Goal: Task Accomplishment & Management: Manage account settings

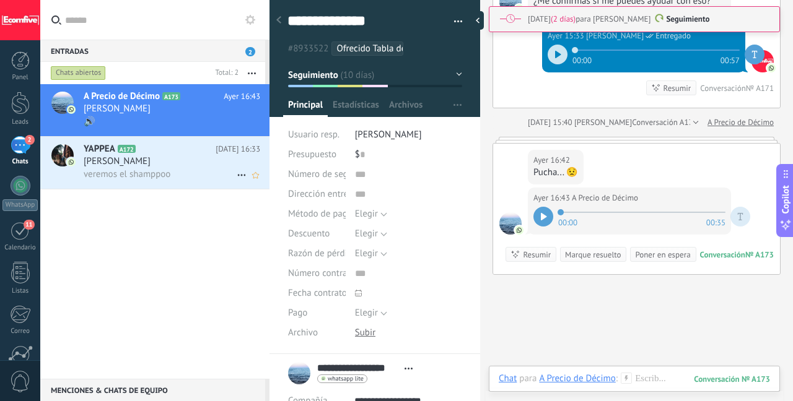
click at [177, 177] on h3 "veremos el shamppoo" at bounding box center [130, 174] width 93 height 12
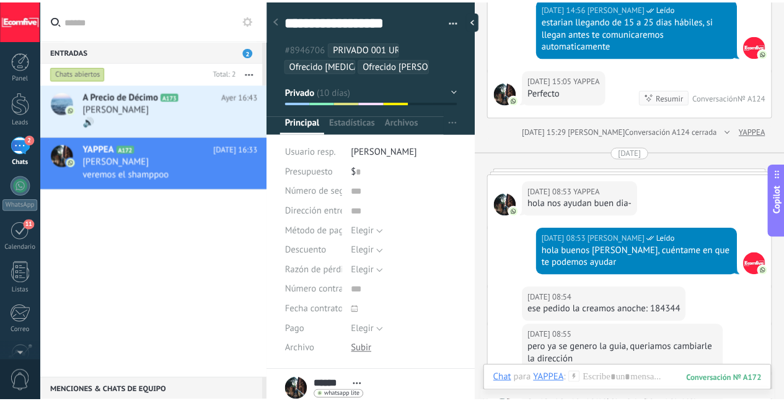
scroll to position [3605, 0]
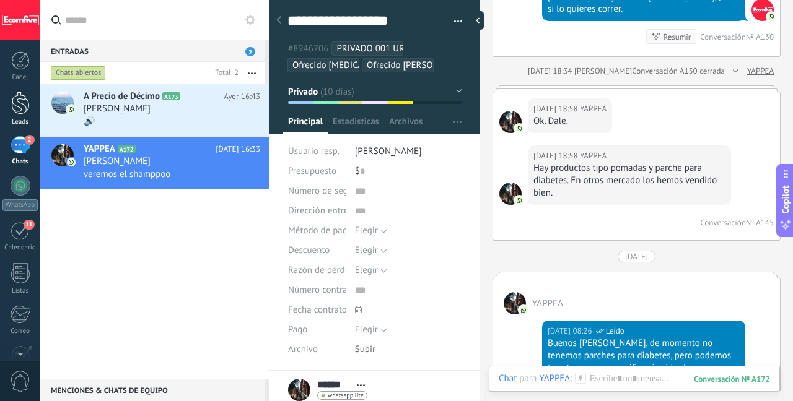
click at [24, 111] on div at bounding box center [20, 103] width 19 height 23
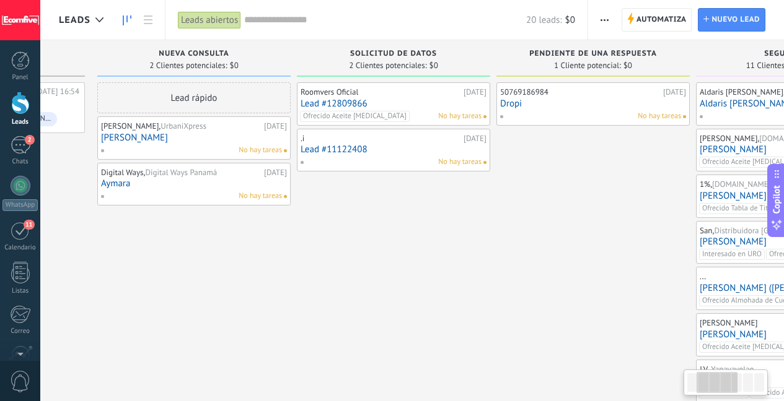
drag, startPoint x: 659, startPoint y: 247, endPoint x: 444, endPoint y: 268, distance: 216.0
click at [496, 266] on div "50769186984 19.09.2025 Dropi No hay tareas" at bounding box center [592, 344] width 193 height 525
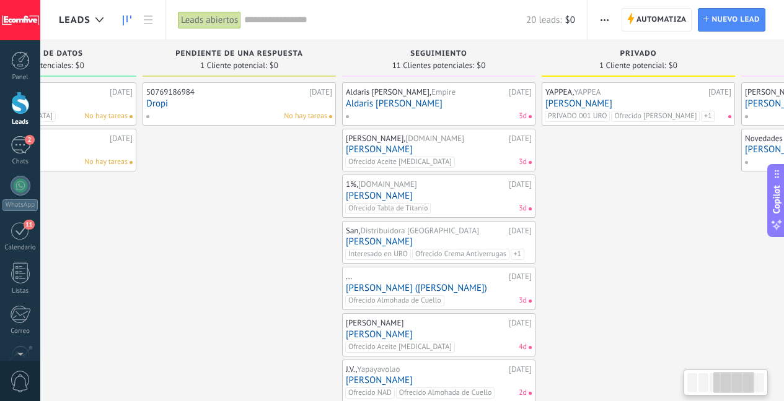
drag, startPoint x: 650, startPoint y: 253, endPoint x: 317, endPoint y: 274, distance: 333.4
click at [323, 274] on div "50769186984 19.09.2025 Dropi No hay tareas" at bounding box center [238, 344] width 193 height 525
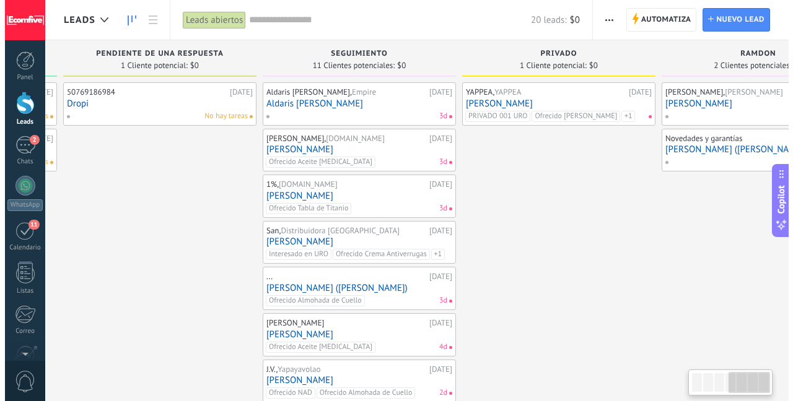
scroll to position [0, 690]
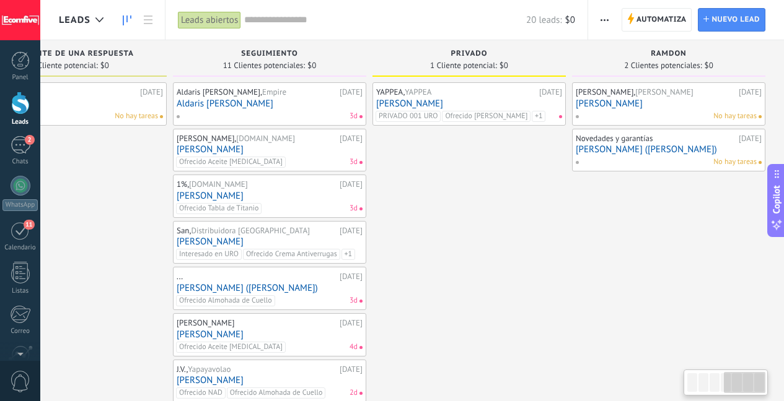
drag, startPoint x: 616, startPoint y: 229, endPoint x: 403, endPoint y: 237, distance: 213.2
click at [403, 237] on div "YAPPEA, YAPPEA 08.09.2025 Alcibiades De León PRIVADO 001 URO Ofrecido Shampoo T…" at bounding box center [468, 344] width 193 height 525
click at [488, 104] on link "[PERSON_NAME]" at bounding box center [469, 103] width 186 height 11
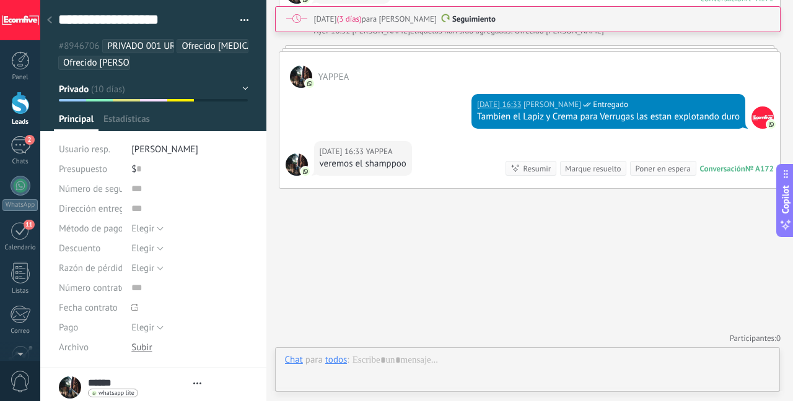
scroll to position [12, 0]
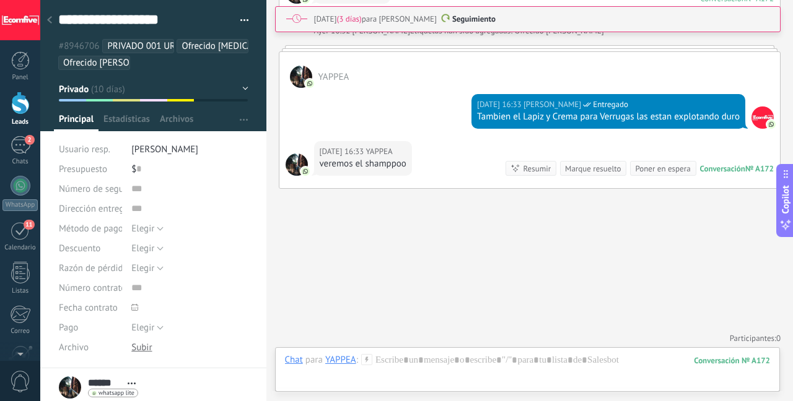
click at [416, 22] on div "26.09.2025 (3 días) para Deiverth Rodriguez" at bounding box center [375, 19] width 123 height 12
type textarea "**********"
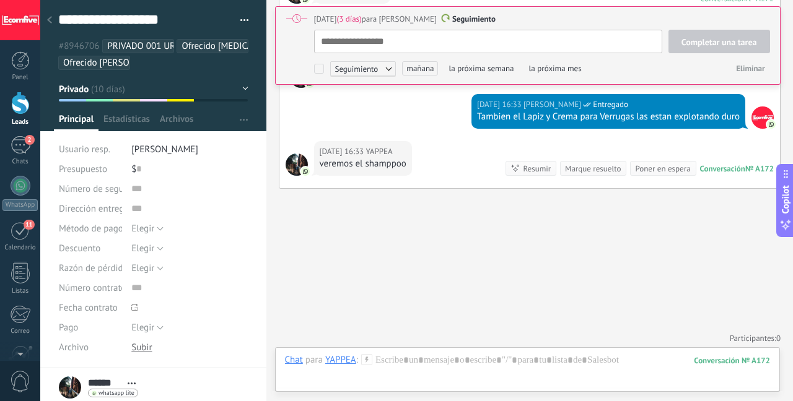
click at [426, 68] on span "mañana" at bounding box center [420, 68] width 36 height 14
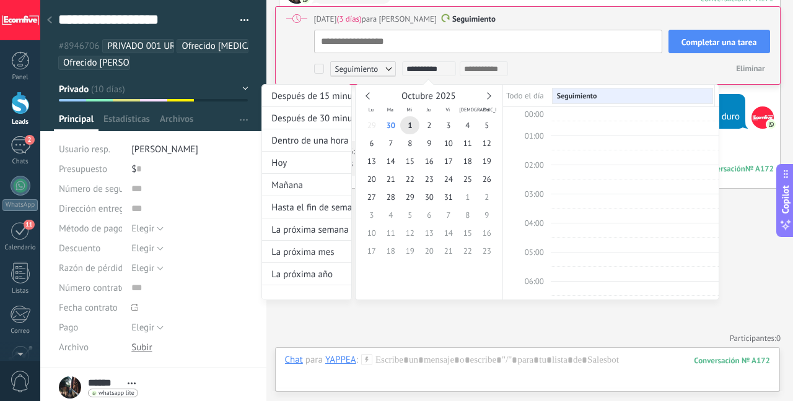
scroll to position [234, 0]
click at [413, 140] on span "8" at bounding box center [409, 143] width 19 height 18
click at [519, 68] on div "**********" at bounding box center [479, 68] width 155 height 15
click at [537, 65] on div "**********" at bounding box center [479, 68] width 155 height 15
click at [417, 143] on span "8" at bounding box center [409, 143] width 19 height 18
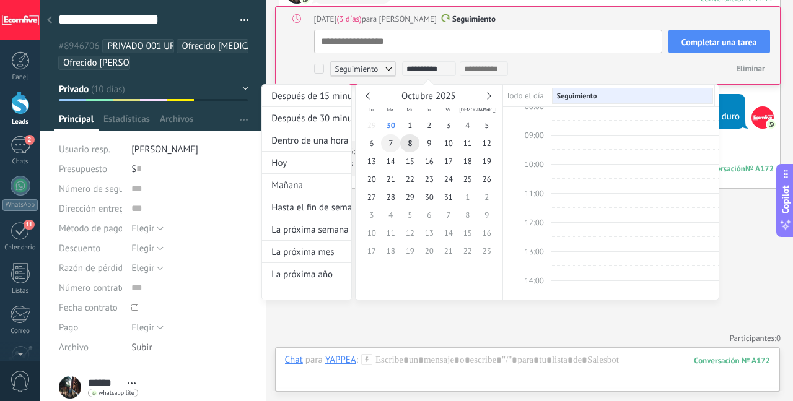
click at [387, 142] on span "7" at bounding box center [390, 143] width 19 height 18
type input "**********"
click at [683, 58] on div at bounding box center [396, 200] width 793 height 401
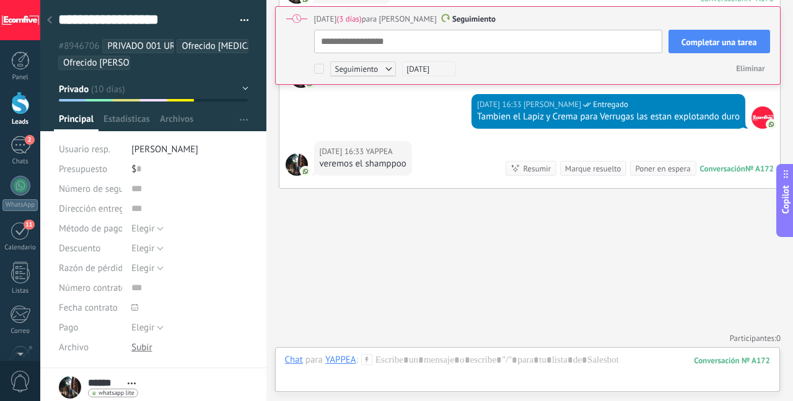
click at [702, 43] on span "Completar una tarea" at bounding box center [719, 42] width 76 height 9
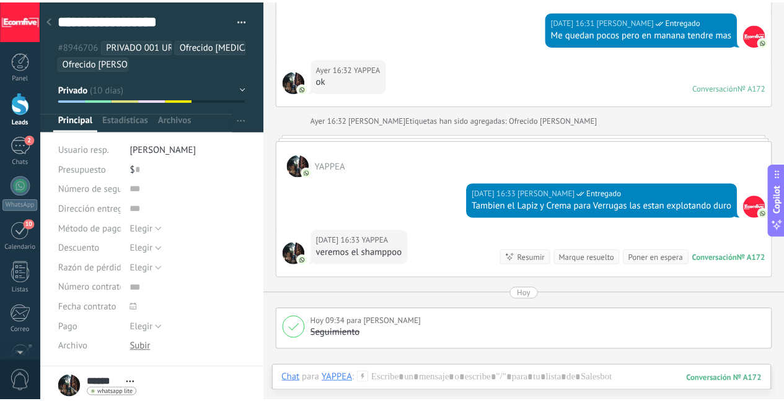
scroll to position [4335, 0]
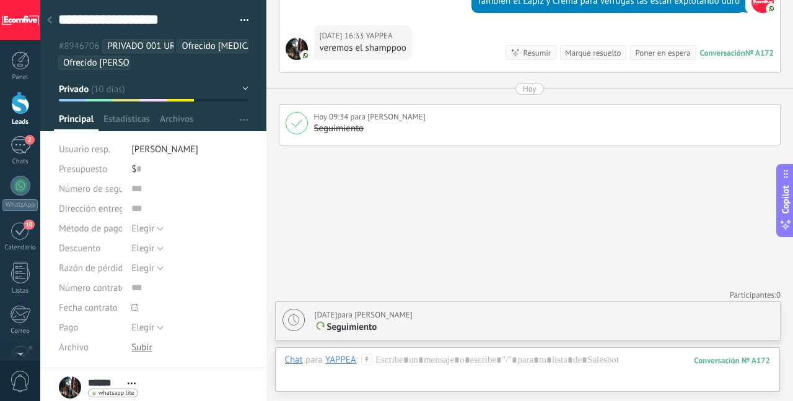
click at [25, 114] on div at bounding box center [20, 103] width 19 height 23
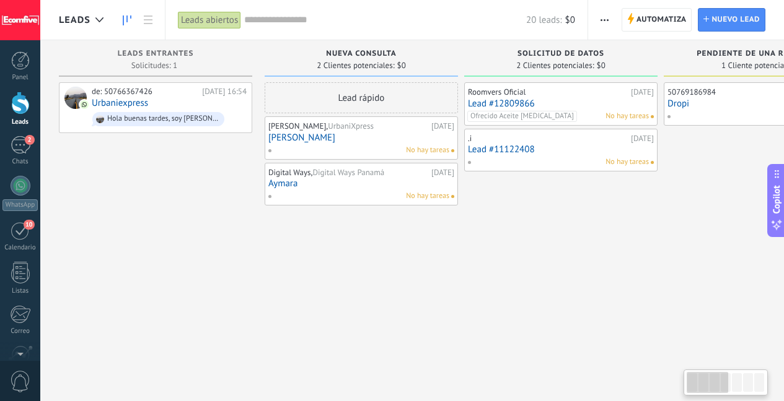
scroll to position [0, 346]
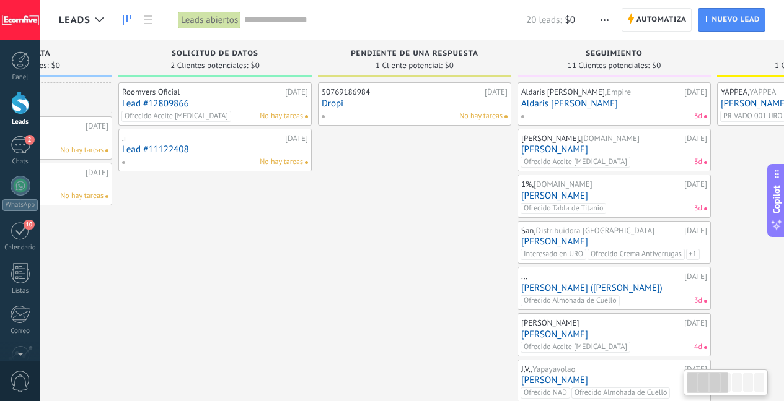
drag, startPoint x: 644, startPoint y: 241, endPoint x: 315, endPoint y: 267, distance: 329.3
click at [318, 267] on div "50769186984 19.09.2025 Dropi No hay tareas" at bounding box center [414, 344] width 193 height 525
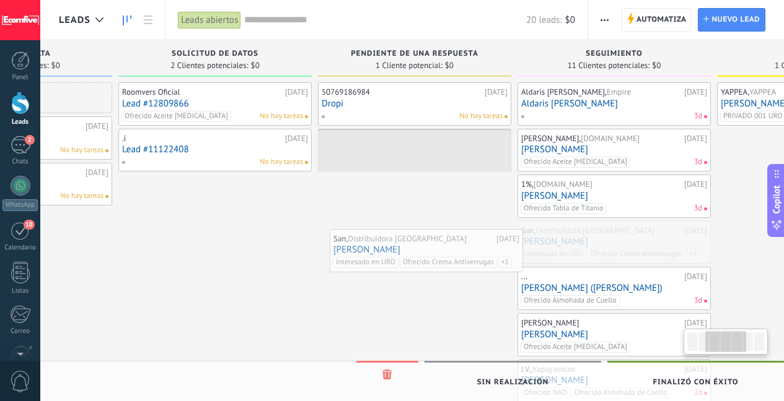
drag, startPoint x: 555, startPoint y: 245, endPoint x: 245, endPoint y: 265, distance: 311.0
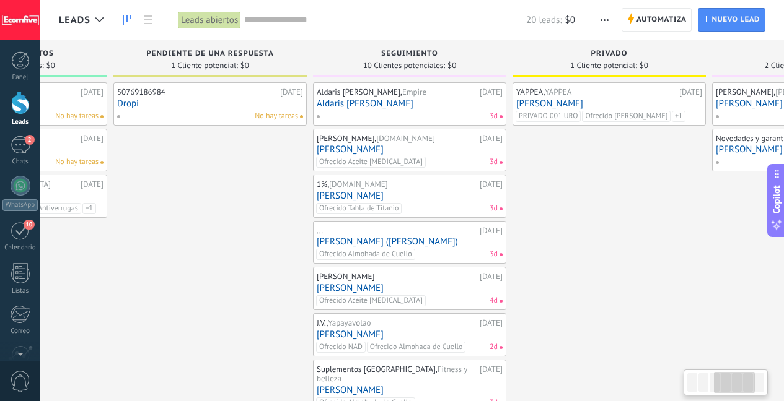
drag, startPoint x: 430, startPoint y: 245, endPoint x: 247, endPoint y: 255, distance: 183.0
click at [246, 256] on div "50769186984 19.09.2025 Dropi No hay tareas" at bounding box center [209, 321] width 193 height 478
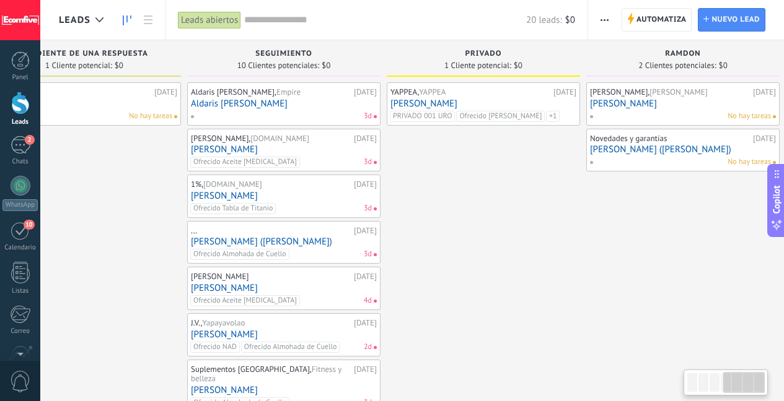
scroll to position [0, 690]
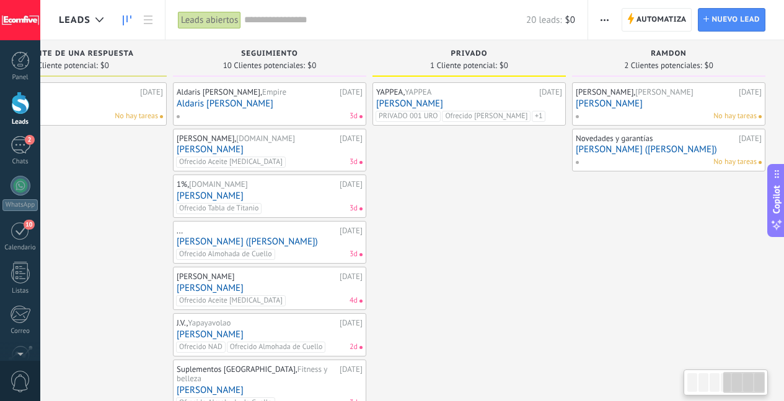
drag, startPoint x: 588, startPoint y: 226, endPoint x: 445, endPoint y: 236, distance: 142.8
click at [445, 236] on div "YAPPEA, YAPPEA 08.09.2025 Alcibiades De León PRIVADO 001 URO Ofrecido Shampoo T…" at bounding box center [468, 321] width 193 height 478
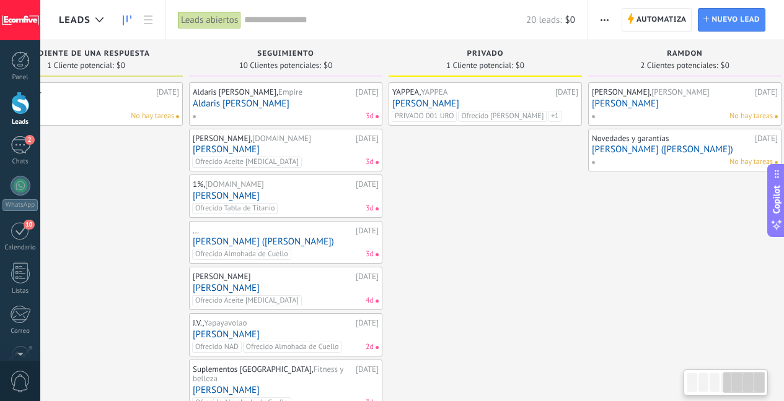
drag, startPoint x: 458, startPoint y: 218, endPoint x: 474, endPoint y: 218, distance: 16.1
click at [474, 218] on div "YAPPEA, YAPPEA 08.09.2025 Alcibiades De León PRIVADO 001 URO Ofrecido Shampoo T…" at bounding box center [484, 321] width 193 height 478
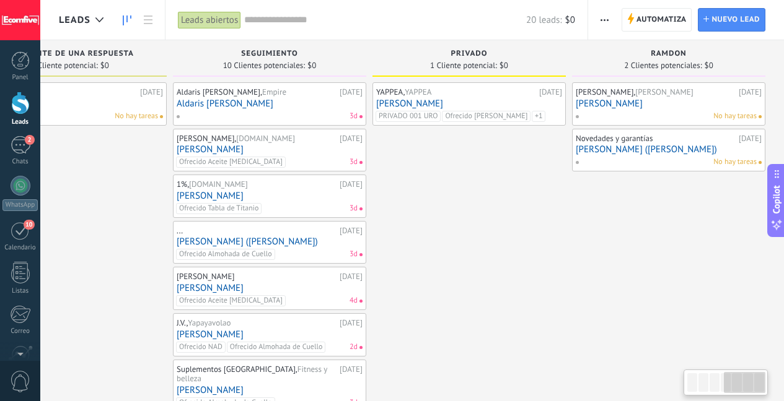
drag, startPoint x: 478, startPoint y: 215, endPoint x: 445, endPoint y: 219, distance: 33.7
click at [445, 220] on div "YAPPEA, YAPPEA 08.09.2025 Alcibiades De León PRIVADO 001 URO Ofrecido Shampoo T…" at bounding box center [468, 321] width 193 height 478
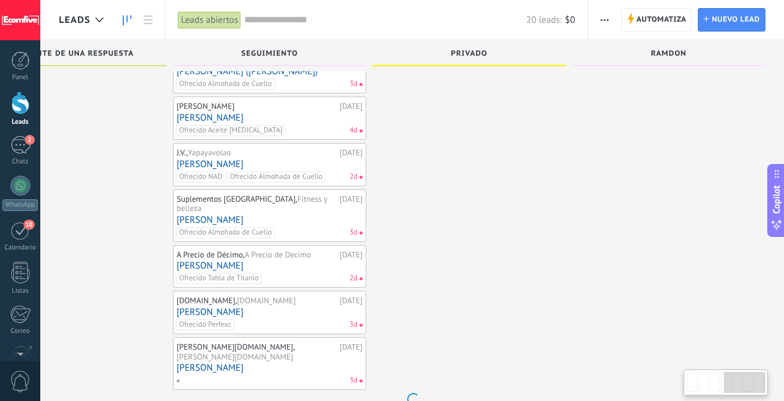
scroll to position [0, 0]
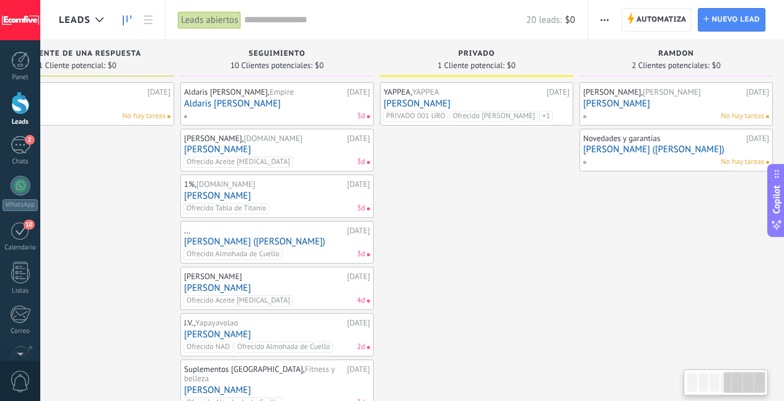
drag, startPoint x: 440, startPoint y: 219, endPoint x: 447, endPoint y: 221, distance: 7.1
click at [447, 221] on div "YAPPEA, YAPPEA 08.09.2025 Alcibiades De León PRIVADO 001 URO Ofrecido Shampoo T…" at bounding box center [476, 321] width 193 height 478
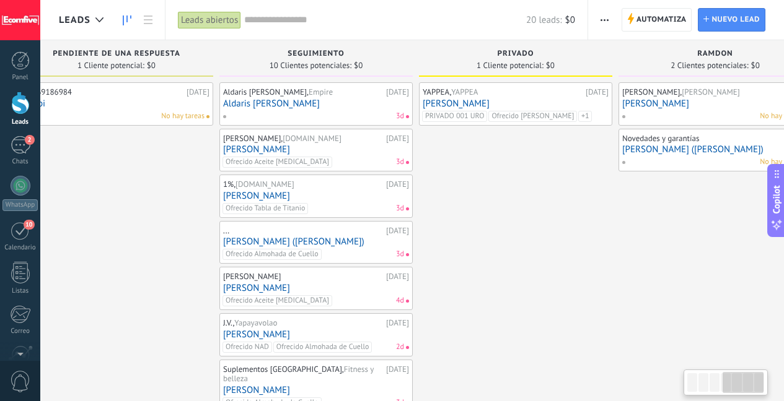
scroll to position [0, 641]
drag, startPoint x: 435, startPoint y: 221, endPoint x: 476, endPoint y: 217, distance: 41.0
click at [476, 217] on div "YAPPEA, YAPPEA 08.09.2025 Alcibiades De León PRIVADO 001 URO Ofrecido Shampoo T…" at bounding box center [517, 321] width 193 height 478
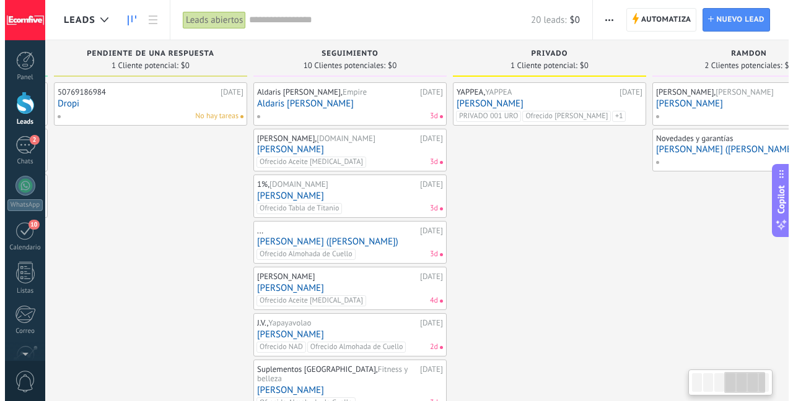
scroll to position [0, 604]
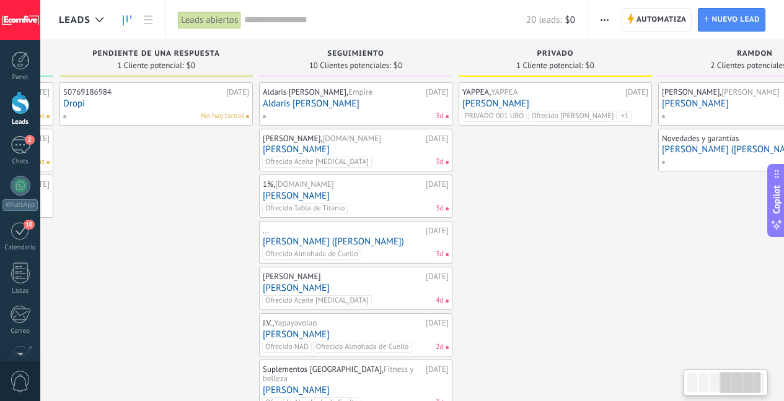
drag, startPoint x: 511, startPoint y: 179, endPoint x: 548, endPoint y: 176, distance: 37.3
click at [548, 176] on div "YAPPEA, YAPPEA 08.09.2025 Alcibiades De León PRIVADO 001 URO Ofrecido Shampoo T…" at bounding box center [554, 321] width 193 height 478
click at [339, 103] on link "Aldaris [PERSON_NAME]" at bounding box center [356, 103] width 186 height 11
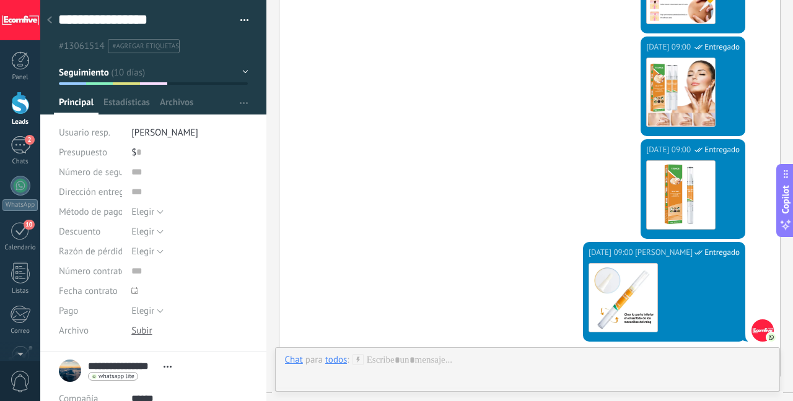
scroll to position [2221, 0]
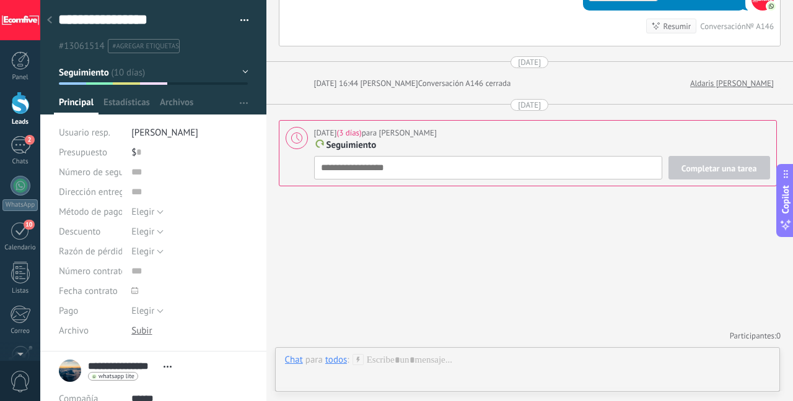
type textarea "**********"
click at [561, 170] on div "Completar una tarea Seguimiento Seguimiento Reunión Espera Producto Personaliza…" at bounding box center [542, 168] width 456 height 24
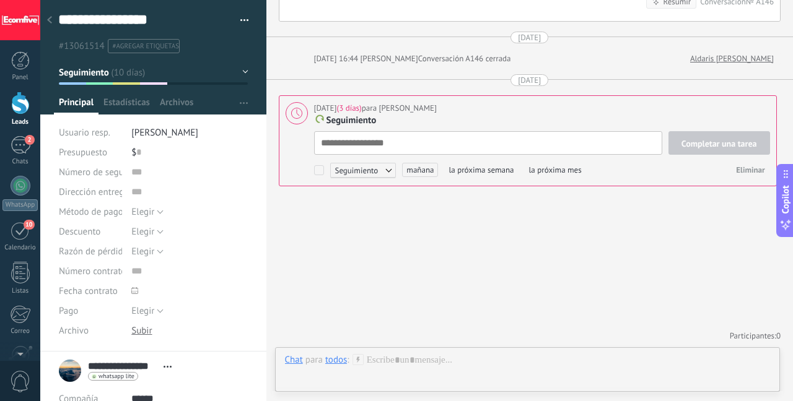
click at [387, 168] on span "Seguimiento" at bounding box center [363, 170] width 66 height 15
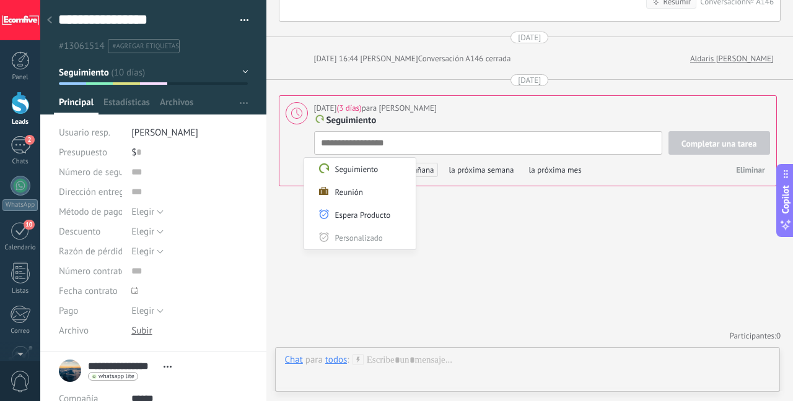
click at [445, 202] on div at bounding box center [396, 200] width 793 height 401
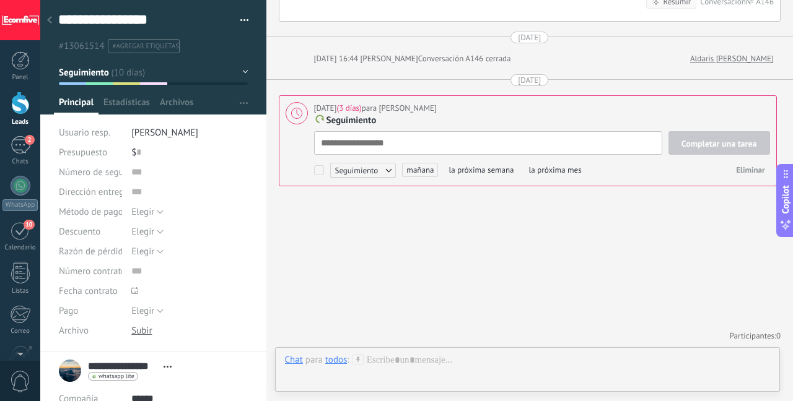
click at [429, 173] on span "mañana" at bounding box center [420, 170] width 36 height 14
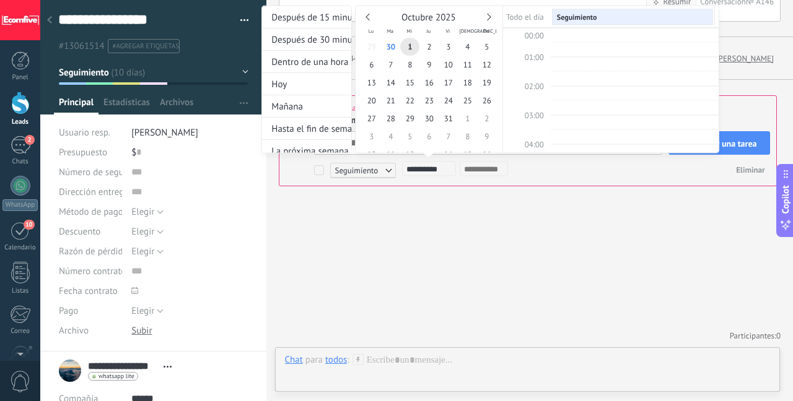
scroll to position [234, 0]
type input "**********"
click at [393, 65] on span "7" at bounding box center [390, 64] width 19 height 18
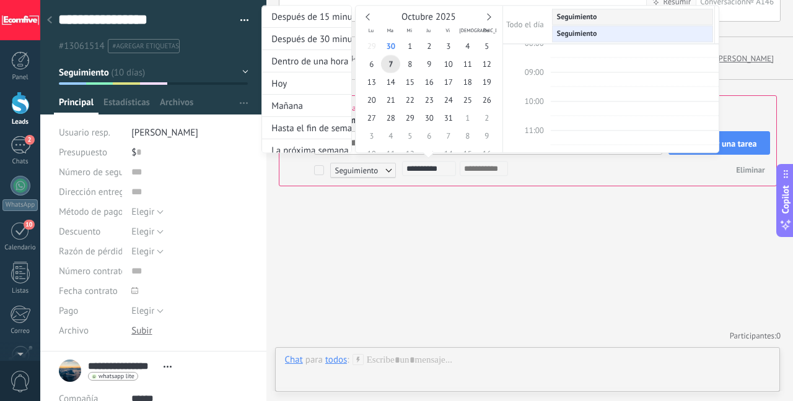
click at [520, 230] on div at bounding box center [396, 200] width 793 height 401
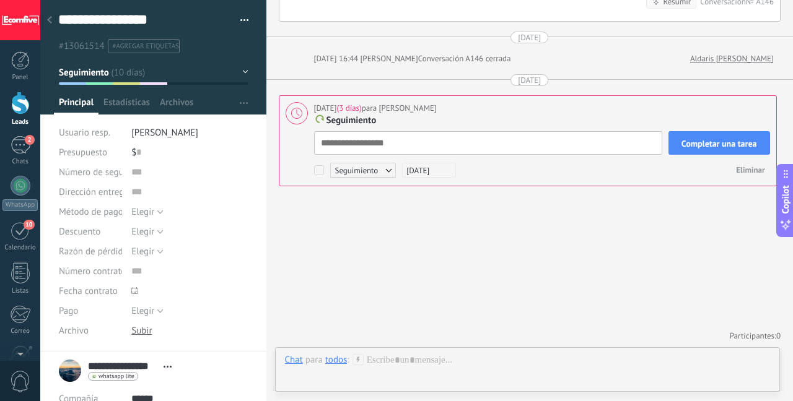
click at [694, 146] on span "Completar una tarea" at bounding box center [719, 143] width 76 height 9
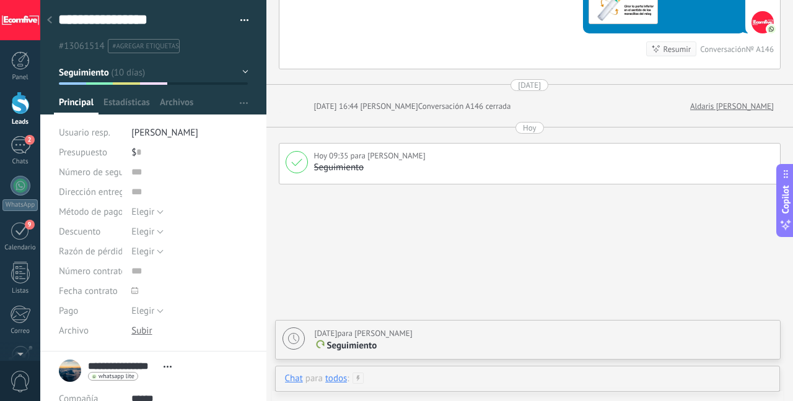
click at [431, 374] on div at bounding box center [528, 391] width 486 height 37
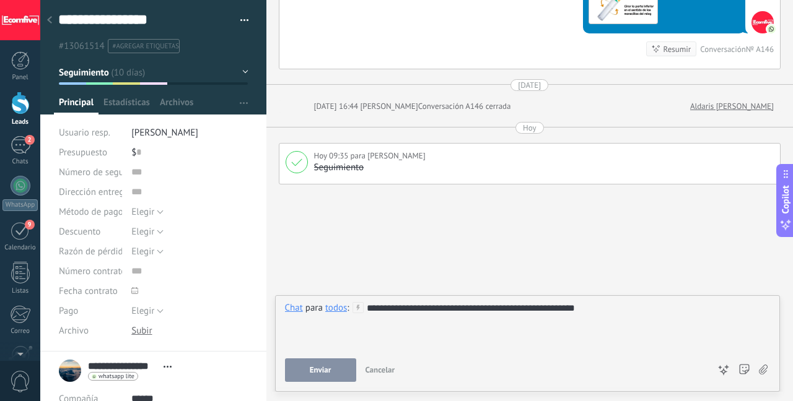
click at [334, 370] on button "Enviar" at bounding box center [320, 371] width 71 height 24
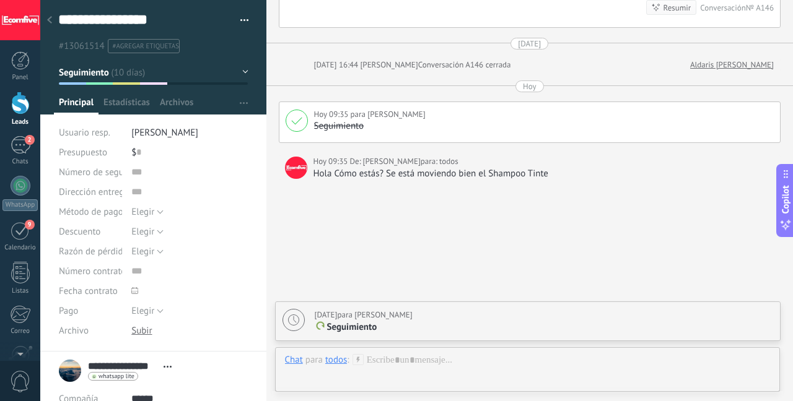
click at [159, 42] on span "#agregar etiquetas" at bounding box center [146, 46] width 66 height 9
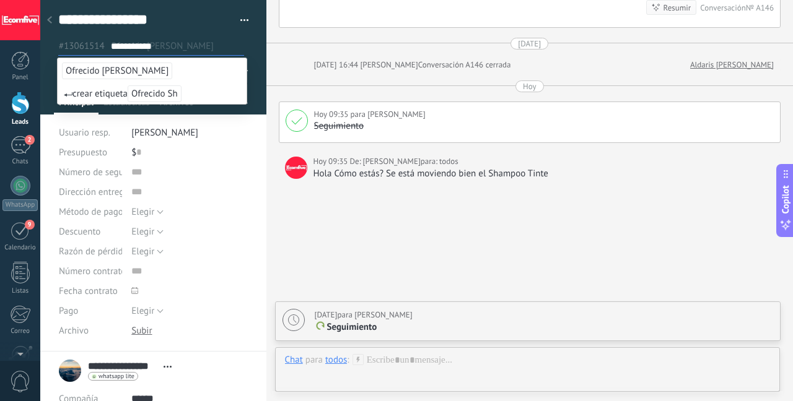
type input "**********"
click at [125, 68] on span "Ofrecido [PERSON_NAME]" at bounding box center [117, 71] width 110 height 17
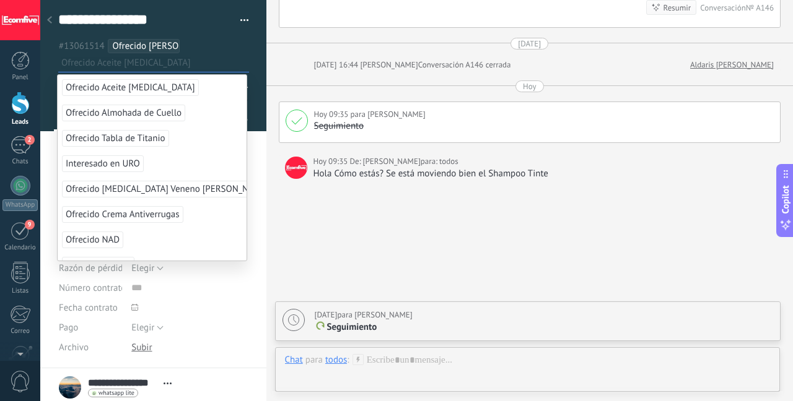
scroll to position [0, 0]
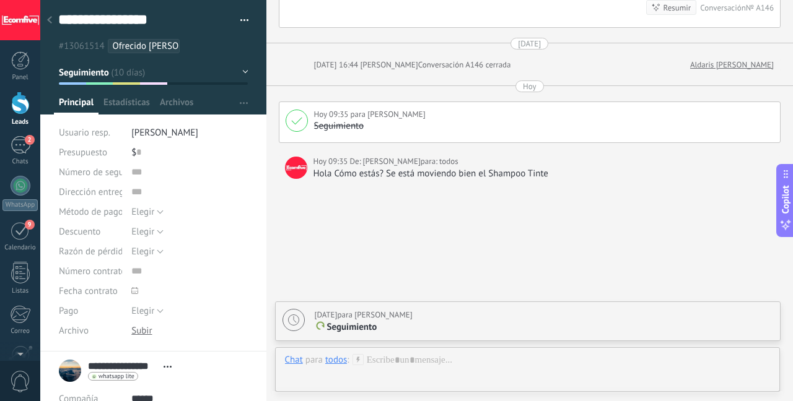
click at [497, 175] on div "Hola Cómo estás? Se está moviendo bien el Shampoo Tinte" at bounding box center [543, 174] width 461 height 12
click at [497, 176] on div "Hola Cómo estás? Se está moviendo bien el Shampoo Tinte" at bounding box center [543, 174] width 461 height 12
copy div "Hola Cómo estás? Se está moviendo bien el Shampoo Tinte"
click at [331, 363] on div "todos" at bounding box center [336, 359] width 22 height 11
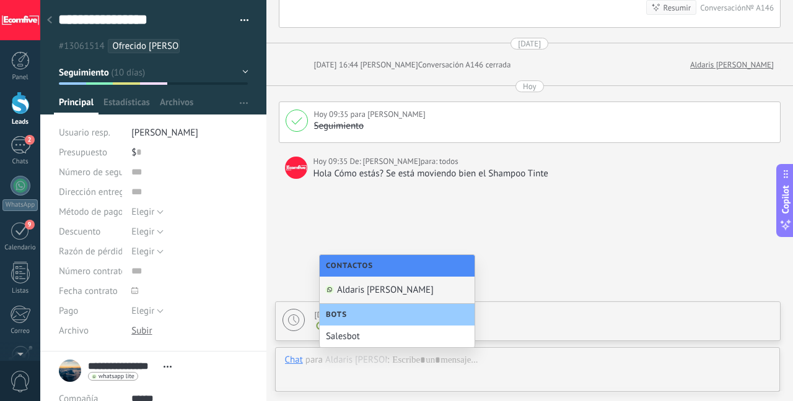
click at [361, 291] on div "Aldaris [PERSON_NAME]" at bounding box center [397, 290] width 155 height 27
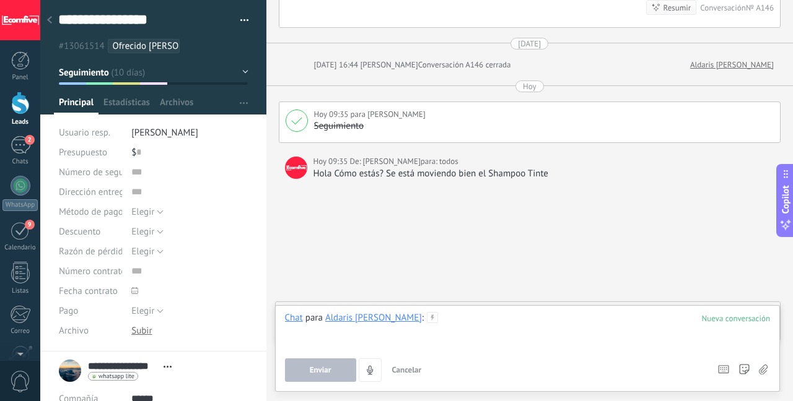
paste div
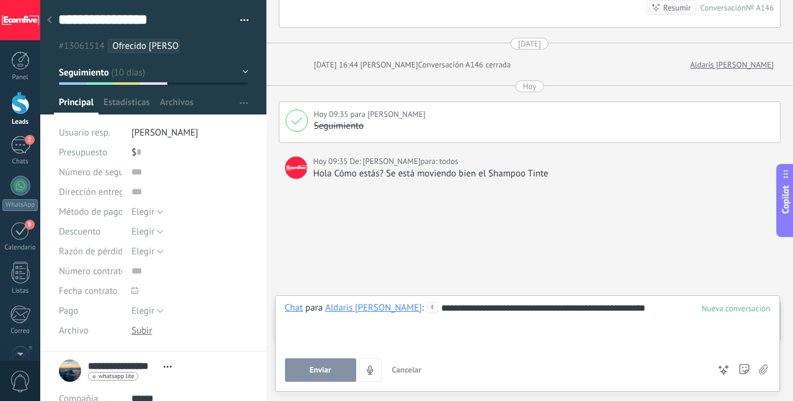
click at [330, 377] on button "Enviar" at bounding box center [320, 371] width 71 height 24
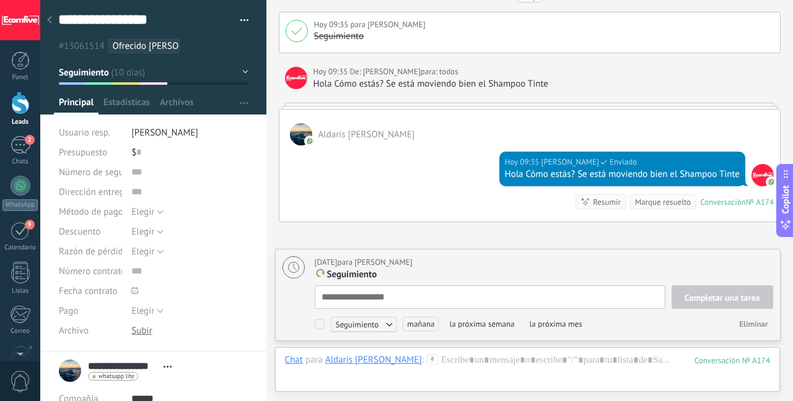
scroll to position [12, 0]
click at [55, 22] on div at bounding box center [49, 21] width 17 height 24
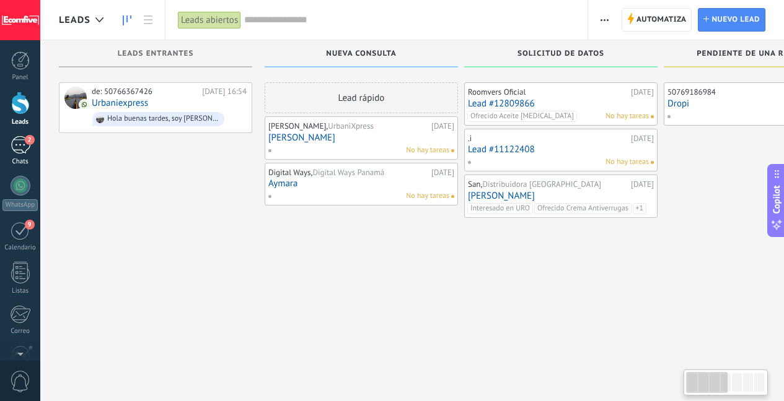
click at [28, 152] on div "2" at bounding box center [21, 145] width 20 height 18
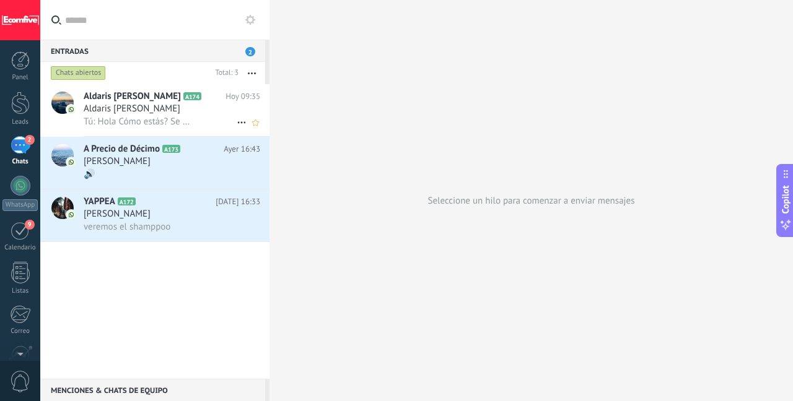
click at [201, 108] on div "Aldaris [PERSON_NAME]" at bounding box center [172, 109] width 177 height 12
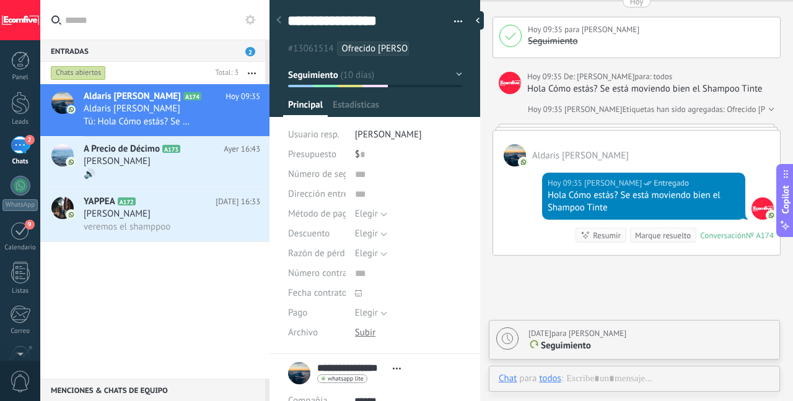
scroll to position [12, 0]
click at [648, 242] on div "Marque resuelto" at bounding box center [663, 236] width 56 height 12
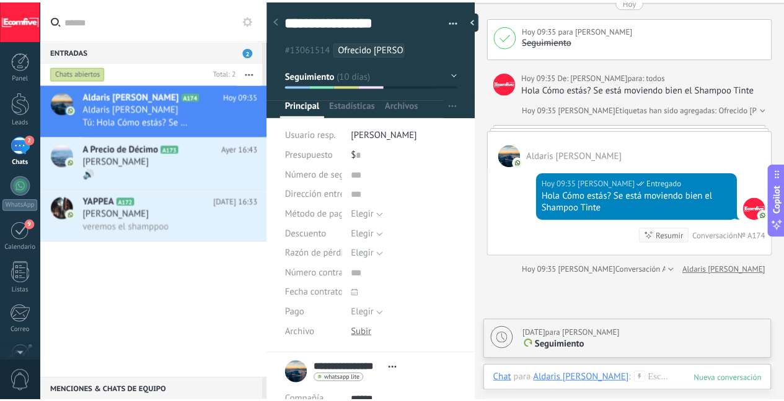
scroll to position [2542, 0]
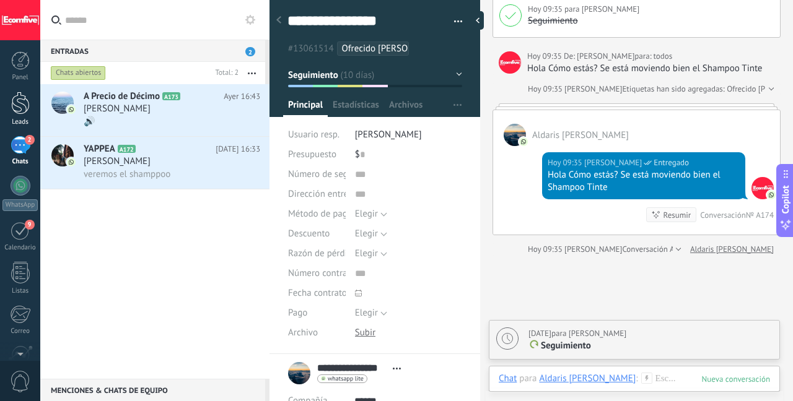
click at [27, 108] on div at bounding box center [20, 103] width 19 height 23
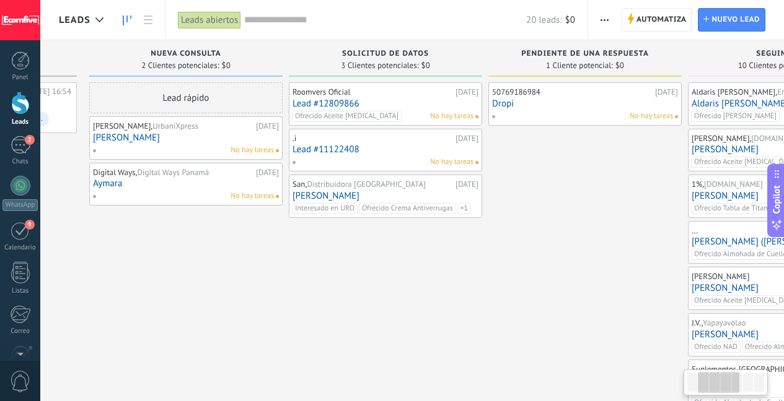
drag, startPoint x: 531, startPoint y: 327, endPoint x: 395, endPoint y: 338, distance: 136.7
click at [488, 339] on div "50769186984 19.09.2025 Dropi No hay tareas" at bounding box center [584, 321] width 193 height 478
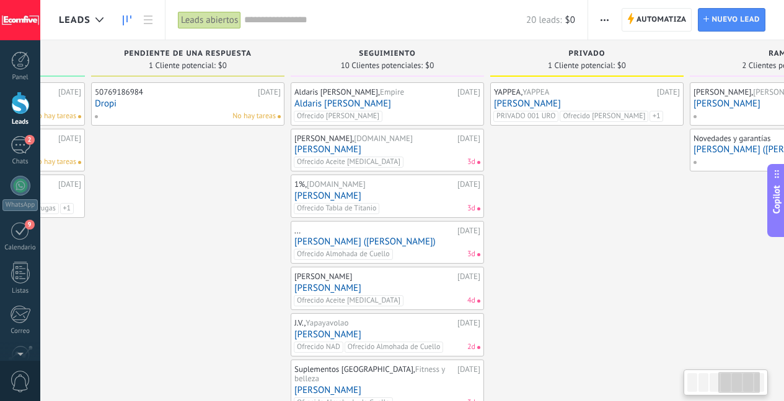
drag, startPoint x: 447, startPoint y: 297, endPoint x: 175, endPoint y: 321, distance: 273.0
click at [175, 321] on div "50769186984 19.09.2025 Dropi No hay tareas" at bounding box center [187, 321] width 193 height 478
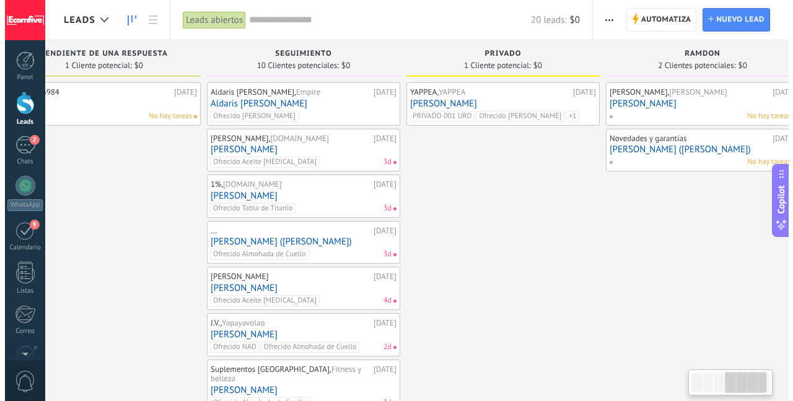
scroll to position [0, 690]
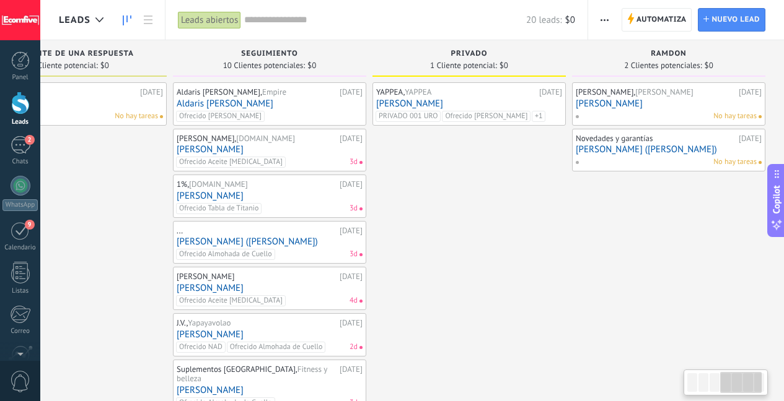
drag, startPoint x: 499, startPoint y: 245, endPoint x: 401, endPoint y: 250, distance: 98.0
click at [401, 250] on div "YAPPEA, YAPPEA 08.09.2025 Alcibiades De León PRIVADO 001 URO Ofrecido Shampoo T…" at bounding box center [468, 321] width 193 height 478
click at [296, 146] on link "[PERSON_NAME]" at bounding box center [270, 149] width 186 height 11
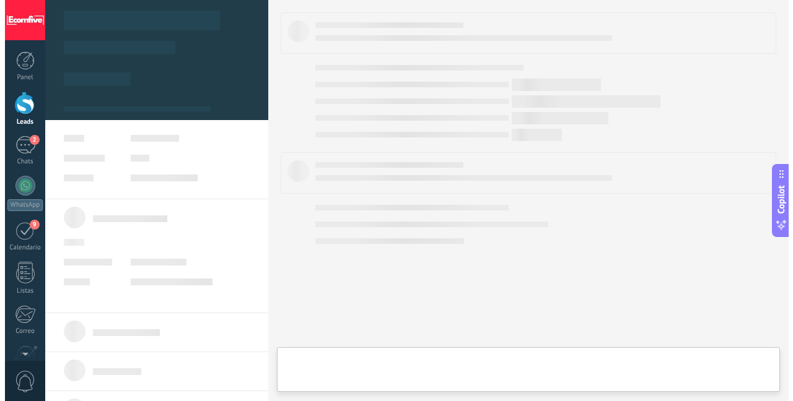
scroll to position [0, 681]
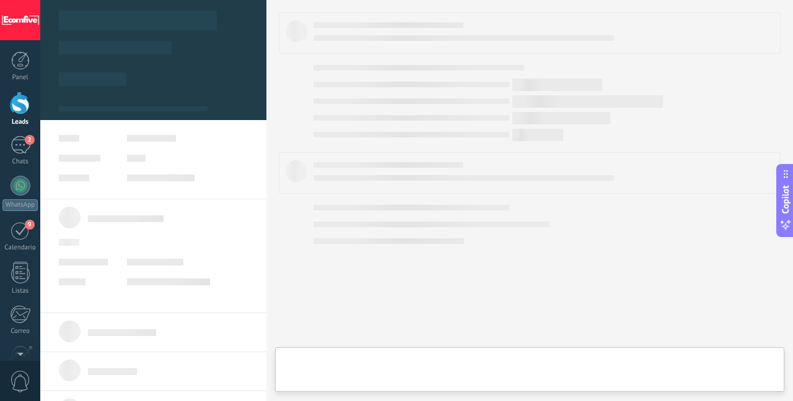
type textarea "***"
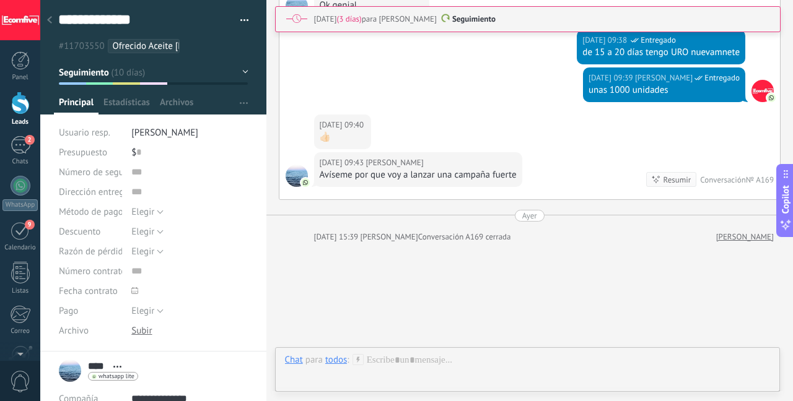
scroll to position [3064, 0]
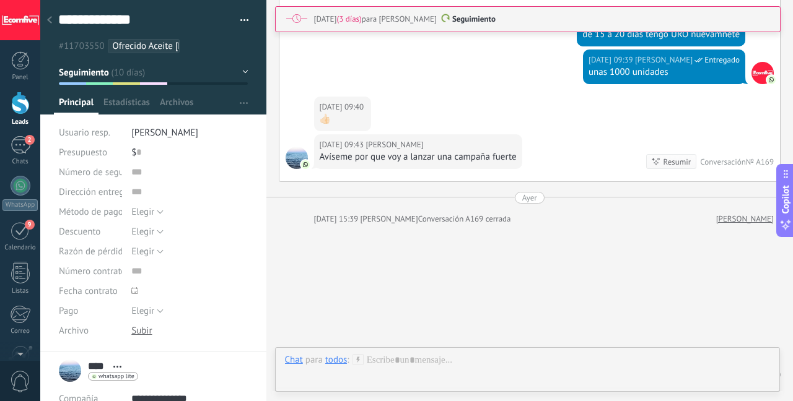
click at [164, 50] on span "Ofrecido Aceite [MEDICAL_DATA]" at bounding box center [177, 46] width 129 height 12
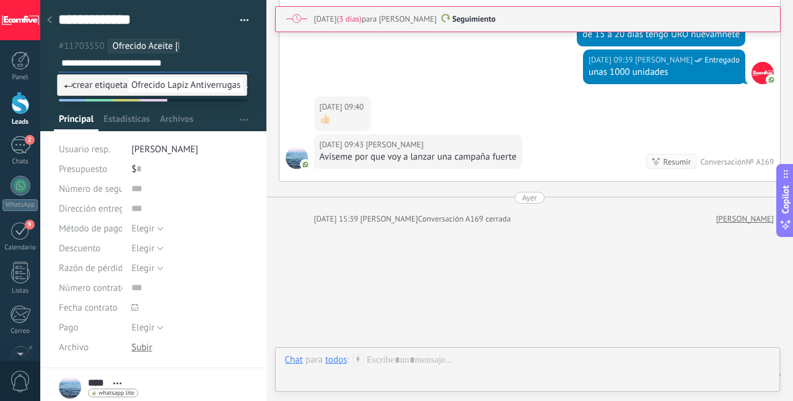
type input "**********"
click at [218, 87] on span "Ofrecido Lapiz Antiverrugas" at bounding box center [186, 85] width 116 height 17
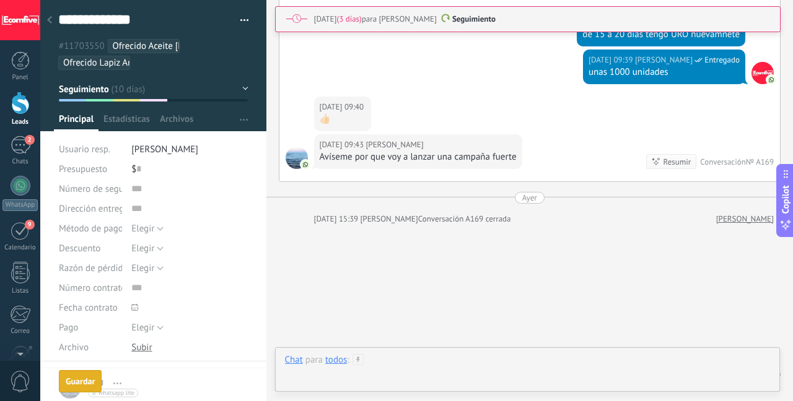
click at [470, 364] on div at bounding box center [528, 372] width 486 height 37
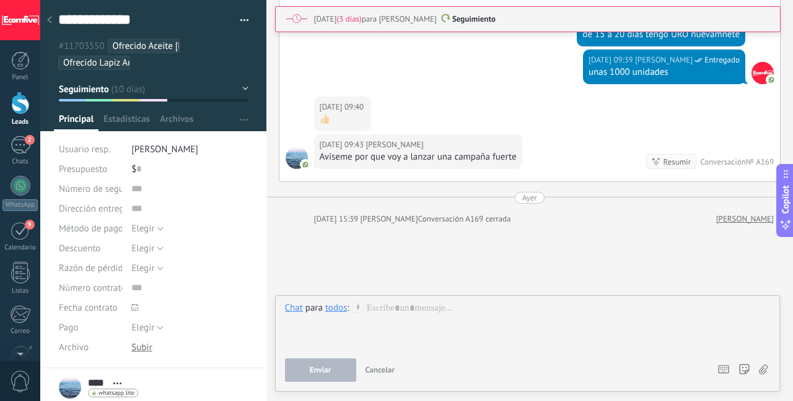
click at [331, 308] on div "todos" at bounding box center [336, 307] width 22 height 11
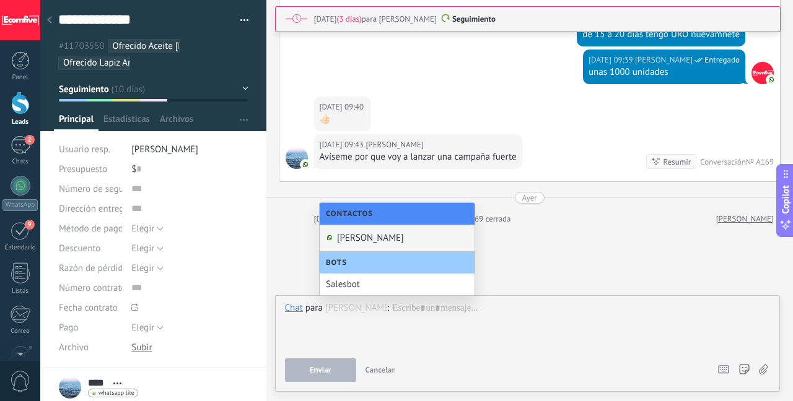
click at [366, 235] on div "Raúl" at bounding box center [397, 238] width 155 height 27
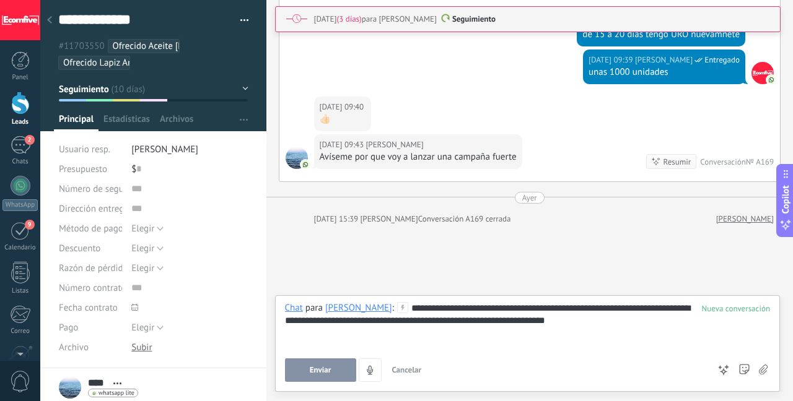
click at [338, 369] on button "Enviar" at bounding box center [320, 371] width 71 height 24
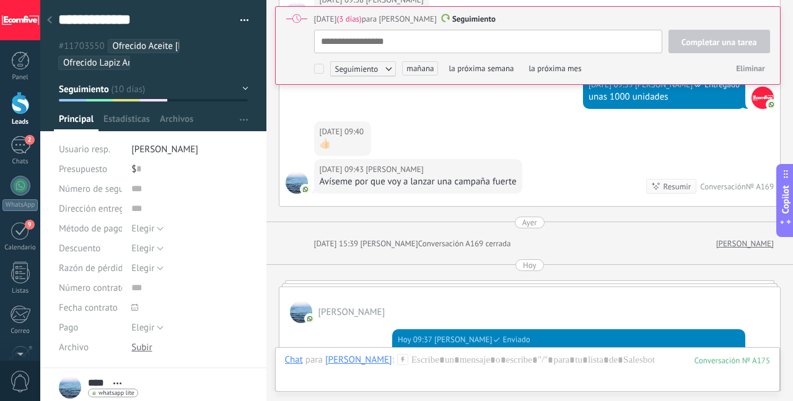
scroll to position [12, 0]
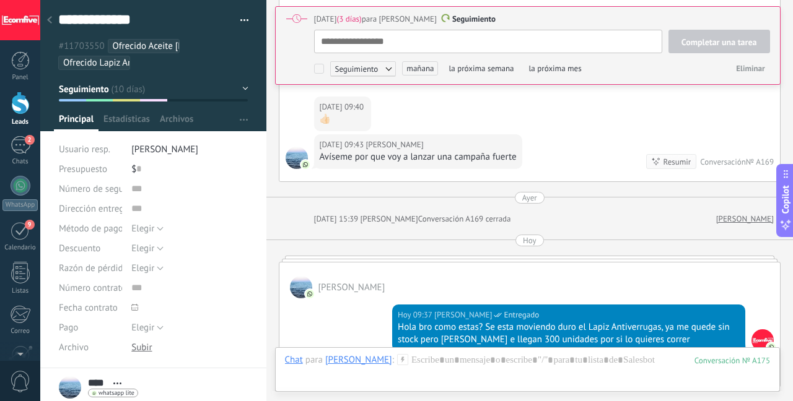
click at [414, 71] on span "mañana" at bounding box center [420, 68] width 36 height 14
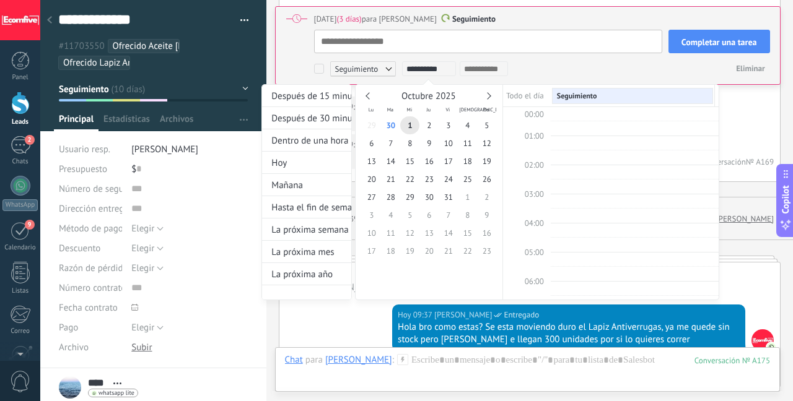
scroll to position [234, 0]
click at [339, 235] on div "La próxima semana" at bounding box center [306, 230] width 89 height 22
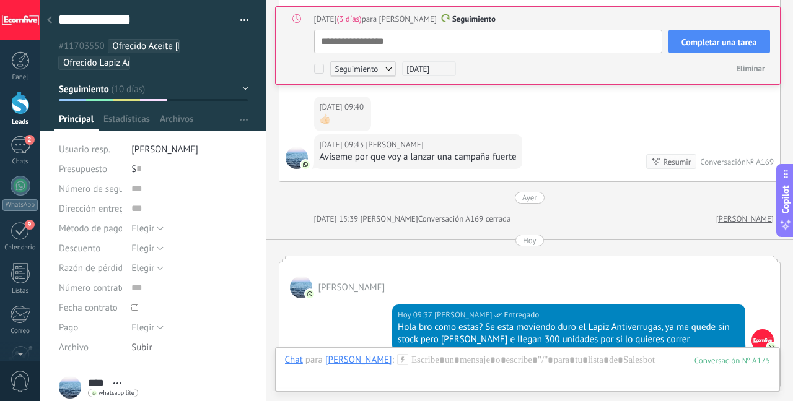
click at [692, 43] on span "Completar una tarea" at bounding box center [719, 42] width 76 height 9
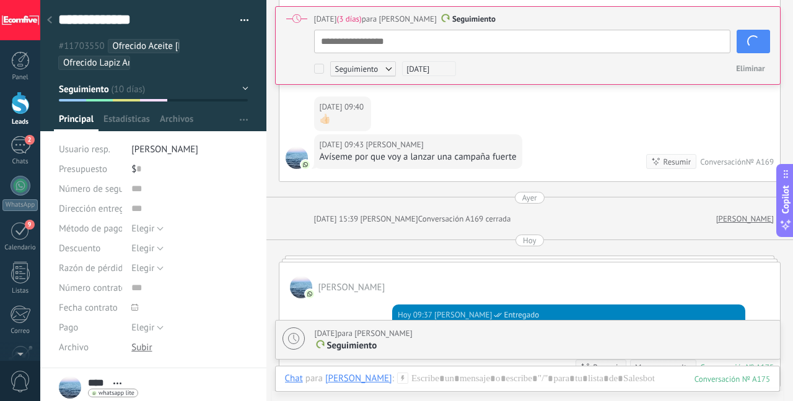
scroll to position [3133, 0]
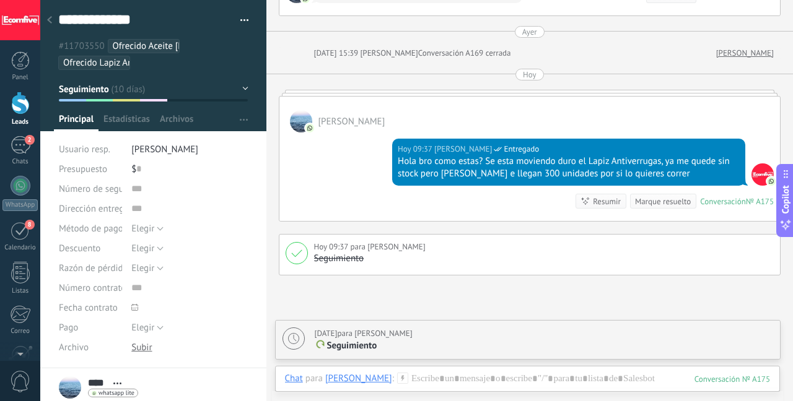
click at [642, 196] on div "Marque resuelto" at bounding box center [663, 202] width 56 height 12
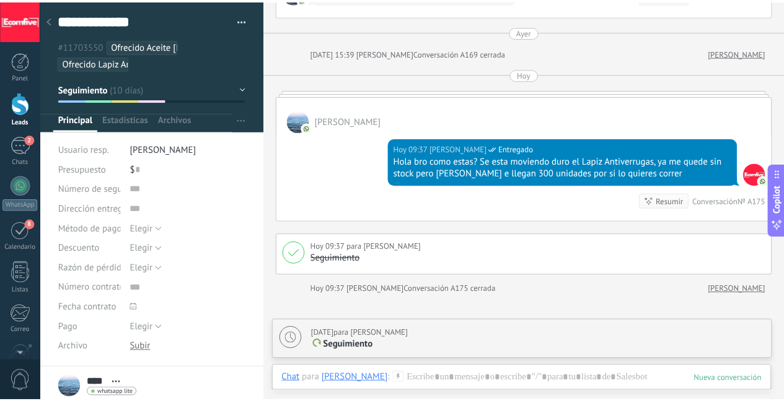
scroll to position [3153, 0]
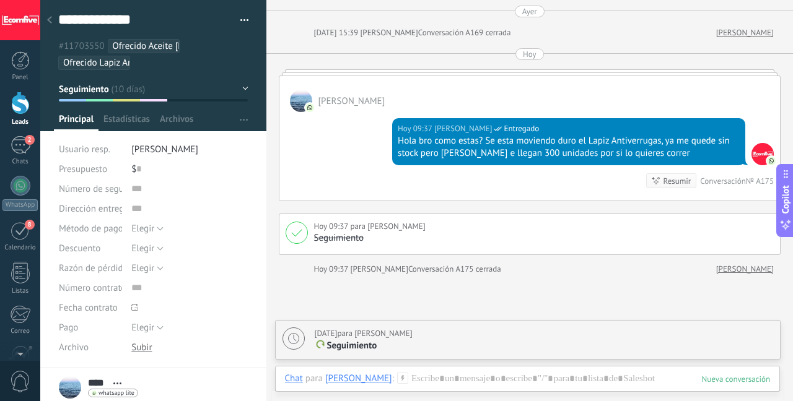
click at [24, 102] on div at bounding box center [20, 103] width 19 height 23
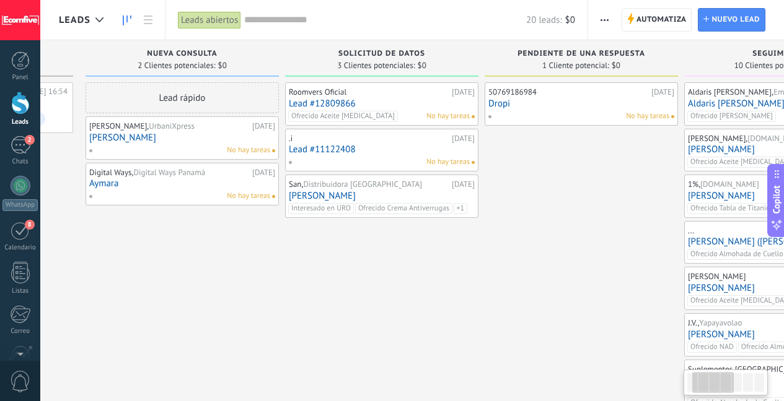
drag, startPoint x: 668, startPoint y: 265, endPoint x: 489, endPoint y: 256, distance: 178.6
click at [484, 274] on div "50769186984 19.09.2025 Dropi No hay tareas" at bounding box center [580, 321] width 193 height 478
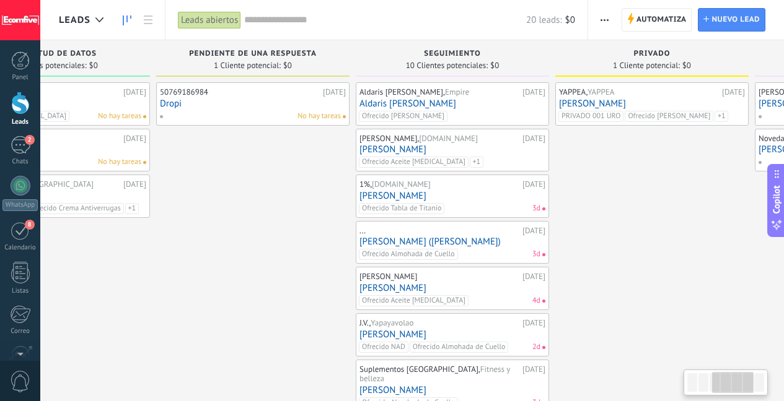
drag, startPoint x: 561, startPoint y: 239, endPoint x: 238, endPoint y: 263, distance: 323.6
click at [279, 262] on div "50769186984 19.09.2025 Dropi No hay tareas" at bounding box center [252, 321] width 193 height 478
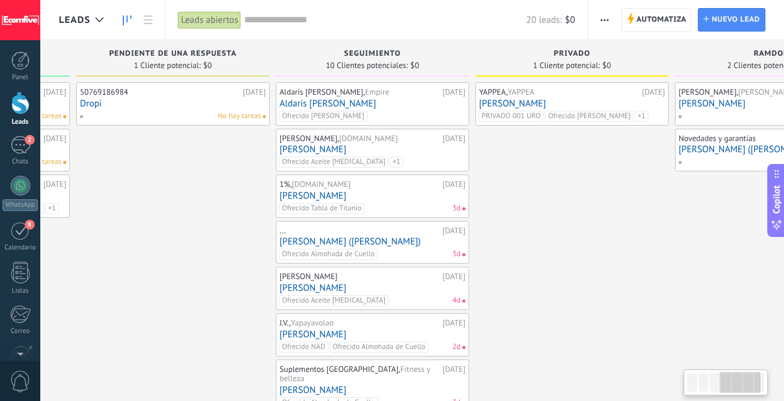
scroll to position [0, 605]
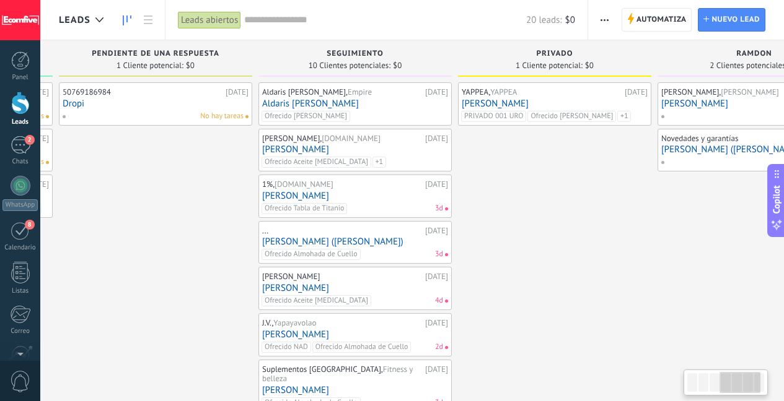
drag, startPoint x: 564, startPoint y: 219, endPoint x: 514, endPoint y: 229, distance: 51.0
click at [514, 229] on div "YAPPEA, YAPPEA 08.09.2025 Alcibiades De León PRIVADO 001 URO Ofrecido Shampoo T…" at bounding box center [554, 321] width 193 height 478
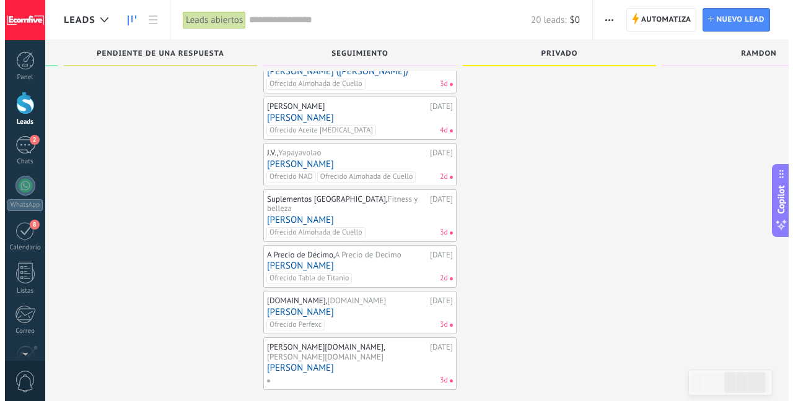
scroll to position [0, 0]
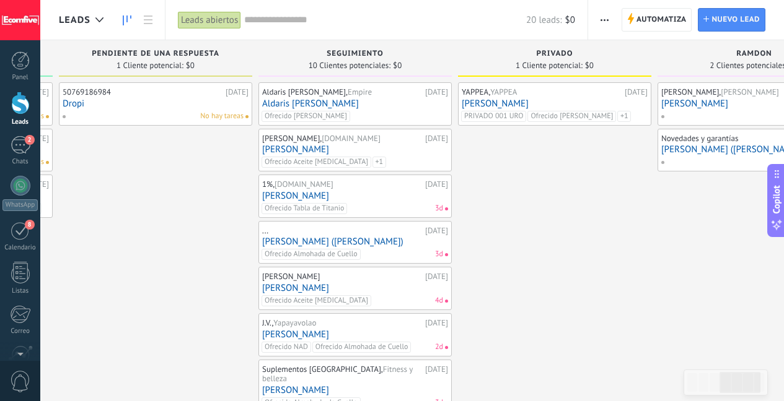
click at [385, 193] on link "[PERSON_NAME]" at bounding box center [355, 196] width 186 height 11
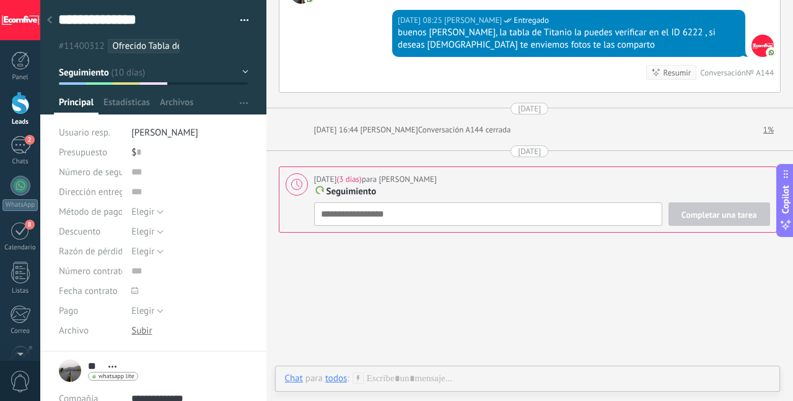
scroll to position [1194, 0]
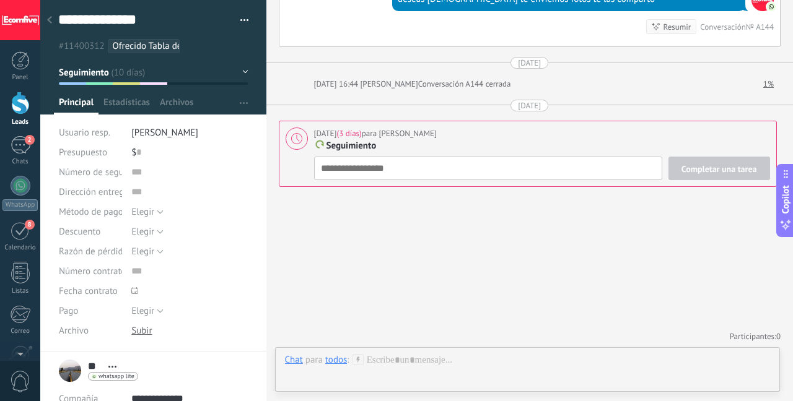
click at [540, 142] on p "Seguimiento" at bounding box center [542, 146] width 456 height 12
type textarea "**********"
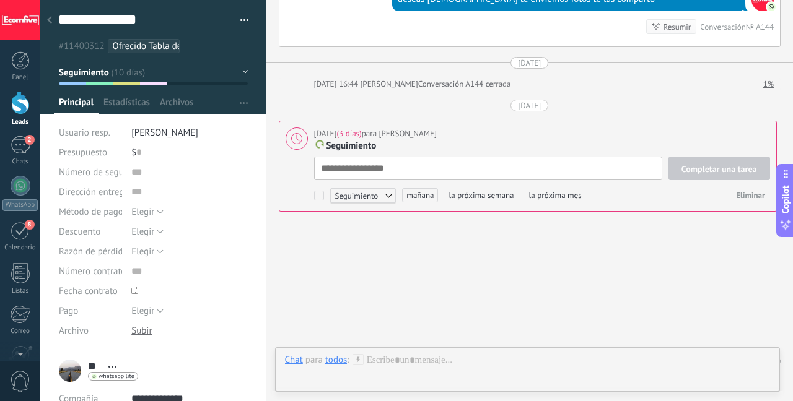
scroll to position [12, 0]
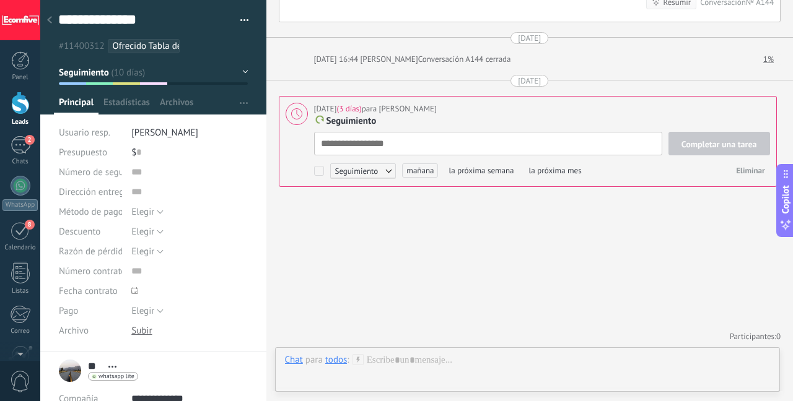
click at [336, 362] on div "todos" at bounding box center [336, 359] width 22 height 11
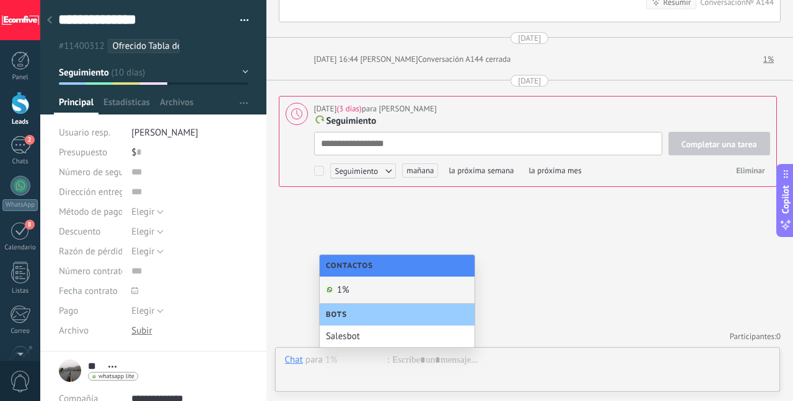
click at [352, 287] on div "1%" at bounding box center [397, 290] width 155 height 27
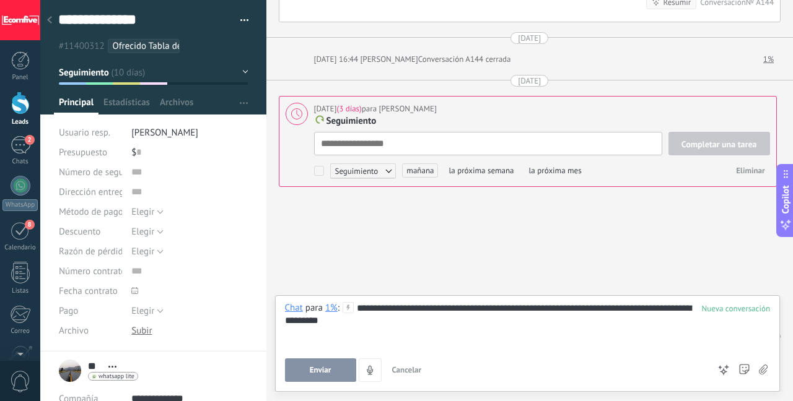
click at [338, 372] on button "Enviar" at bounding box center [320, 371] width 71 height 24
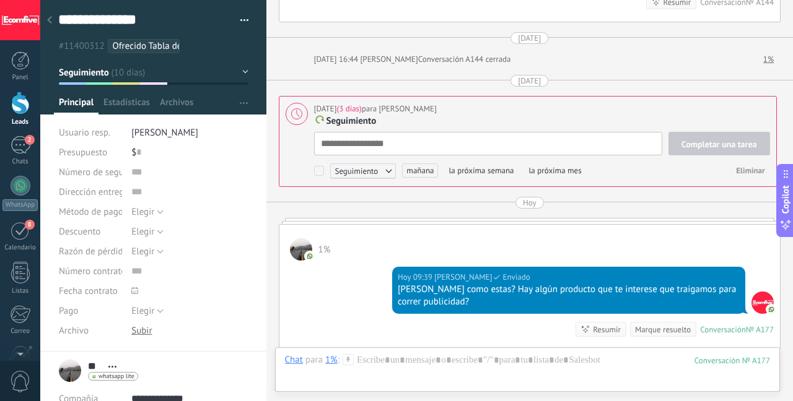
click at [192, 50] on ul "#11400312 Ofrecido Tabla de Titanio" at bounding box center [151, 46] width 188 height 17
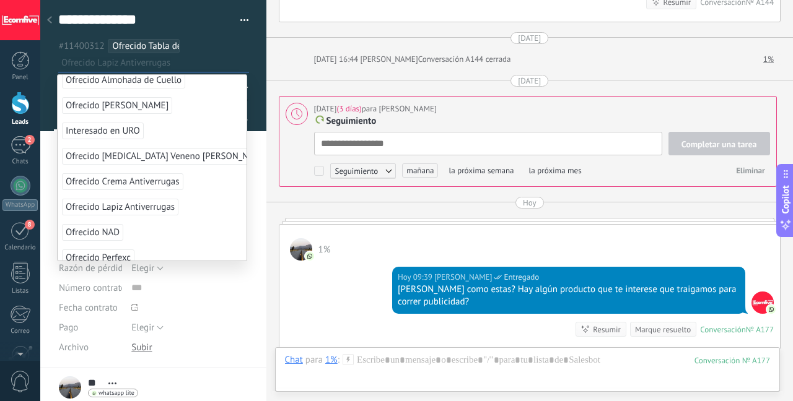
scroll to position [0, 0]
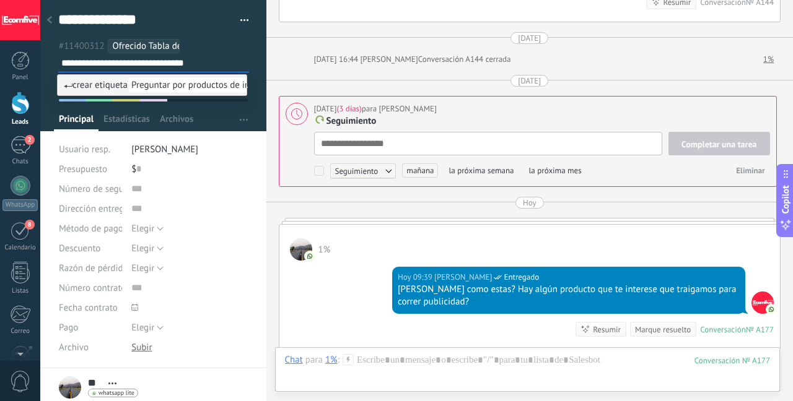
type input "**********"
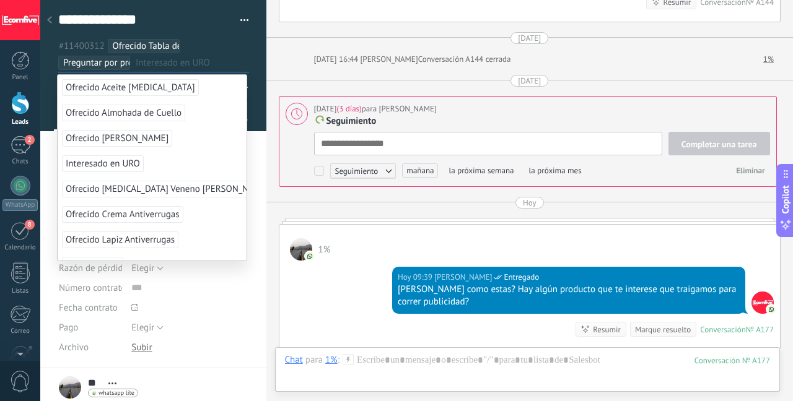
click at [374, 248] on div "1%" at bounding box center [529, 243] width 501 height 36
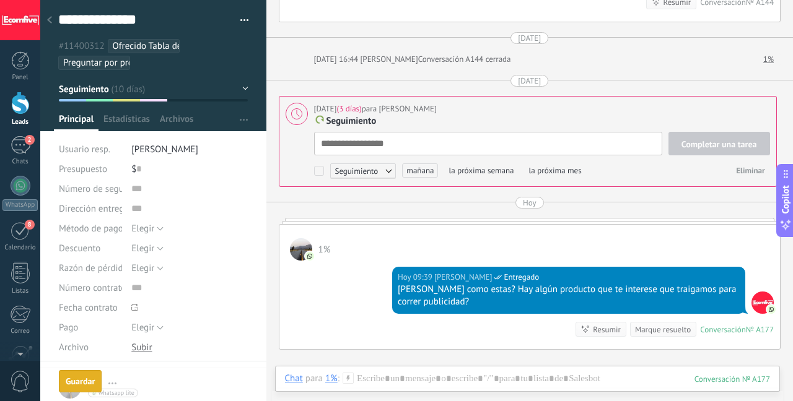
click at [413, 167] on span "mañana" at bounding box center [420, 171] width 36 height 14
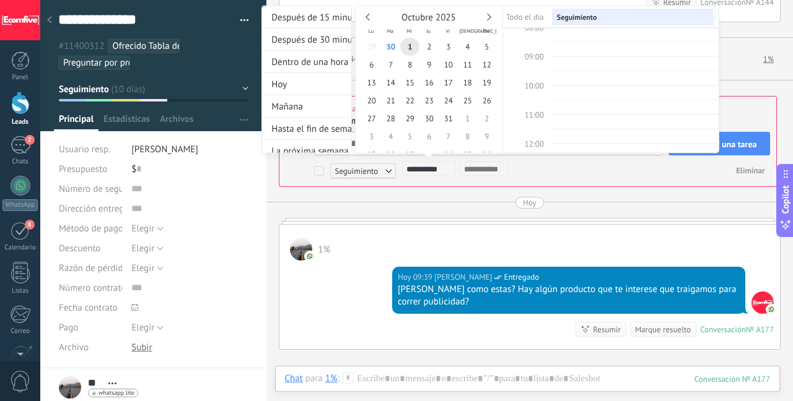
scroll to position [35, 0]
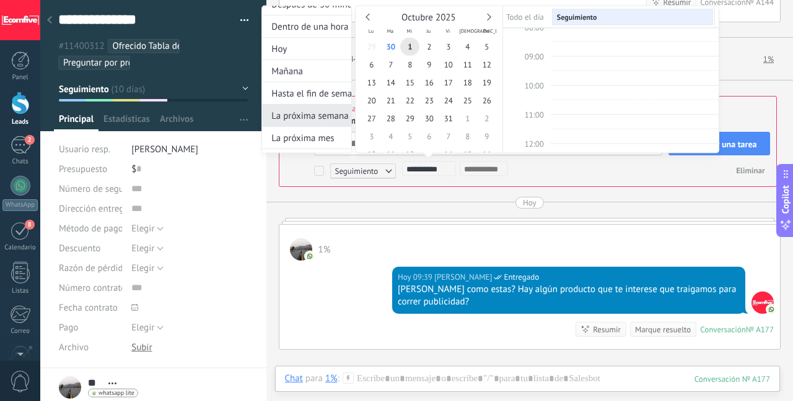
click at [321, 123] on div "La próxima semana" at bounding box center [306, 116] width 89 height 22
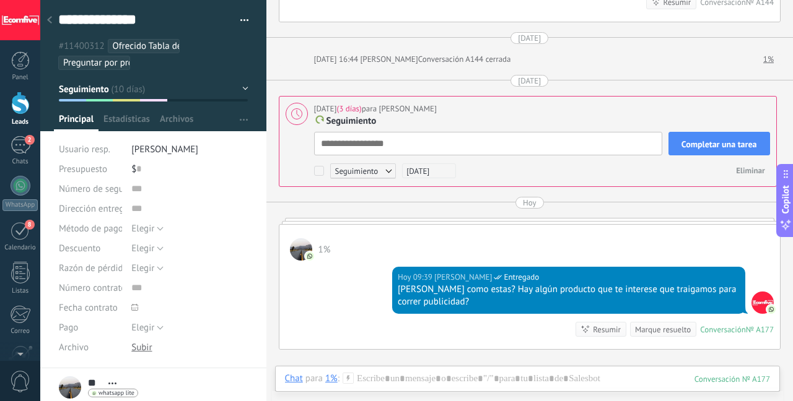
click at [699, 144] on span "Completar una tarea" at bounding box center [719, 144] width 76 height 9
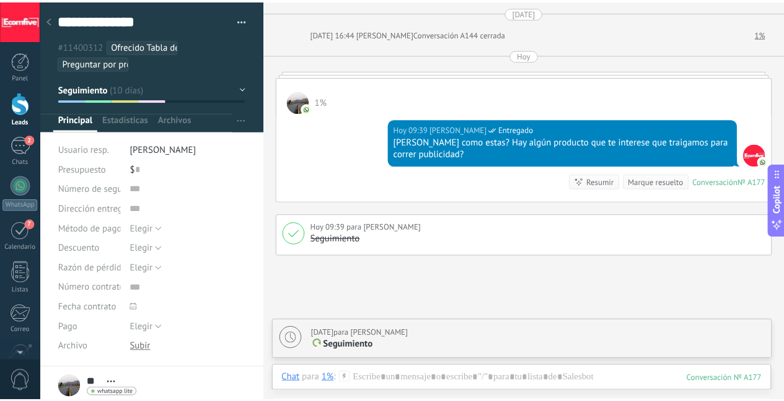
scroll to position [1248, 0]
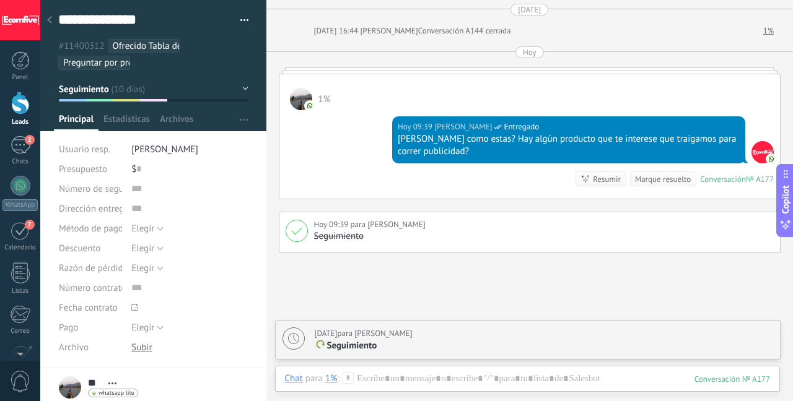
click at [24, 110] on div at bounding box center [20, 103] width 19 height 23
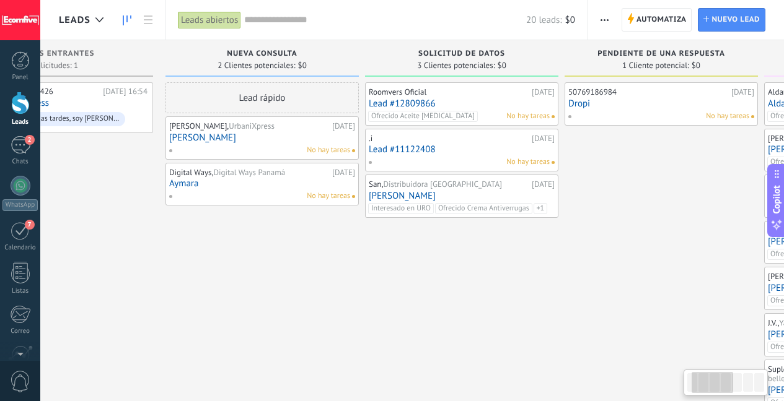
drag, startPoint x: 572, startPoint y: 284, endPoint x: 388, endPoint y: 281, distance: 183.4
click at [390, 283] on div "Roomvers Oficial 17.09.2025 Lead #12809866 Ofrecido Aceite Biotina No hay tarea…" at bounding box center [461, 321] width 193 height 478
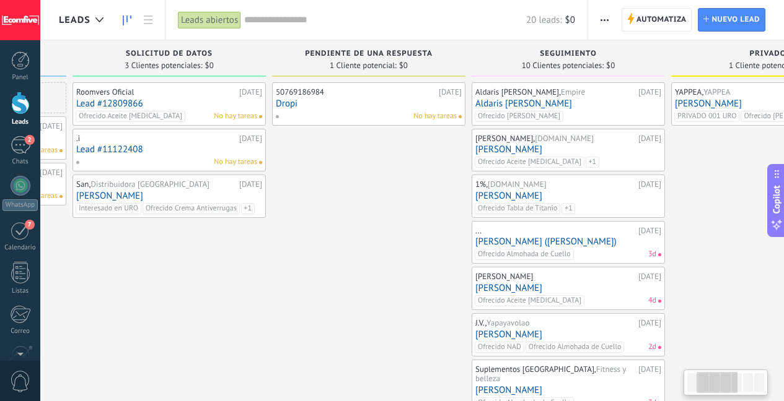
drag, startPoint x: 554, startPoint y: 270, endPoint x: 321, endPoint y: 268, distance: 232.9
click at [327, 268] on div "50769186984 19.09.2025 Dropi No hay tareas" at bounding box center [368, 321] width 193 height 478
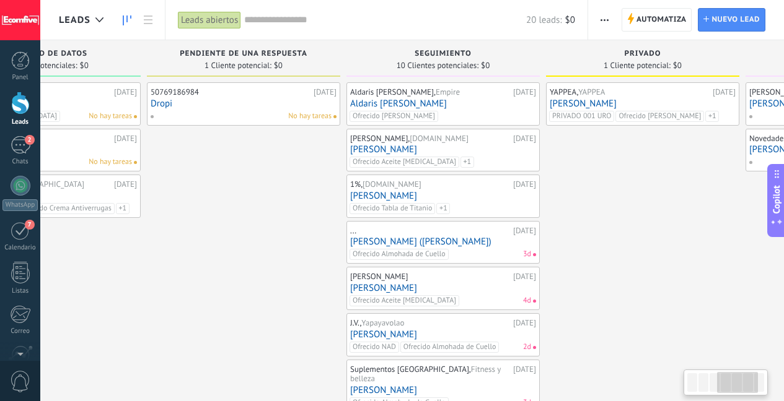
scroll to position [0, 563]
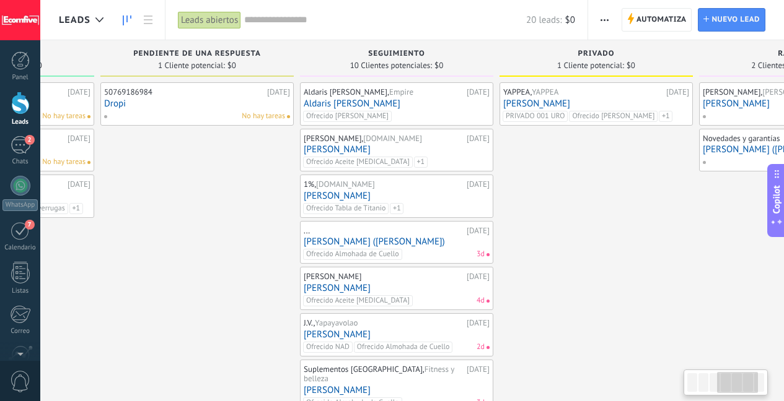
drag, startPoint x: 678, startPoint y: 250, endPoint x: 527, endPoint y: 261, distance: 151.5
click at [527, 261] on div "YAPPEA, YAPPEA 08.09.2025 Alcibiades De León PRIVADO 001 URO Ofrecido Shampoo T…" at bounding box center [595, 321] width 193 height 478
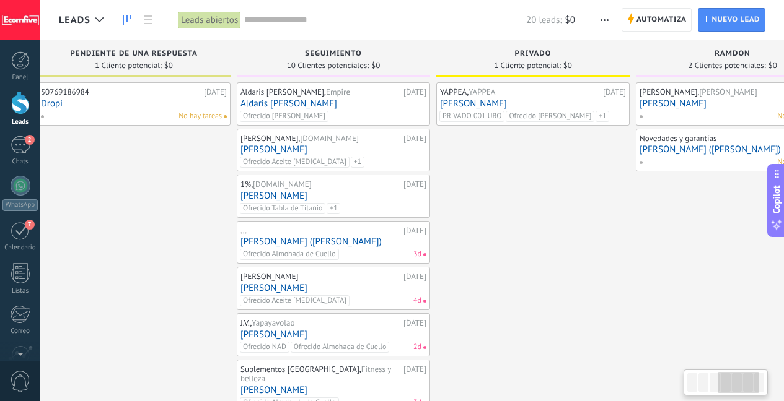
scroll to position [0, 690]
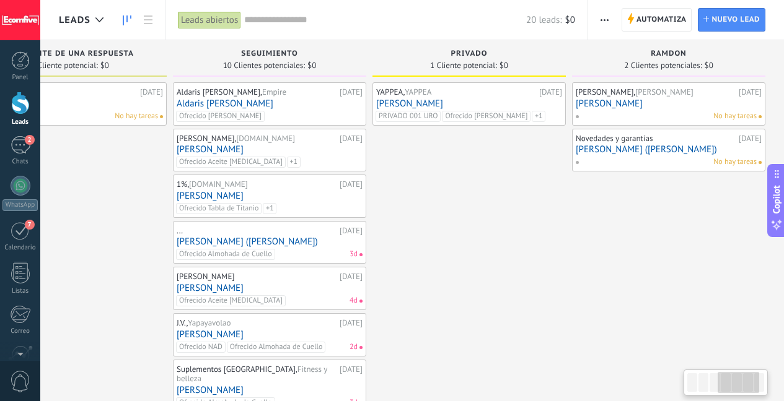
drag, startPoint x: 617, startPoint y: 270, endPoint x: 483, endPoint y: 273, distance: 134.4
click at [481, 274] on div "YAPPEA, YAPPEA 08.09.2025 Alcibiades De León PRIVADO 001 URO Ofrecido Shampoo T…" at bounding box center [468, 321] width 193 height 478
drag, startPoint x: 637, startPoint y: 257, endPoint x: 394, endPoint y: 255, distance: 243.5
click at [396, 255] on div "Leads Entrantes Solicitudes: 1 0 0 0 1 0 0 0 1 de: 50766367426 26.09.2025 16:54…" at bounding box center [76, 300] width 1415 height 520
drag, startPoint x: 560, startPoint y: 251, endPoint x: 470, endPoint y: 255, distance: 90.5
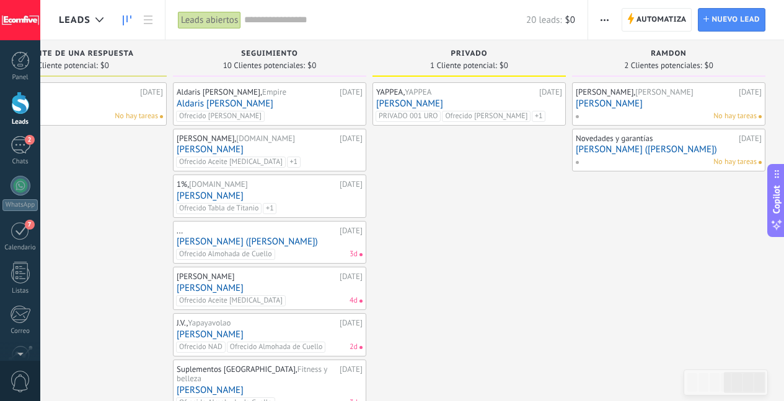
click at [470, 255] on div "YAPPEA, YAPPEA 08.09.2025 Alcibiades De León PRIVADO 001 URO Ofrecido Shampoo T…" at bounding box center [468, 321] width 193 height 478
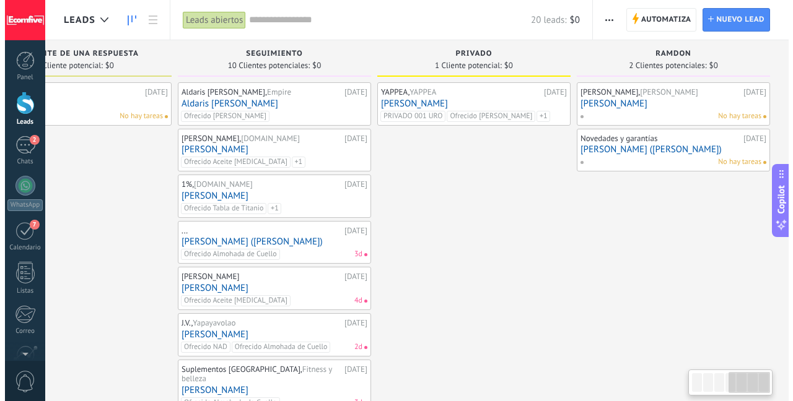
scroll to position [0, 689]
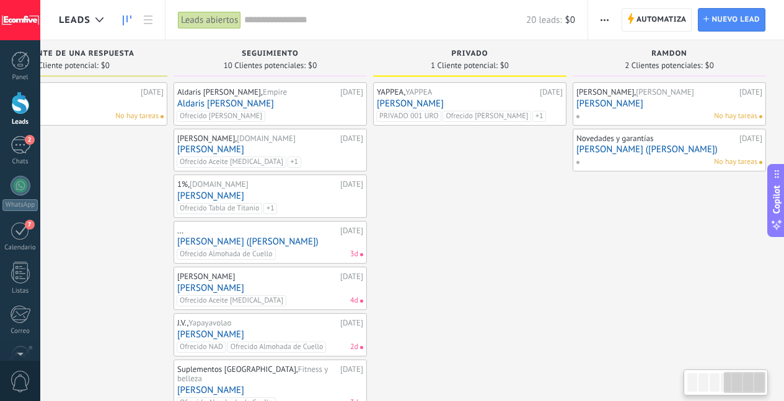
drag, startPoint x: 471, startPoint y: 254, endPoint x: 428, endPoint y: 255, distance: 42.7
click at [428, 255] on div "YAPPEA, YAPPEA 08.09.2025 Alcibiades De León PRIVADO 001 URO Ofrecido Shampoo T…" at bounding box center [469, 321] width 193 height 478
click at [299, 237] on link "[PERSON_NAME] ([PERSON_NAME])" at bounding box center [270, 242] width 186 height 11
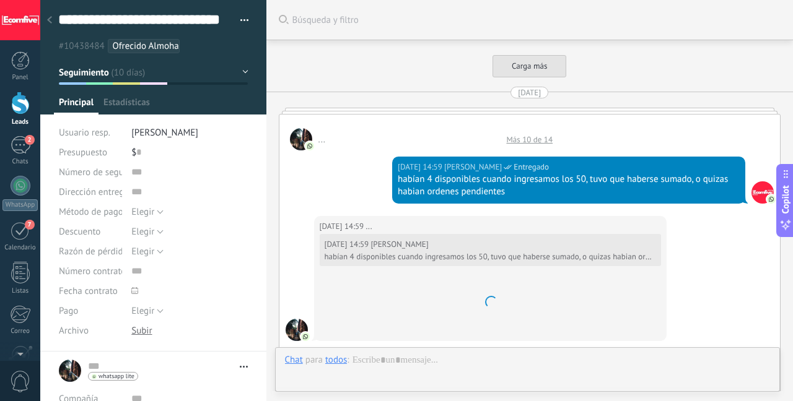
scroll to position [3673, 0]
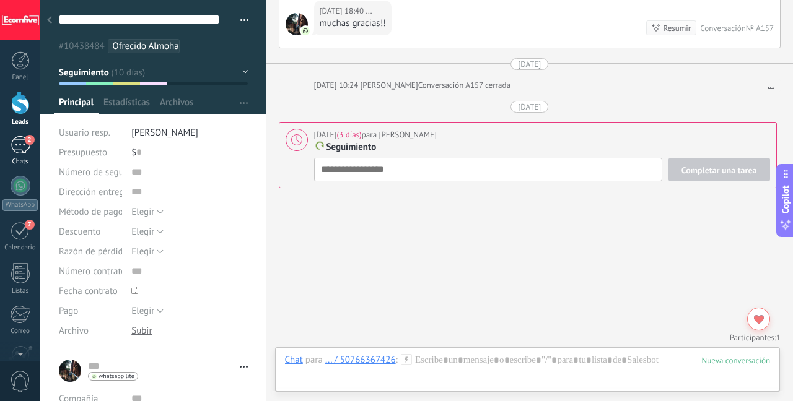
click at [20, 142] on div "2" at bounding box center [21, 145] width 20 height 18
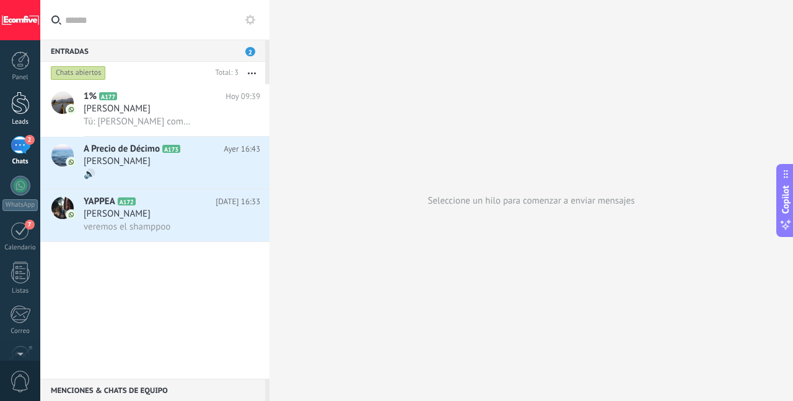
click at [19, 108] on div at bounding box center [20, 103] width 19 height 23
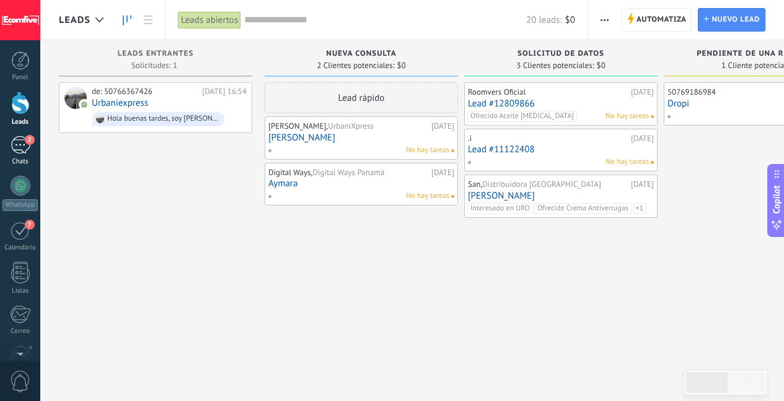
click at [30, 149] on link "2 Chats" at bounding box center [20, 151] width 40 height 30
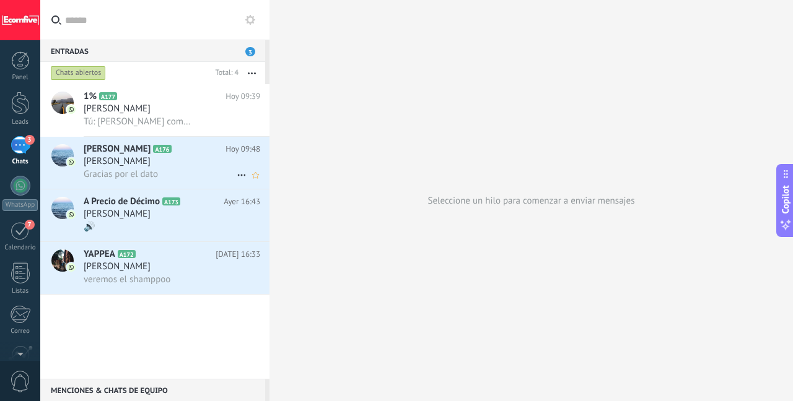
click at [146, 157] on div "[PERSON_NAME]" at bounding box center [172, 161] width 177 height 12
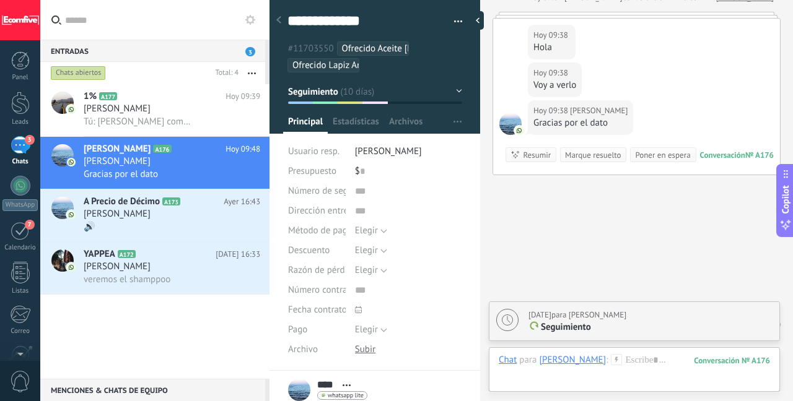
scroll to position [2785, 0]
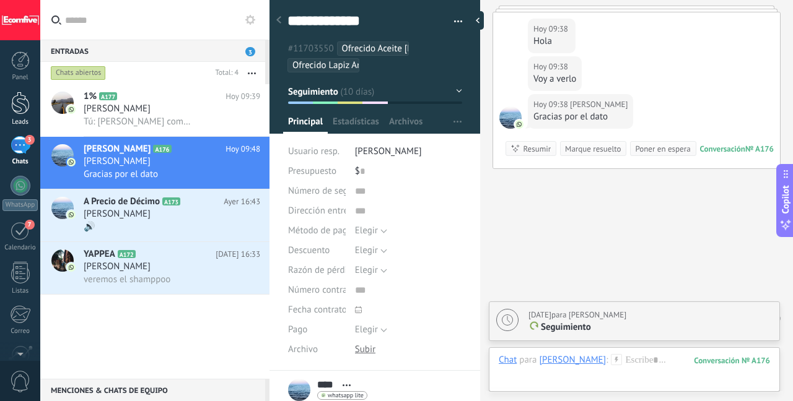
click at [28, 106] on div at bounding box center [20, 103] width 19 height 23
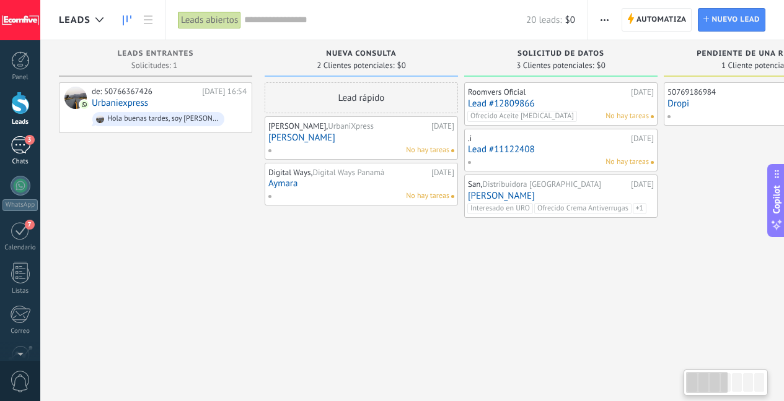
click at [24, 144] on div "3" at bounding box center [21, 145] width 20 height 18
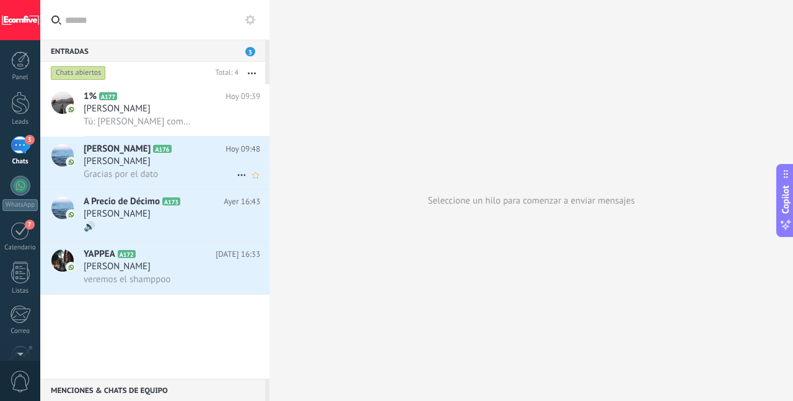
click at [178, 165] on div "[PERSON_NAME]" at bounding box center [172, 161] width 177 height 12
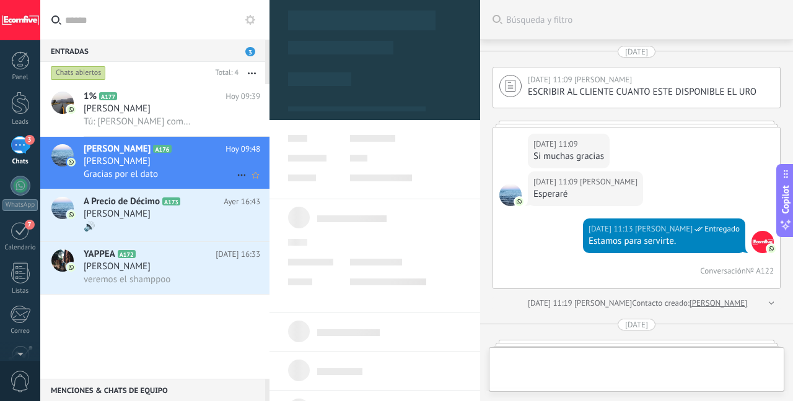
type textarea "***"
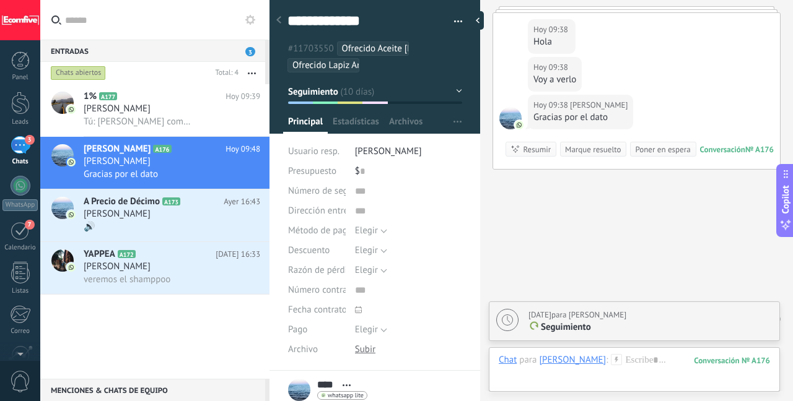
scroll to position [2785, 0]
click at [605, 362] on div at bounding box center [634, 372] width 271 height 37
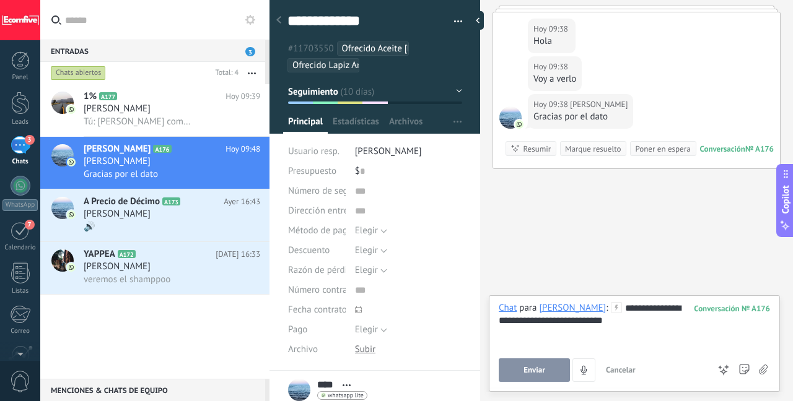
click at [531, 368] on span "Enviar" at bounding box center [534, 370] width 22 height 9
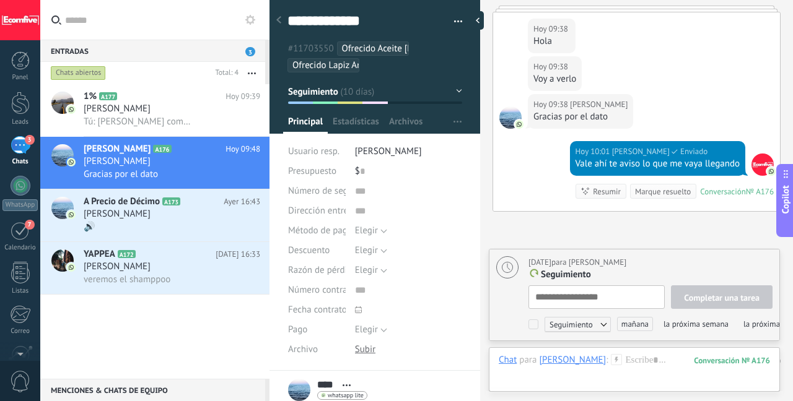
scroll to position [12, 0]
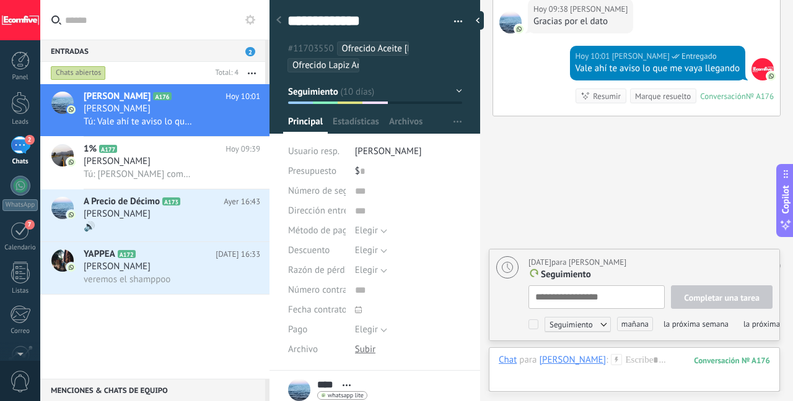
click at [662, 90] on div "Marque resuelto" at bounding box center [663, 96] width 56 height 12
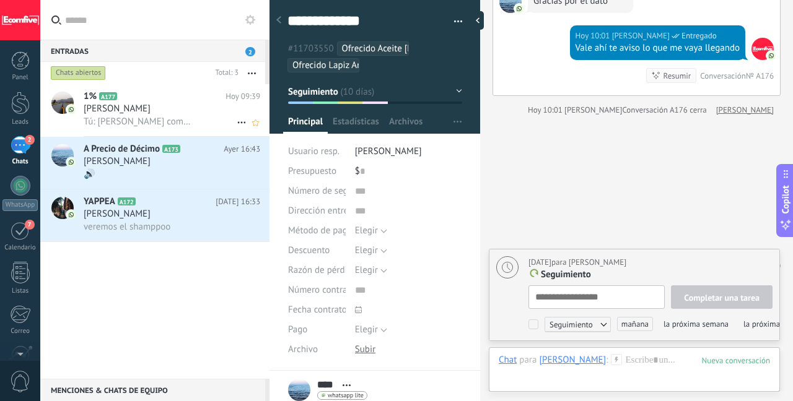
click at [191, 113] on div "[PERSON_NAME]" at bounding box center [172, 109] width 177 height 12
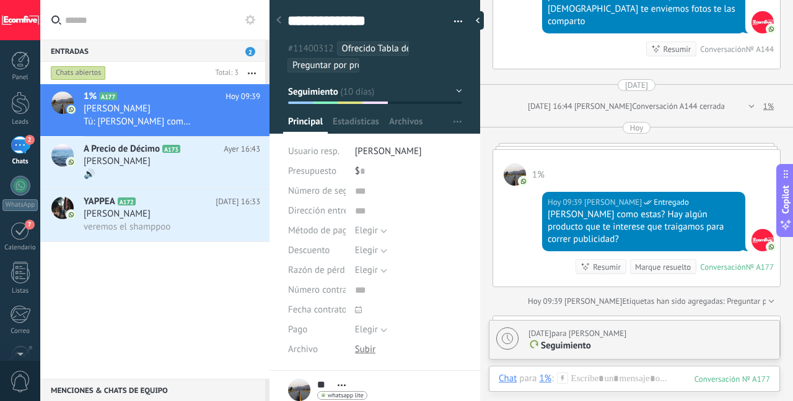
scroll to position [1446, 0]
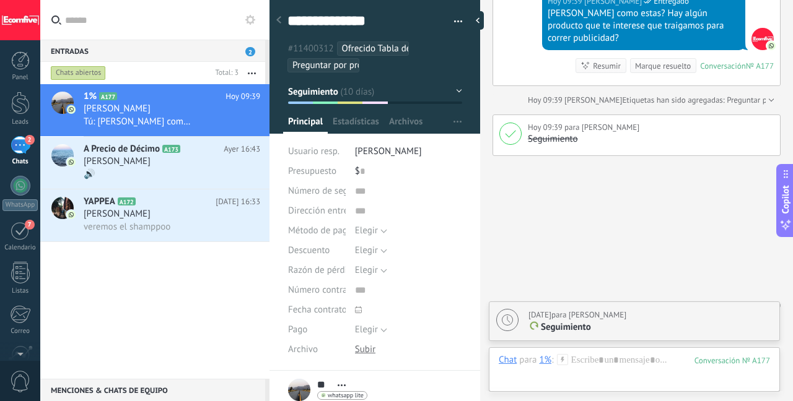
click at [664, 60] on div "Marque resuelto" at bounding box center [663, 66] width 56 height 12
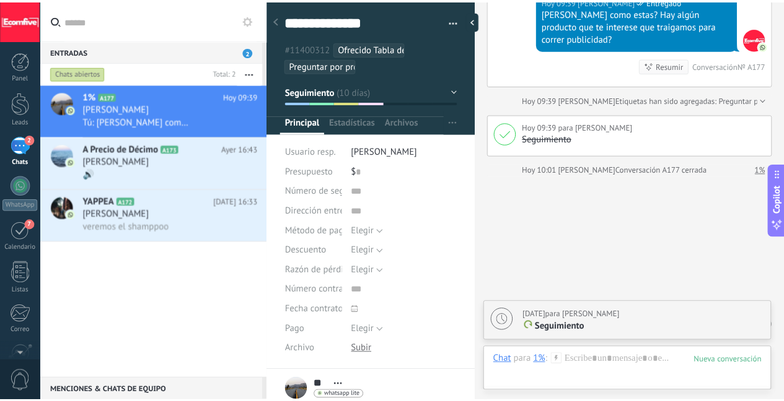
scroll to position [1466, 0]
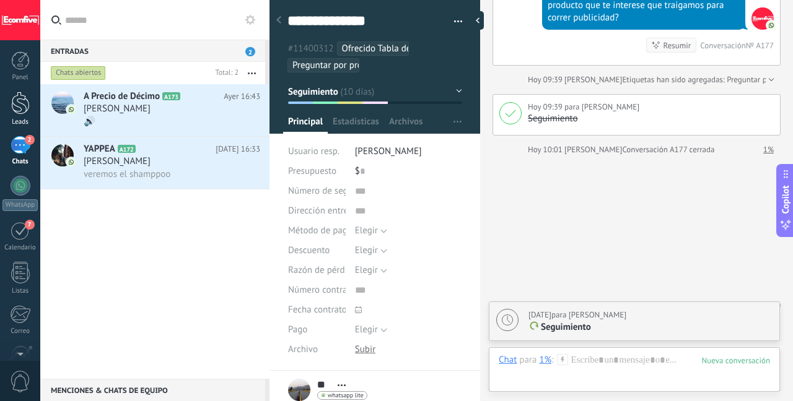
click at [11, 118] on div "Leads" at bounding box center [20, 122] width 36 height 8
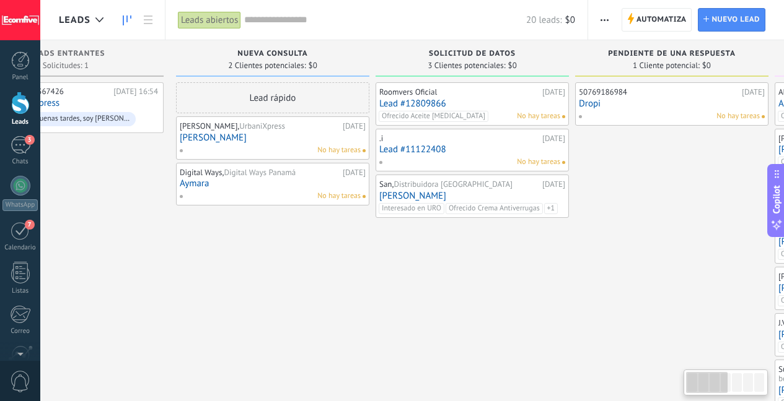
drag, startPoint x: 552, startPoint y: 313, endPoint x: 344, endPoint y: 311, distance: 208.1
click at [375, 308] on div "Roomvers Oficial 17.09.2025 Lead #12809866 Ofrecido Aceite Biotina No hay tarea…" at bounding box center [471, 321] width 193 height 478
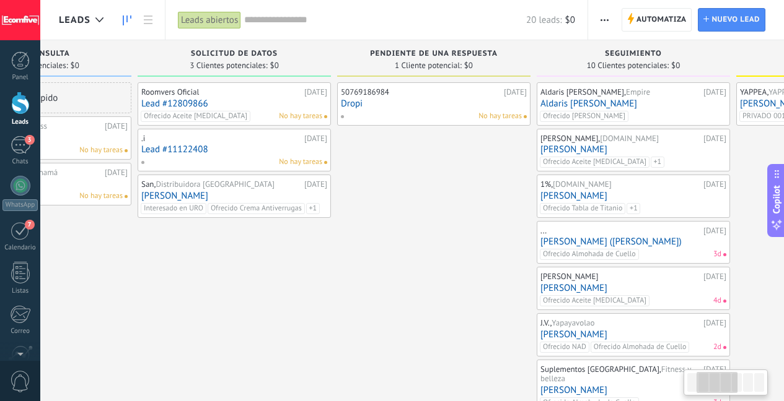
drag, startPoint x: 610, startPoint y: 288, endPoint x: 362, endPoint y: 298, distance: 248.6
click at [384, 296] on div "50769186984 19.09.2025 Dropi No hay tareas" at bounding box center [433, 321] width 193 height 478
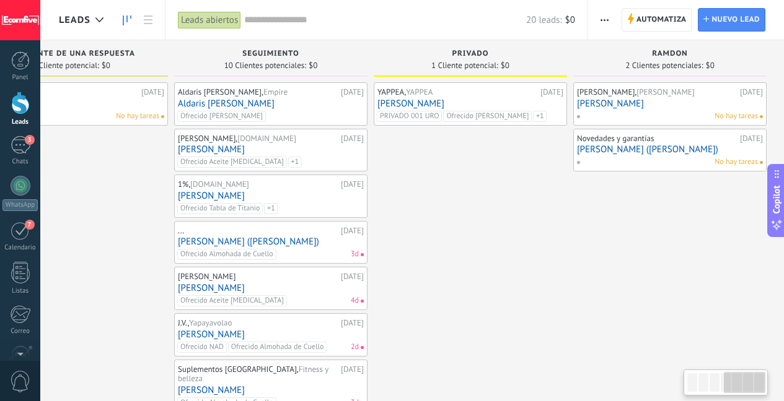
drag, startPoint x: 728, startPoint y: 279, endPoint x: 442, endPoint y: 296, distance: 286.7
click at [442, 296] on div "YAPPEA, YAPPEA 08.09.2025 Alcibiades De León PRIVADO 001 URO Ofrecido Shampoo T…" at bounding box center [470, 321] width 193 height 478
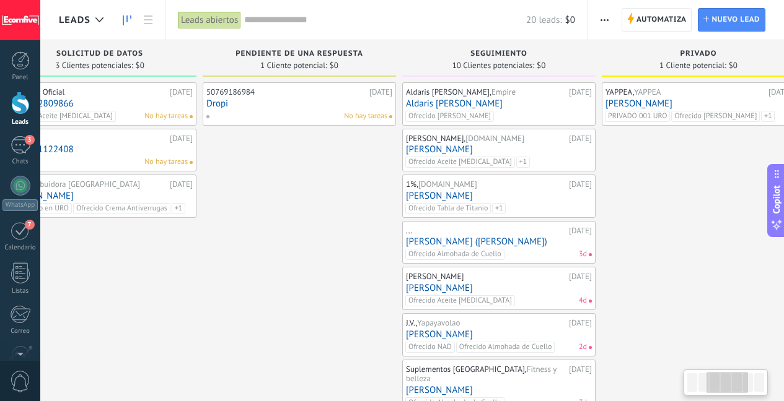
scroll to position [0, 378]
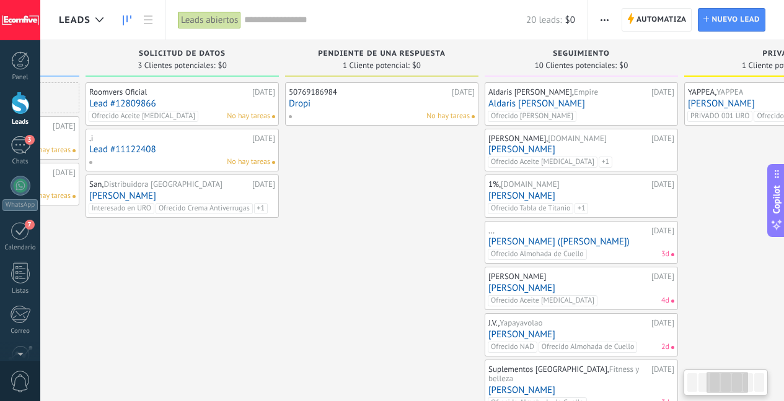
drag, startPoint x: 473, startPoint y: 310, endPoint x: 541, endPoint y: 321, distance: 69.0
click at [541, 321] on div "Leads Entrantes Solicitudes: 1 0 0 0 1 0 0 0 1 de: 50766367426 26.09.2025 16:54…" at bounding box center [387, 300] width 1415 height 520
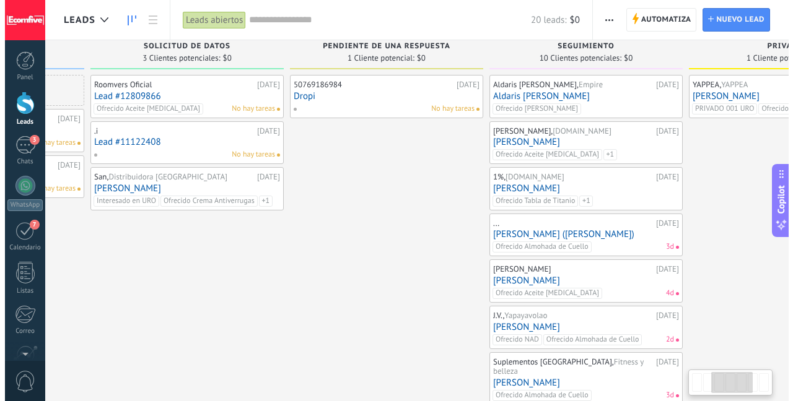
scroll to position [0, 0]
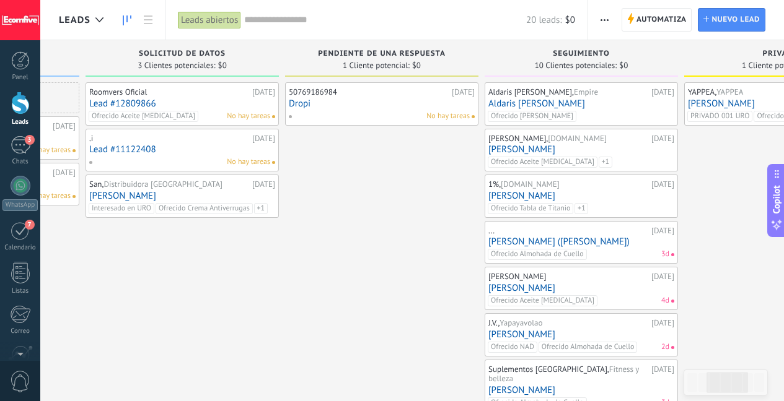
click at [619, 241] on link "[PERSON_NAME] ([PERSON_NAME])" at bounding box center [581, 242] width 186 height 11
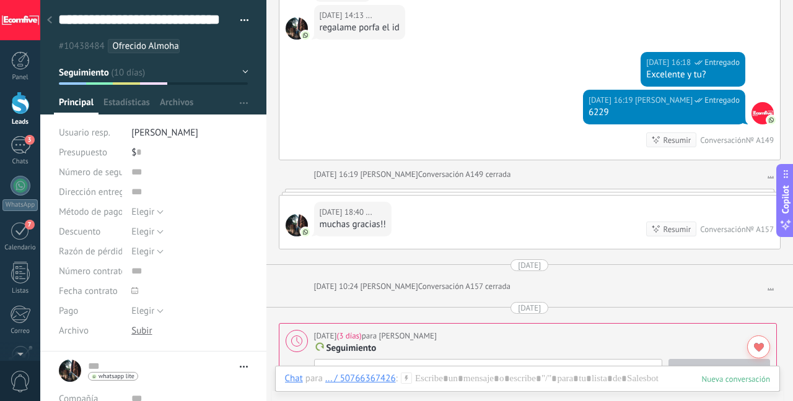
scroll to position [3673, 0]
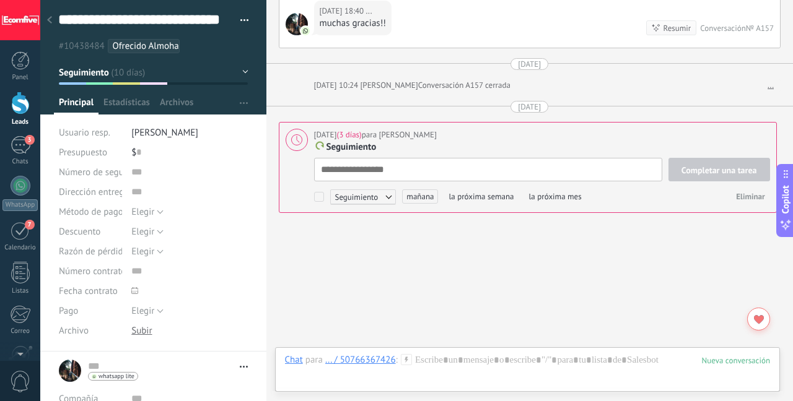
type textarea "**********"
click at [555, 166] on div "Completar una tarea Seguimiento Seguimiento Reunión Espera Producto Personaliza…" at bounding box center [542, 182] width 456 height 48
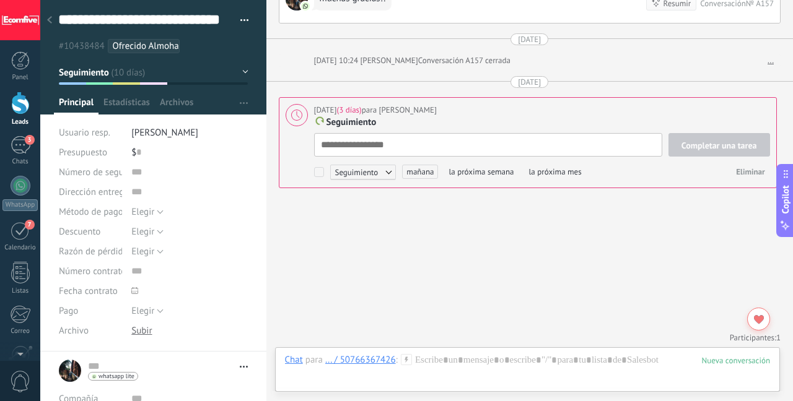
click at [409, 168] on span "mañana" at bounding box center [420, 172] width 36 height 14
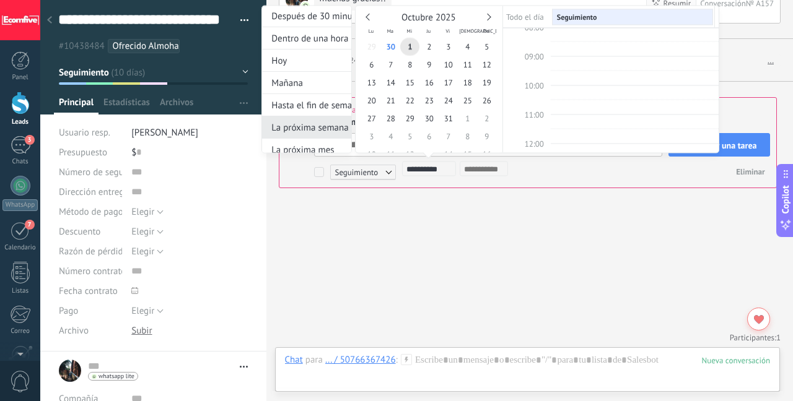
scroll to position [23, 0]
click at [326, 125] on div "La próxima semana" at bounding box center [306, 127] width 89 height 22
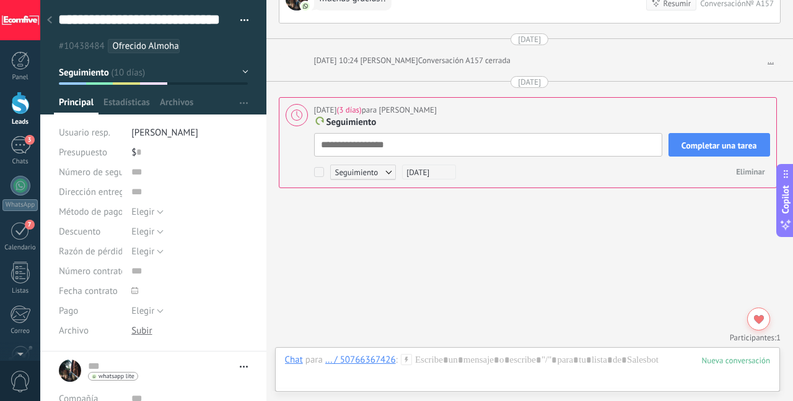
click at [712, 133] on button "Completar una tarea" at bounding box center [719, 145] width 102 height 24
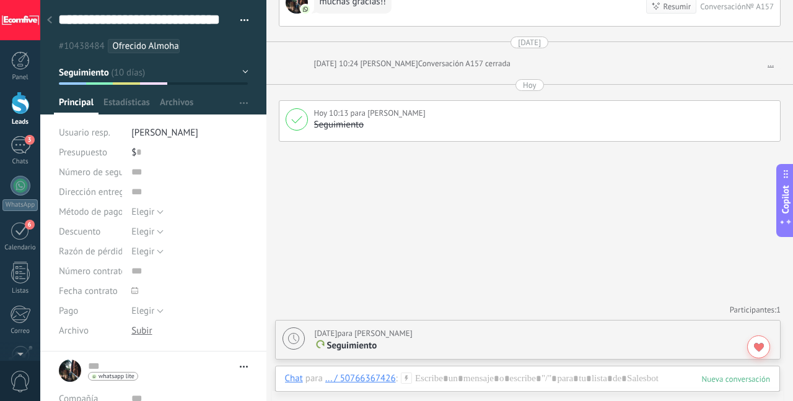
scroll to position [3650, 0]
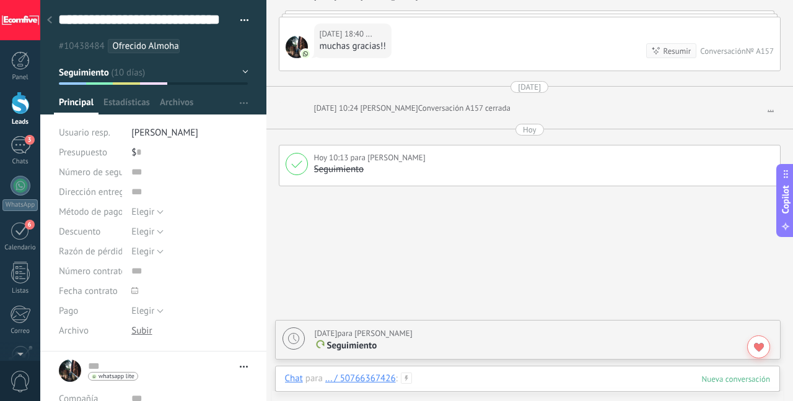
click at [496, 377] on div at bounding box center [528, 391] width 486 height 37
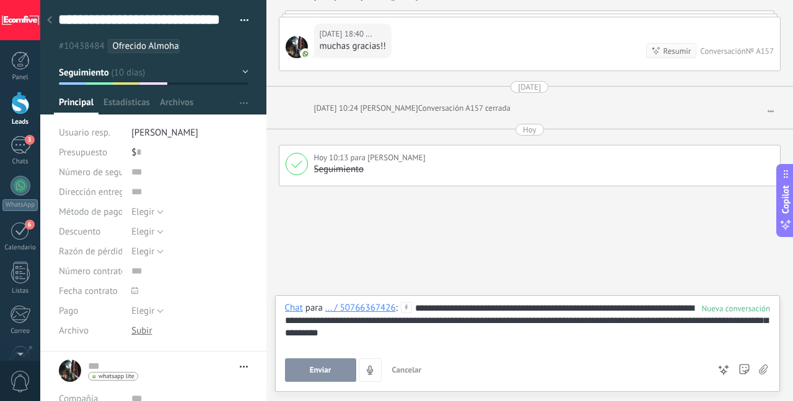
click at [332, 369] on button "Enviar" at bounding box center [320, 371] width 71 height 24
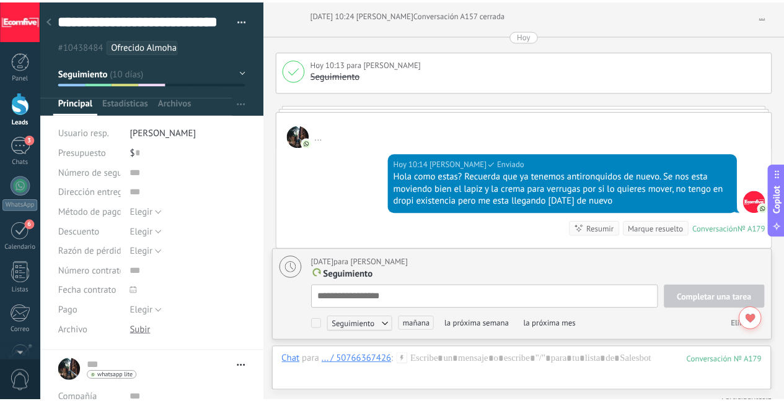
scroll to position [12, 0]
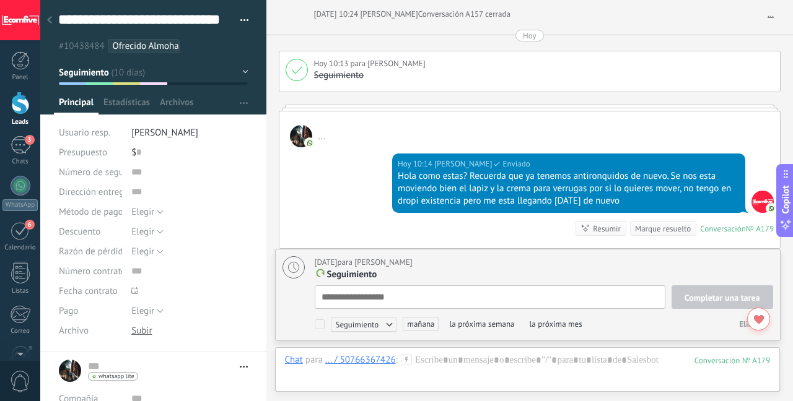
click at [197, 50] on ul "#10438484 Ofrecido Almohada de Cuello" at bounding box center [151, 46] width 188 height 17
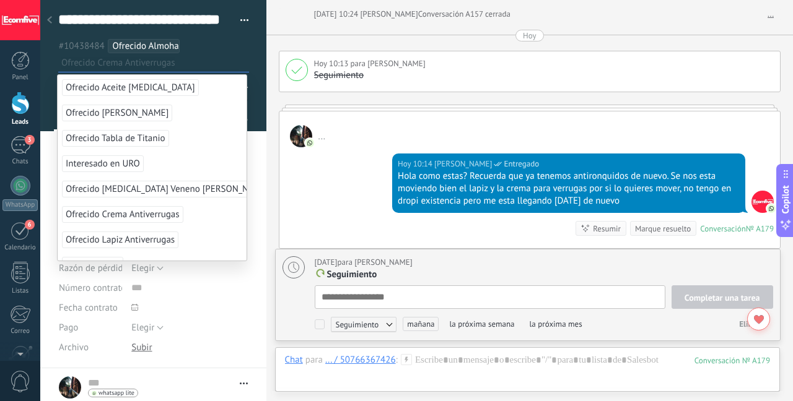
click at [129, 212] on span "Ofrecido Crema Antiverrugas" at bounding box center [122, 214] width 121 height 17
click at [133, 214] on span "Ofrecido Lapiz Antiverrugas" at bounding box center [120, 214] width 116 height 17
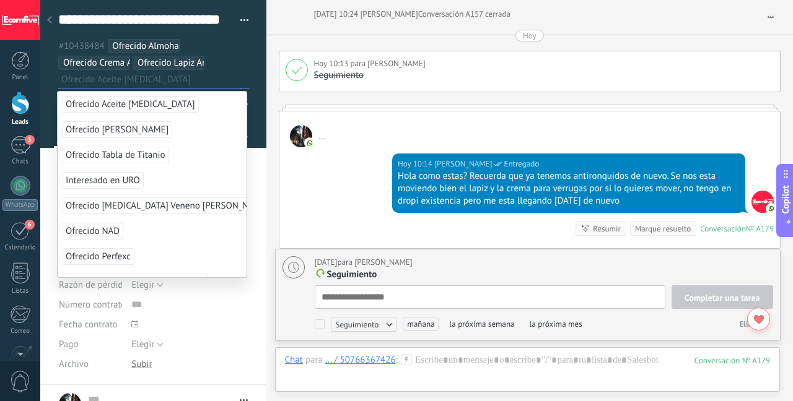
click at [27, 109] on div at bounding box center [20, 103] width 19 height 23
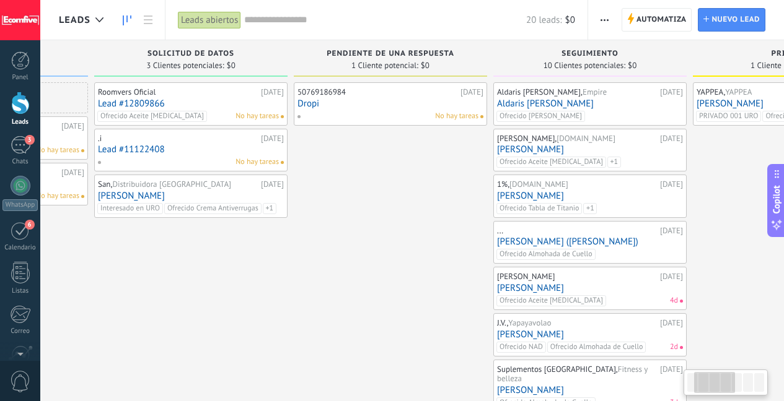
drag, startPoint x: 543, startPoint y: 301, endPoint x: 278, endPoint y: 321, distance: 265.9
click at [294, 321] on div "50769186984 19.09.2025 Dropi No hay tareas" at bounding box center [390, 321] width 193 height 478
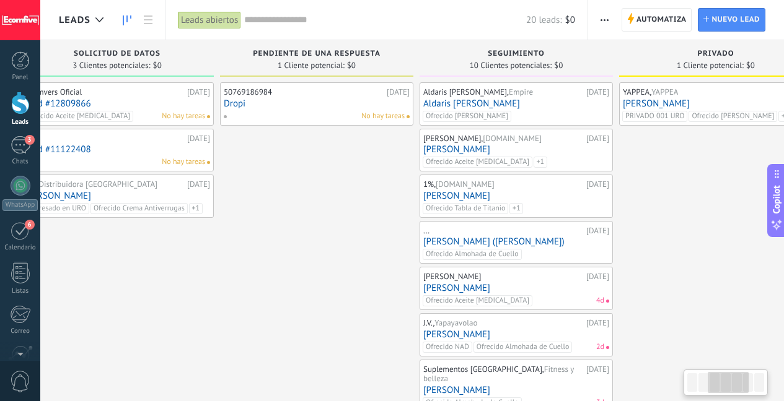
scroll to position [0, 470]
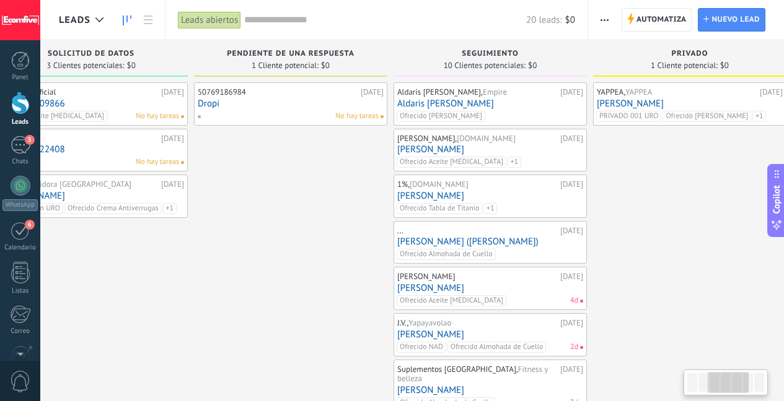
drag, startPoint x: 694, startPoint y: 277, endPoint x: 615, endPoint y: 275, distance: 79.3
click at [617, 275] on div "YAPPEA, YAPPEA 08.09.2025 Alcibiades De León PRIVADO 001 URO Ofrecido Shampoo T…" at bounding box center [689, 321] width 193 height 478
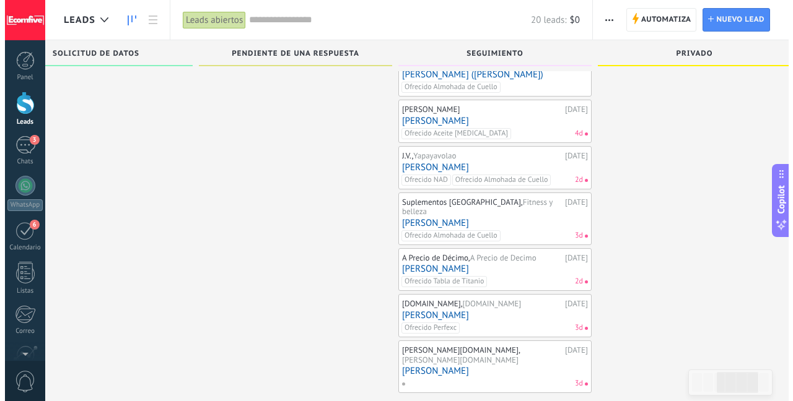
scroll to position [170, 0]
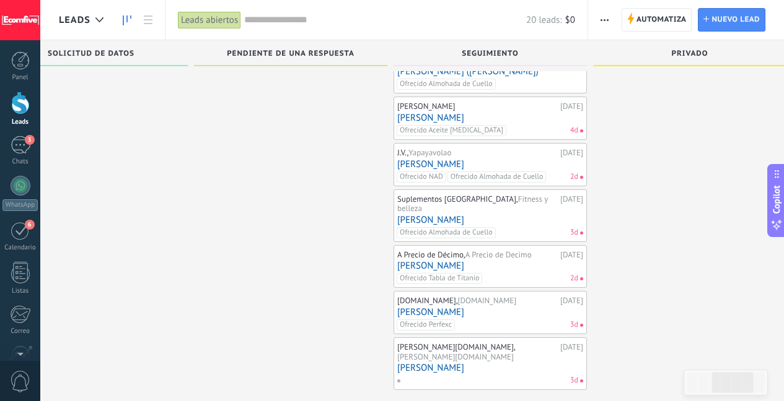
click at [522, 129] on div "Ofrecido Aceite Biotina 4d" at bounding box center [486, 130] width 181 height 11
click at [484, 112] on div "Luis Camilo Torres 11.09.2025 Luis Camilo Torres Ofrecido Aceite Biotina 4d" at bounding box center [490, 118] width 186 height 36
click at [462, 117] on link "[PERSON_NAME]" at bounding box center [490, 118] width 186 height 11
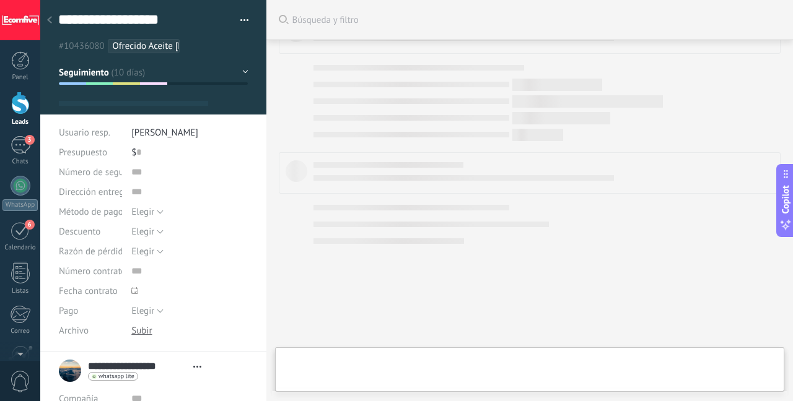
type textarea "**********"
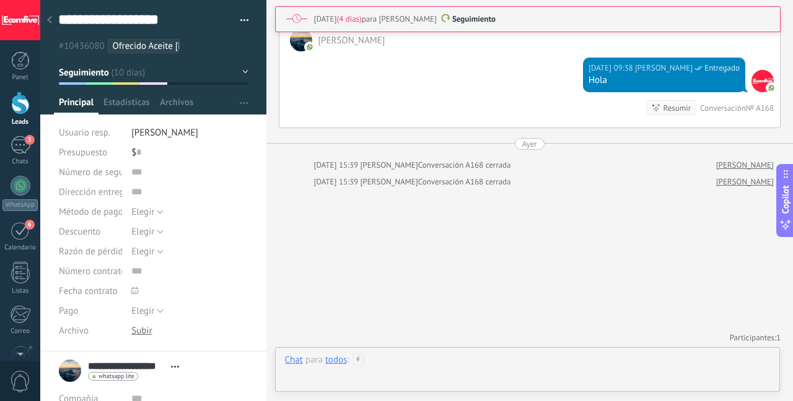
click at [452, 370] on div at bounding box center [528, 372] width 486 height 37
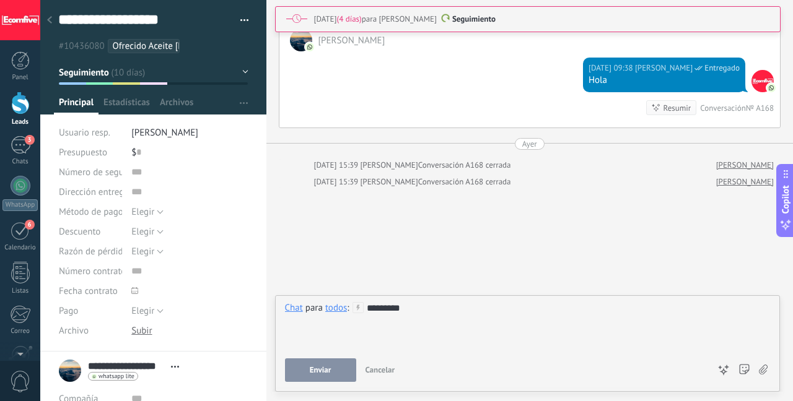
click at [338, 308] on div "todos" at bounding box center [336, 307] width 22 height 11
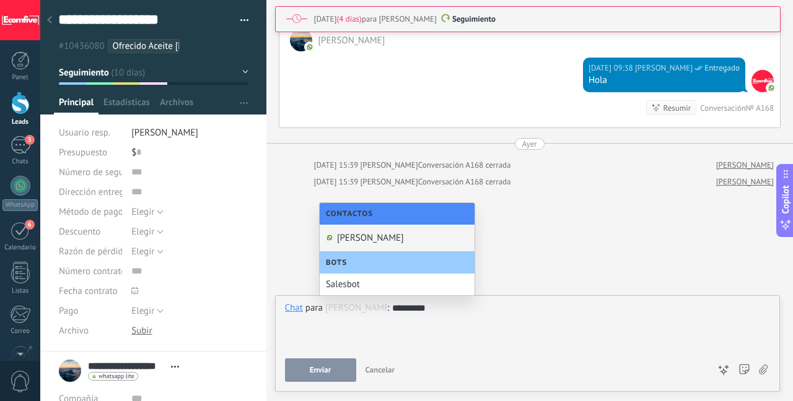
click at [367, 242] on div "[PERSON_NAME]" at bounding box center [397, 238] width 155 height 27
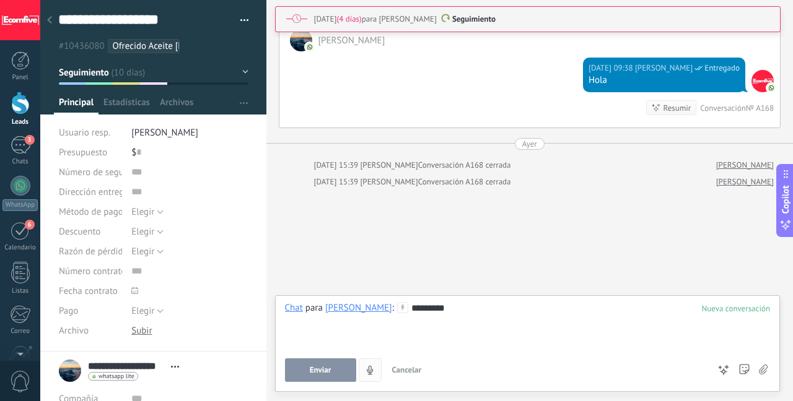
click at [328, 371] on span "Enviar" at bounding box center [321, 370] width 22 height 9
type textarea "**********"
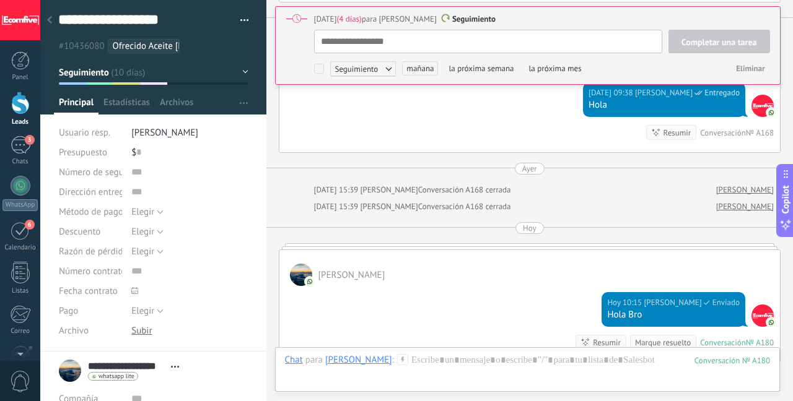
scroll to position [12, 0]
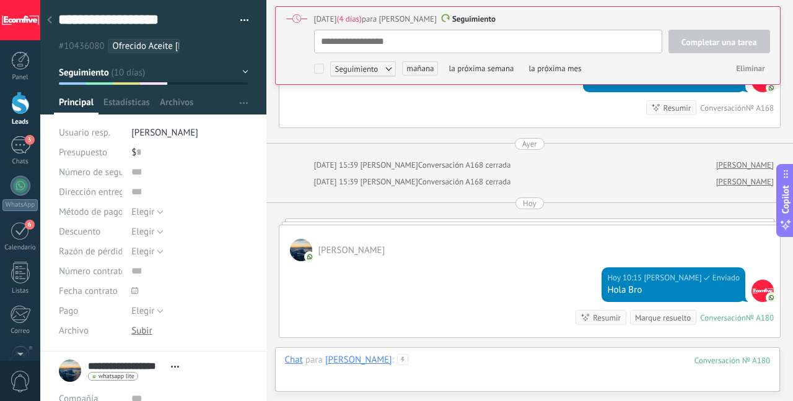
click at [466, 358] on div at bounding box center [528, 372] width 486 height 37
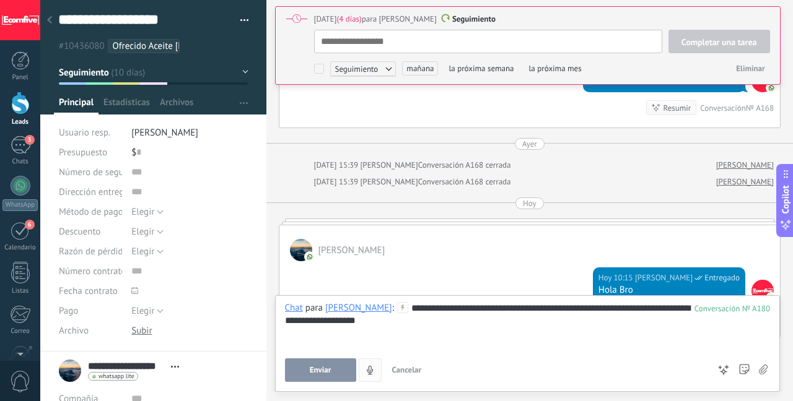
click at [336, 369] on button "Enviar" at bounding box center [320, 371] width 71 height 24
type textarea "**********"
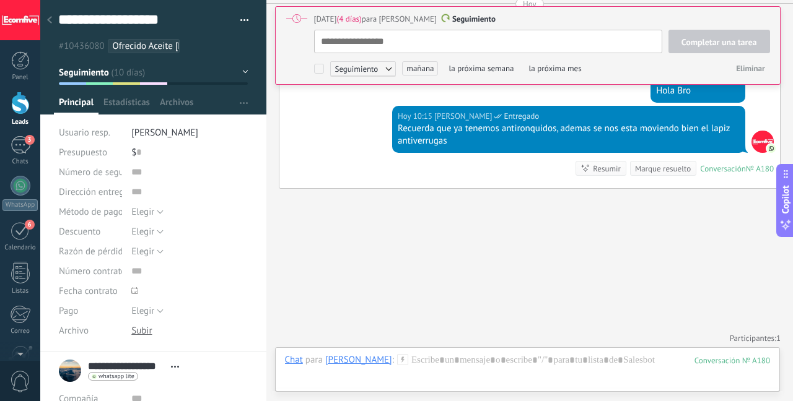
click at [184, 50] on ul "#10436080 Ofrecido Aceite Biotina" at bounding box center [151, 46] width 188 height 17
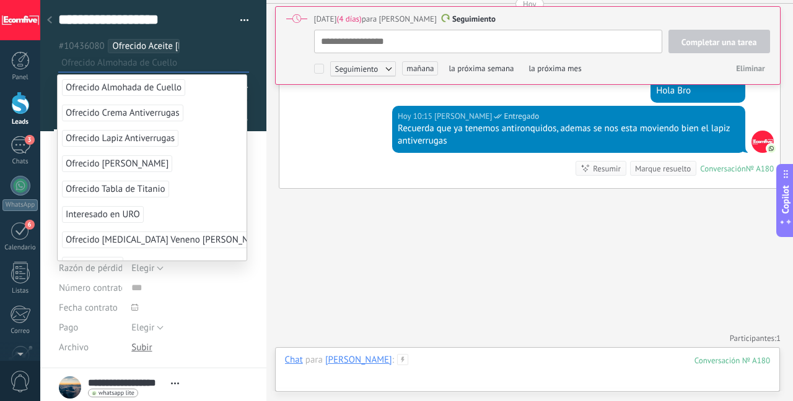
click at [468, 367] on div at bounding box center [528, 372] width 486 height 37
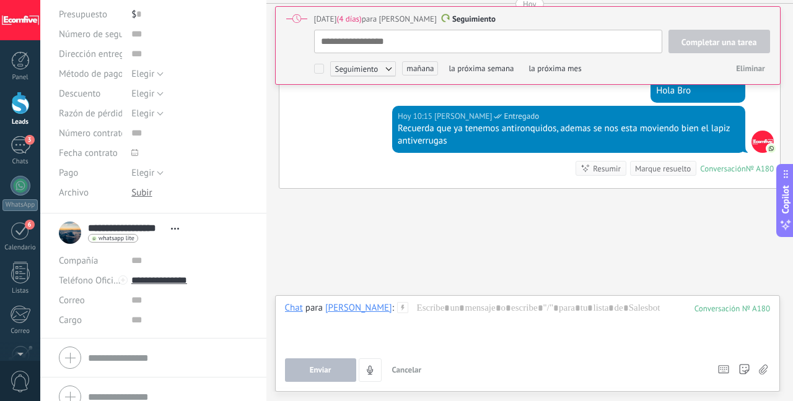
scroll to position [154, 0]
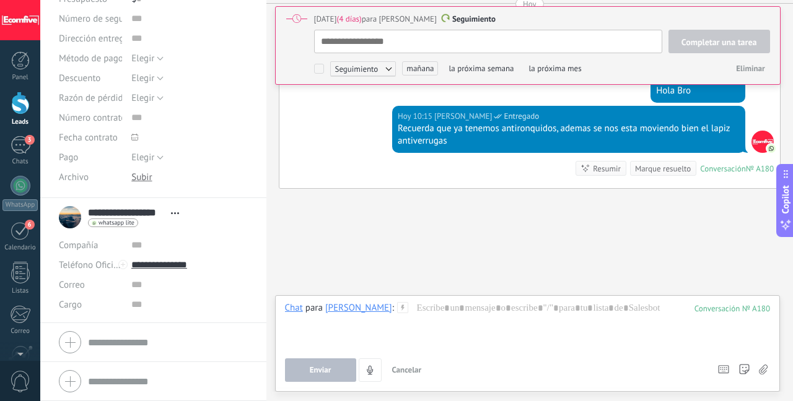
click at [451, 299] on div "Chat Correo Nota Tarea Chat para Luis Camilo Torres : 180 Enviar Cancelar Rastr…" at bounding box center [527, 343] width 505 height 97
click at [477, 313] on div at bounding box center [528, 325] width 486 height 47
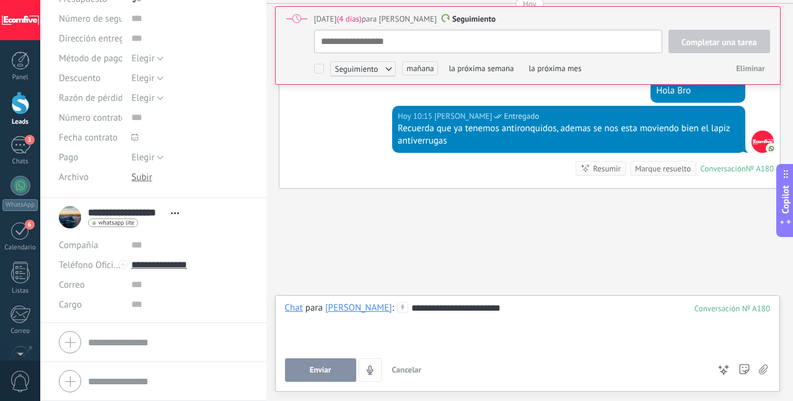
click at [342, 371] on button "Enviar" at bounding box center [320, 371] width 71 height 24
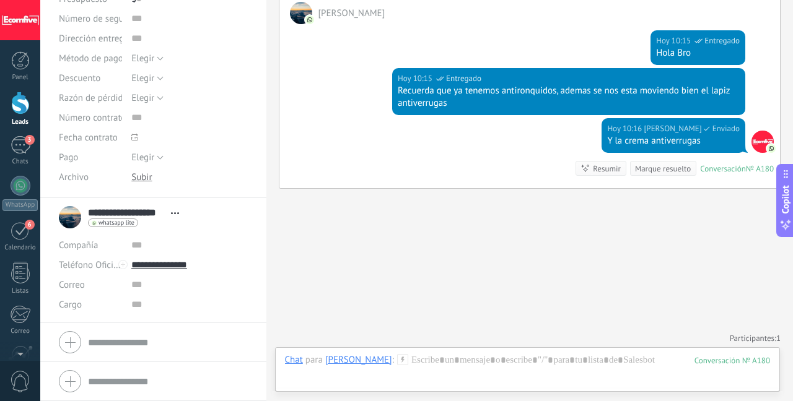
scroll to position [0, 0]
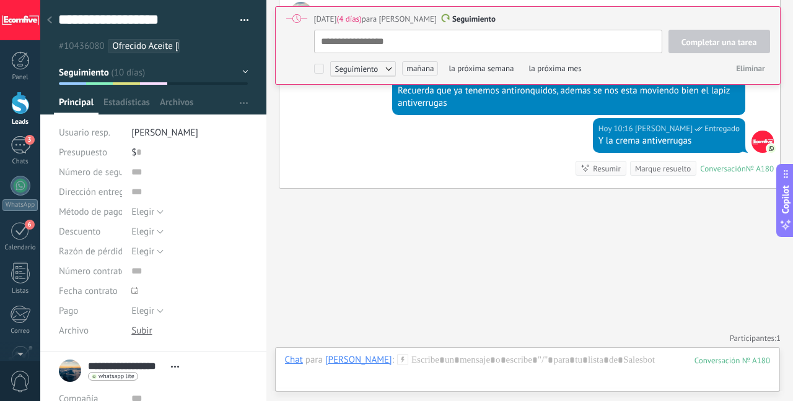
click at [199, 46] on ul "#10436080 Ofrecido Aceite Biotina" at bounding box center [151, 46] width 188 height 17
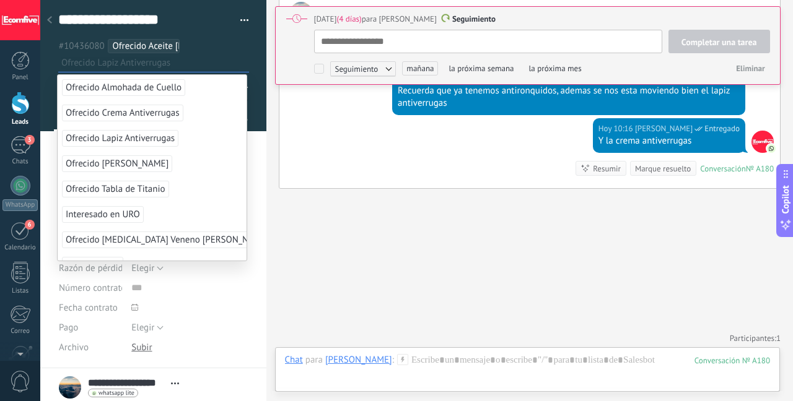
click at [129, 136] on span "Ofrecido Lapiz Antiverrugas" at bounding box center [120, 138] width 116 height 17
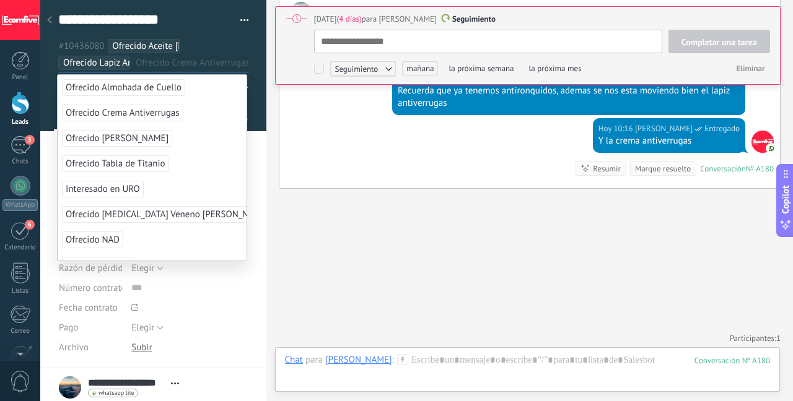
click at [142, 112] on span "Ofrecido Crema Antiverrugas" at bounding box center [122, 113] width 121 height 17
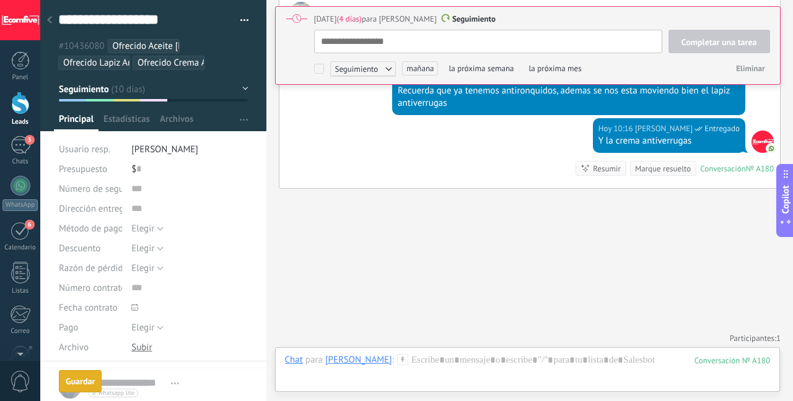
click at [54, 21] on div at bounding box center [49, 21] width 17 height 24
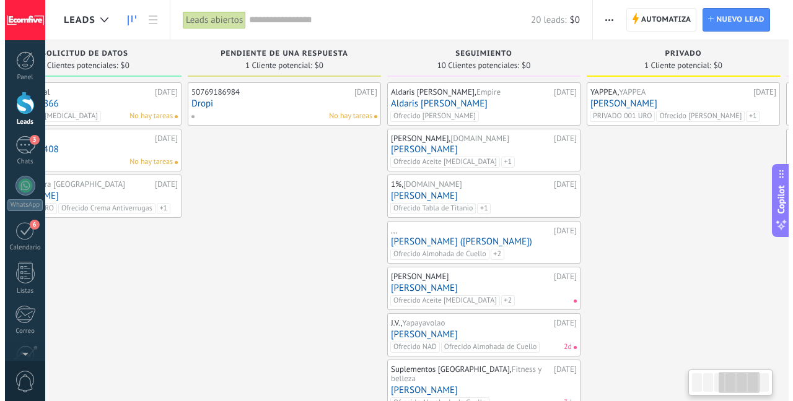
scroll to position [0, 515]
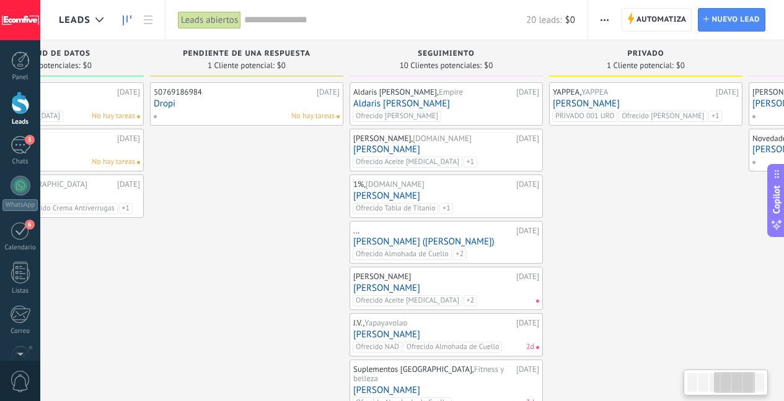
drag, startPoint x: 637, startPoint y: 248, endPoint x: 164, endPoint y: 299, distance: 476.0
click at [164, 299] on div "50769186984 19.09.2025 Dropi No hay tareas" at bounding box center [246, 321] width 193 height 478
click at [455, 287] on link "[PERSON_NAME]" at bounding box center [445, 288] width 186 height 11
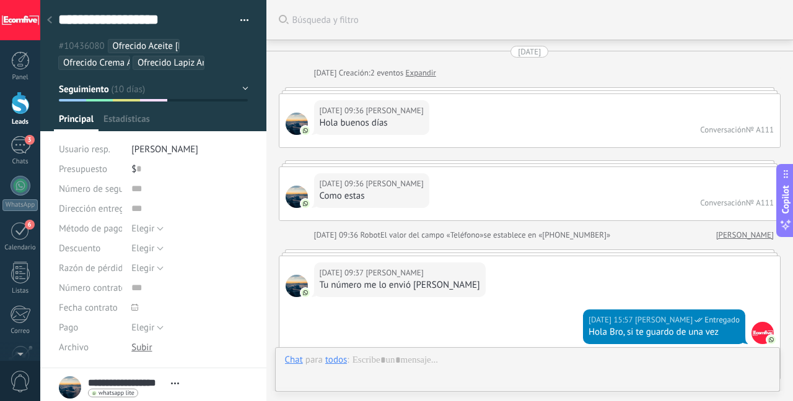
scroll to position [1845, 0]
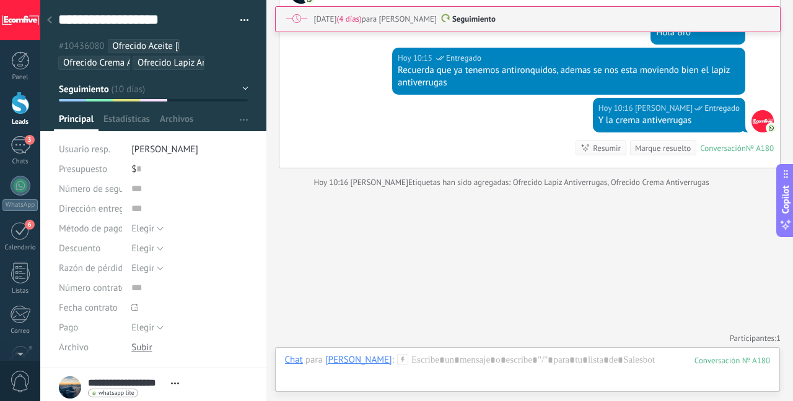
click at [564, 19] on p "Seguimiento" at bounding box center [542, 19] width 456 height 12
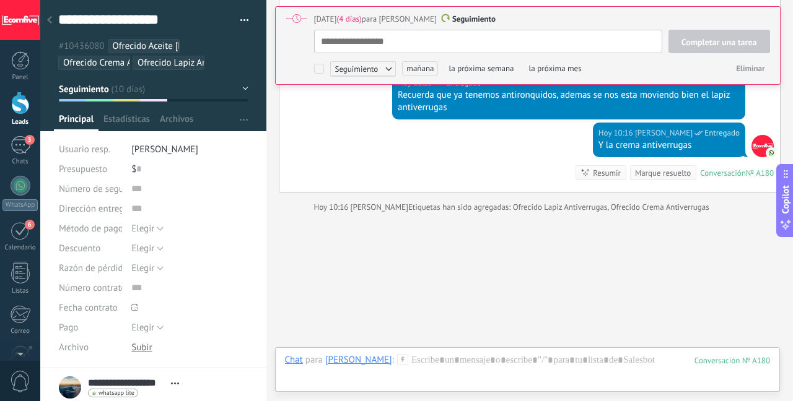
scroll to position [12, 0]
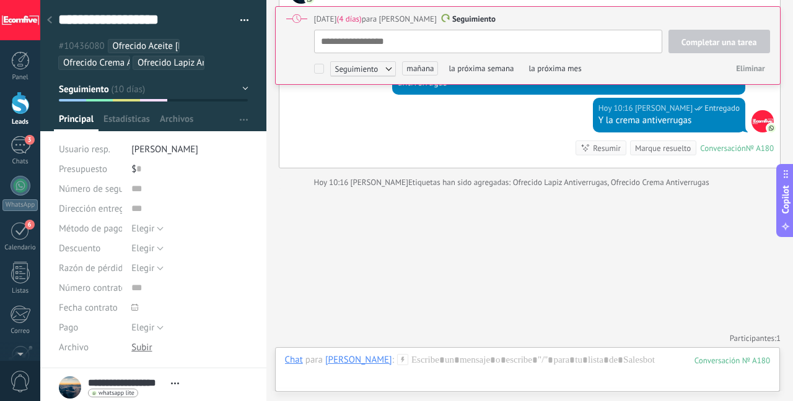
click at [414, 73] on span "mañana" at bounding box center [420, 68] width 36 height 14
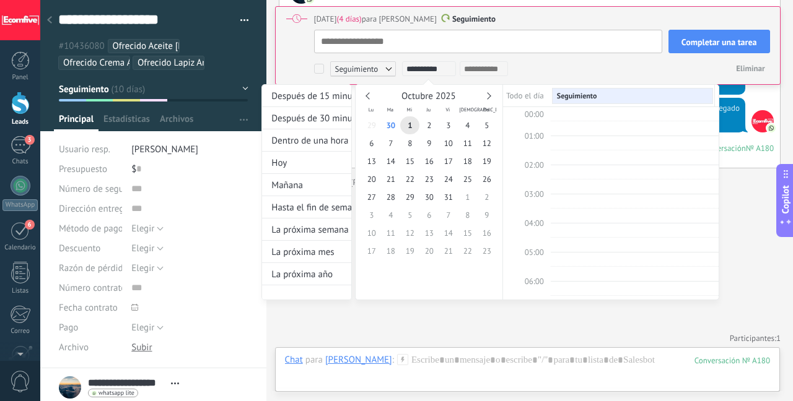
scroll to position [234, 0]
click at [315, 226] on div "La próxima semana" at bounding box center [306, 230] width 89 height 22
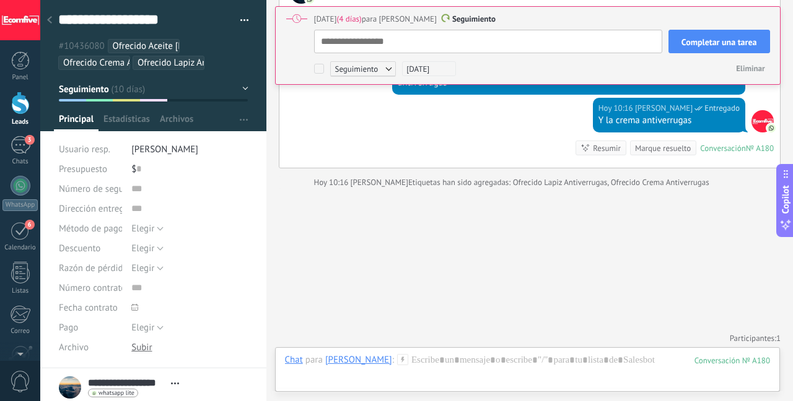
click at [701, 40] on span "Completar una tarea" at bounding box center [719, 42] width 76 height 9
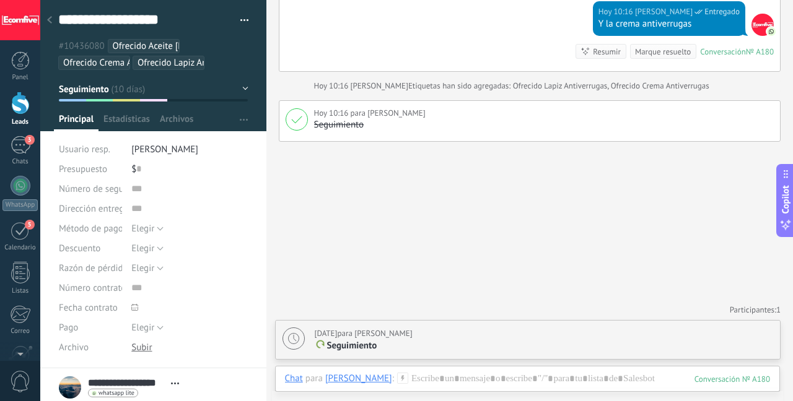
scroll to position [1809, 0]
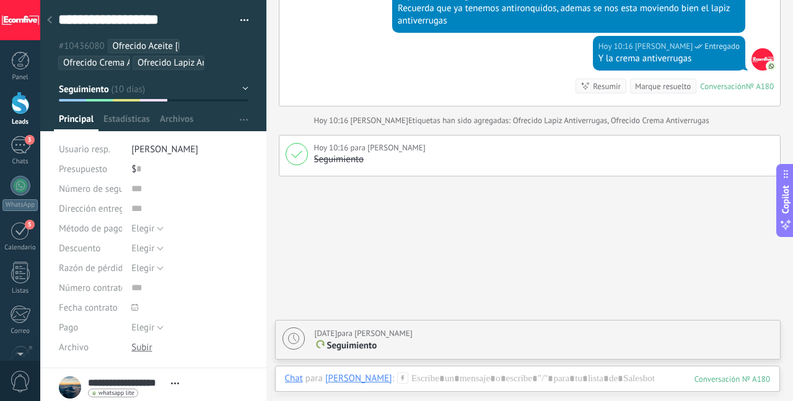
click at [665, 81] on div "Marque resuelto" at bounding box center [663, 87] width 56 height 12
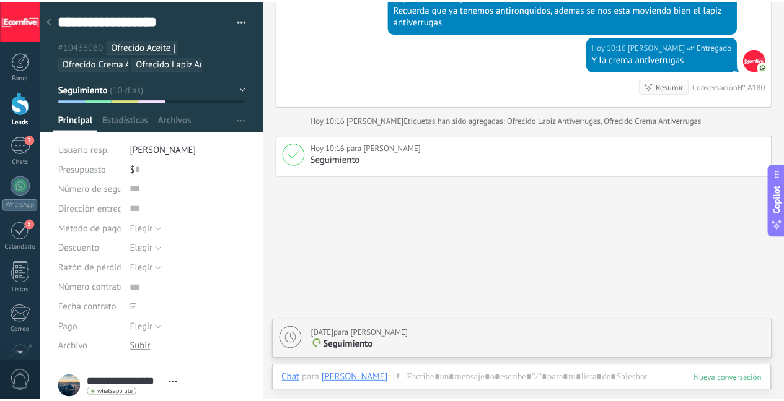
scroll to position [1830, 0]
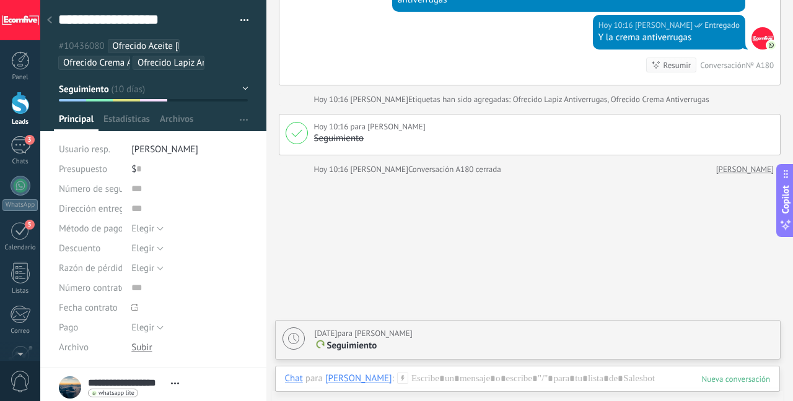
click at [26, 107] on div at bounding box center [20, 103] width 19 height 23
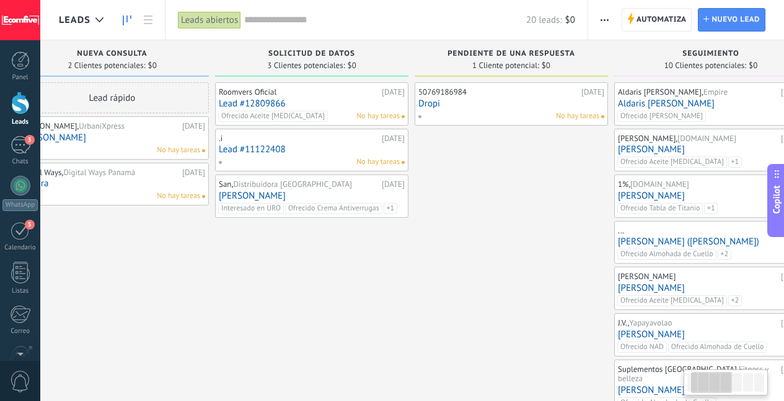
drag, startPoint x: 609, startPoint y: 239, endPoint x: 335, endPoint y: 266, distance: 275.8
click at [335, 266] on div "Solicitud de datos 3 Clientes potenciales: $0 Roomvers Oficial 17.09.2025 Lead …" at bounding box center [314, 300] width 199 height 520
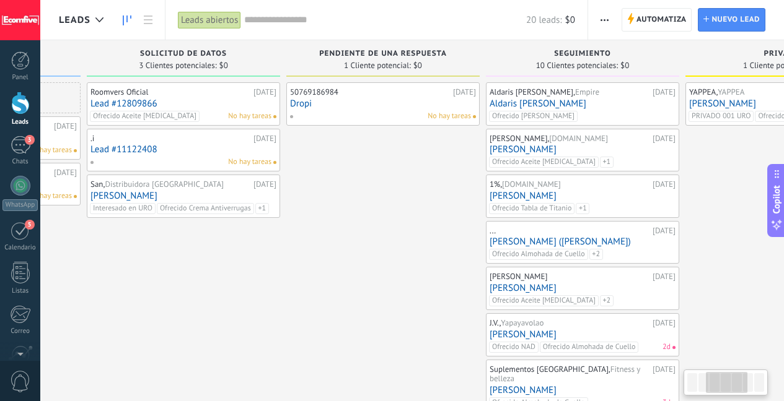
scroll to position [0, 447]
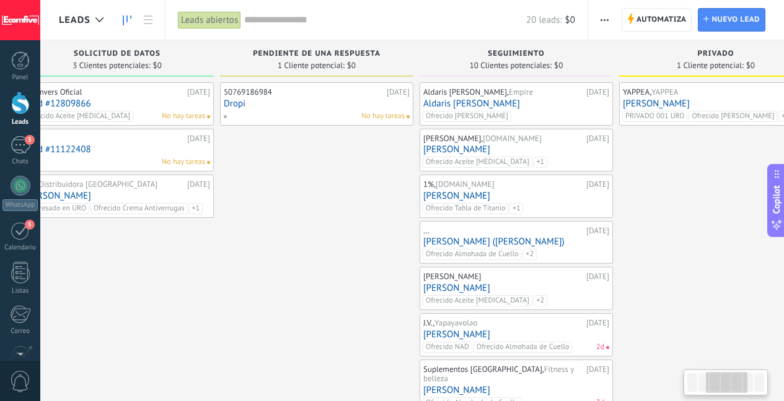
drag, startPoint x: 461, startPoint y: 261, endPoint x: 354, endPoint y: 266, distance: 107.3
click at [354, 268] on div "50769186984 19.09.2025 Dropi No hay tareas" at bounding box center [316, 321] width 193 height 478
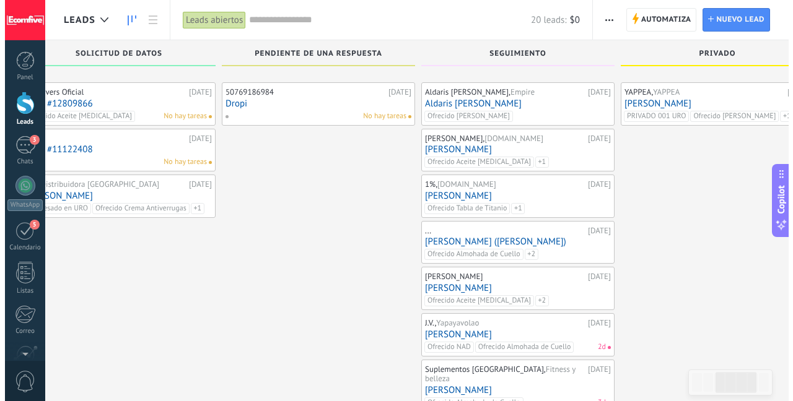
scroll to position [170, 0]
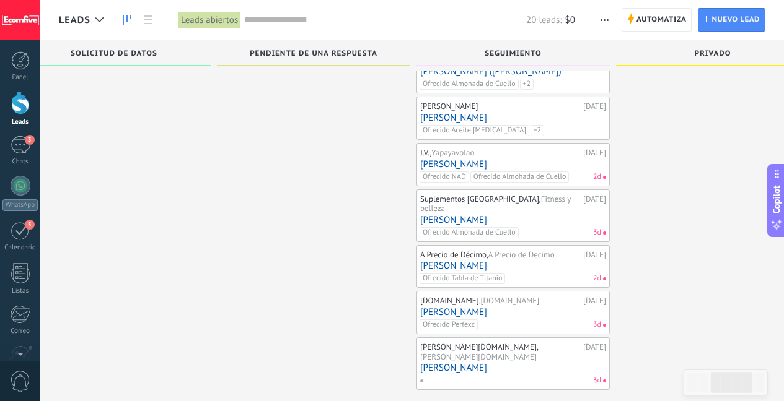
click at [531, 162] on link "[PERSON_NAME]" at bounding box center [513, 164] width 186 height 11
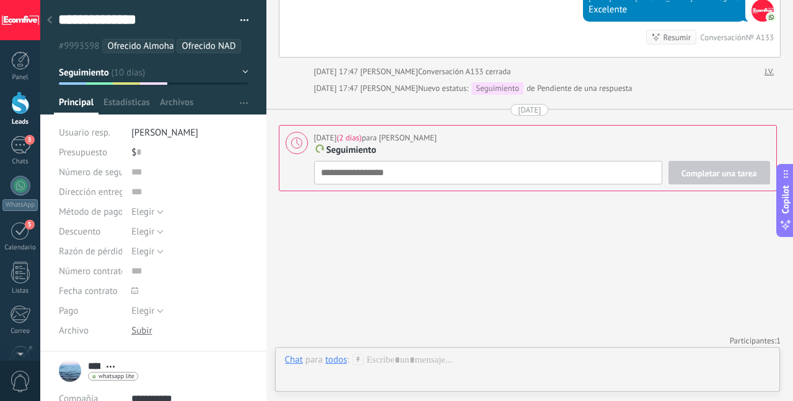
scroll to position [3413, 0]
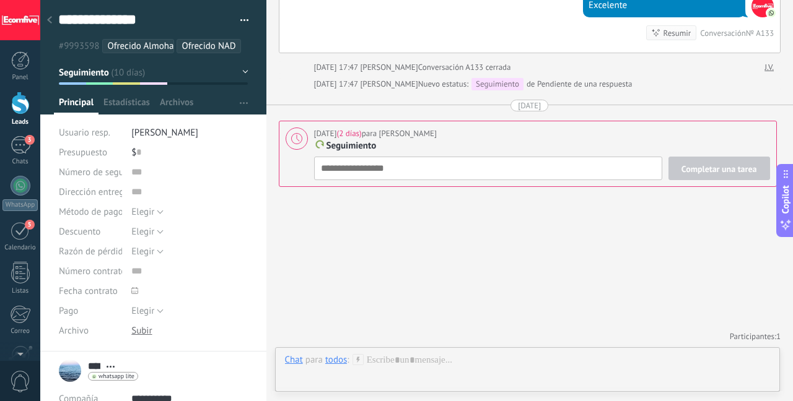
type textarea "**********"
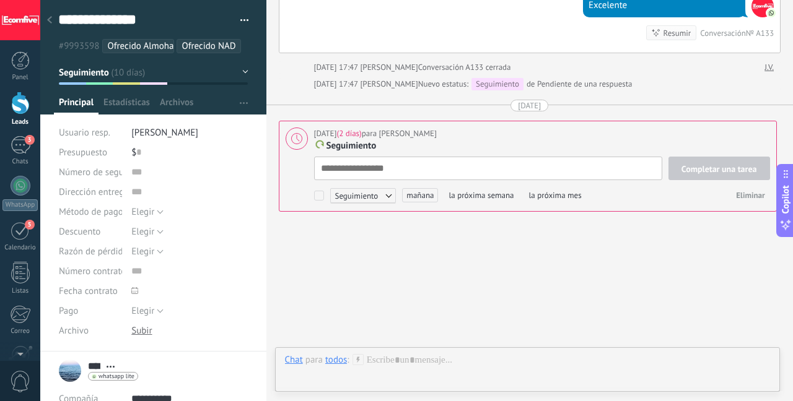
click at [489, 166] on div "Completar una tarea Seguimiento Seguimiento Reunión Espera Producto Personaliza…" at bounding box center [542, 181] width 456 height 48
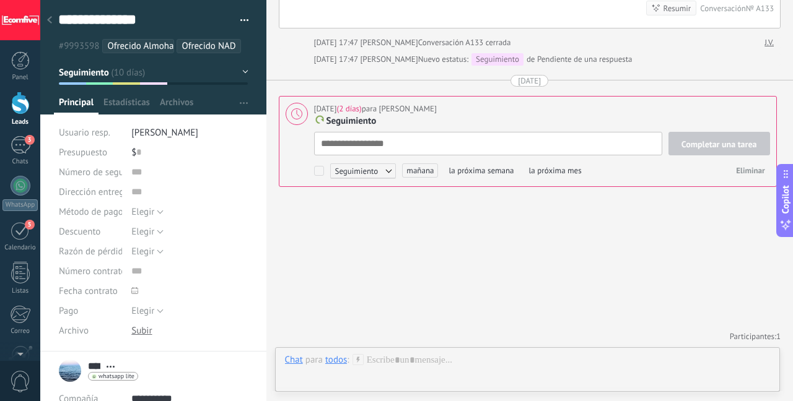
click at [409, 169] on span "mañana" at bounding box center [420, 171] width 36 height 14
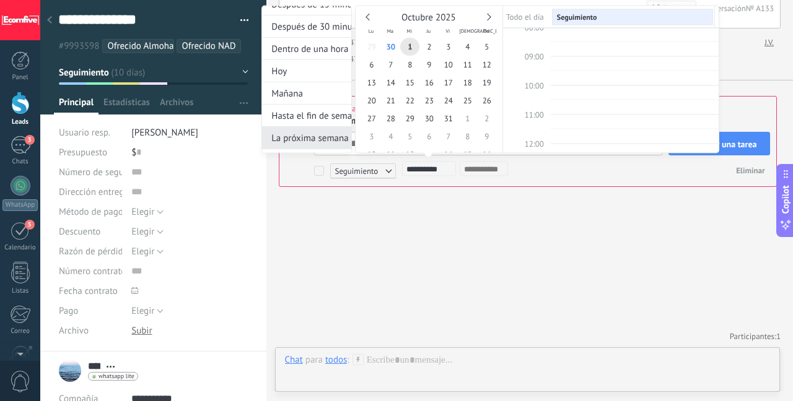
scroll to position [28, 0]
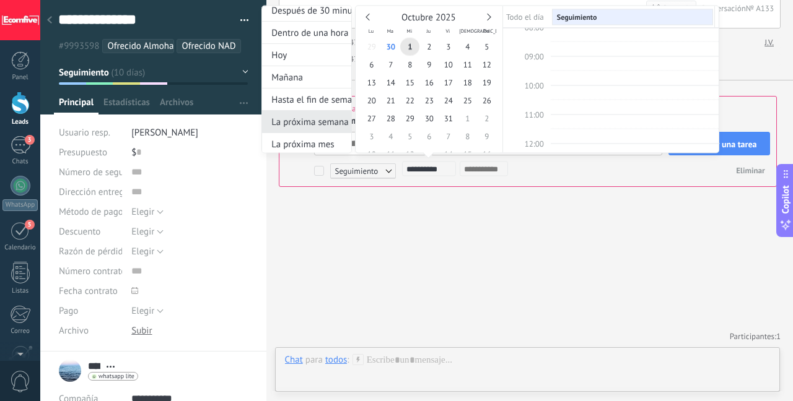
click at [310, 130] on div "La próxima semana" at bounding box center [306, 122] width 89 height 22
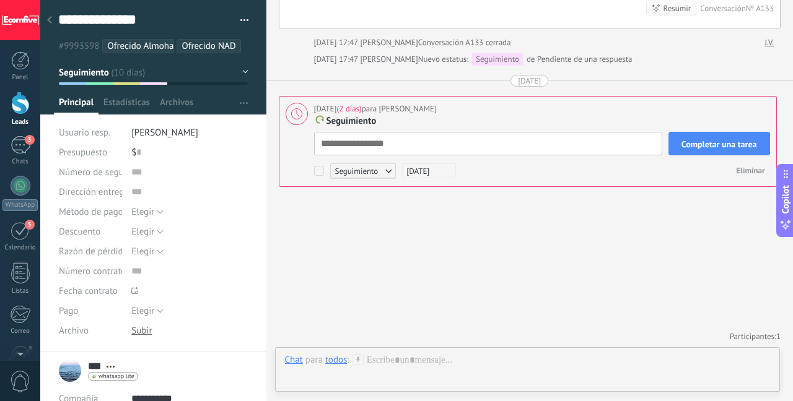
click at [698, 136] on button "Completar una tarea" at bounding box center [719, 144] width 102 height 24
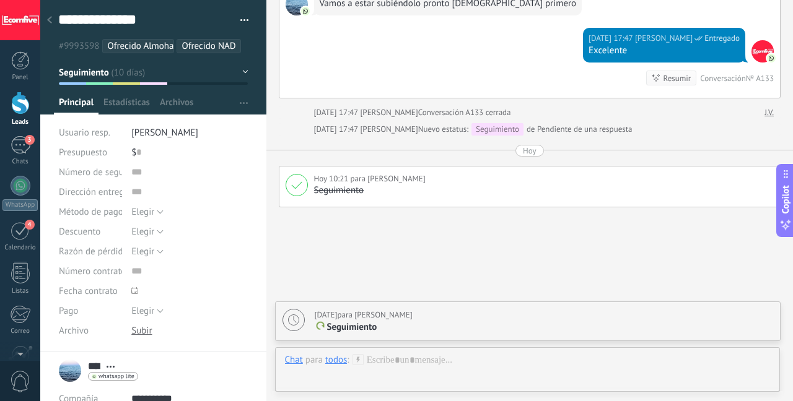
scroll to position [3432, 0]
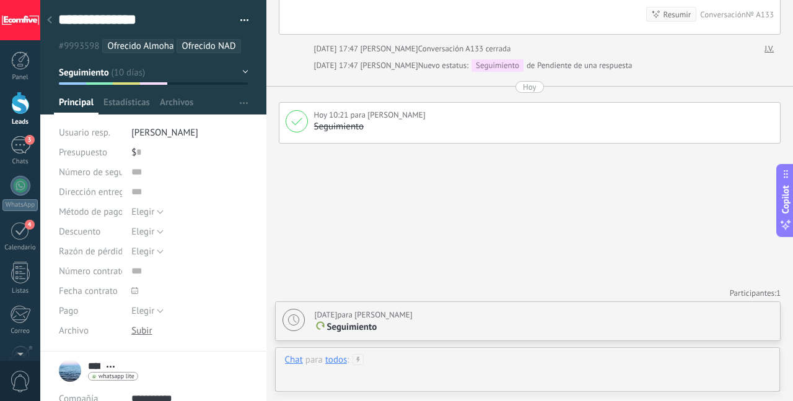
click at [441, 364] on div at bounding box center [528, 372] width 486 height 37
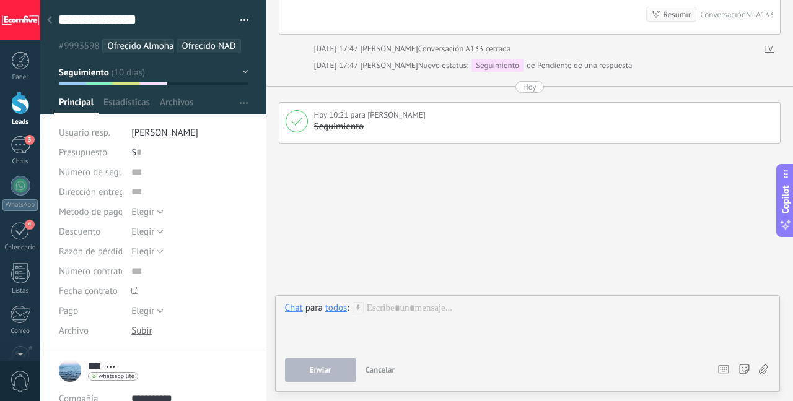
click at [335, 312] on div "todos" at bounding box center [336, 307] width 22 height 11
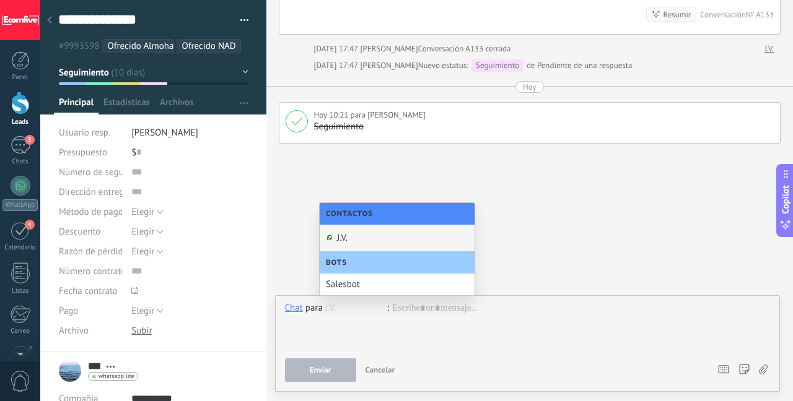
click at [373, 239] on div "J.V." at bounding box center [397, 238] width 155 height 27
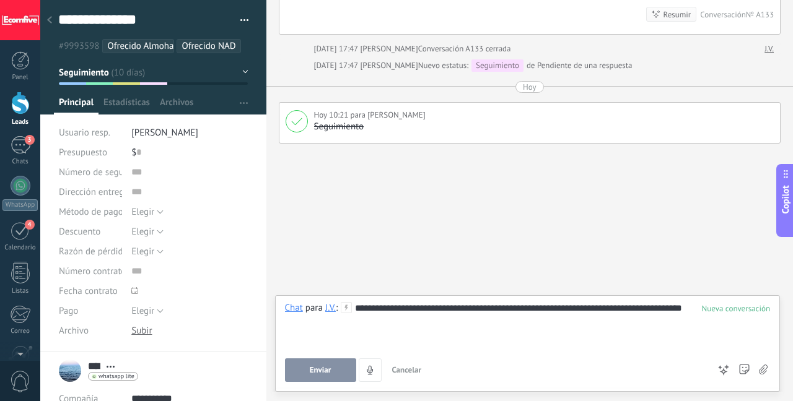
click at [380, 328] on div "**********" at bounding box center [528, 325] width 486 height 47
click at [343, 359] on button "Enviar" at bounding box center [320, 371] width 71 height 24
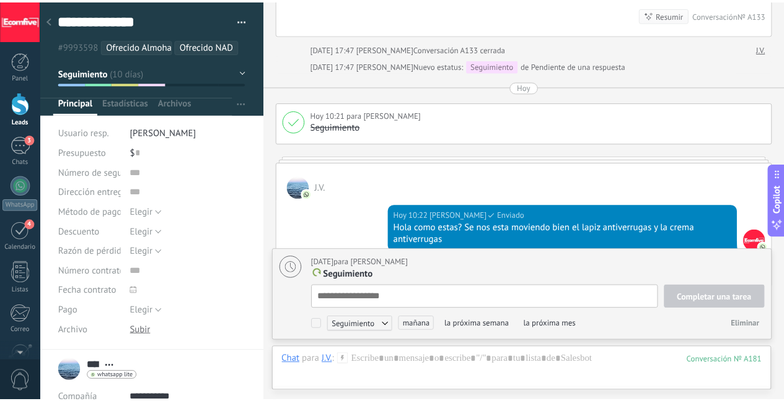
scroll to position [12, 0]
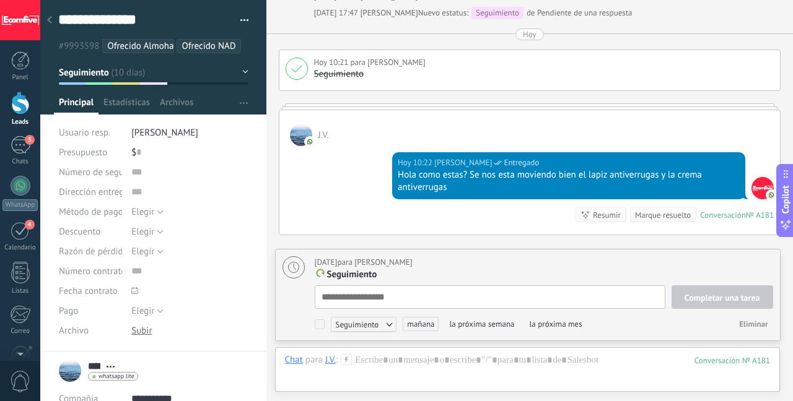
click at [179, 50] on li "Ofrecido NAD" at bounding box center [209, 46] width 64 height 14
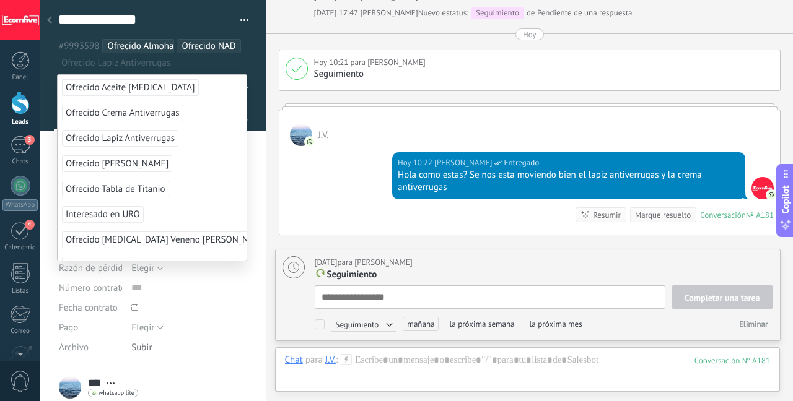
click at [138, 136] on span "Ofrecido Lapiz Antiverrugas" at bounding box center [120, 138] width 116 height 17
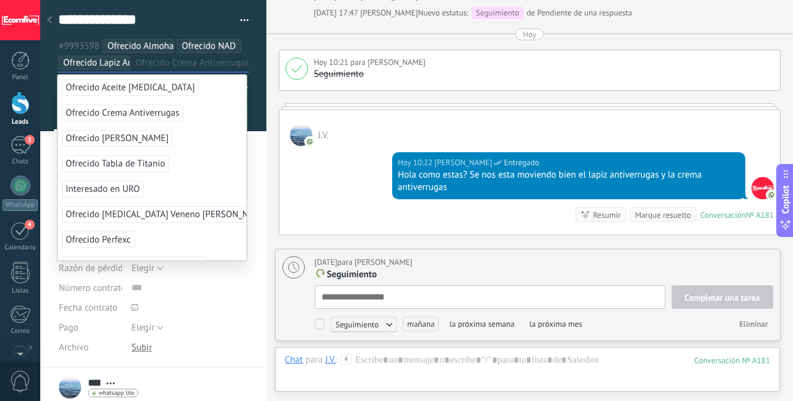
click at [158, 112] on span "Ofrecido Crema Antiverrugas" at bounding box center [122, 113] width 121 height 17
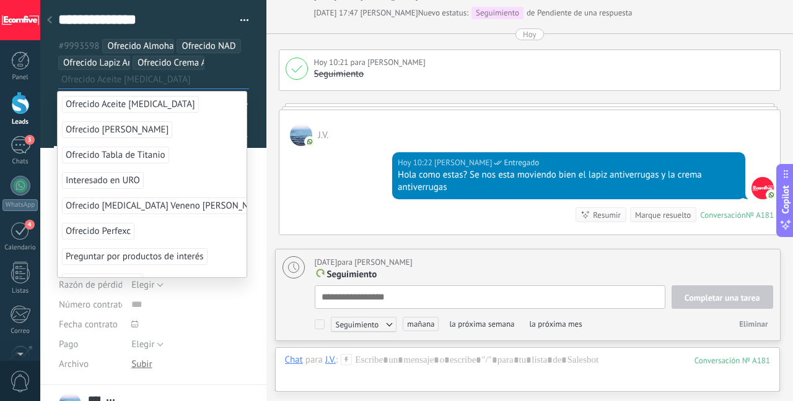
click at [28, 107] on div at bounding box center [20, 103] width 19 height 23
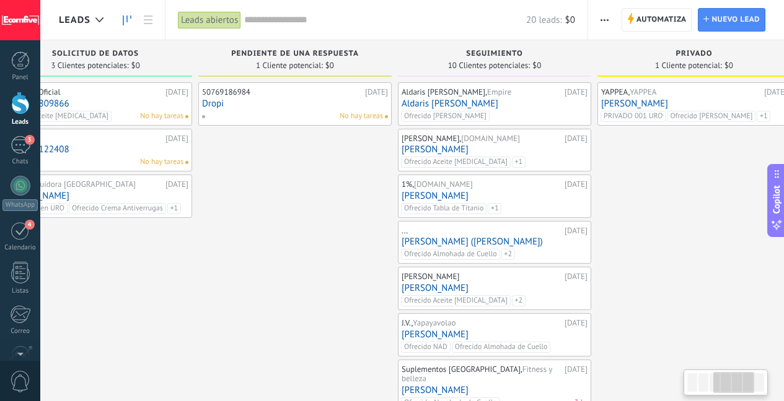
scroll to position [0, 483]
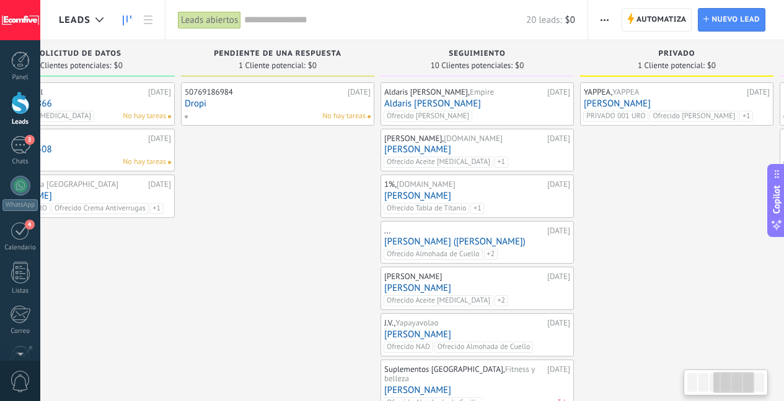
drag, startPoint x: 569, startPoint y: 214, endPoint x: 258, endPoint y: 218, distance: 310.4
click at [224, 240] on div "50769186984 19.09.2025 Dropi No hay tareas" at bounding box center [277, 321] width 193 height 478
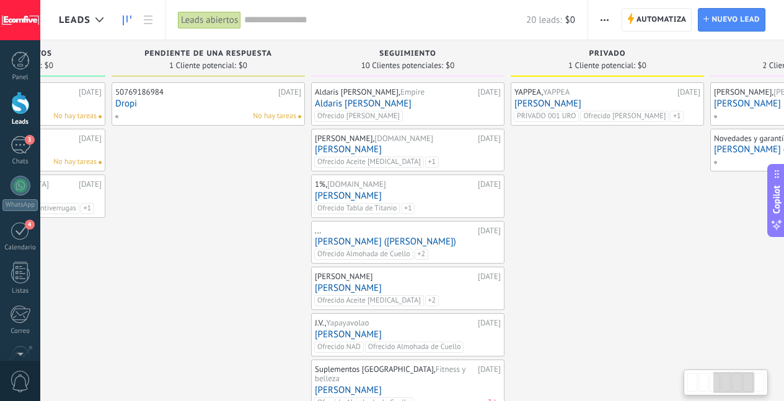
drag, startPoint x: 664, startPoint y: 188, endPoint x: 597, endPoint y: 192, distance: 67.0
click at [597, 192] on div "YAPPEA, YAPPEA 08.09.2025 Alcibiades De León PRIVADO 001 URO Ofrecido Shampoo T…" at bounding box center [606, 321] width 193 height 478
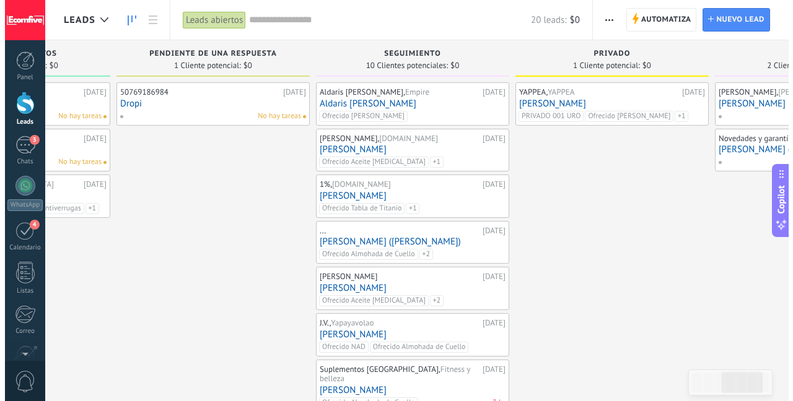
scroll to position [170, 0]
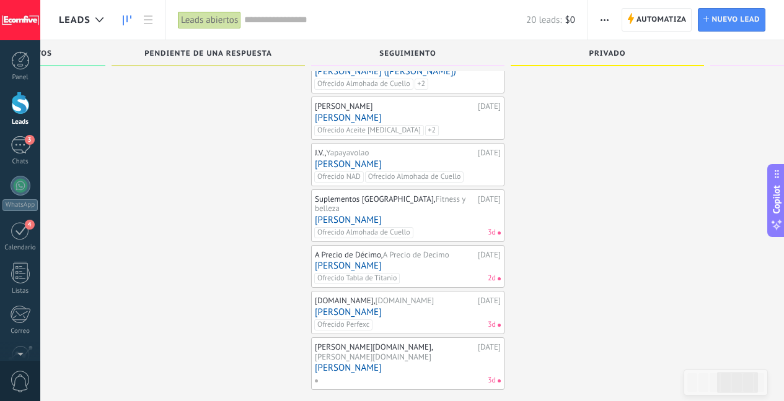
click at [438, 215] on link "[PERSON_NAME]" at bounding box center [408, 220] width 186 height 11
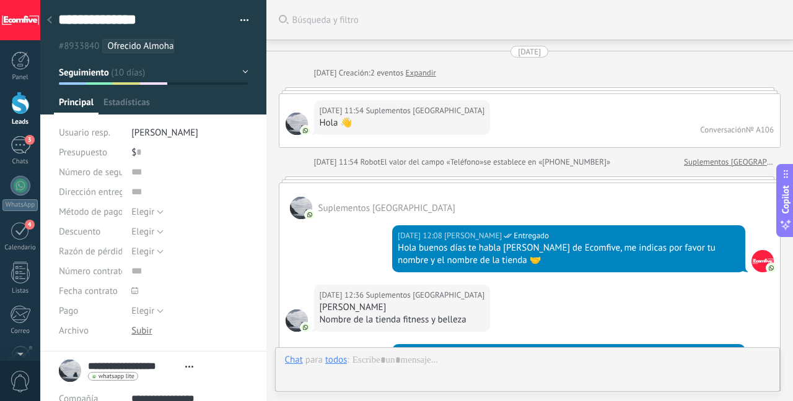
scroll to position [1013, 0]
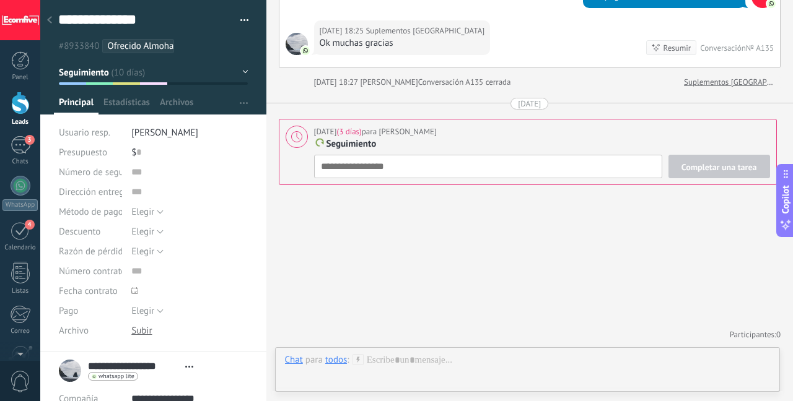
type textarea "**********"
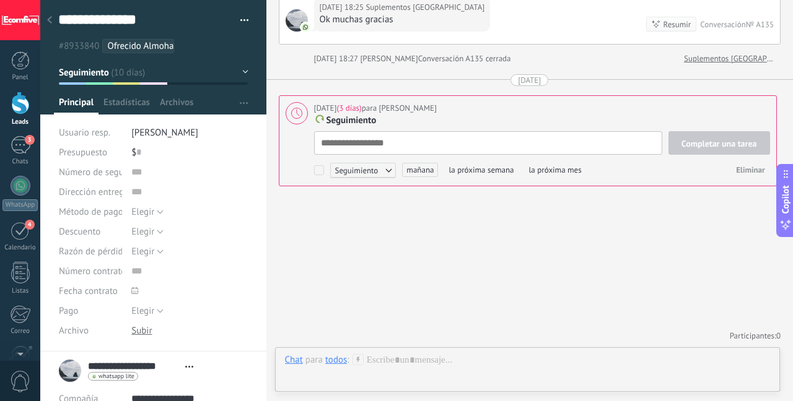
click at [588, 164] on div "Completar una tarea Seguimiento Seguimiento Reunión Espera Producto Personaliza…" at bounding box center [542, 155] width 456 height 48
click at [424, 168] on span "mañana" at bounding box center [420, 169] width 36 height 14
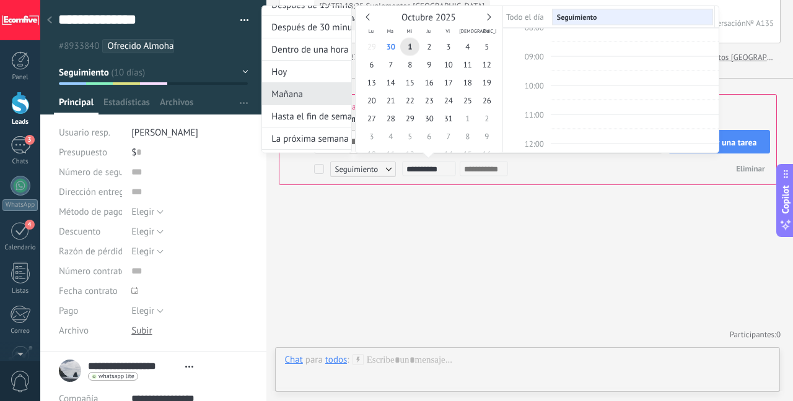
scroll to position [29, 0]
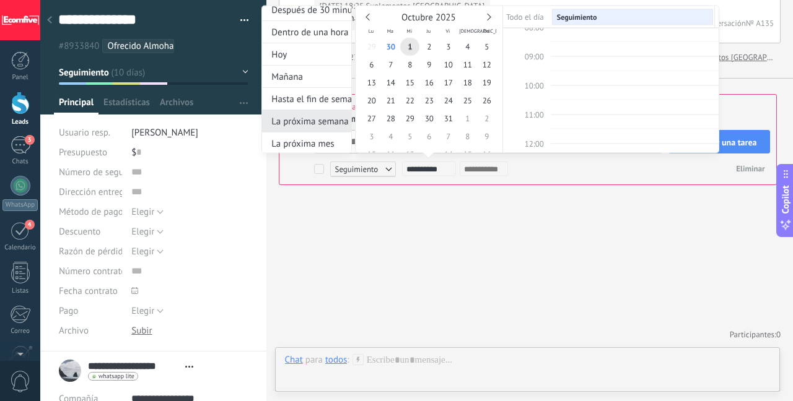
click at [312, 134] on div "Después de 15 minutos Después de 30 minutos Dentro de una hora Hoy Mañana Hasta…" at bounding box center [306, 79] width 90 height 149
click at [312, 130] on div "La próxima semana" at bounding box center [306, 121] width 89 height 22
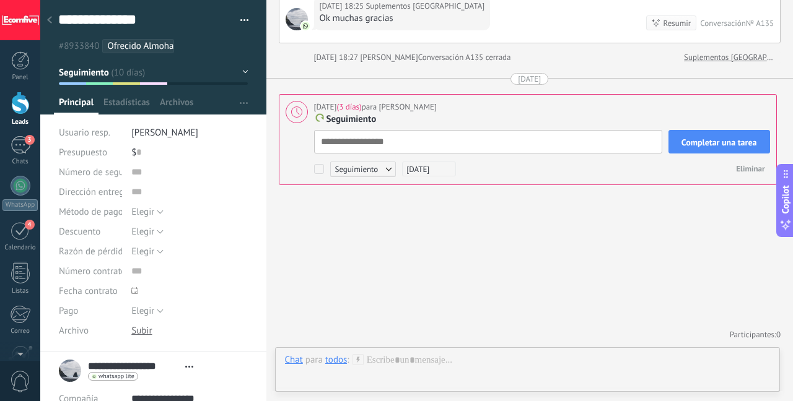
click at [708, 139] on span "Completar una tarea" at bounding box center [719, 142] width 76 height 9
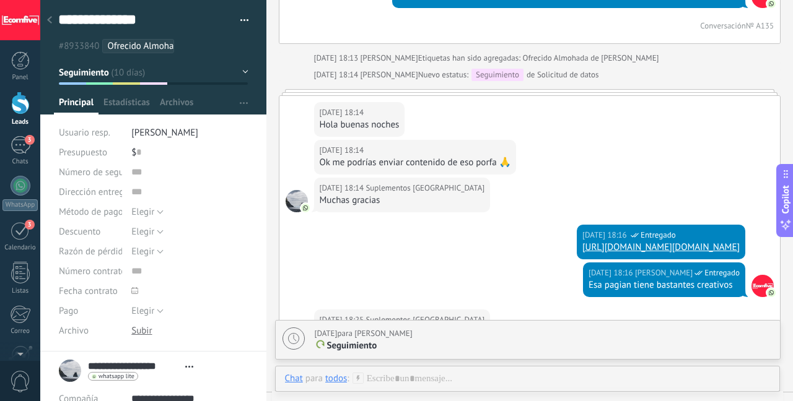
scroll to position [1031, 0]
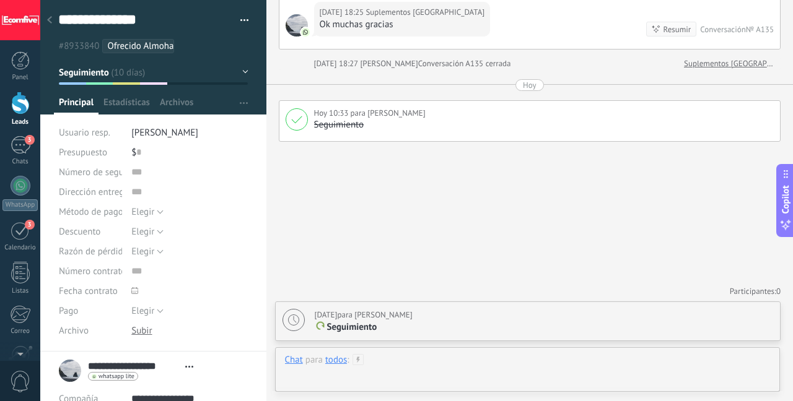
click at [412, 367] on div at bounding box center [528, 372] width 486 height 37
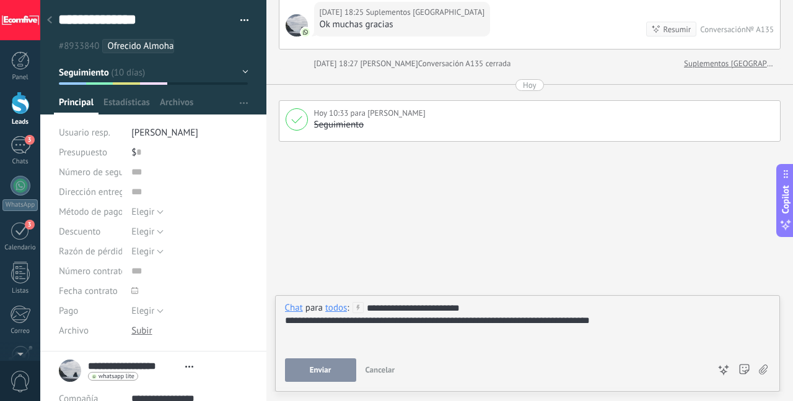
click at [341, 361] on button "Enviar" at bounding box center [320, 371] width 71 height 24
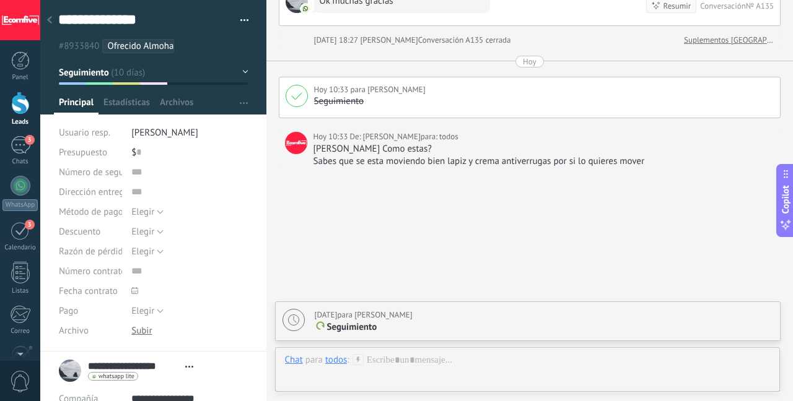
click at [390, 168] on div "Sabes que se esta moviendo bien lapiz y crema antiverrugas por si lo quieres mo…" at bounding box center [543, 161] width 461 height 12
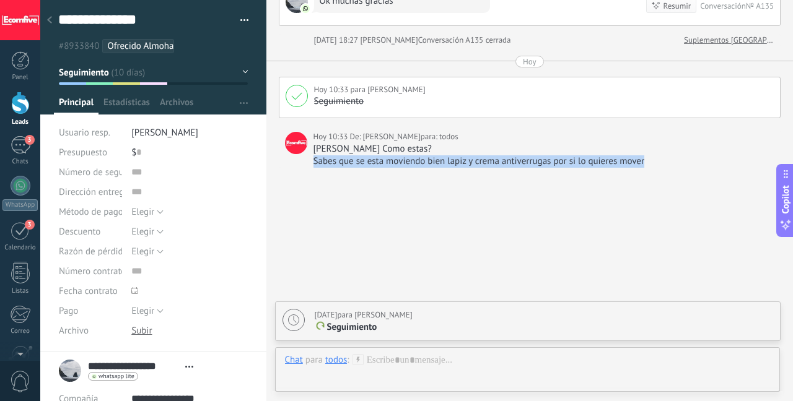
click at [390, 168] on div "Sabes que se esta moviendo bien lapiz y crema antiverrugas por si lo quieres mo…" at bounding box center [543, 161] width 461 height 12
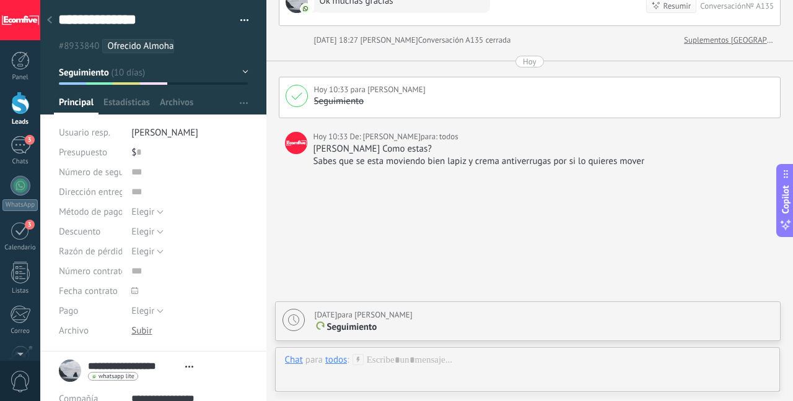
drag, startPoint x: 353, startPoint y: 175, endPoint x: 335, endPoint y: 172, distance: 19.0
click at [353, 155] on div "Hola Jeisson Como estas?" at bounding box center [543, 149] width 461 height 12
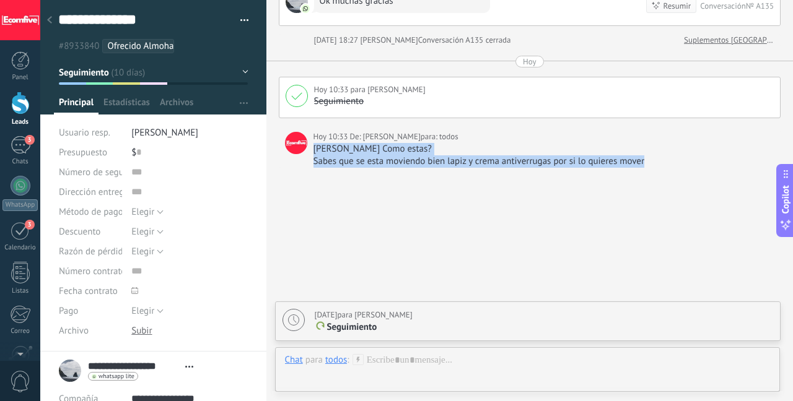
drag, startPoint x: 313, startPoint y: 174, endPoint x: 702, endPoint y: 196, distance: 389.0
copy div "Hola Jeisson Como estas? Sabes que se esta moviendo bien lapiz y crema antiverr…"
click at [398, 365] on div at bounding box center [528, 372] width 486 height 37
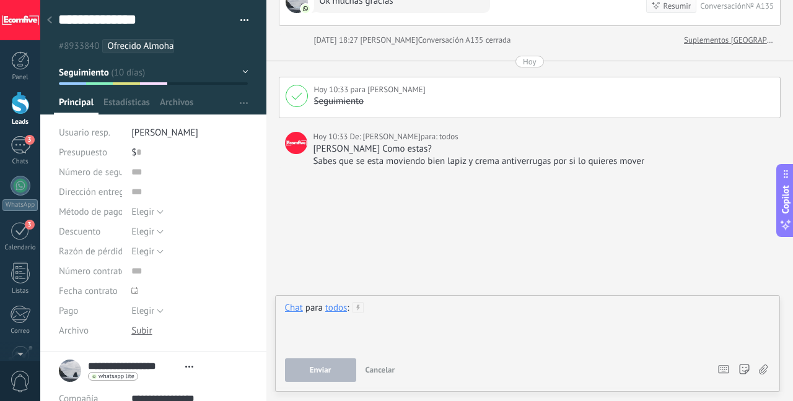
click at [385, 311] on div at bounding box center [528, 325] width 486 height 47
paste div
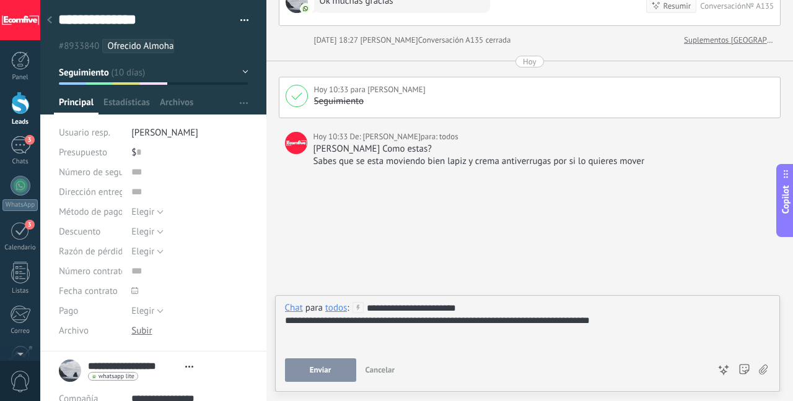
click at [333, 308] on div "todos" at bounding box center [336, 307] width 22 height 11
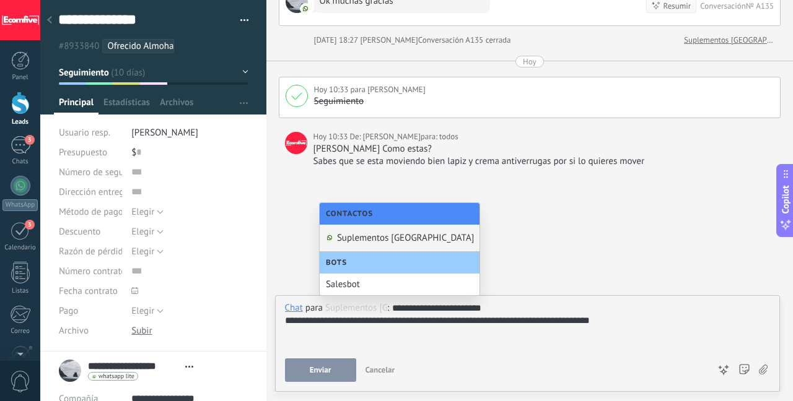
click at [372, 242] on div "Suplementos Panama" at bounding box center [400, 238] width 160 height 27
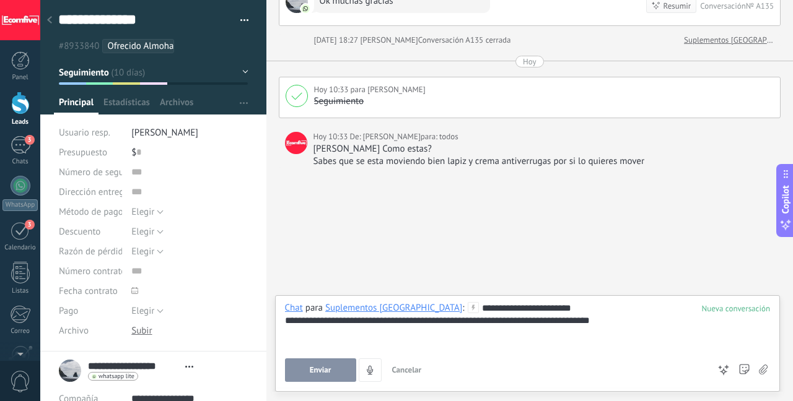
click at [321, 374] on span "Enviar" at bounding box center [321, 370] width 22 height 9
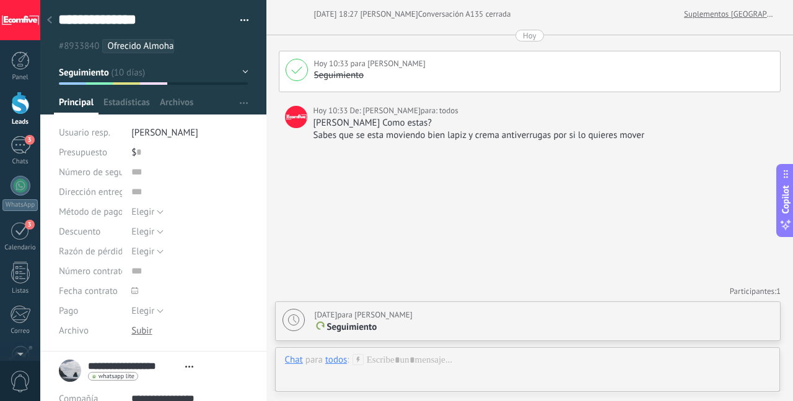
scroll to position [12, 0]
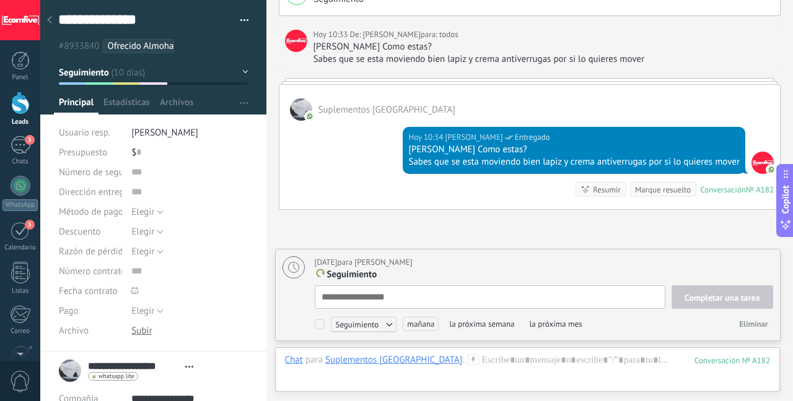
click at [22, 108] on div at bounding box center [20, 103] width 19 height 23
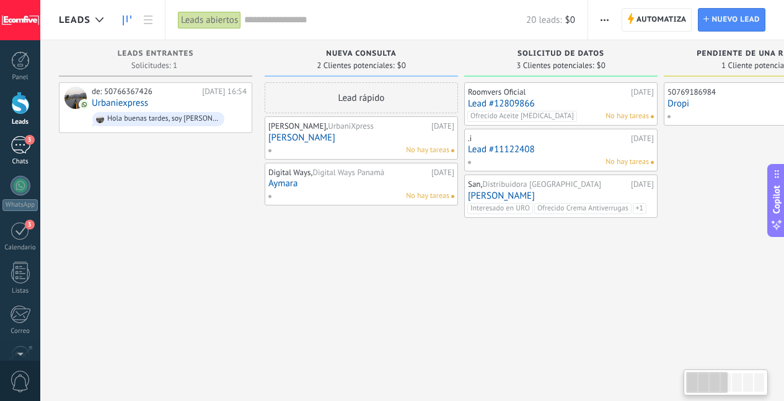
click at [16, 141] on div "3" at bounding box center [21, 145] width 20 height 18
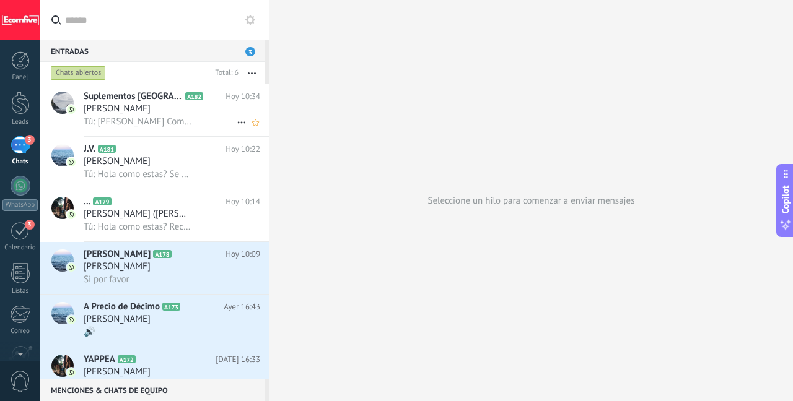
click at [180, 121] on span "Tú: Hola Jeisson Como estas? Sabes que se esta moviendo bien lapiz y crema anti…" at bounding box center [138, 122] width 108 height 12
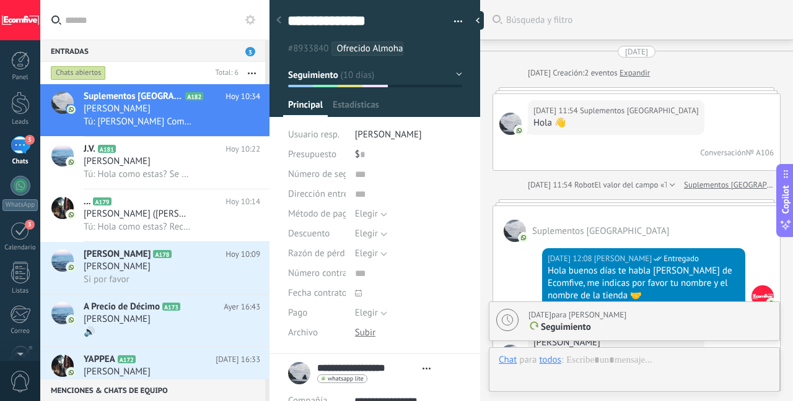
scroll to position [1235, 0]
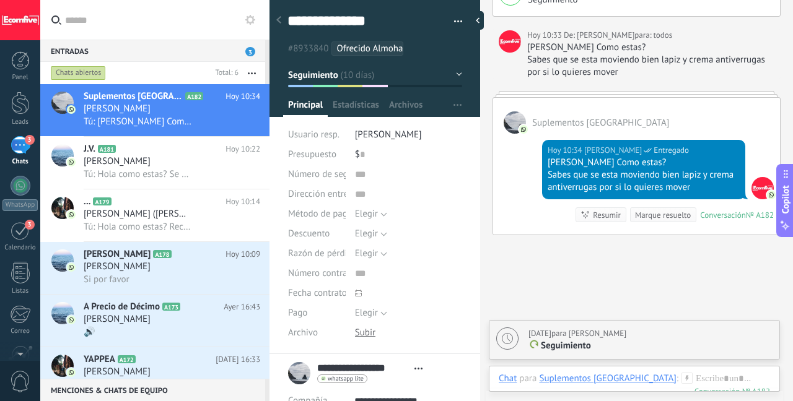
click at [662, 221] on div "Marque resuelto" at bounding box center [663, 215] width 56 height 12
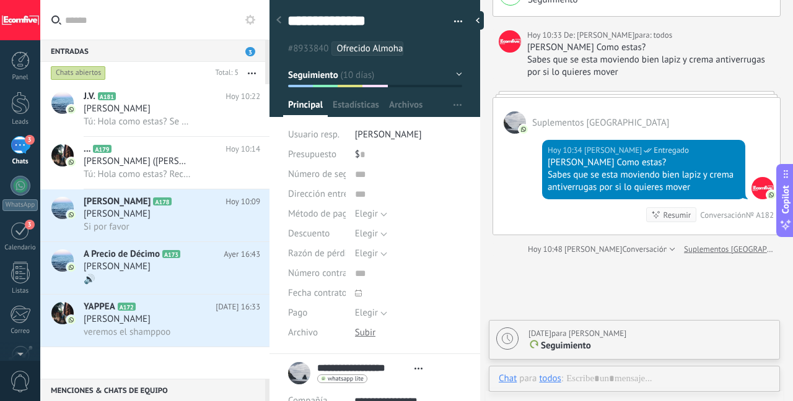
scroll to position [1256, 0]
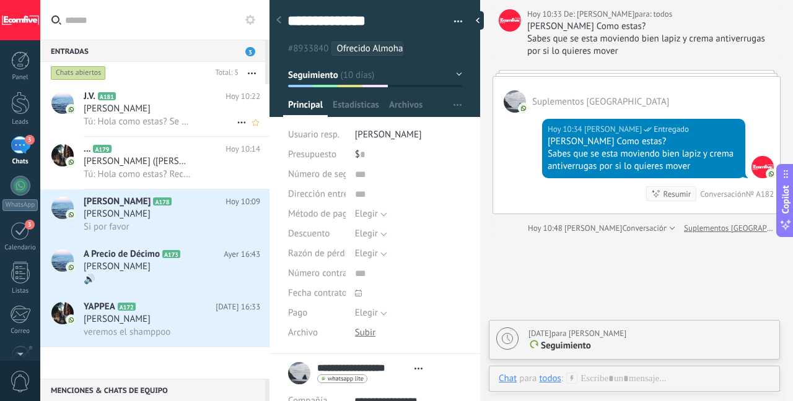
click at [197, 113] on div "[PERSON_NAME]" at bounding box center [172, 109] width 177 height 12
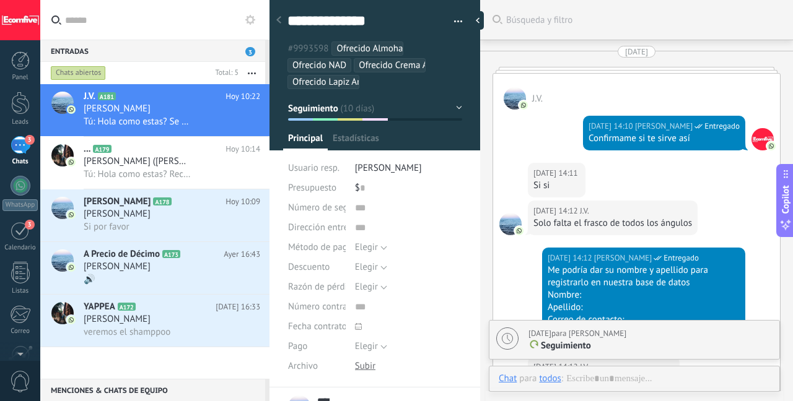
scroll to position [2590, 0]
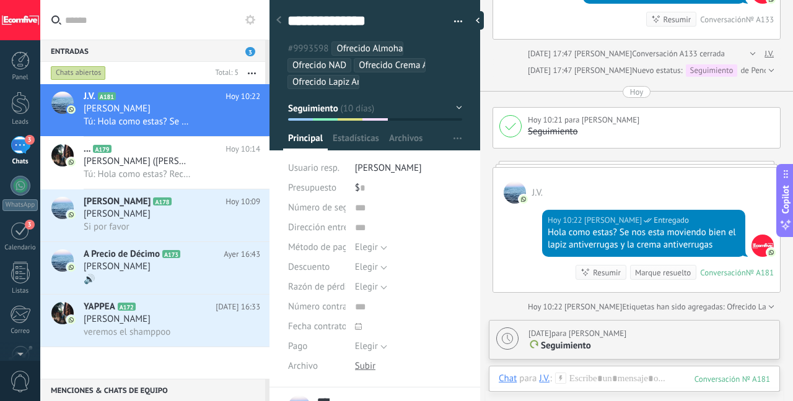
click at [650, 267] on div "Marque resuelto" at bounding box center [663, 273] width 56 height 12
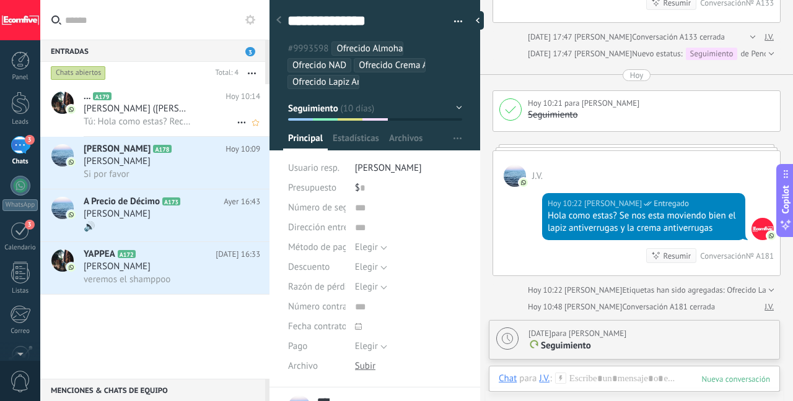
click at [194, 125] on div "Tú: Hola como estas? Recuerda que ya tenemos antironquidos de nuevo. Se nos est…" at bounding box center [172, 121] width 177 height 13
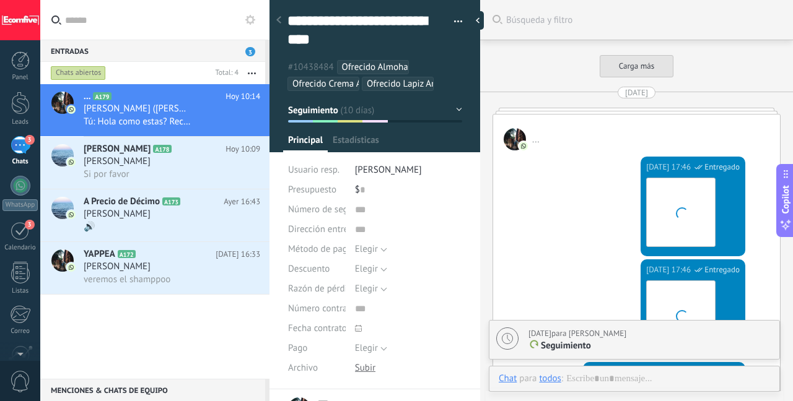
scroll to position [2469, 0]
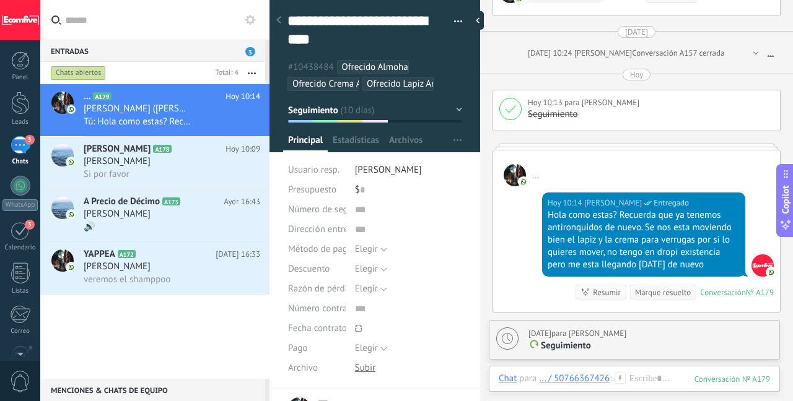
click at [658, 287] on div "Marque resuelto" at bounding box center [663, 293] width 56 height 12
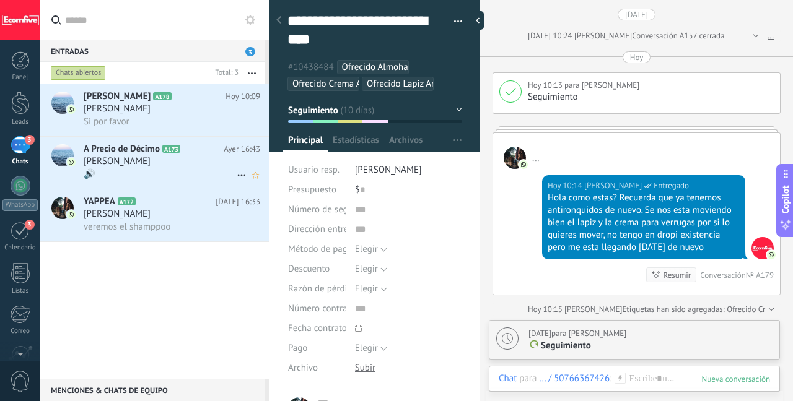
click at [173, 151] on span "A173" at bounding box center [171, 149] width 18 height 8
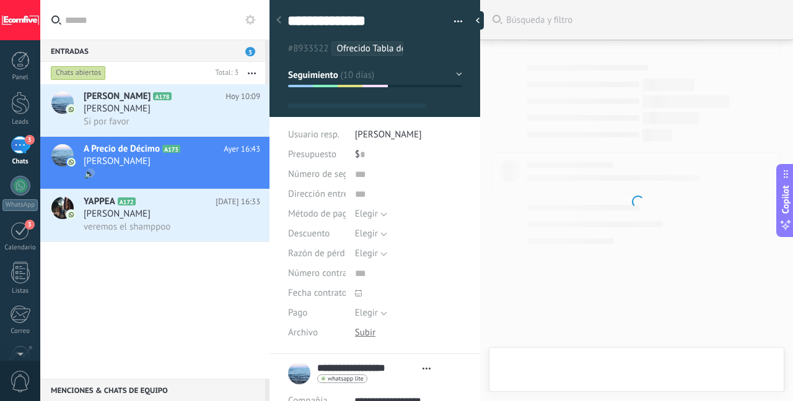
scroll to position [12, 0]
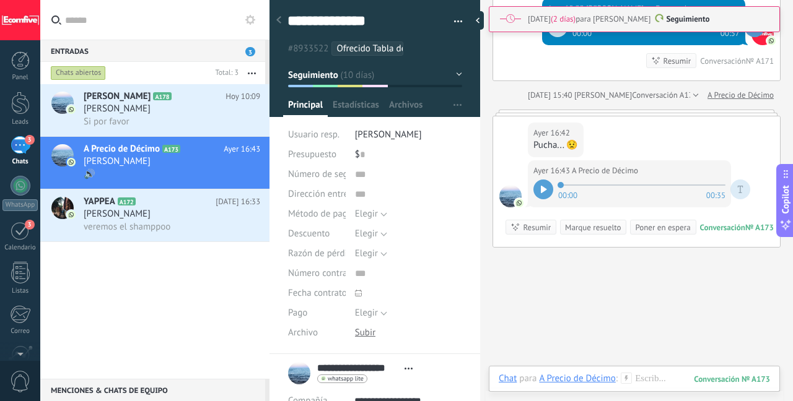
click at [606, 224] on div "Marque resuelto" at bounding box center [593, 228] width 56 height 12
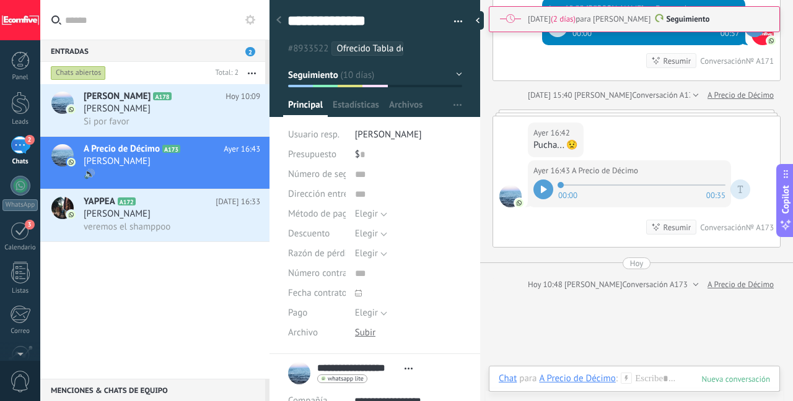
scroll to position [2732, 0]
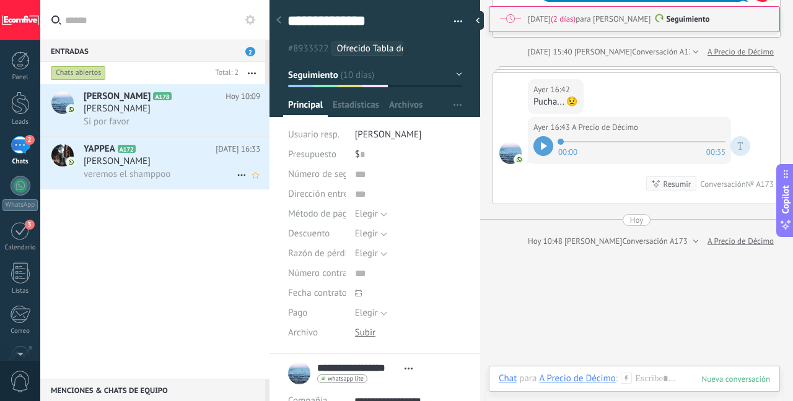
click at [193, 168] on div "veremos el shamppoo" at bounding box center [172, 174] width 177 height 13
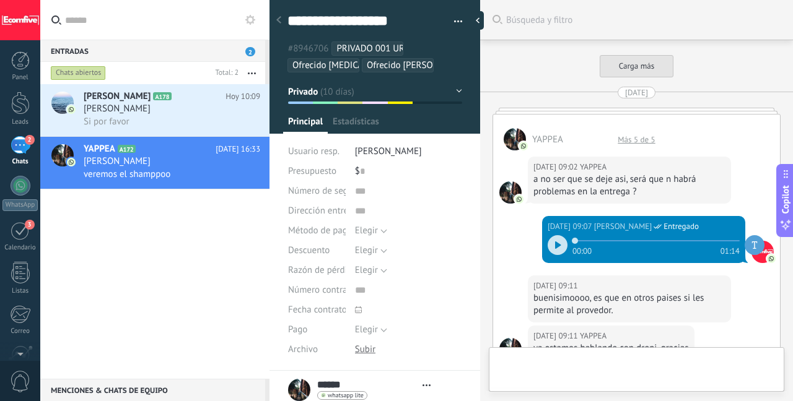
scroll to position [2208, 0]
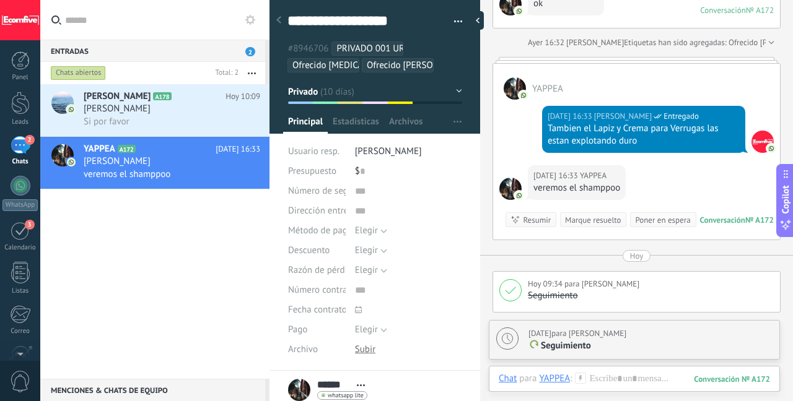
click at [595, 216] on div "Marque resuelto" at bounding box center [593, 220] width 56 height 12
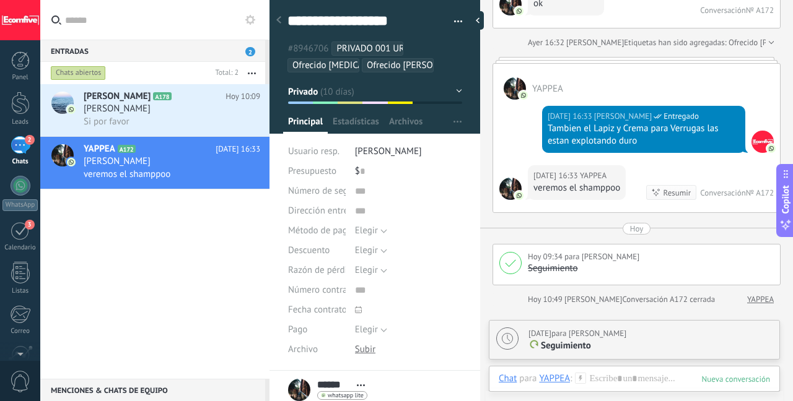
scroll to position [2229, 0]
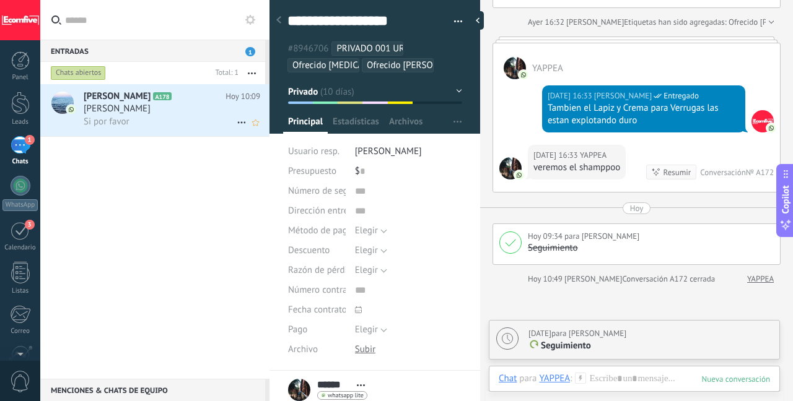
click at [136, 124] on div "Si por favor" at bounding box center [172, 121] width 177 height 13
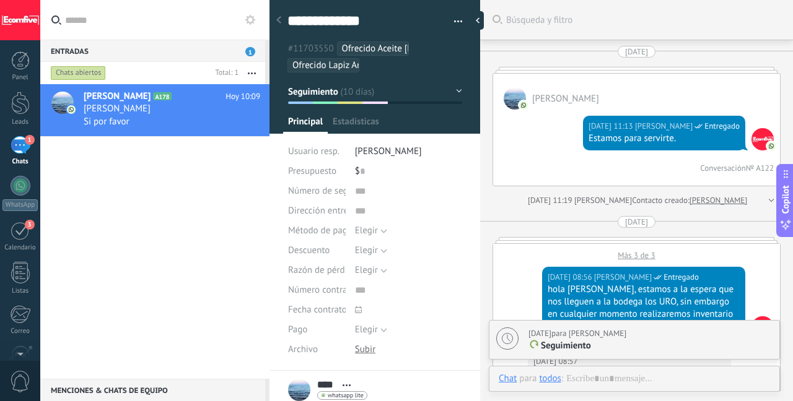
scroll to position [2739, 0]
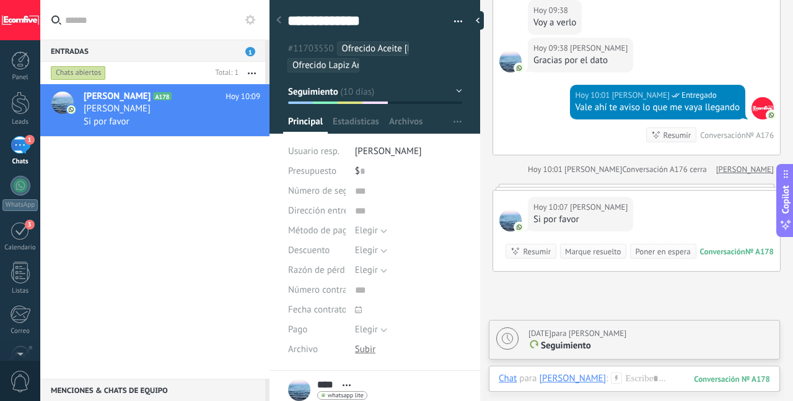
click at [590, 246] on div "Marque resuelto" at bounding box center [593, 252] width 56 height 12
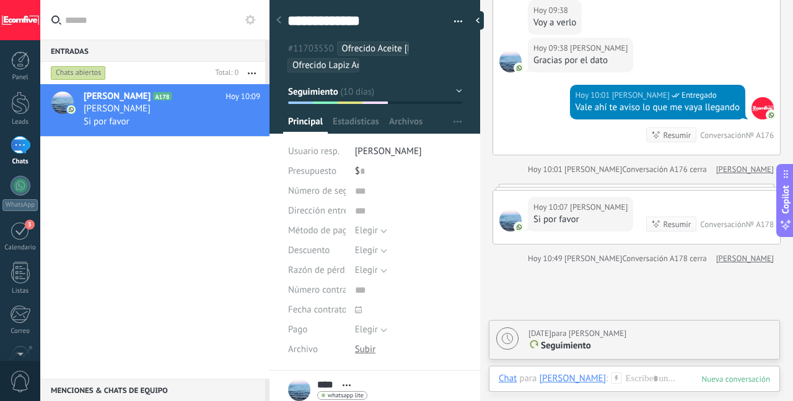
scroll to position [2759, 0]
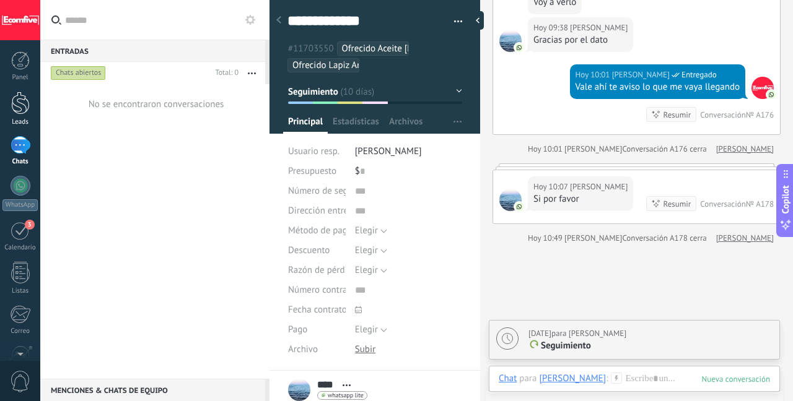
click at [36, 110] on link "Leads" at bounding box center [20, 109] width 40 height 35
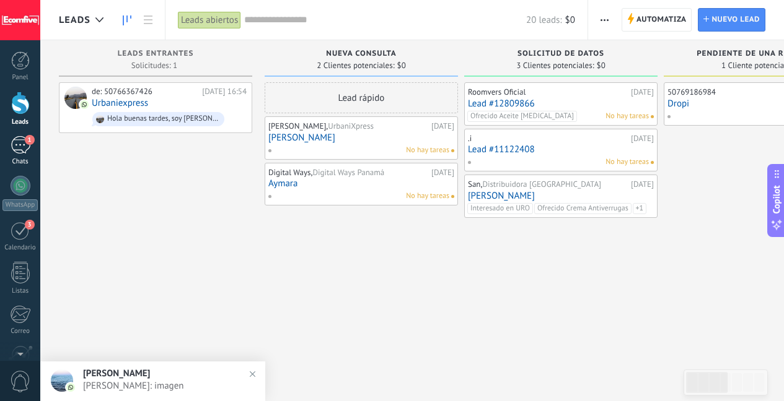
click at [22, 142] on div "1" at bounding box center [21, 145] width 20 height 18
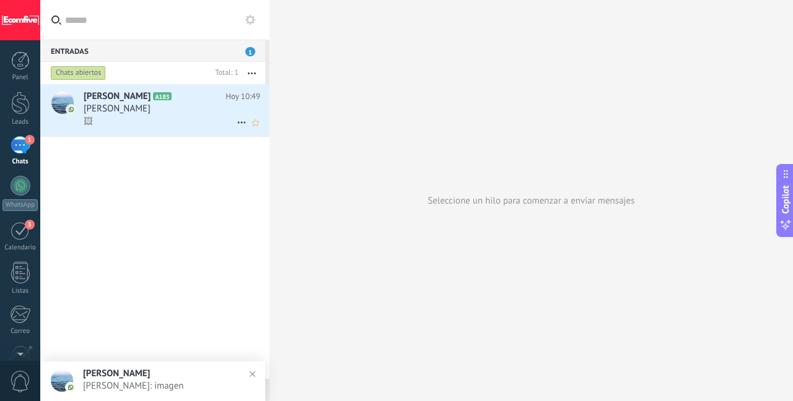
click at [173, 117] on div "🖼" at bounding box center [172, 121] width 177 height 13
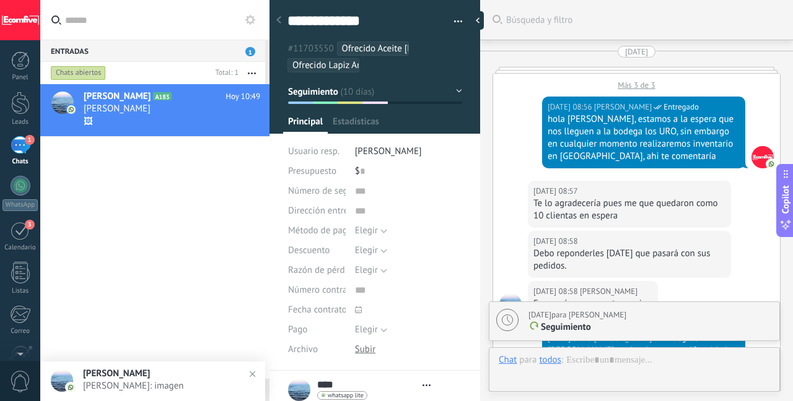
type textarea "***"
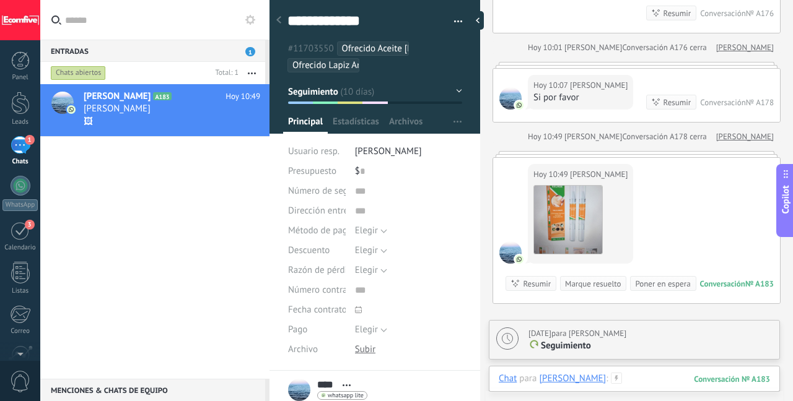
click at [584, 380] on div at bounding box center [634, 391] width 271 height 37
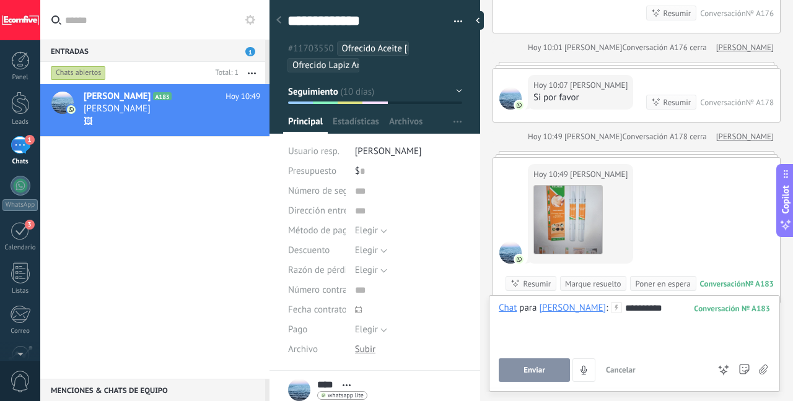
click at [521, 370] on button "Enviar" at bounding box center [534, 371] width 71 height 24
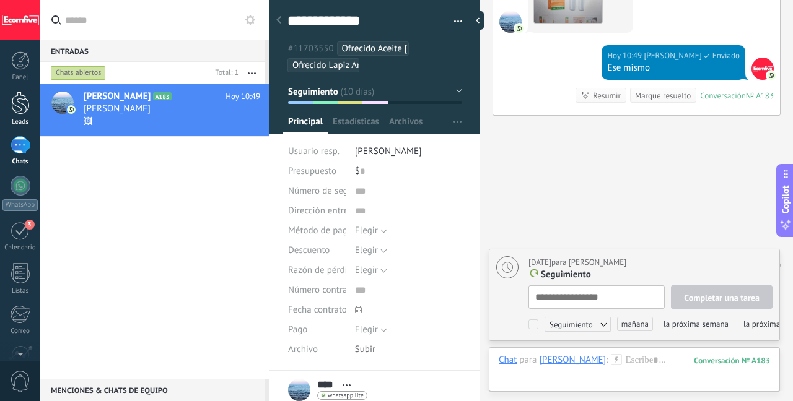
scroll to position [12, 0]
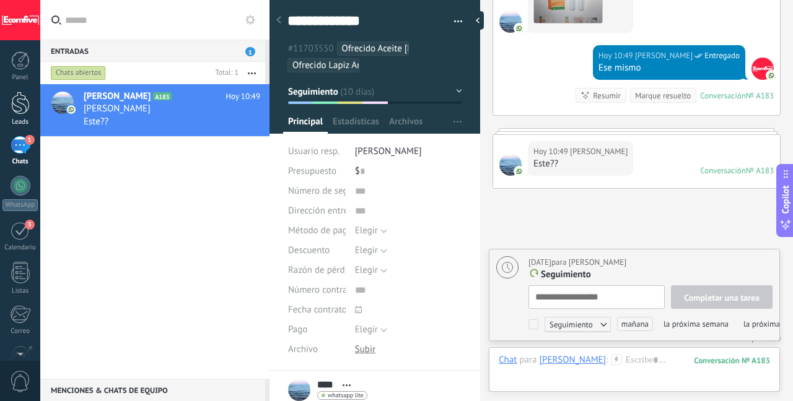
click at [17, 116] on link "Leads" at bounding box center [20, 109] width 40 height 35
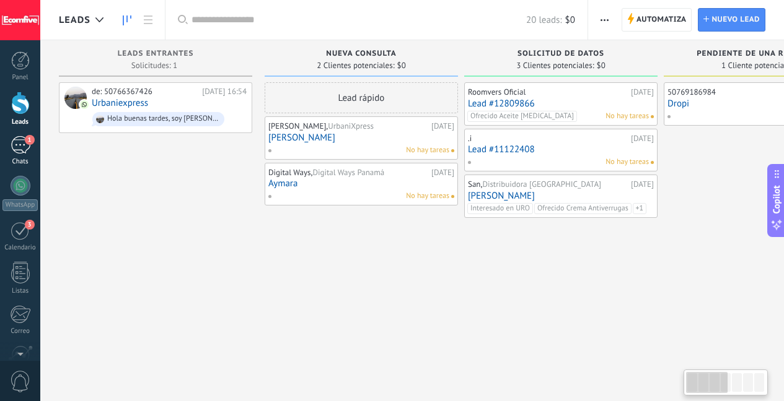
click at [20, 139] on div "1" at bounding box center [21, 145] width 20 height 18
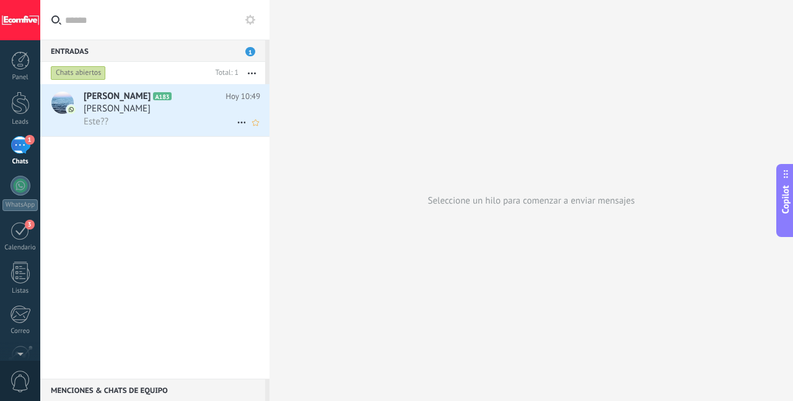
click at [139, 105] on span "[PERSON_NAME]" at bounding box center [117, 109] width 67 height 12
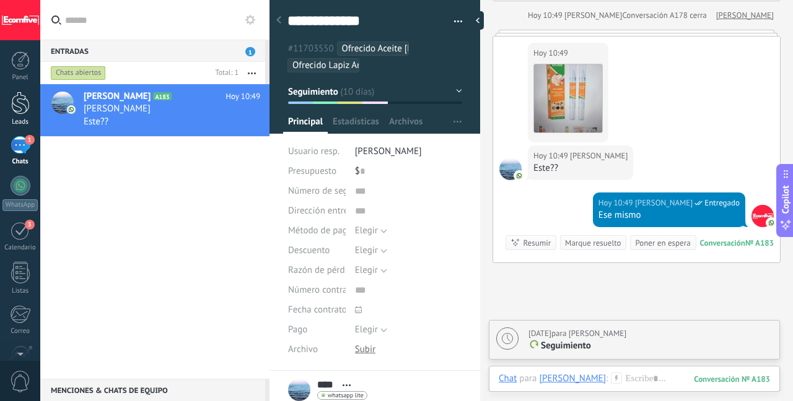
scroll to position [2848, 0]
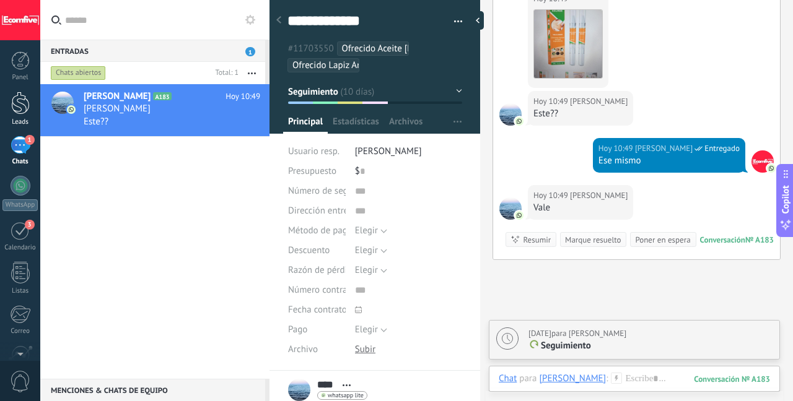
click at [14, 113] on div at bounding box center [20, 103] width 19 height 23
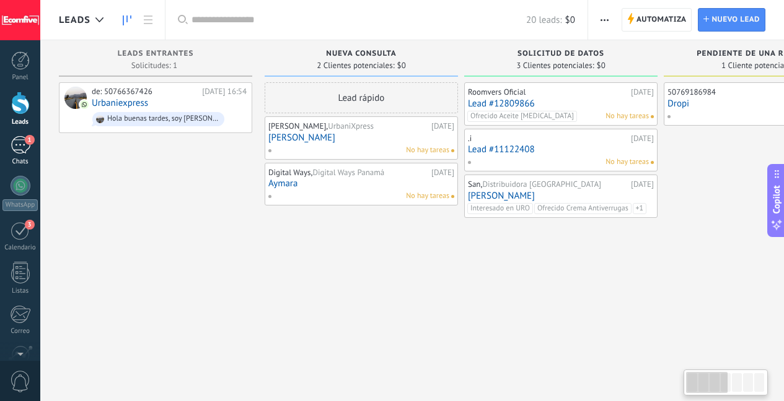
click at [19, 141] on div "1" at bounding box center [21, 145] width 20 height 18
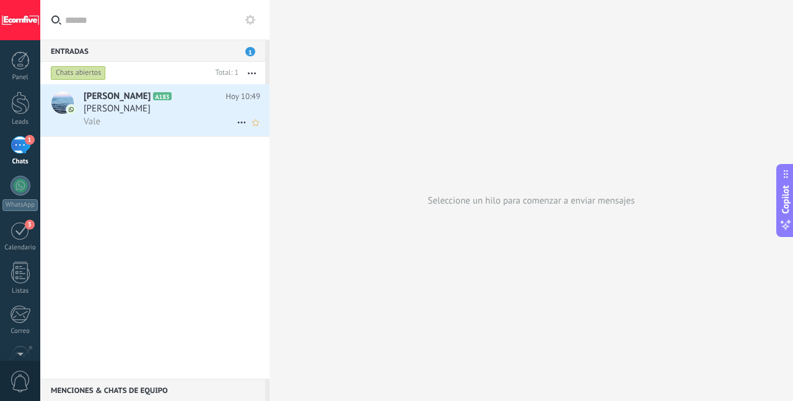
click at [205, 123] on div "Vale" at bounding box center [172, 121] width 177 height 13
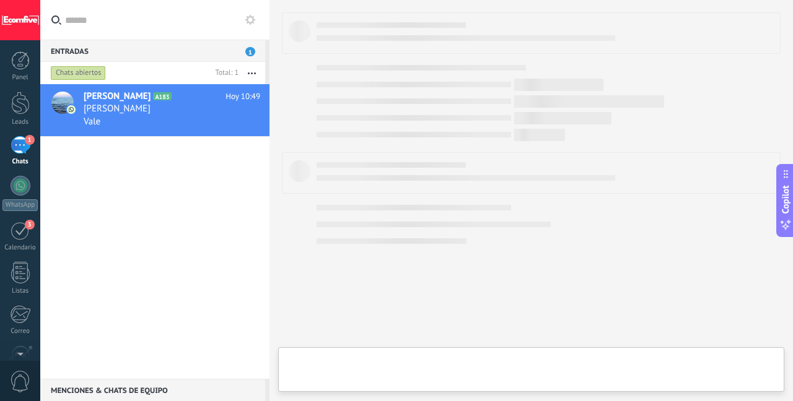
type textarea "***"
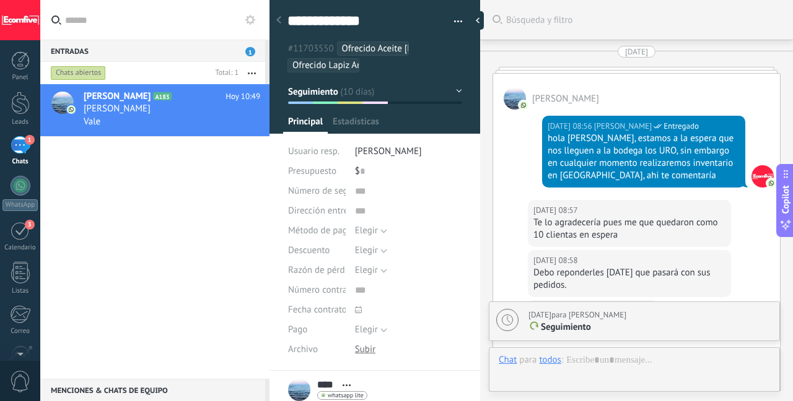
scroll to position [2958, 0]
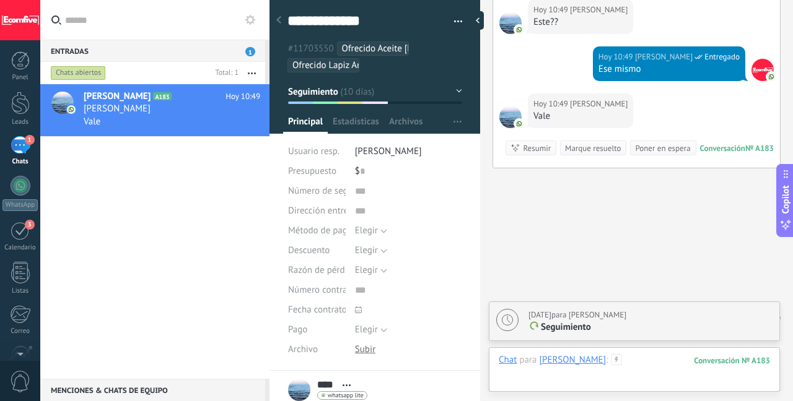
click at [579, 359] on div at bounding box center [634, 372] width 271 height 37
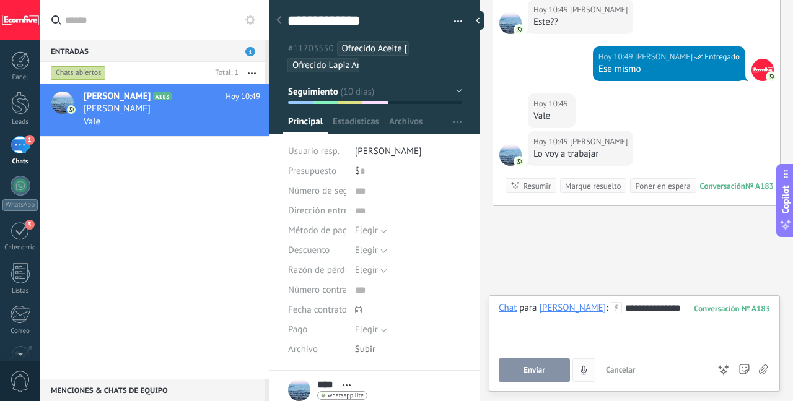
scroll to position [2996, 0]
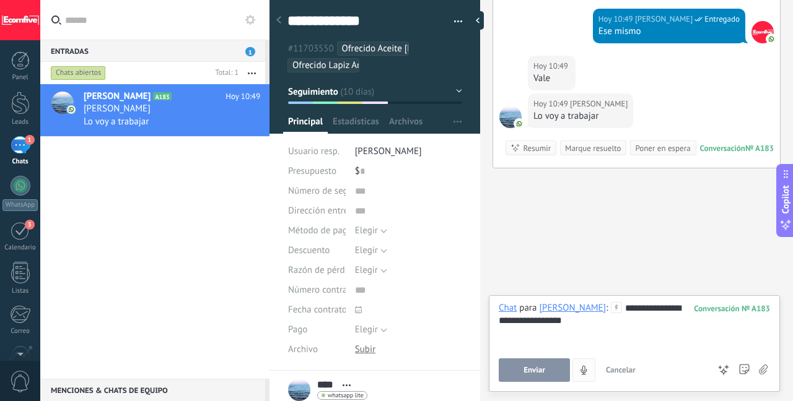
click at [550, 373] on button "Enviar" at bounding box center [534, 371] width 71 height 24
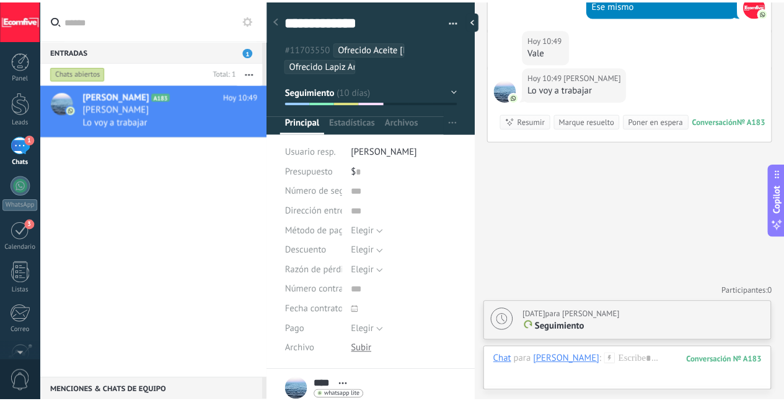
scroll to position [12, 0]
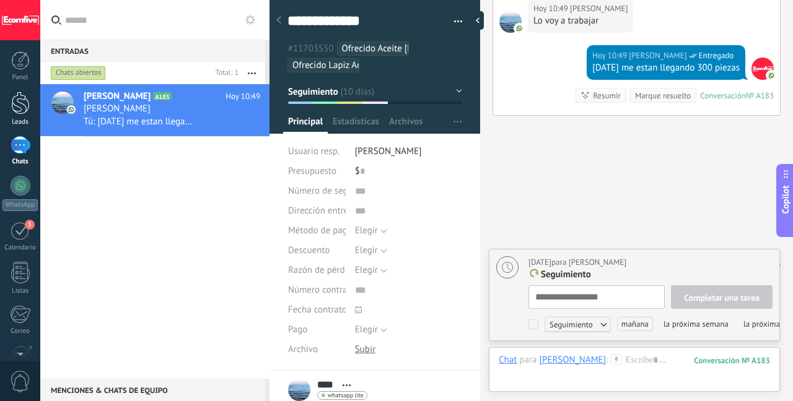
click at [22, 106] on div at bounding box center [20, 103] width 19 height 23
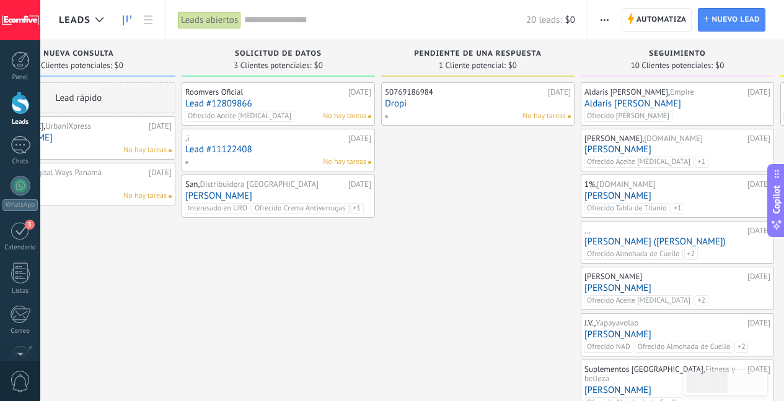
drag, startPoint x: 332, startPoint y: 304, endPoint x: 243, endPoint y: 306, distance: 88.6
click at [261, 305] on div "Roomvers Oficial 17.09.2025 Lead #12809866 Ofrecido Aceite Biotina No hay tarea…" at bounding box center [277, 321] width 193 height 478
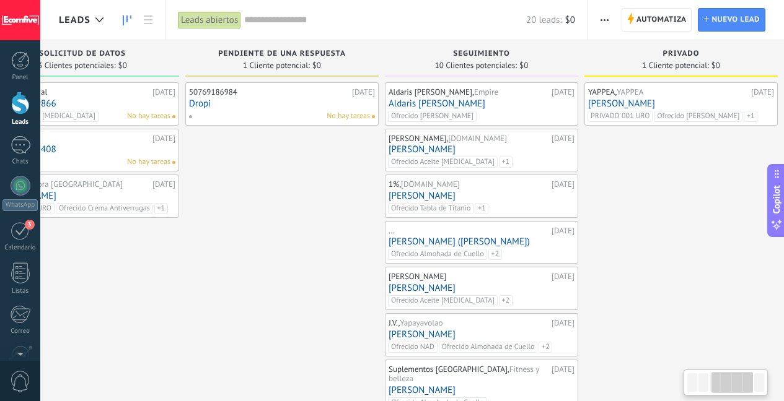
drag, startPoint x: 371, startPoint y: 265, endPoint x: 313, endPoint y: 270, distance: 57.8
click at [313, 270] on div "50769186984 19.09.2025 Dropi No hay tareas" at bounding box center [281, 321] width 193 height 478
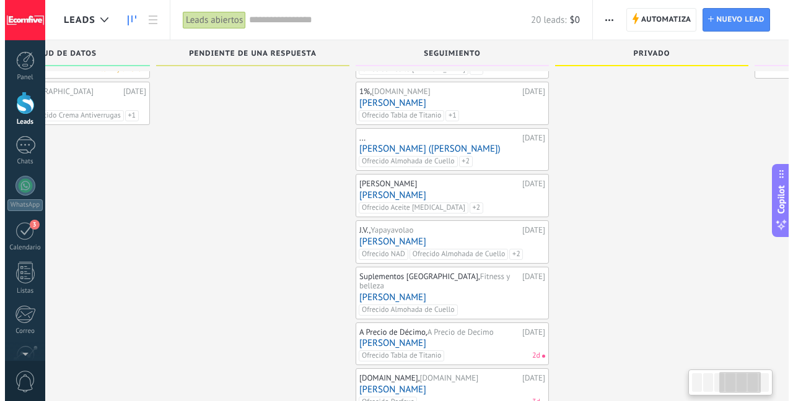
scroll to position [170, 0]
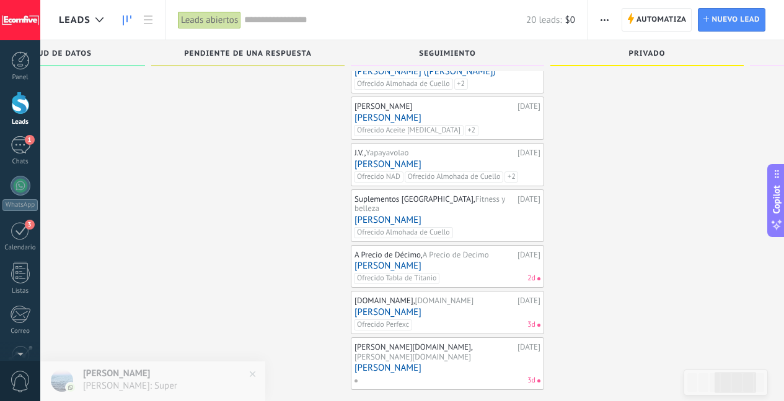
click at [460, 261] on link "[PERSON_NAME]" at bounding box center [447, 266] width 186 height 11
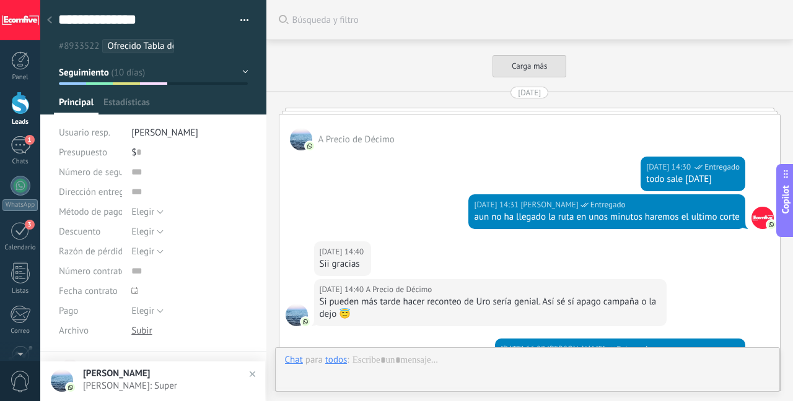
type textarea "***"
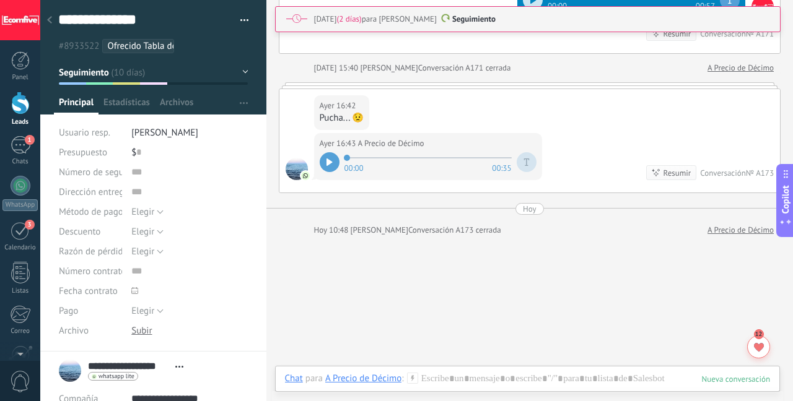
scroll to position [4080, 0]
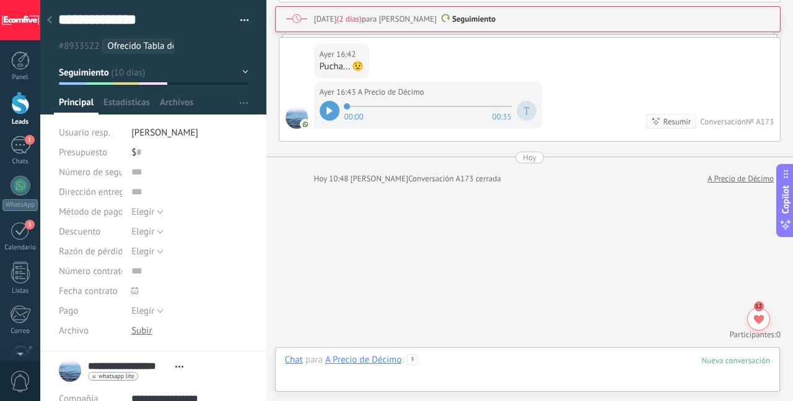
click at [492, 360] on div at bounding box center [528, 372] width 486 height 37
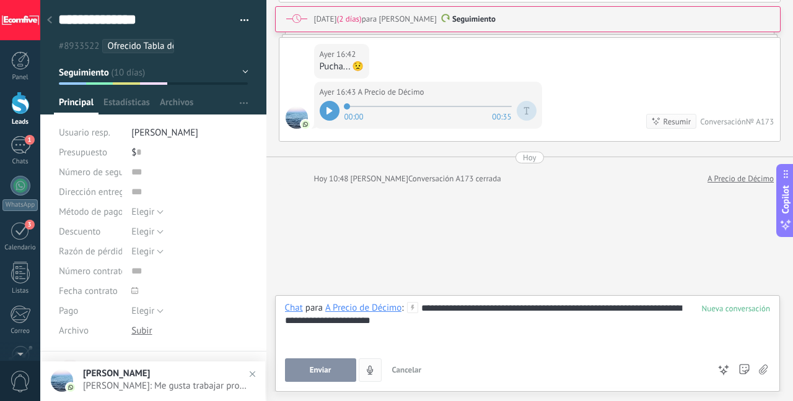
click at [335, 377] on button "Enviar" at bounding box center [320, 371] width 71 height 24
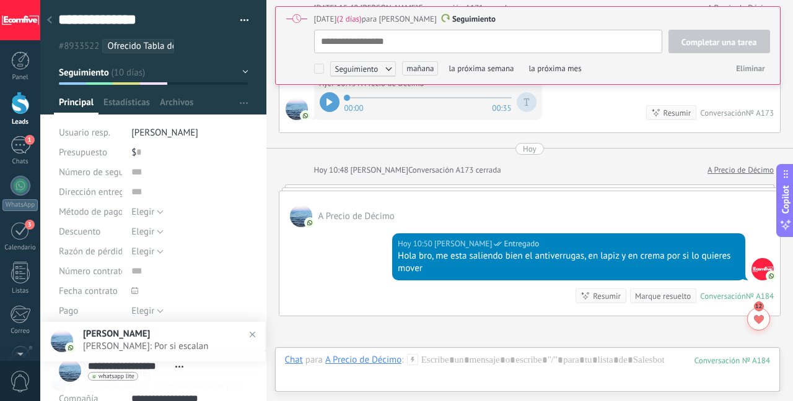
click at [171, 46] on span "Ofrecido Tabla de Titanio" at bounding box center [157, 46] width 100 height 12
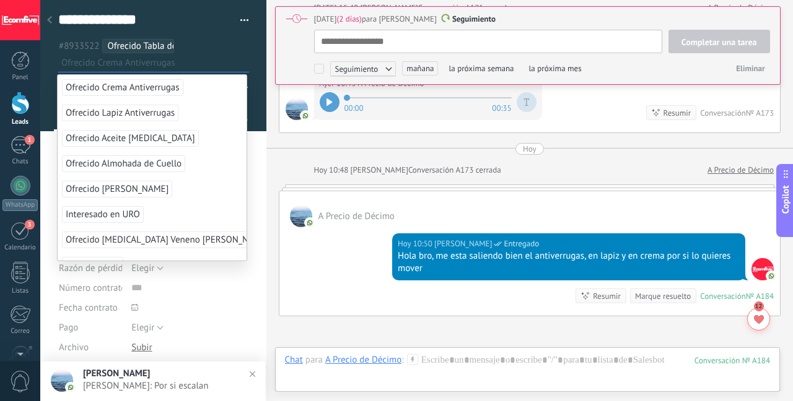
click at [168, 87] on span "Ofrecido Crema Antiverrugas" at bounding box center [122, 87] width 121 height 17
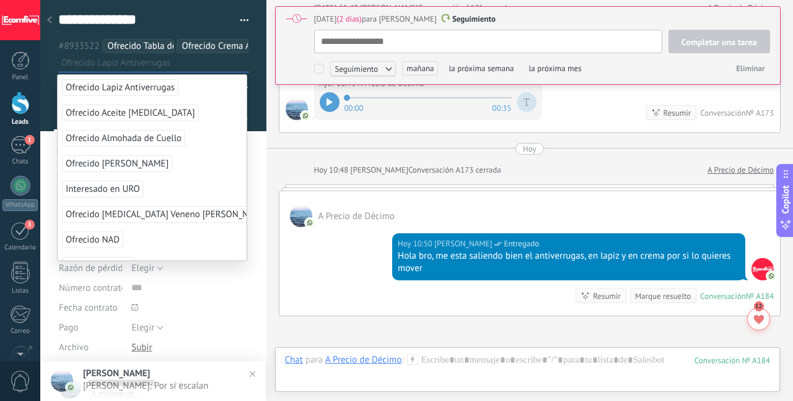
click at [167, 88] on span "Ofrecido Lapiz Antiverrugas" at bounding box center [120, 87] width 116 height 17
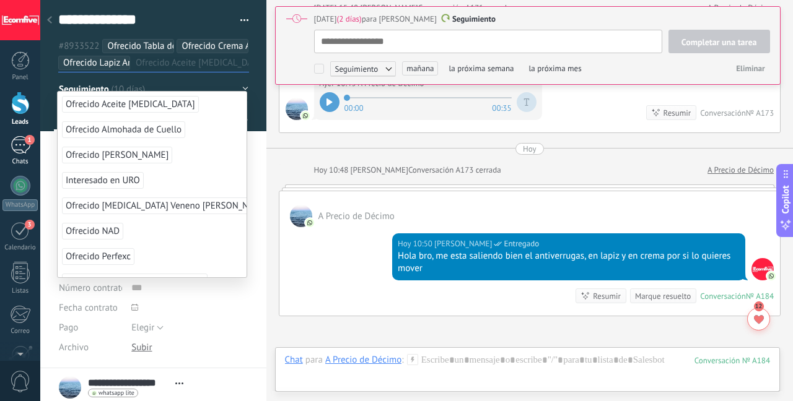
click at [25, 154] on link "1 Chats" at bounding box center [20, 151] width 40 height 30
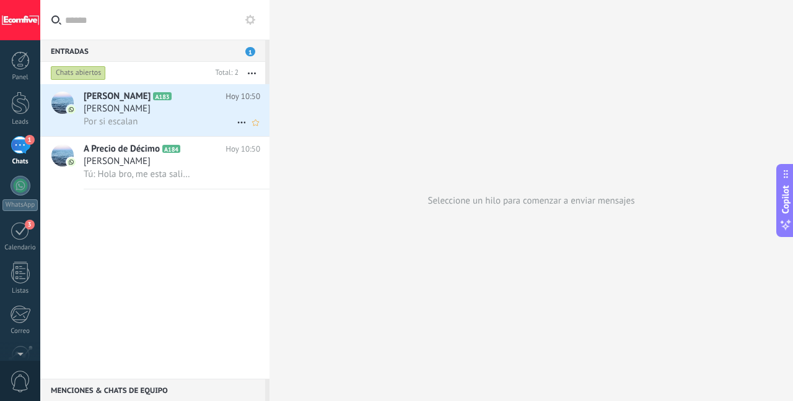
click at [147, 123] on div "Por si escalan" at bounding box center [172, 121] width 177 height 13
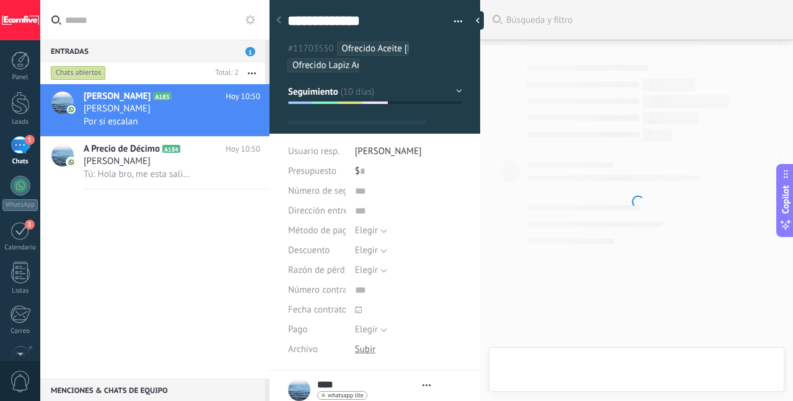
type textarea "***"
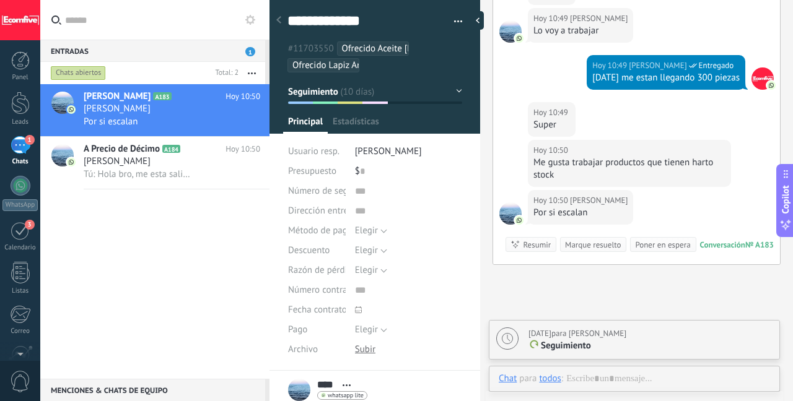
scroll to position [12, 0]
click at [598, 380] on div at bounding box center [634, 391] width 271 height 37
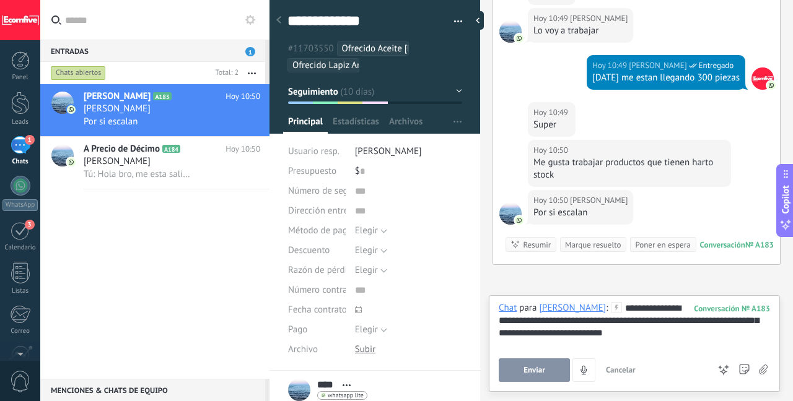
click at [554, 364] on button "Enviar" at bounding box center [534, 371] width 71 height 24
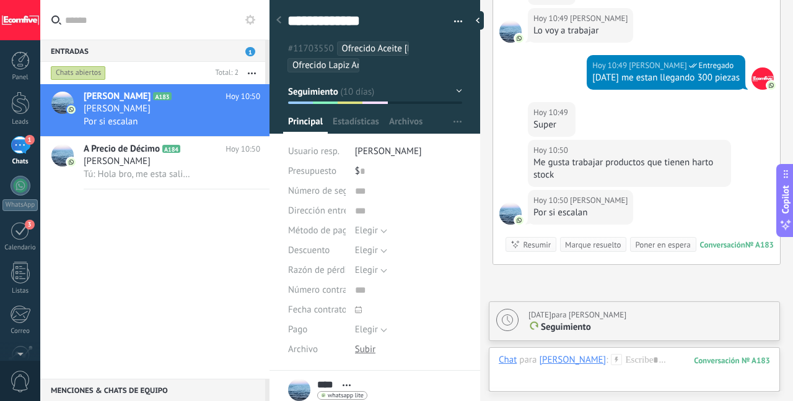
type textarea "**********"
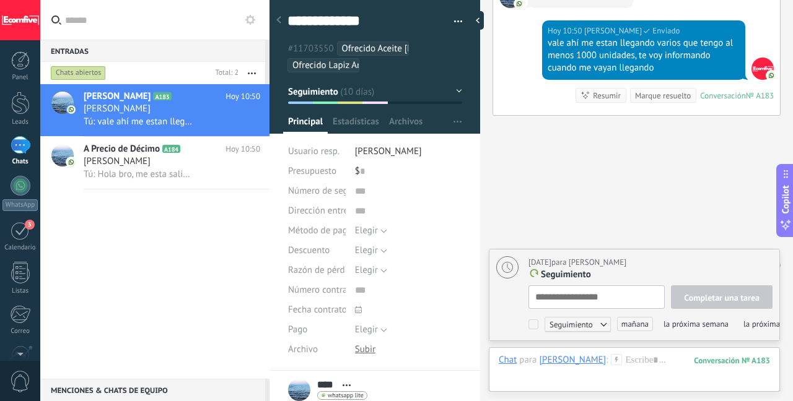
click at [22, 141] on div "1" at bounding box center [21, 145] width 20 height 18
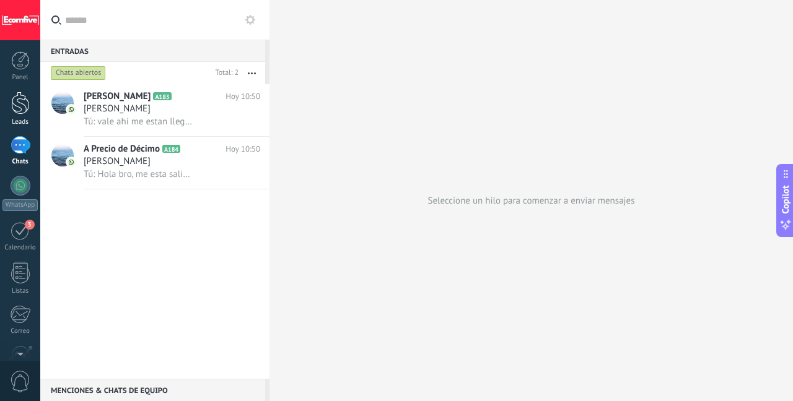
click at [27, 111] on div at bounding box center [20, 103] width 19 height 23
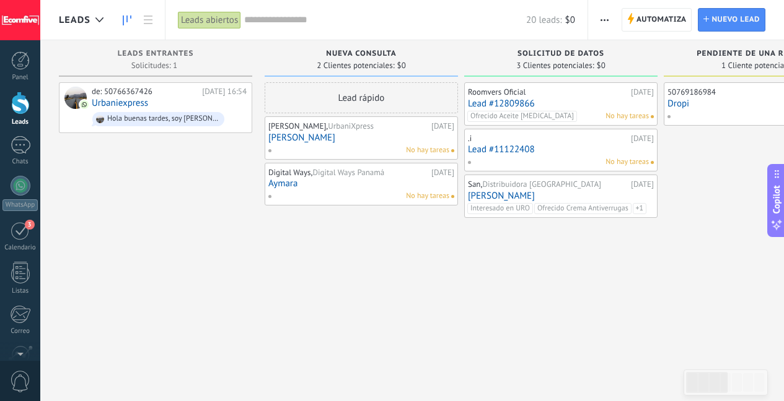
click at [24, 135] on div "Panel Leads 1 Chats WhatsApp Clientes 3" at bounding box center [20, 263] width 40 height 424
click at [11, 143] on div "1" at bounding box center [21, 145] width 20 height 18
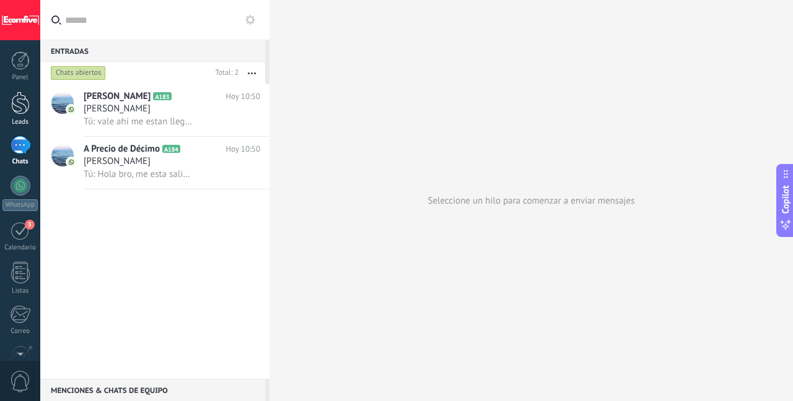
click at [33, 110] on link "Leads" at bounding box center [20, 109] width 40 height 35
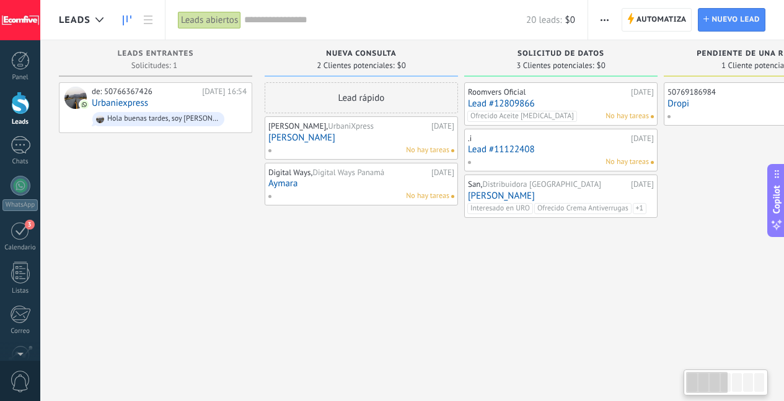
scroll to position [0, 112]
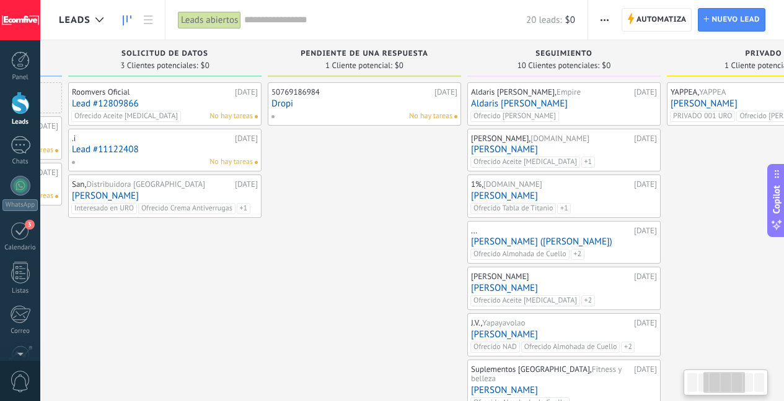
scroll to position [0, 441]
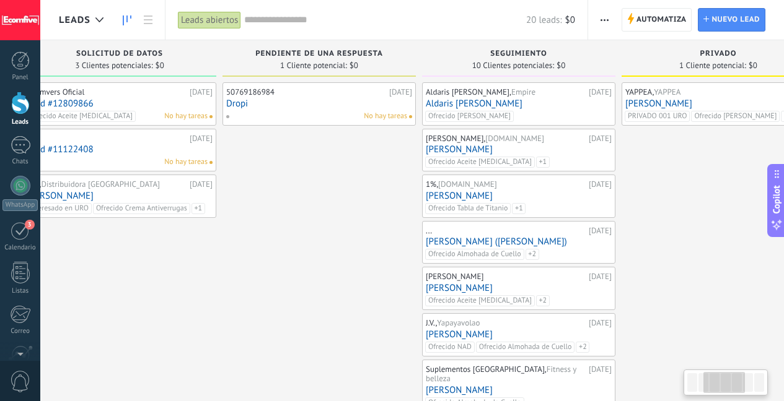
drag, startPoint x: 0, startPoint y: 0, endPoint x: 383, endPoint y: 306, distance: 490.1
click at [379, 307] on div "50769186984 19.09.2025 Dropi No hay tareas" at bounding box center [318, 321] width 193 height 478
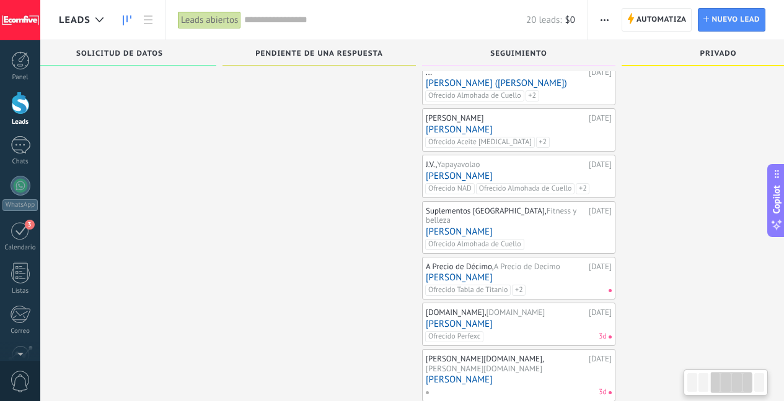
scroll to position [170, 0]
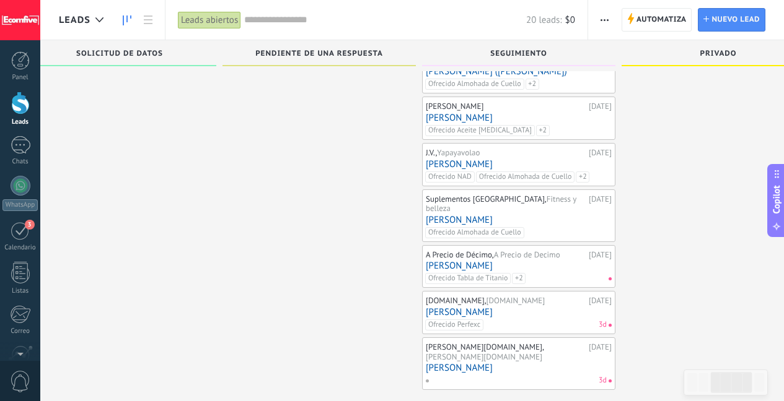
click at [569, 261] on link "[PERSON_NAME]" at bounding box center [519, 266] width 186 height 11
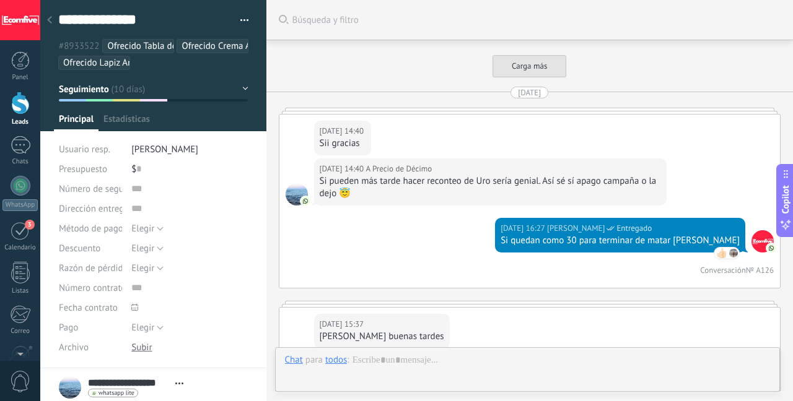
scroll to position [12, 0]
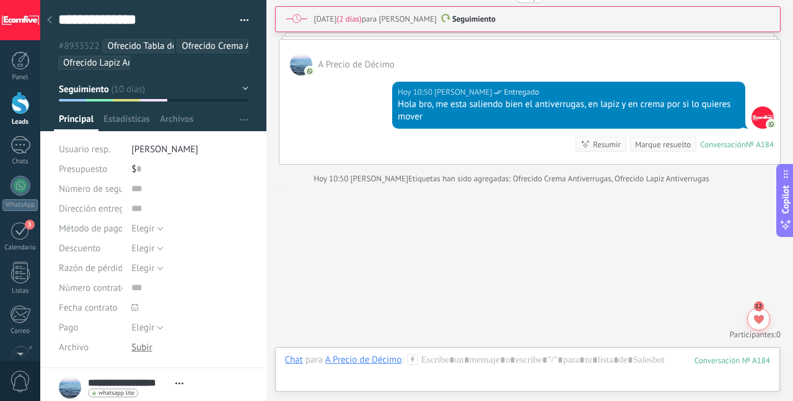
click at [496, 19] on span "Seguimiento" at bounding box center [473, 19] width 43 height 11
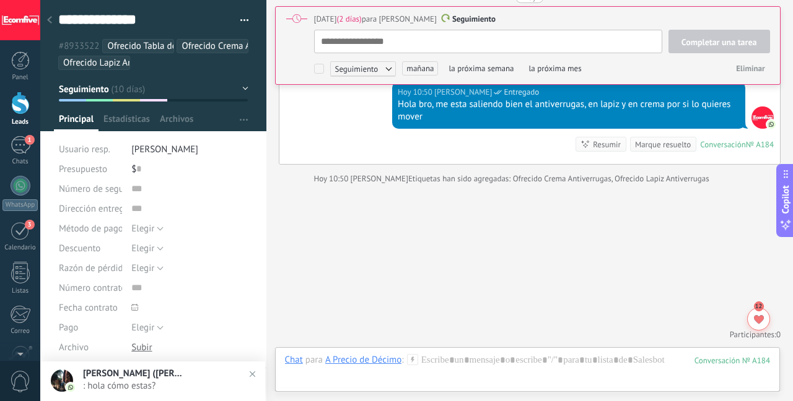
click at [413, 70] on span "mañana" at bounding box center [420, 68] width 36 height 14
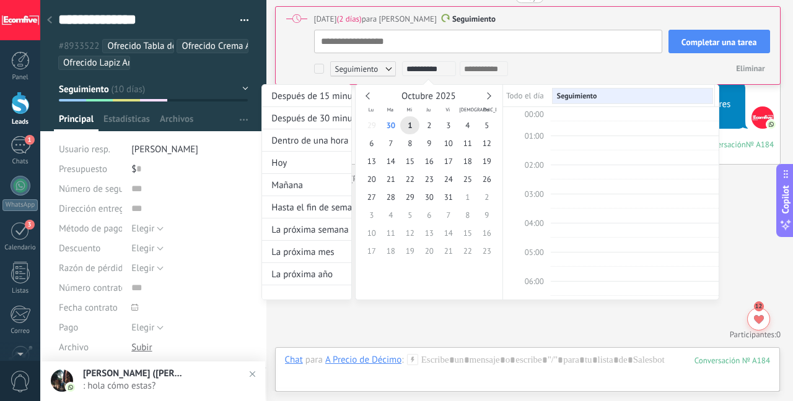
scroll to position [234, 0]
click at [326, 227] on div "La próxima semana" at bounding box center [306, 230] width 89 height 22
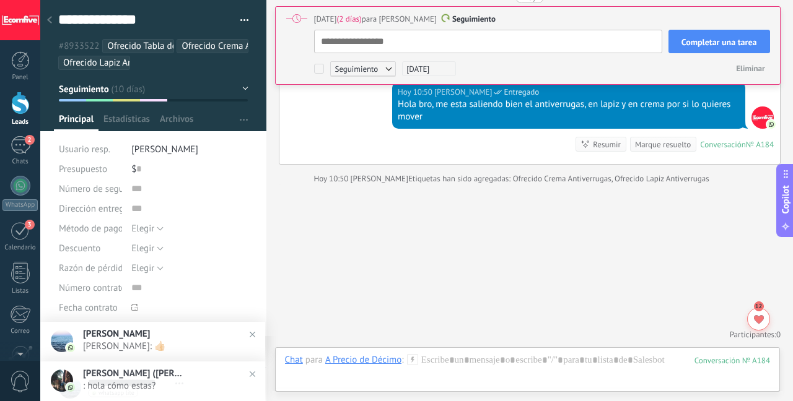
click at [701, 43] on span "Completar una tarea" at bounding box center [719, 42] width 76 height 9
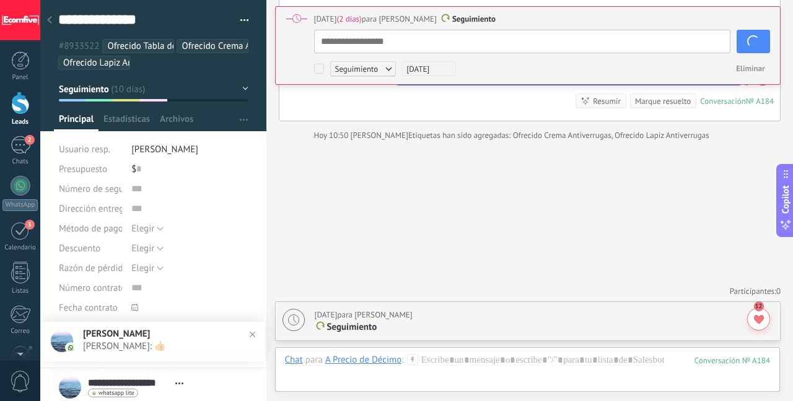
scroll to position [4084, 0]
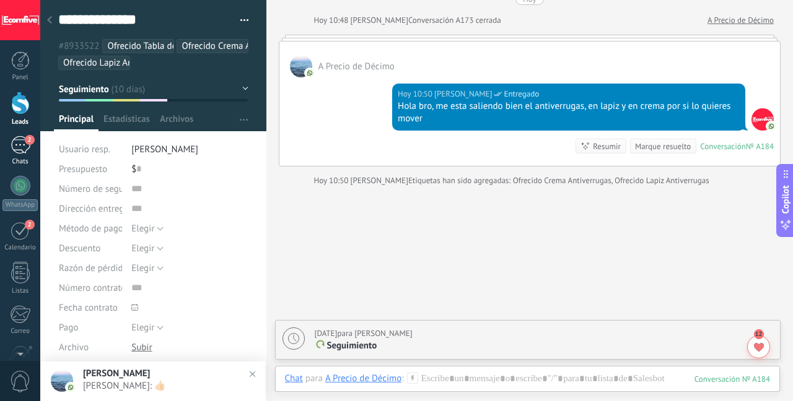
click at [24, 151] on div "2" at bounding box center [21, 145] width 20 height 18
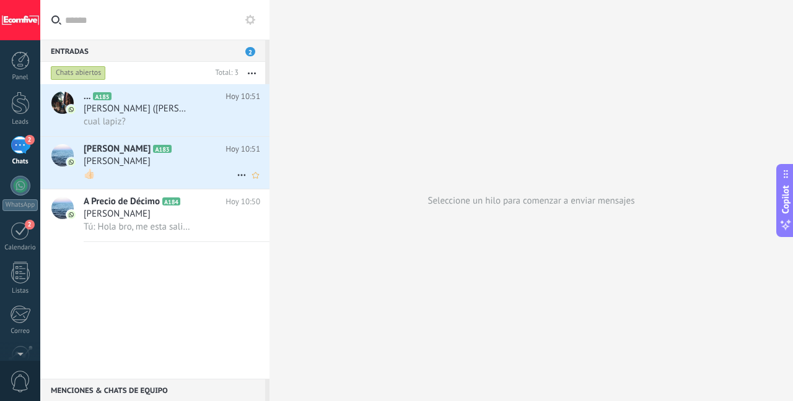
click at [175, 167] on div "[PERSON_NAME]" at bounding box center [172, 161] width 177 height 12
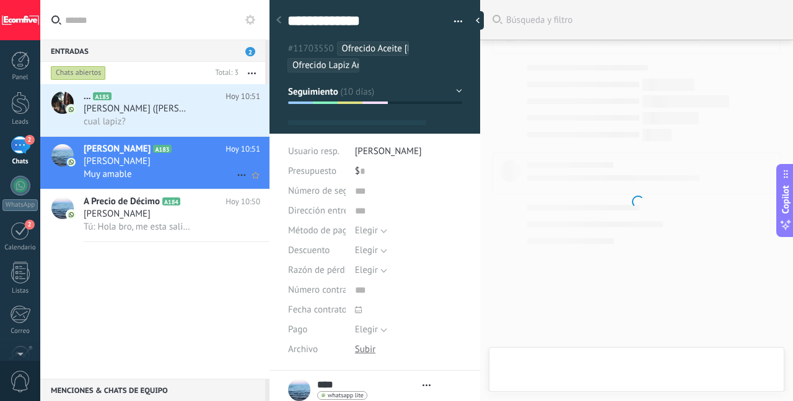
scroll to position [12, 0]
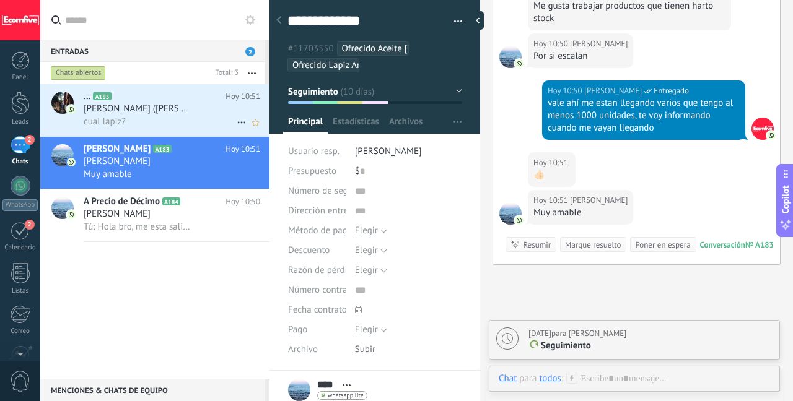
click at [174, 123] on div "cual lapiz?" at bounding box center [172, 121] width 177 height 13
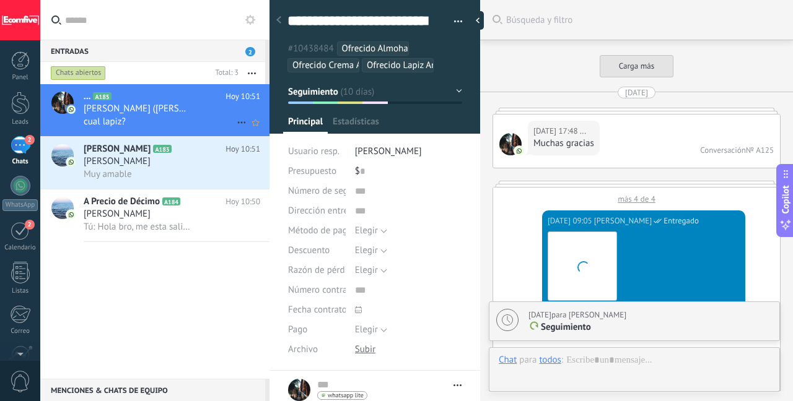
type textarea "**********"
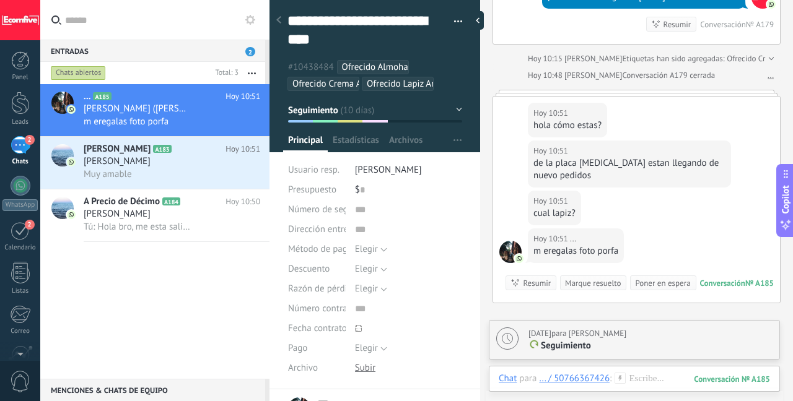
scroll to position [2469, 0]
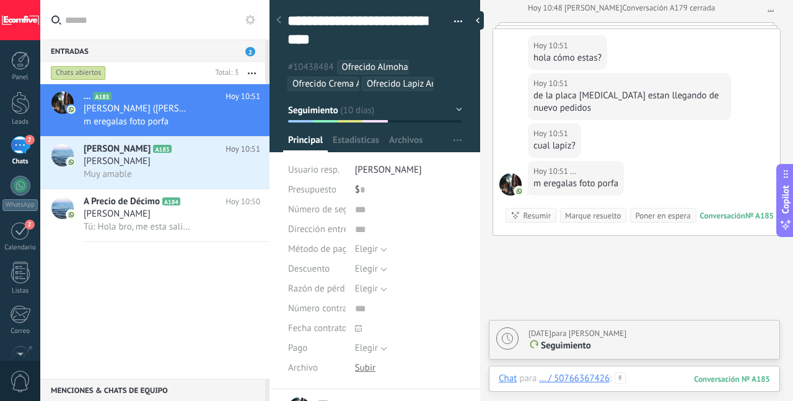
click at [654, 387] on div at bounding box center [634, 391] width 271 height 37
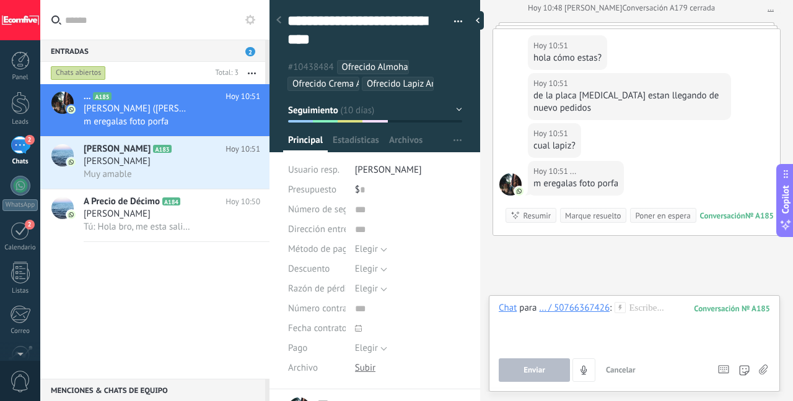
click at [763, 371] on icon at bounding box center [763, 370] width 9 height 11
click at [0, 0] on input "file" at bounding box center [0, 0] width 0 height 0
click at [666, 318] on div at bounding box center [634, 325] width 271 height 47
click at [516, 374] on button "Enviar" at bounding box center [534, 371] width 71 height 24
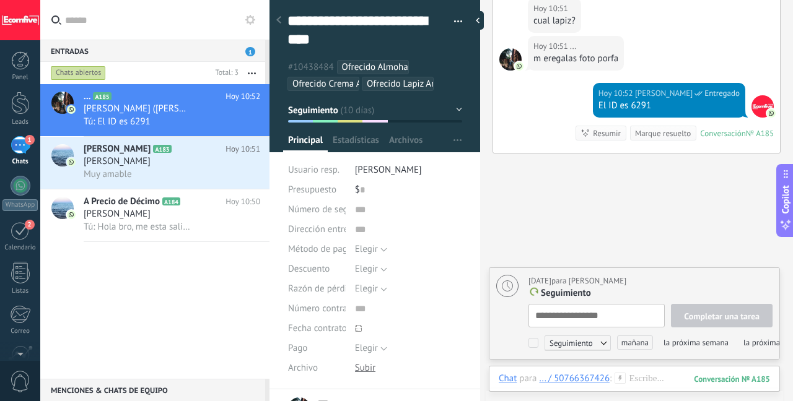
scroll to position [2631, 0]
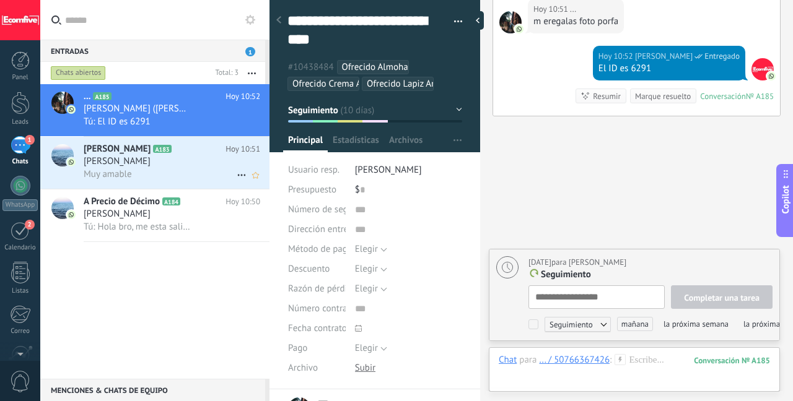
click at [115, 164] on span "[PERSON_NAME]" at bounding box center [117, 161] width 67 height 12
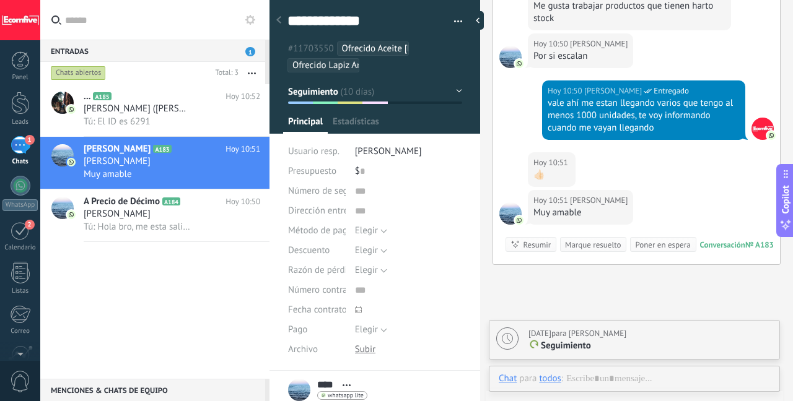
scroll to position [12, 0]
click at [592, 239] on div "Marque resuelto" at bounding box center [593, 245] width 56 height 12
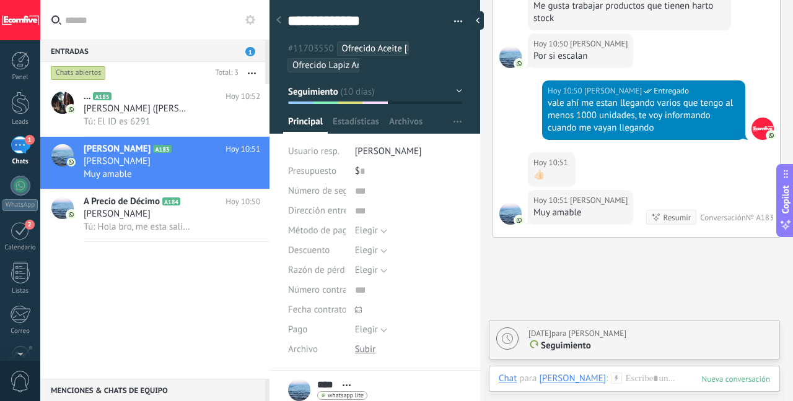
scroll to position [2700, 0]
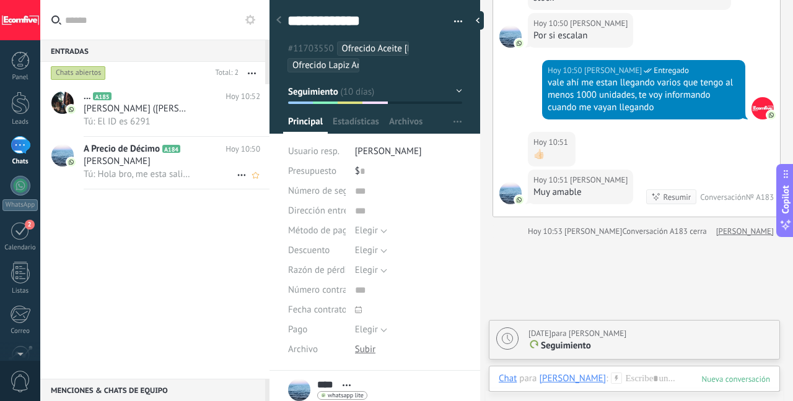
click at [165, 160] on div "[PERSON_NAME]" at bounding box center [172, 161] width 177 height 12
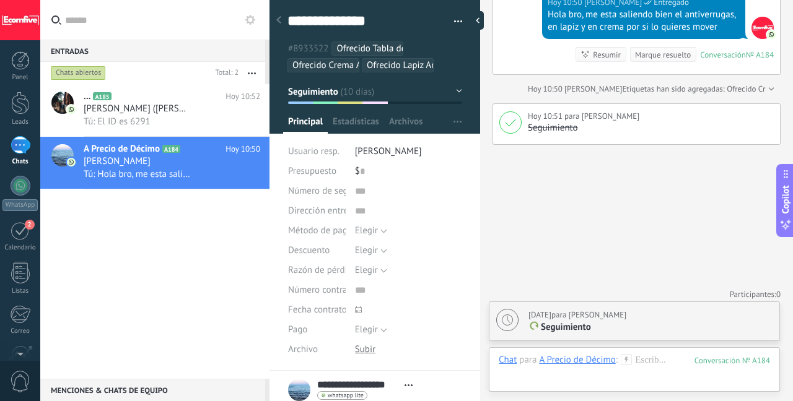
scroll to position [2894, 0]
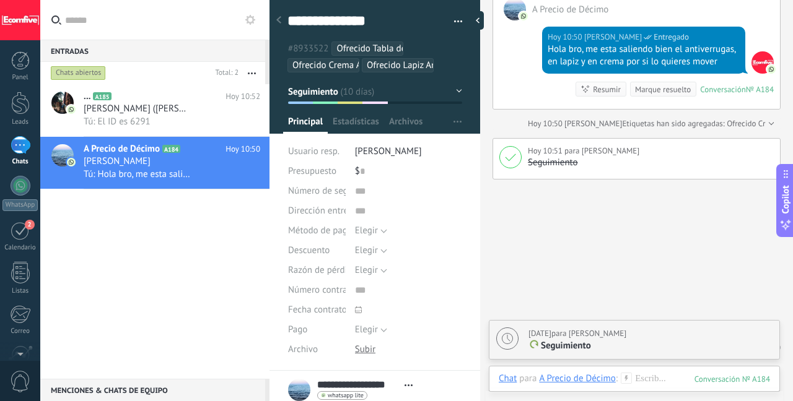
click at [655, 87] on div "Marque resuelto" at bounding box center [663, 90] width 56 height 12
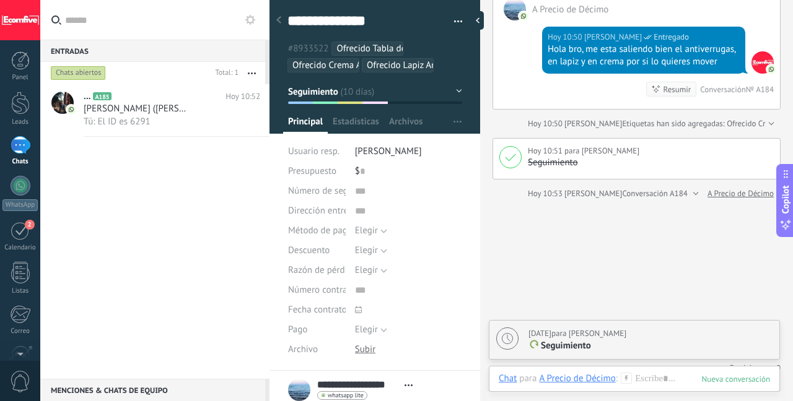
scroll to position [2915, 0]
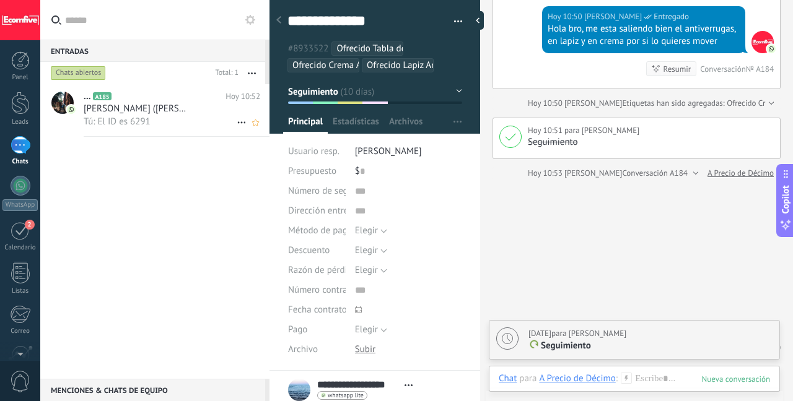
click at [205, 113] on div "[PERSON_NAME] ([PERSON_NAME])" at bounding box center [172, 109] width 177 height 12
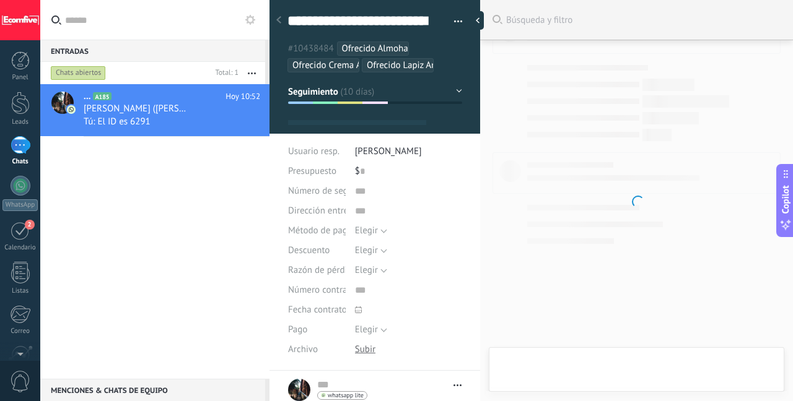
type textarea "**********"
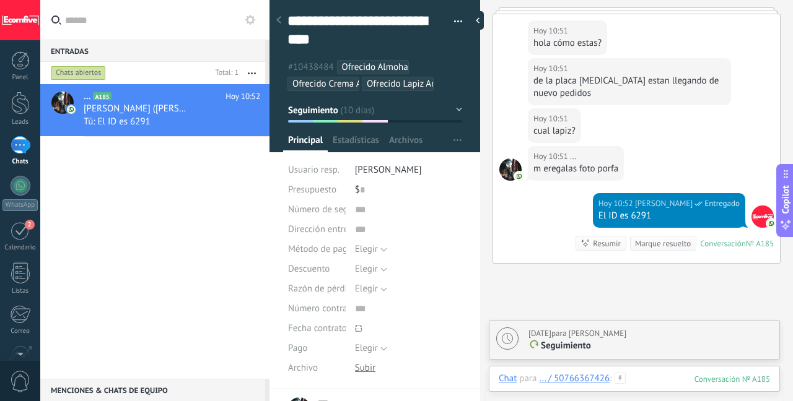
click at [638, 383] on div at bounding box center [634, 391] width 271 height 37
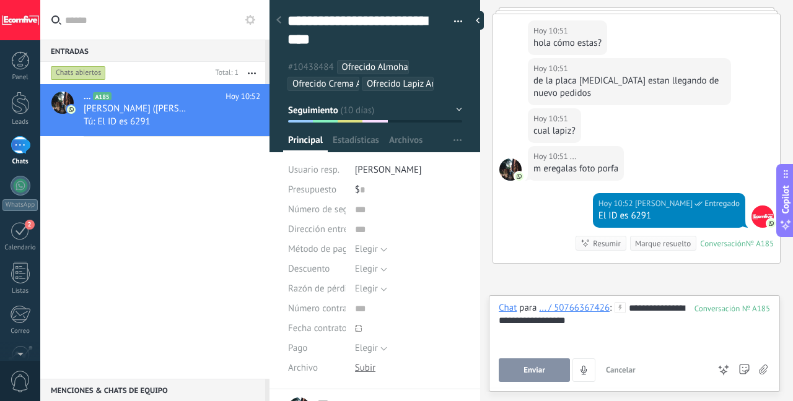
click at [523, 361] on button "Enviar" at bounding box center [534, 371] width 71 height 24
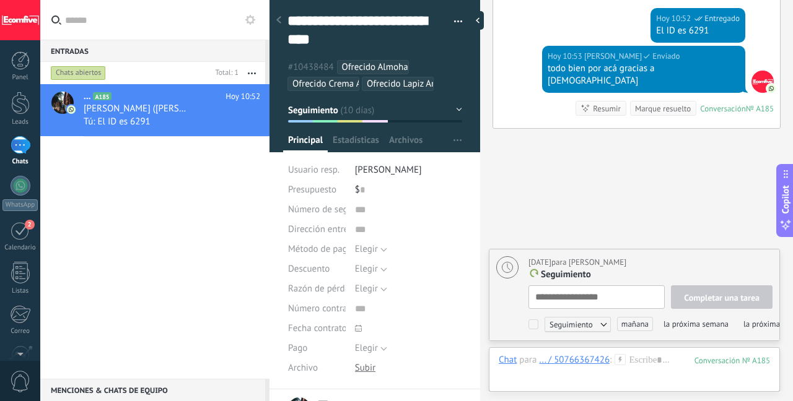
scroll to position [12, 0]
click at [199, 109] on div "[PERSON_NAME] ([PERSON_NAME])" at bounding box center [172, 109] width 177 height 12
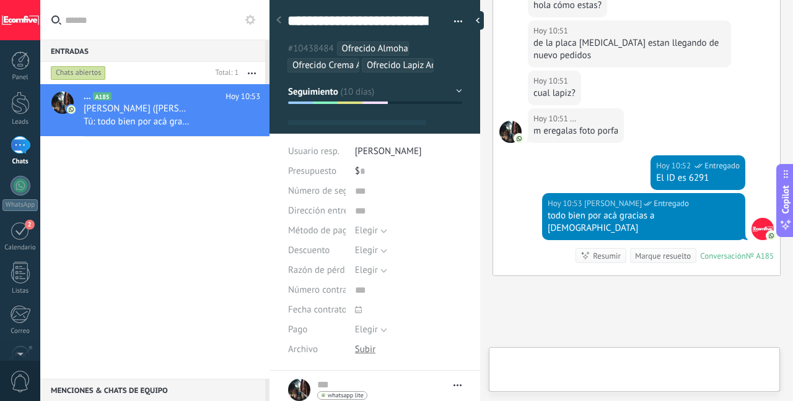
scroll to position [37, 0]
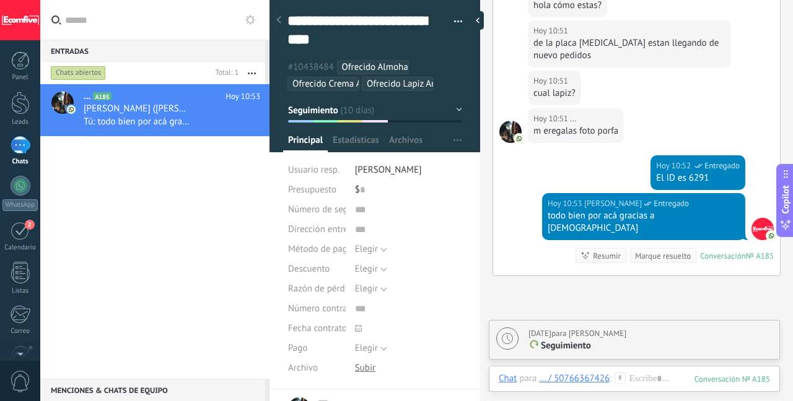
click at [642, 250] on div "Marque resuelto" at bounding box center [663, 256] width 56 height 12
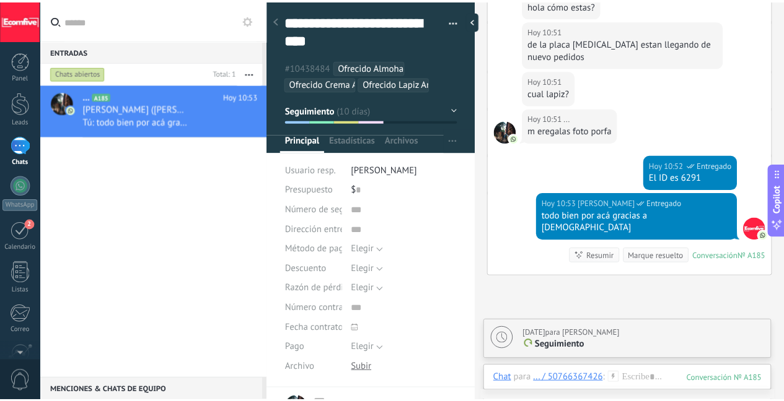
scroll to position [2469, 0]
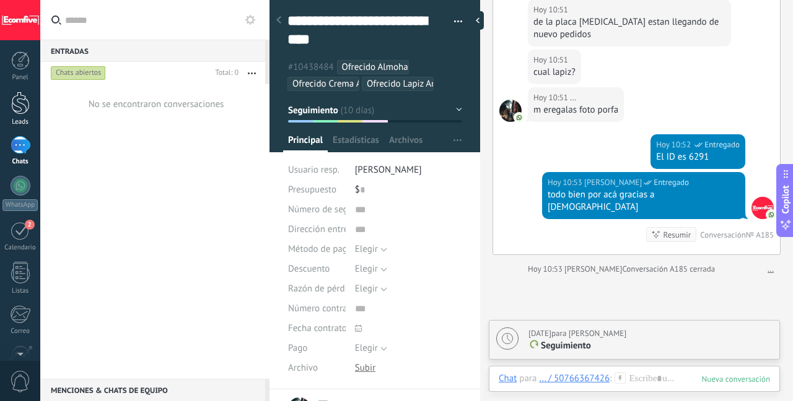
click at [21, 106] on div at bounding box center [20, 103] width 19 height 23
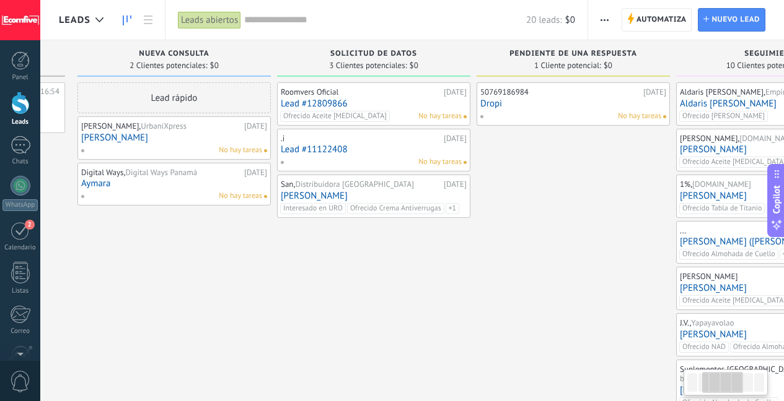
drag, startPoint x: 562, startPoint y: 283, endPoint x: 388, endPoint y: 313, distance: 176.7
click at [278, 330] on div "Roomvers Oficial 17.09.2025 Lead #12809866 Ofrecido Aceite Biotina No hay tarea…" at bounding box center [373, 321] width 193 height 478
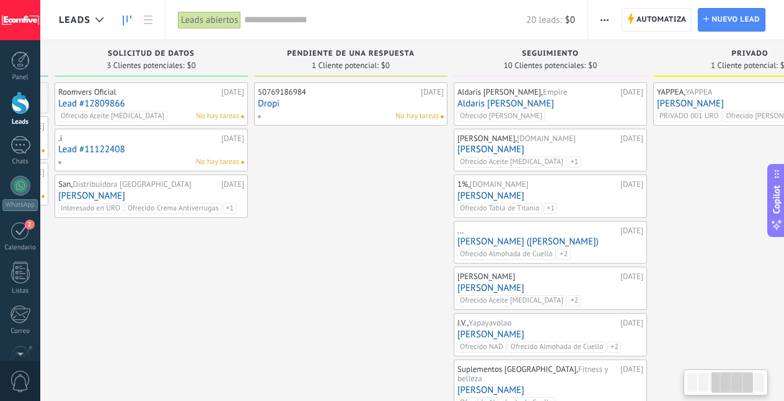
drag, startPoint x: 469, startPoint y: 299, endPoint x: 317, endPoint y: 313, distance: 152.4
click at [317, 314] on div "50769186984 19.09.2025 Dropi No hay tareas" at bounding box center [350, 321] width 193 height 478
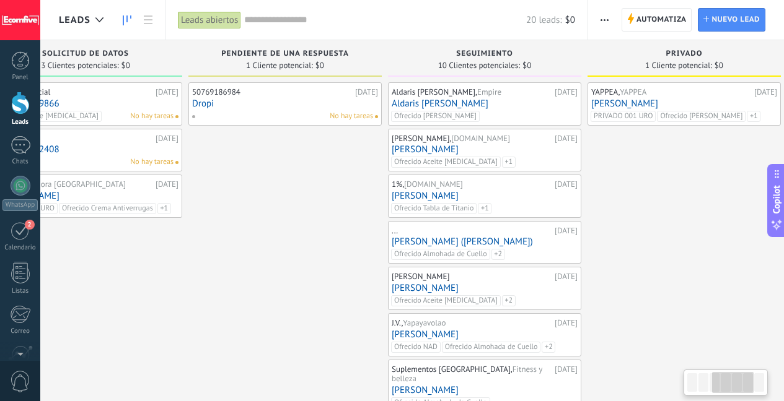
scroll to position [170, 0]
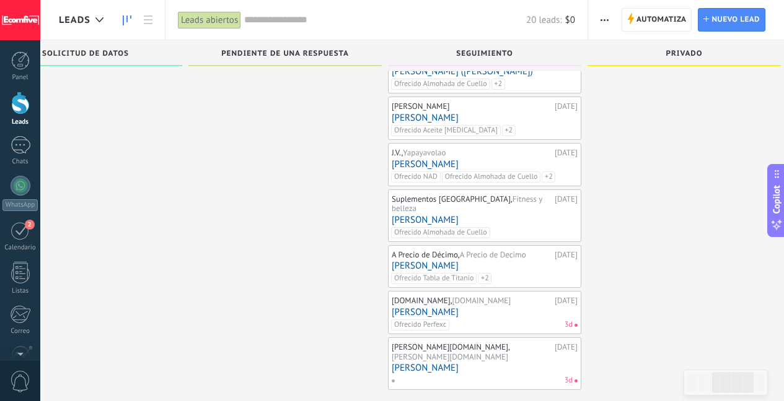
click at [478, 308] on div "Manitop.com, manitop.com 08.09.2025 Adriams Atencio Ofrecido Perfexc 3d" at bounding box center [484, 313] width 186 height 36
click at [475, 307] on link "[PERSON_NAME]" at bounding box center [484, 312] width 186 height 11
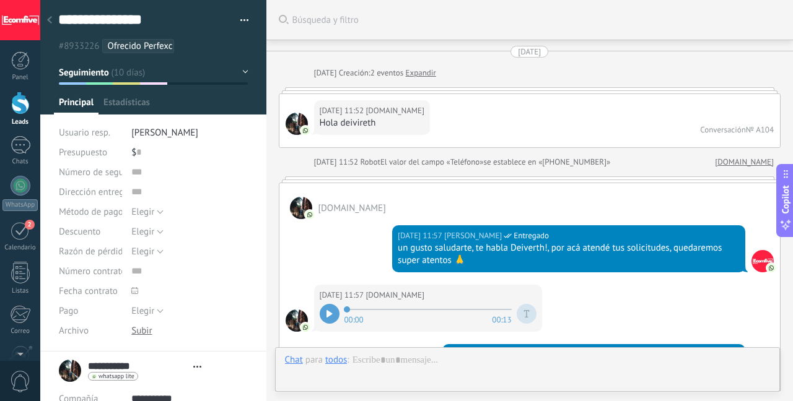
scroll to position [4063, 0]
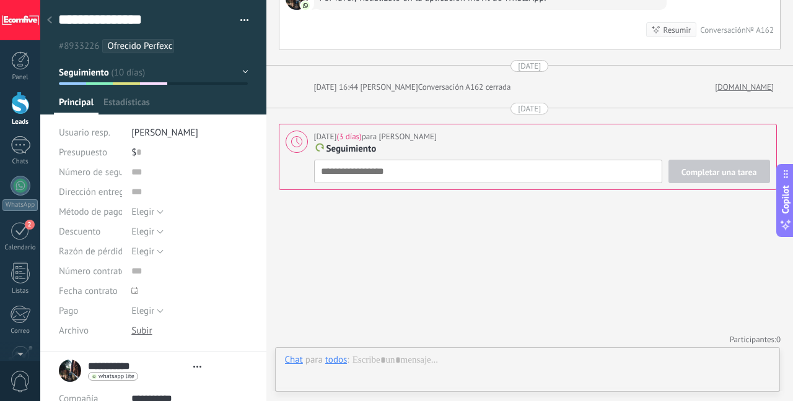
type textarea "***"
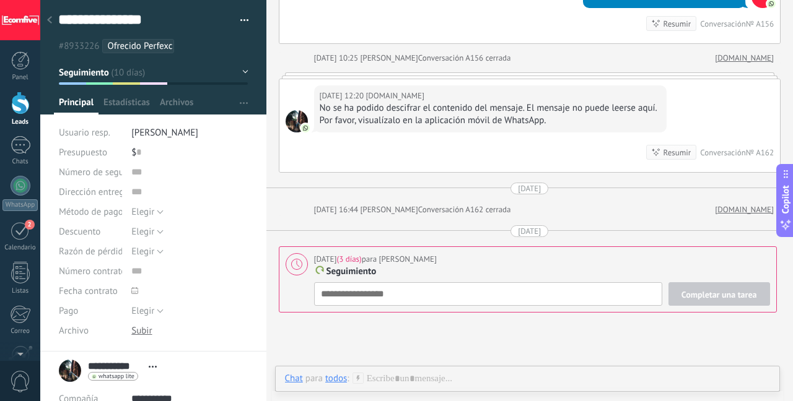
scroll to position [3934, 0]
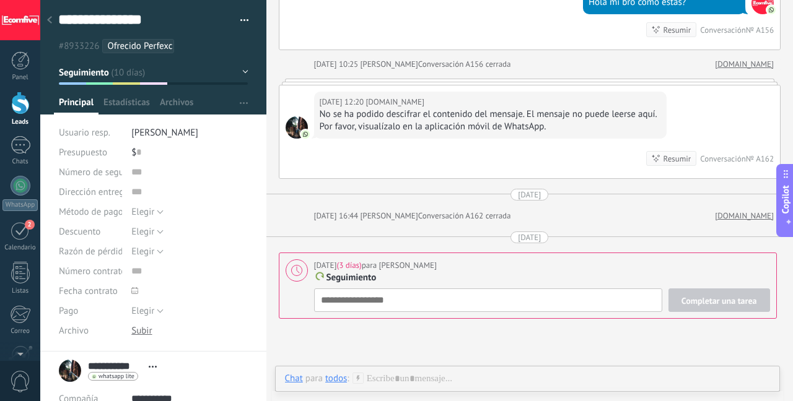
click at [346, 377] on div "todos" at bounding box center [336, 378] width 22 height 11
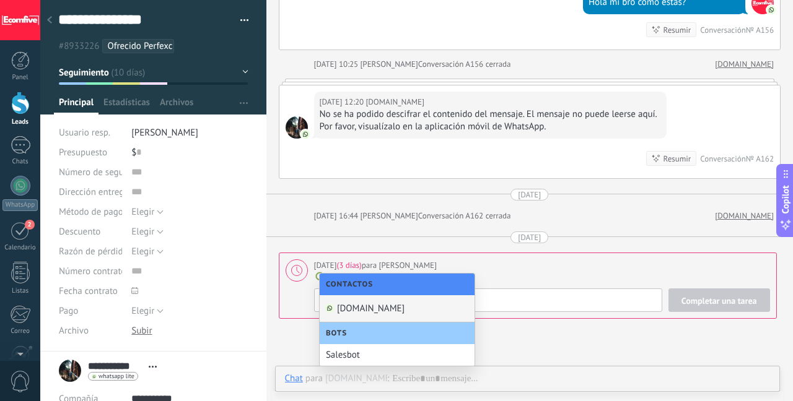
click at [357, 308] on div "Manitop.com" at bounding box center [397, 308] width 155 height 27
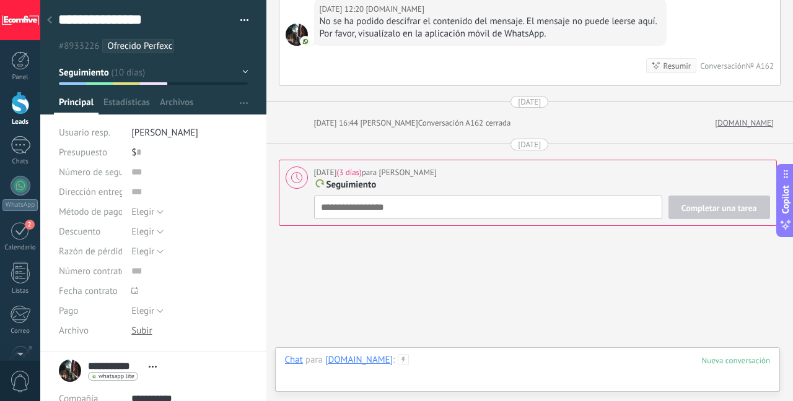
scroll to position [4063, 0]
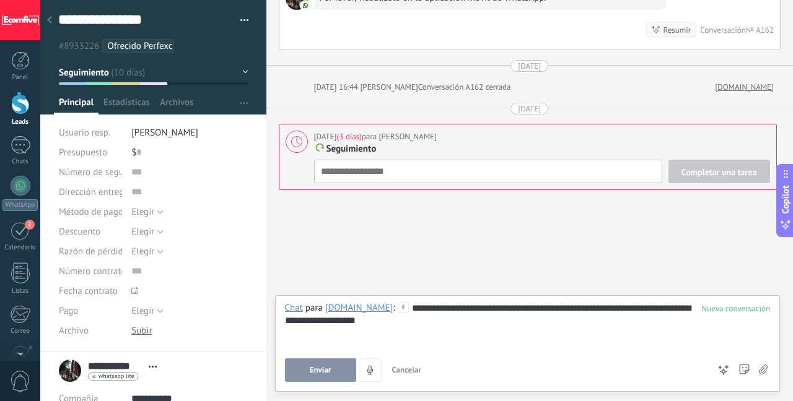
click at [325, 374] on span "Enviar" at bounding box center [321, 370] width 22 height 9
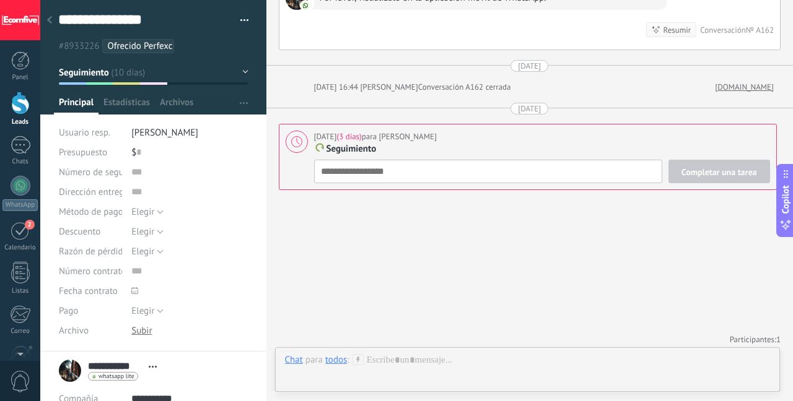
type textarea "**********"
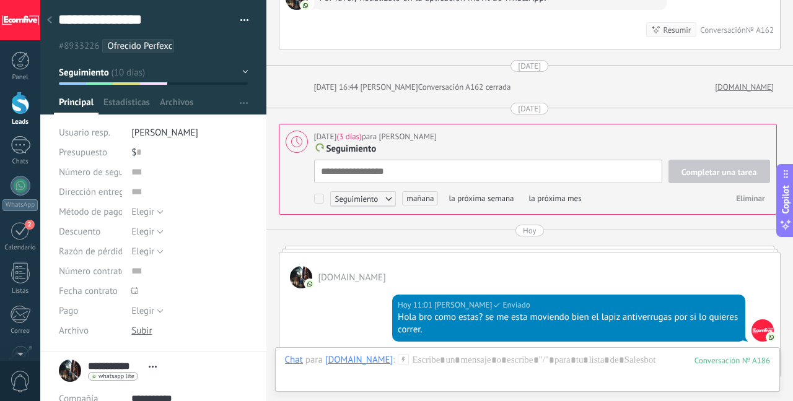
scroll to position [12, 0]
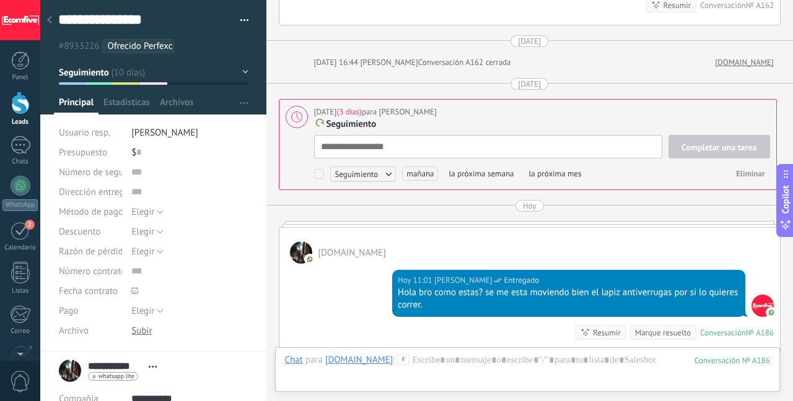
click at [189, 50] on ul "#8933226 Ofrecido Perfexc" at bounding box center [151, 46] width 188 height 17
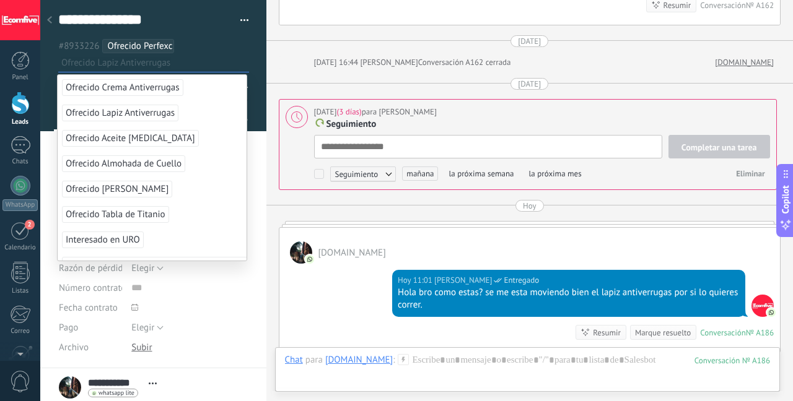
click at [155, 112] on span "Ofrecido Lapiz Antiverrugas" at bounding box center [120, 113] width 116 height 17
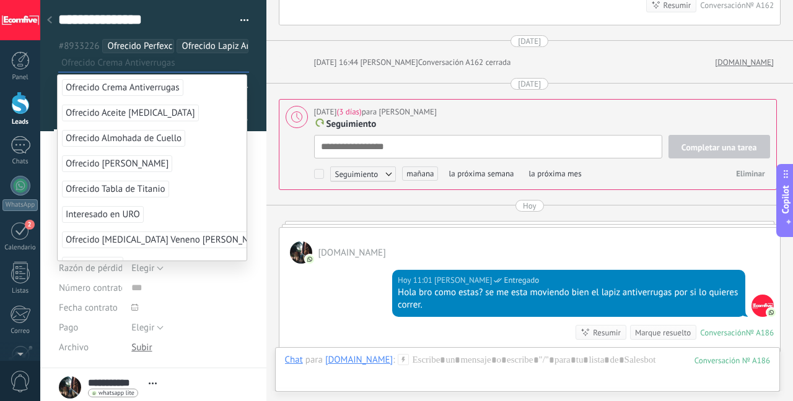
click at [154, 90] on span "Ofrecido Crema Antiverrugas" at bounding box center [122, 87] width 121 height 17
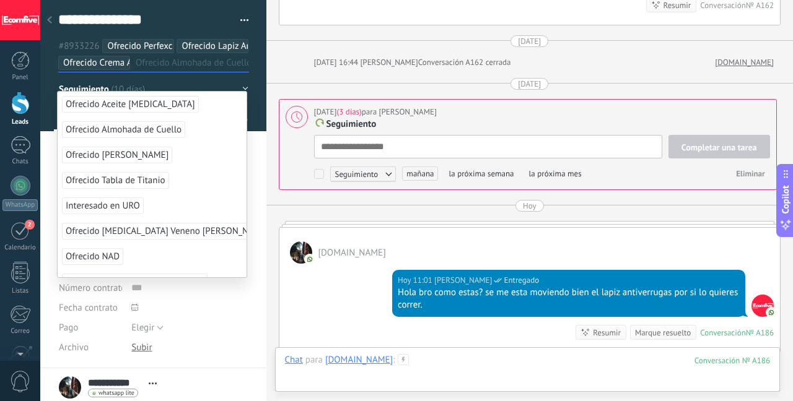
click at [438, 362] on div at bounding box center [528, 372] width 486 height 37
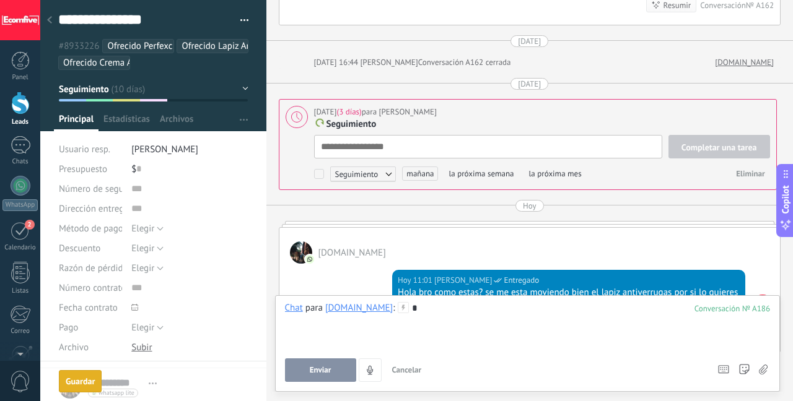
scroll to position [256, 0]
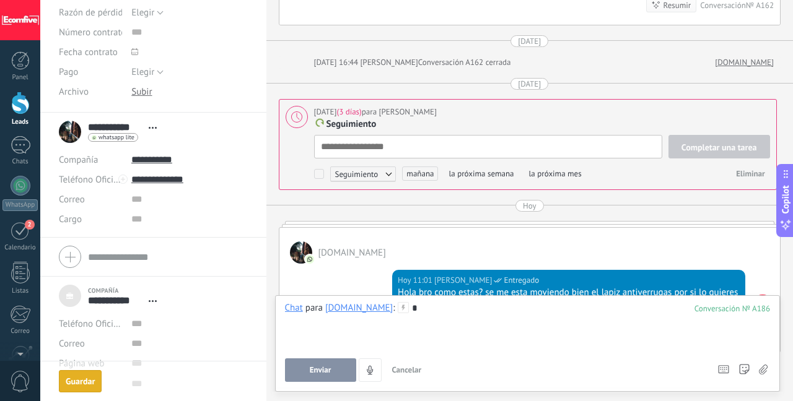
click at [480, 321] on div "*" at bounding box center [528, 325] width 486 height 47
click at [319, 378] on button "Enviar" at bounding box center [320, 371] width 71 height 24
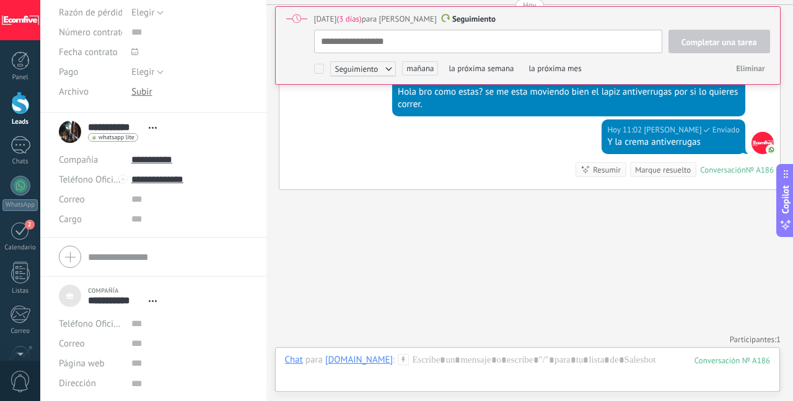
scroll to position [12, 0]
click at [587, 33] on textarea at bounding box center [488, 42] width 348 height 24
click at [418, 72] on span "mañana" at bounding box center [420, 68] width 36 height 14
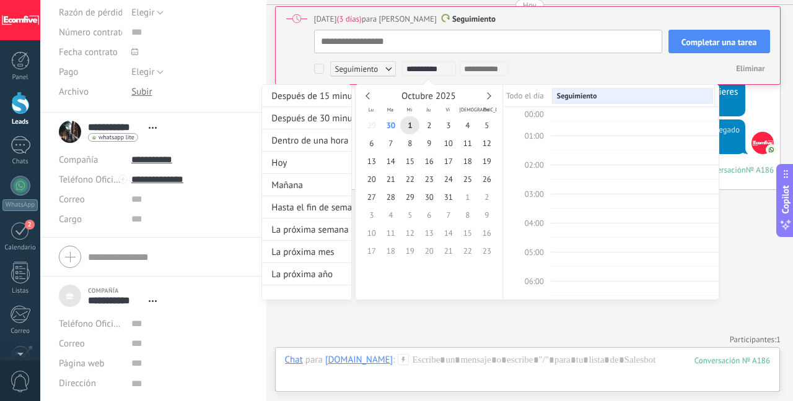
scroll to position [234, 0]
click at [309, 227] on div "La próxima semana" at bounding box center [306, 230] width 89 height 22
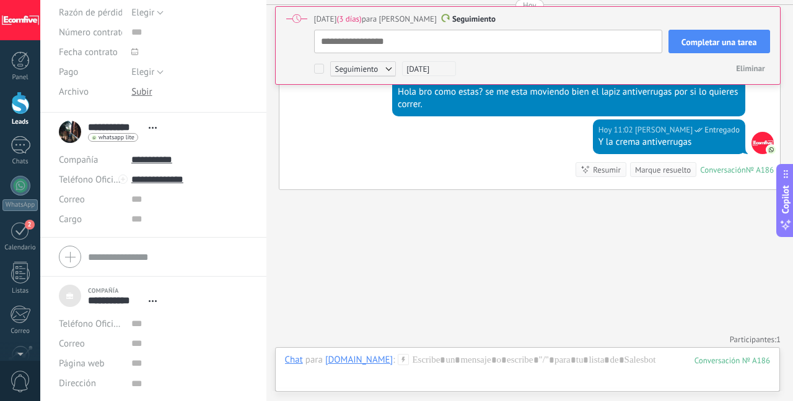
click at [720, 46] on span "Completar una tarea" at bounding box center [719, 42] width 76 height 9
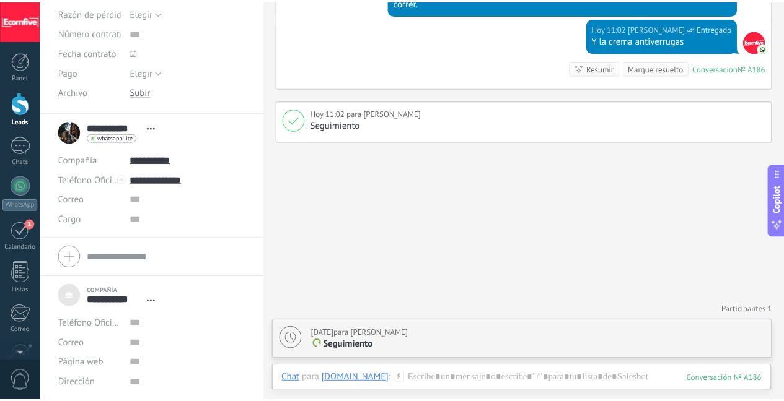
scroll to position [4216, 0]
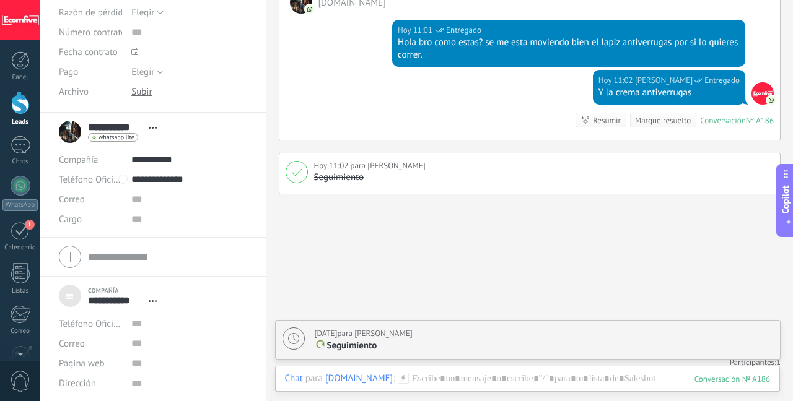
click at [32, 118] on div "Leads" at bounding box center [20, 122] width 36 height 8
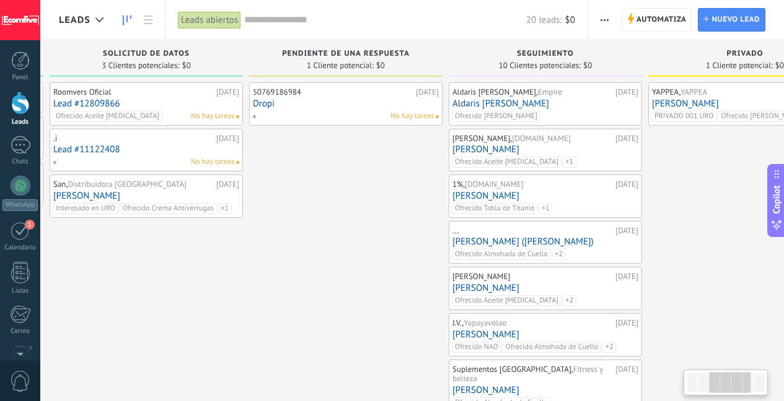
drag, startPoint x: 675, startPoint y: 236, endPoint x: 259, endPoint y: 248, distance: 415.8
click at [259, 248] on div "50769186984 19.09.2025 Dropi No hay tareas" at bounding box center [345, 321] width 193 height 478
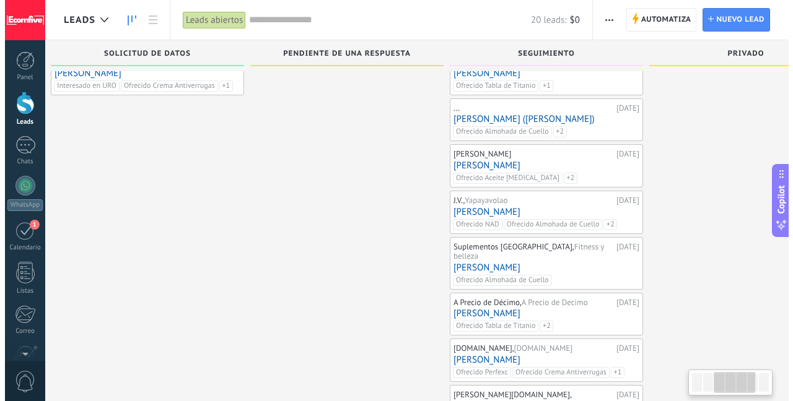
scroll to position [170, 0]
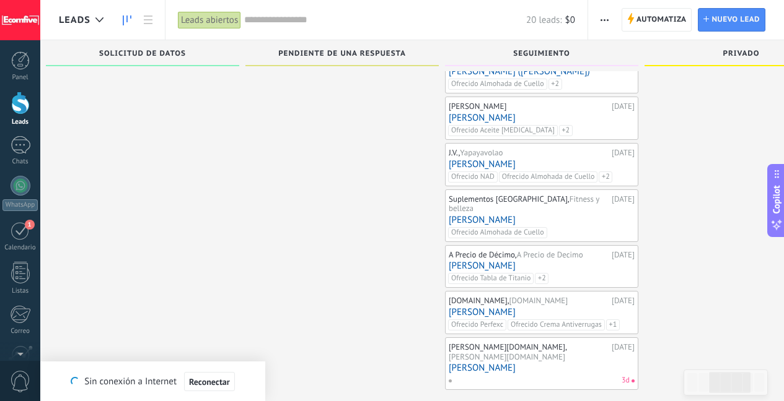
click at [568, 363] on link "[PERSON_NAME]" at bounding box center [541, 368] width 186 height 11
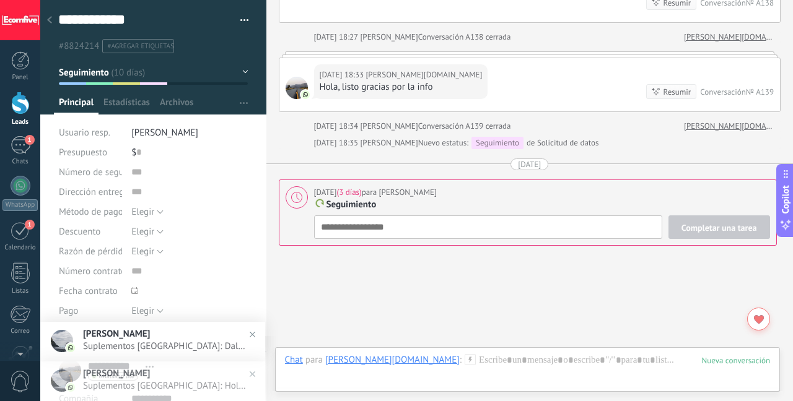
scroll to position [2123, 0]
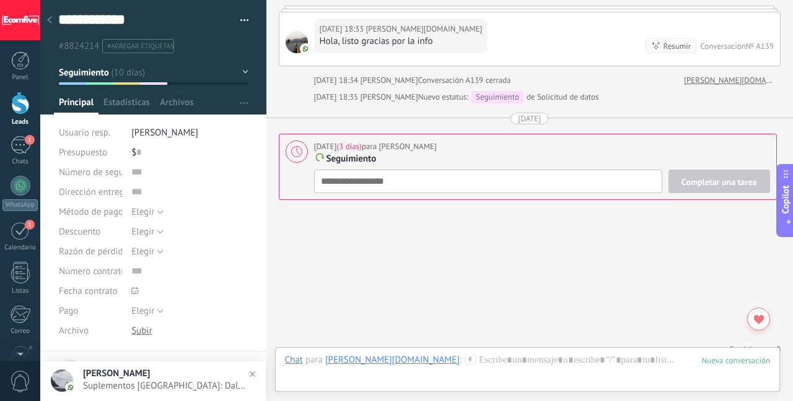
click at [154, 44] on span "#agregar etiquetas" at bounding box center [140, 46] width 66 height 9
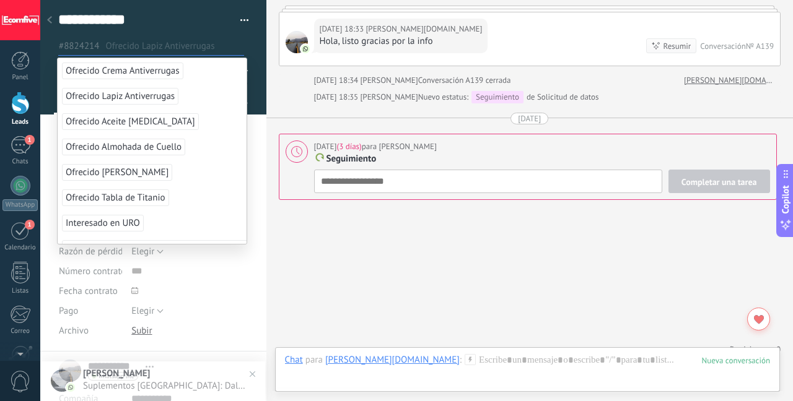
click at [157, 98] on span "Ofrecido Lapiz Antiverrugas" at bounding box center [120, 96] width 116 height 17
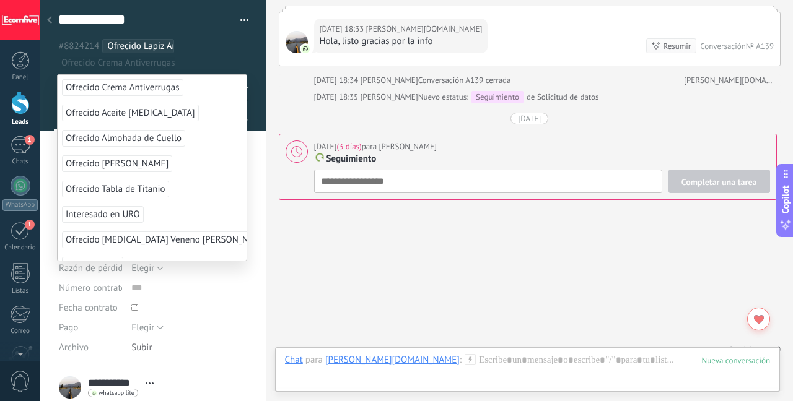
click at [155, 83] on span "Ofrecido Crema Antiverrugas" at bounding box center [122, 87] width 121 height 17
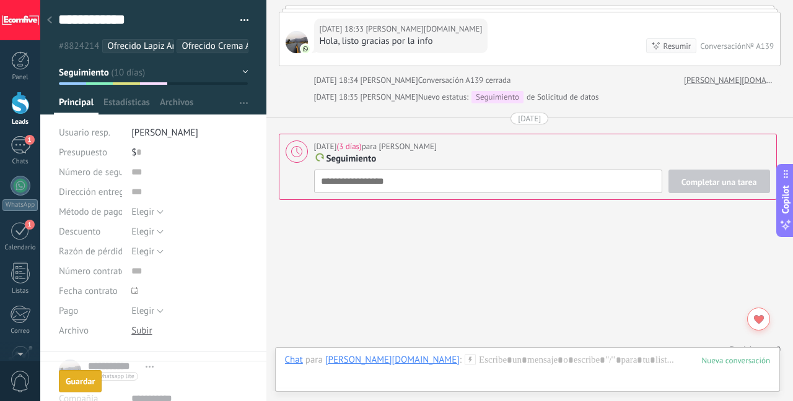
type textarea "**********"
click at [552, 170] on div "Completar una tarea Seguimiento Seguimiento Reunión Espera Producto Personaliza…" at bounding box center [542, 182] width 456 height 24
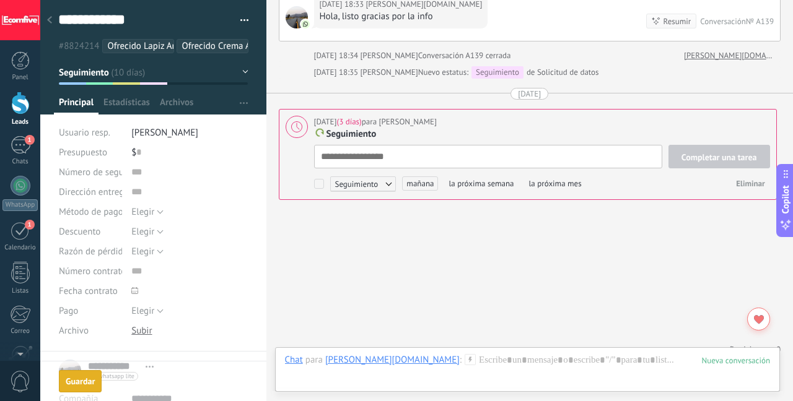
click at [427, 177] on span "mañana" at bounding box center [420, 184] width 36 height 14
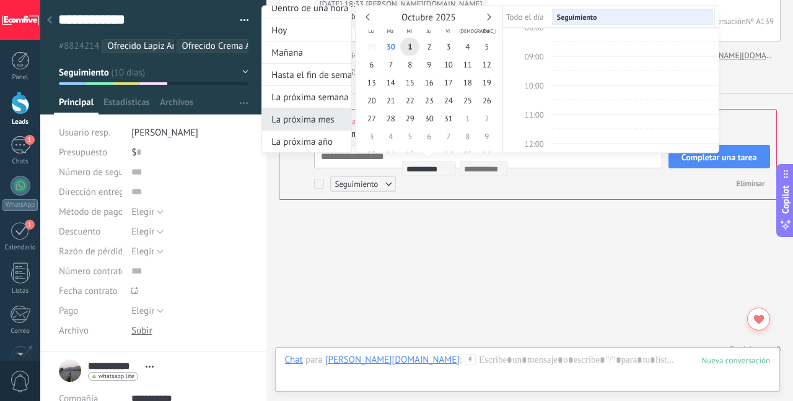
scroll to position [56, 0]
click at [312, 101] on div "La próxima semana" at bounding box center [306, 97] width 89 height 22
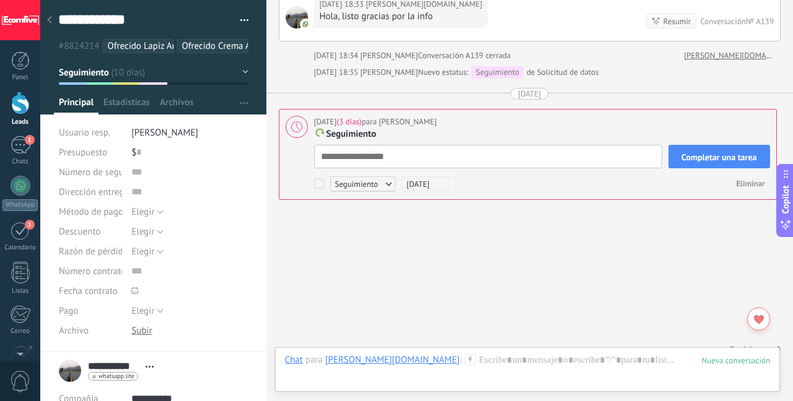
click at [686, 153] on span "Completar una tarea" at bounding box center [719, 157] width 76 height 9
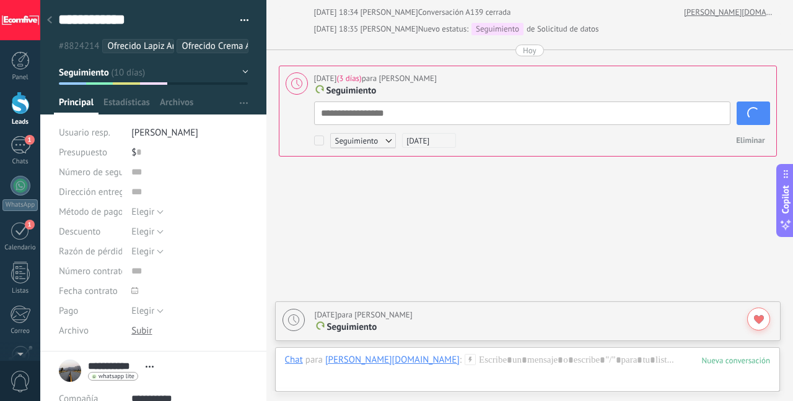
scroll to position [2100, 0]
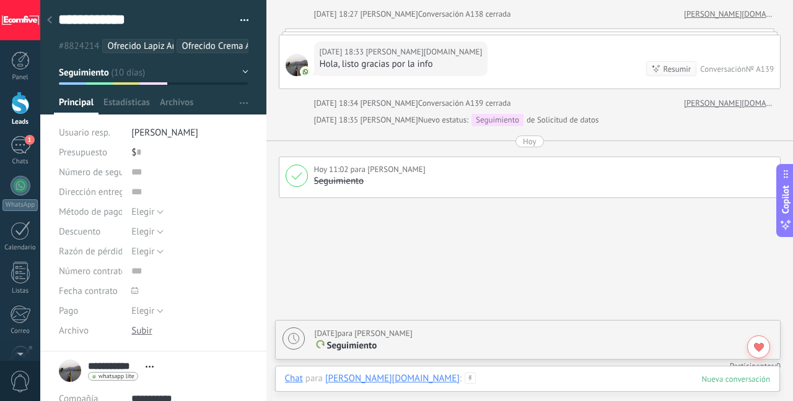
click at [418, 375] on div at bounding box center [528, 391] width 486 height 37
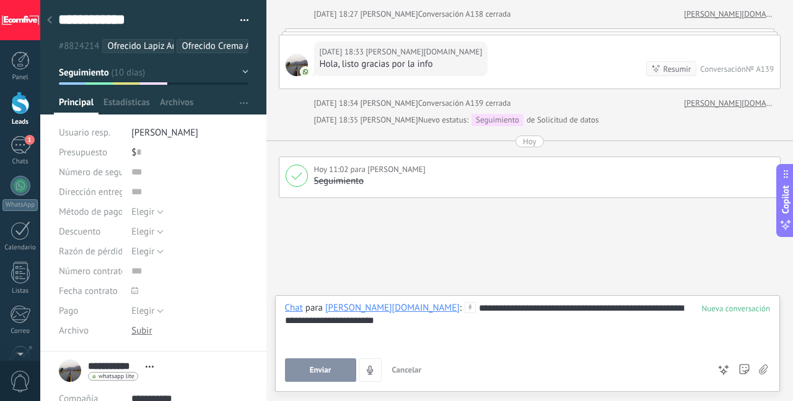
click at [323, 375] on button "Enviar" at bounding box center [320, 371] width 71 height 24
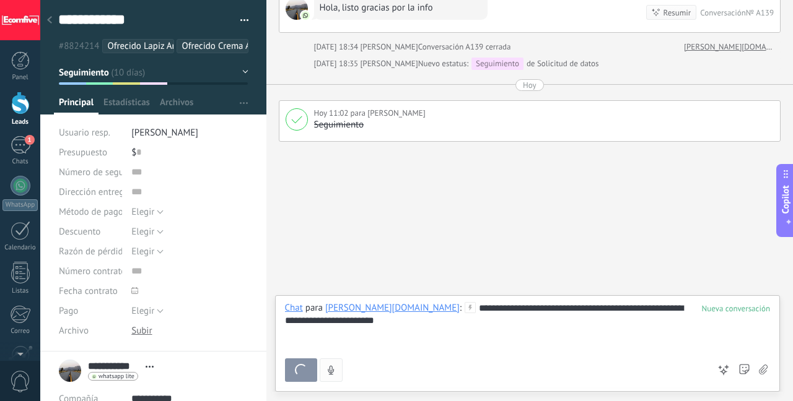
scroll to position [12, 0]
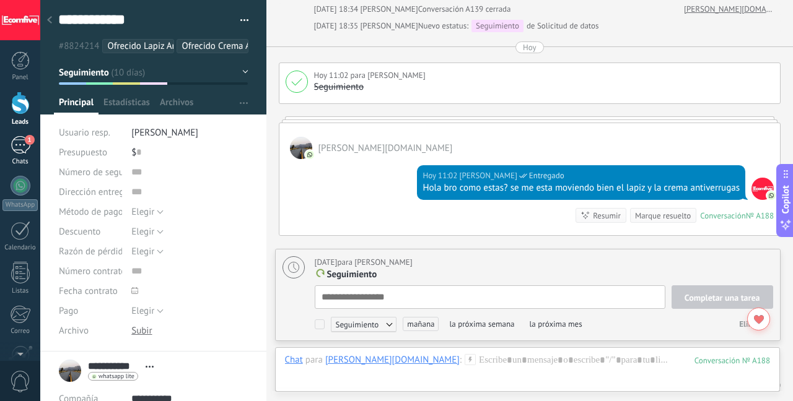
click at [22, 142] on div "1" at bounding box center [21, 145] width 20 height 18
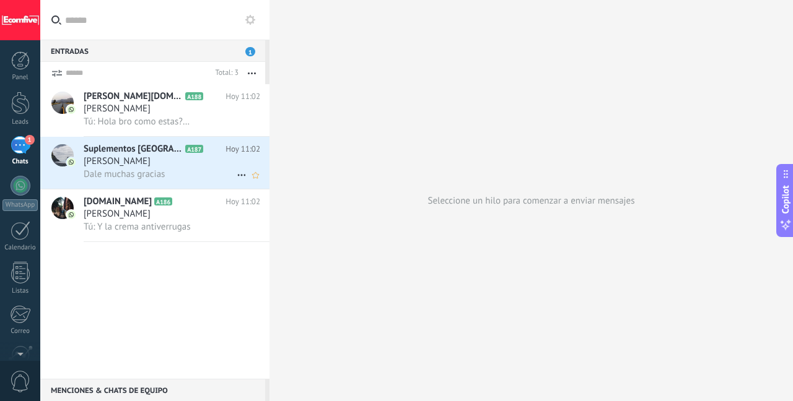
click at [181, 167] on div "[PERSON_NAME]" at bounding box center [172, 161] width 177 height 12
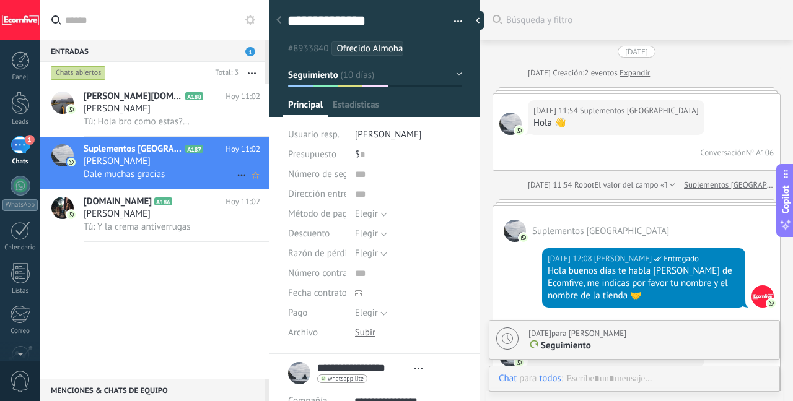
scroll to position [1424, 0]
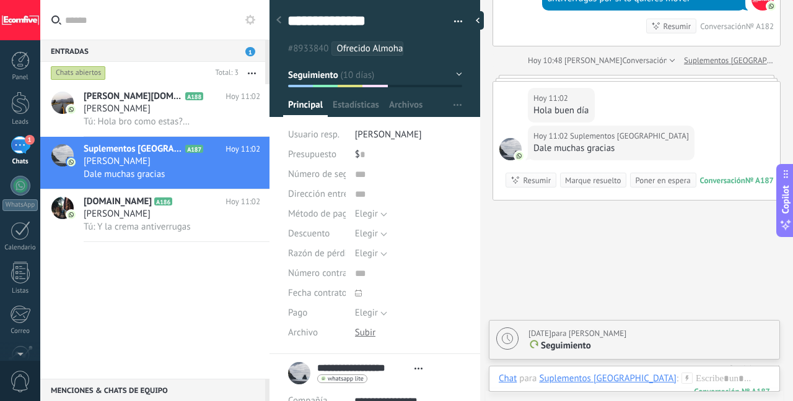
click at [608, 186] on div "Marque resuelto" at bounding box center [593, 181] width 56 height 12
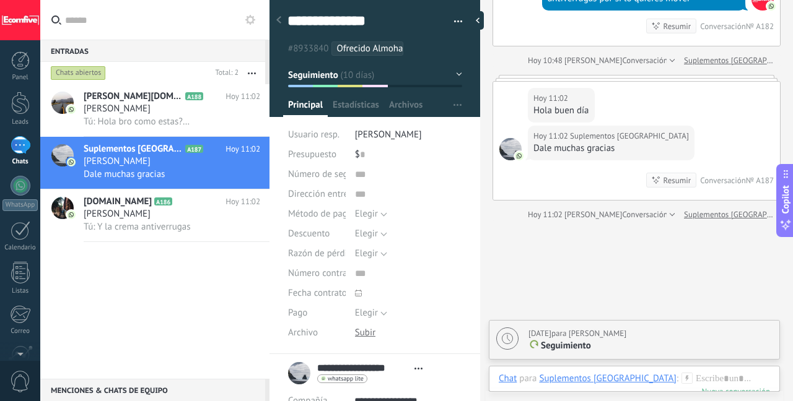
scroll to position [1445, 0]
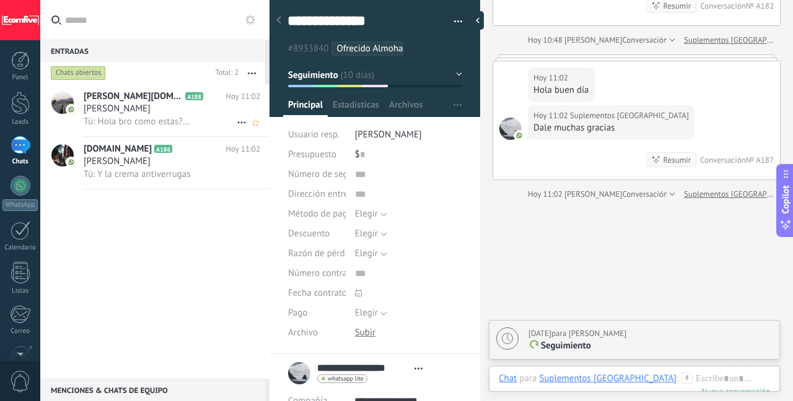
click at [159, 116] on span "Tú: Hola bro como estas? se me esta moviendo bien el lapiz y la crema antiverru…" at bounding box center [138, 122] width 108 height 12
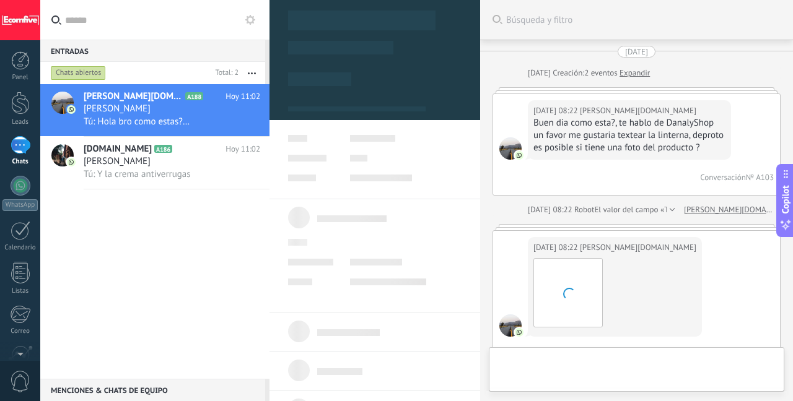
scroll to position [2535, 0]
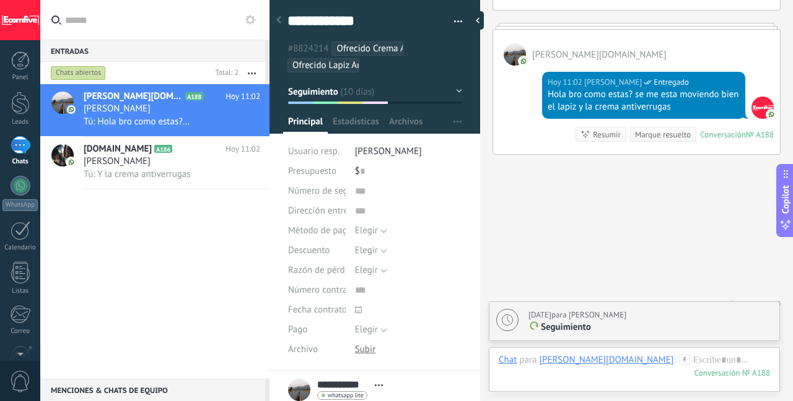
click at [641, 129] on div "Marque resuelto" at bounding box center [663, 135] width 56 height 12
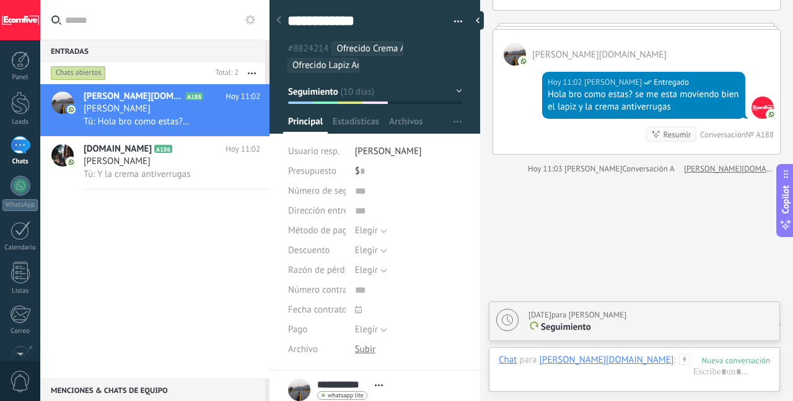
scroll to position [2555, 0]
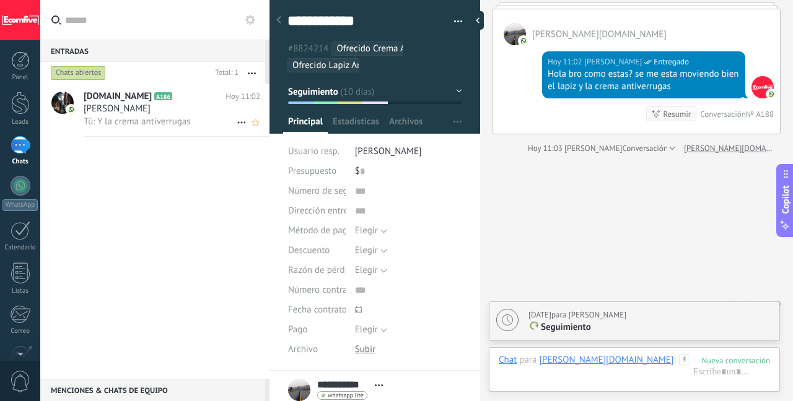
click at [199, 115] on div "[PERSON_NAME]" at bounding box center [172, 109] width 177 height 12
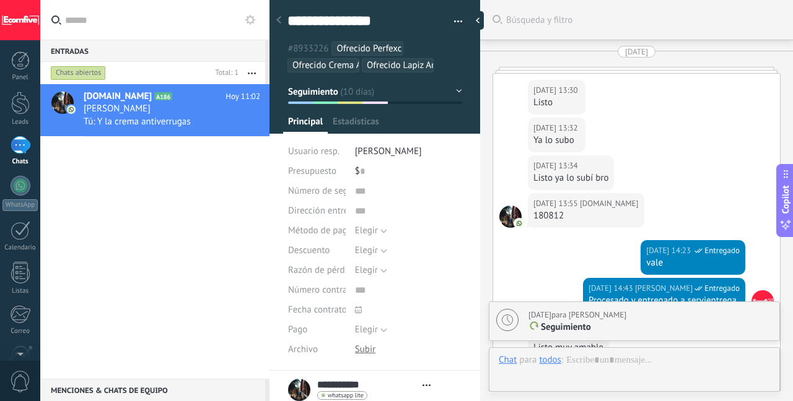
scroll to position [2729, 0]
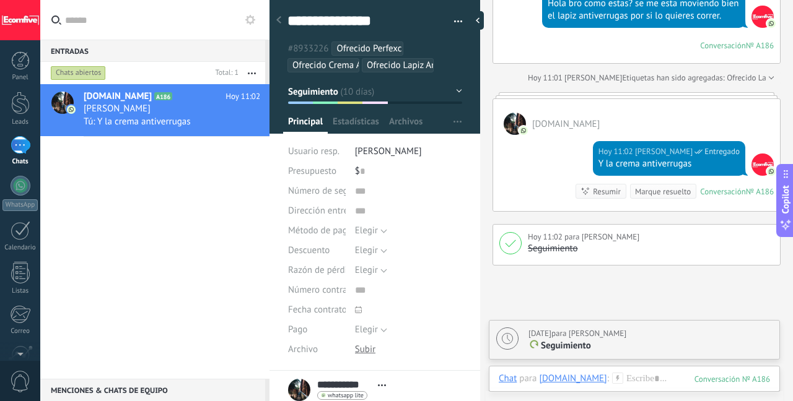
click at [650, 198] on div "Marque resuelto" at bounding box center [663, 192] width 56 height 12
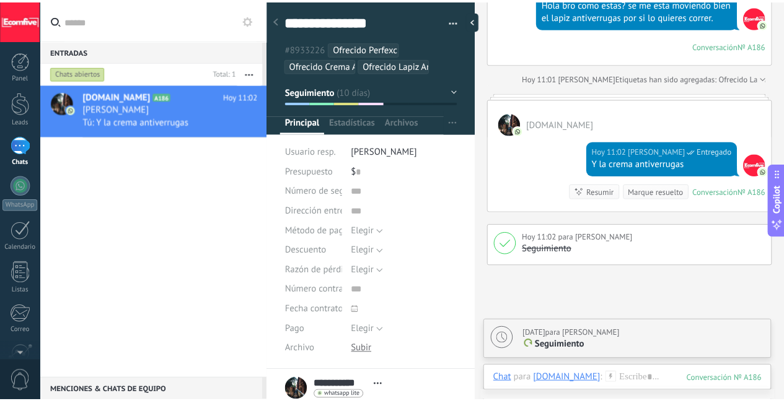
scroll to position [2750, 0]
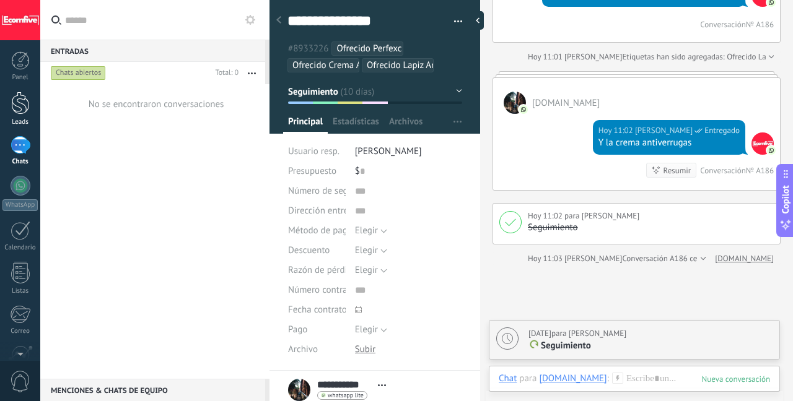
click at [22, 116] on link "Leads" at bounding box center [20, 109] width 40 height 35
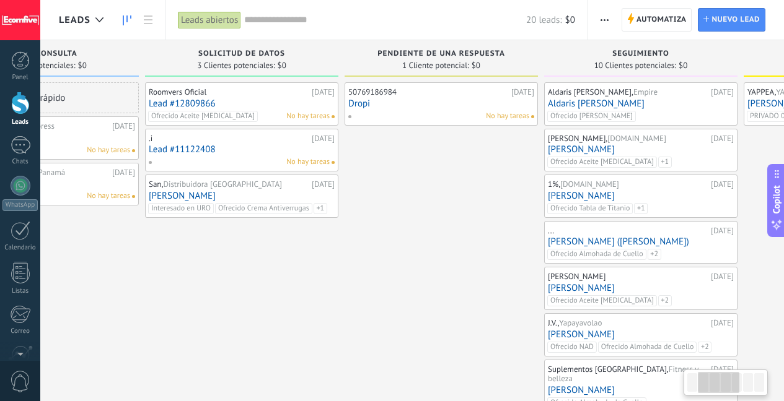
drag, startPoint x: 647, startPoint y: 253, endPoint x: 295, endPoint y: 255, distance: 351.9
click at [299, 255] on div "Roomvers Oficial 17.09.2025 Lead #12809866 Ofrecido Aceite Biotina No hay tarea…" at bounding box center [241, 321] width 193 height 478
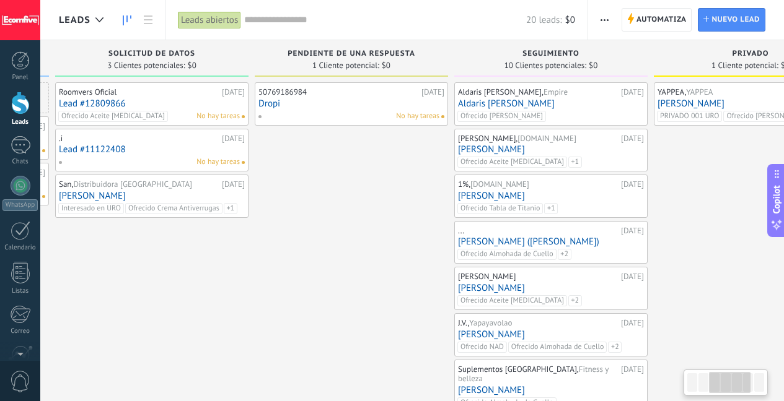
drag, startPoint x: 305, startPoint y: 227, endPoint x: 391, endPoint y: 244, distance: 87.8
click at [391, 244] on div "50769186984 19.09.2025 Dropi No hay tareas" at bounding box center [351, 321] width 193 height 478
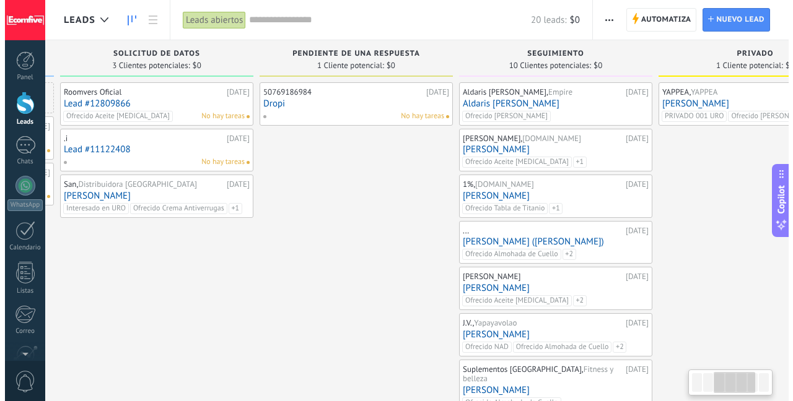
scroll to position [0, 407]
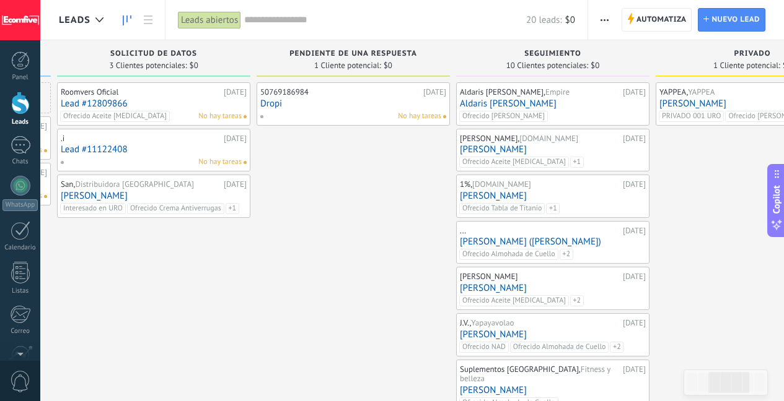
click at [335, 109] on div "50769186984 19.09.2025 Dropi No hay tareas" at bounding box center [353, 104] width 186 height 36
click at [307, 106] on link "Dropi" at bounding box center [353, 103] width 186 height 11
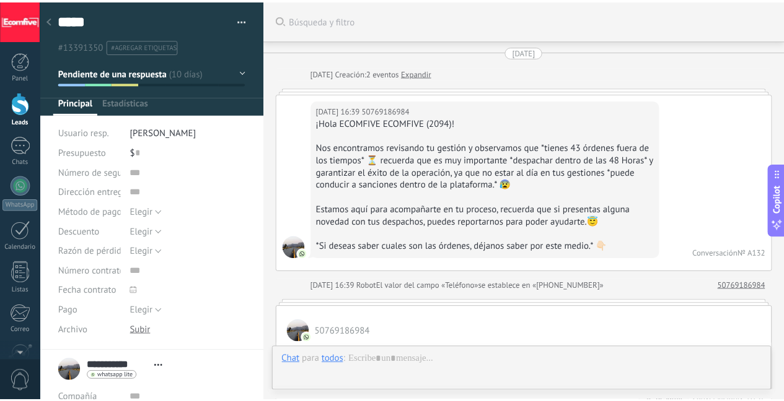
scroll to position [1154, 0]
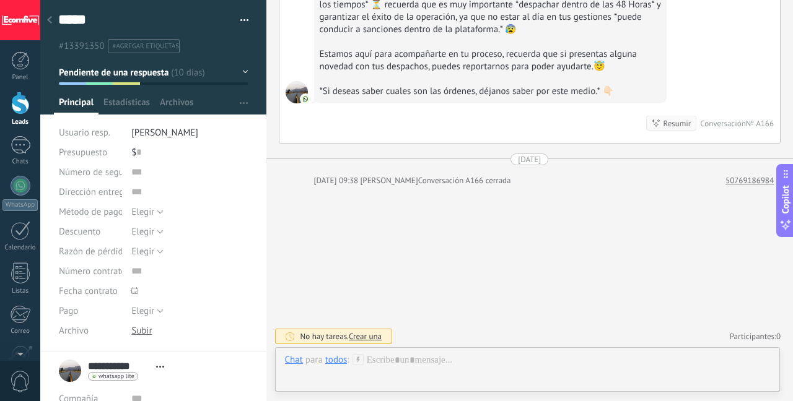
click at [21, 107] on div at bounding box center [20, 103] width 19 height 23
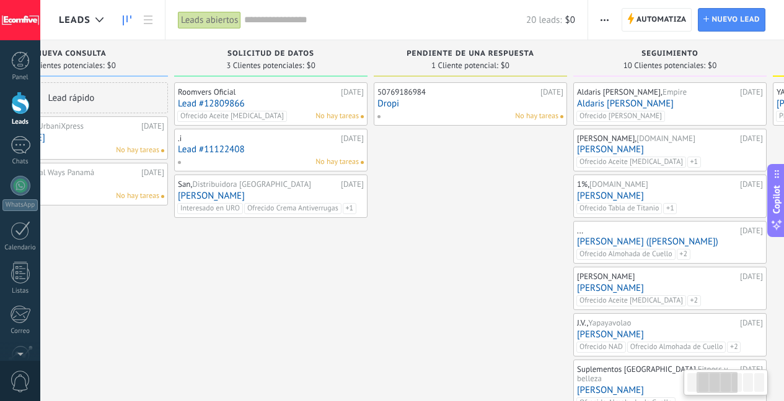
drag, startPoint x: 348, startPoint y: 260, endPoint x: 119, endPoint y: 264, distance: 229.2
click at [119, 265] on div "Lead rápido [PERSON_NAME], UrbaniXpress [DATE] [PERSON_NAME] No hay tareas Digi…" at bounding box center [71, 321] width 193 height 478
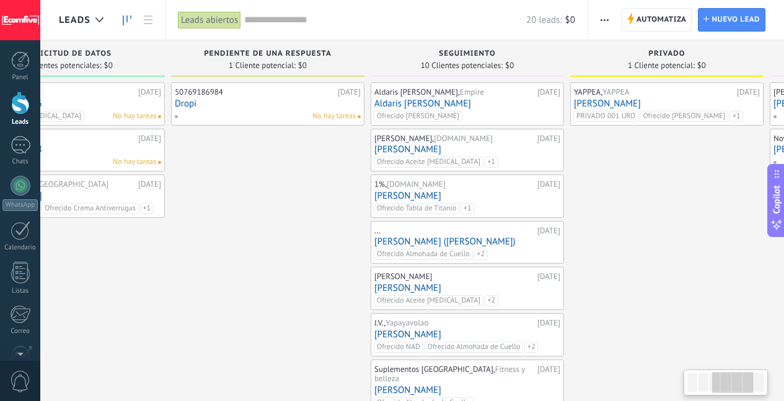
drag, startPoint x: 460, startPoint y: 204, endPoint x: 240, endPoint y: 152, distance: 225.2
click at [239, 214] on div "50769186984 19.09.2025 Dropi No hay tareas" at bounding box center [267, 321] width 193 height 478
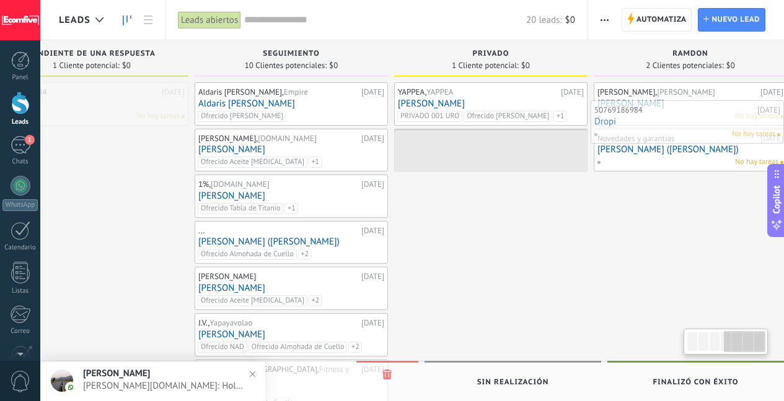
scroll to position [0, 690]
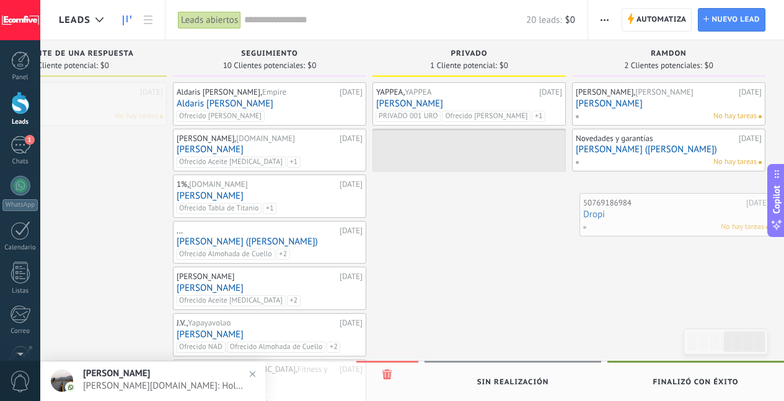
drag, startPoint x: 237, startPoint y: 96, endPoint x: 680, endPoint y: 206, distance: 455.8
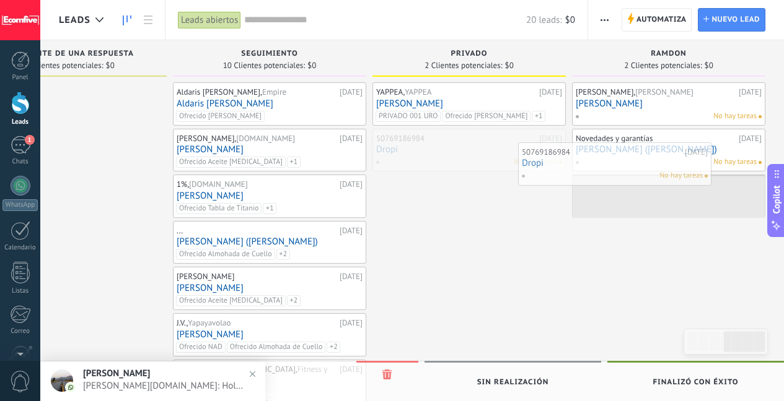
drag, startPoint x: 489, startPoint y: 152, endPoint x: 650, endPoint y: 171, distance: 162.8
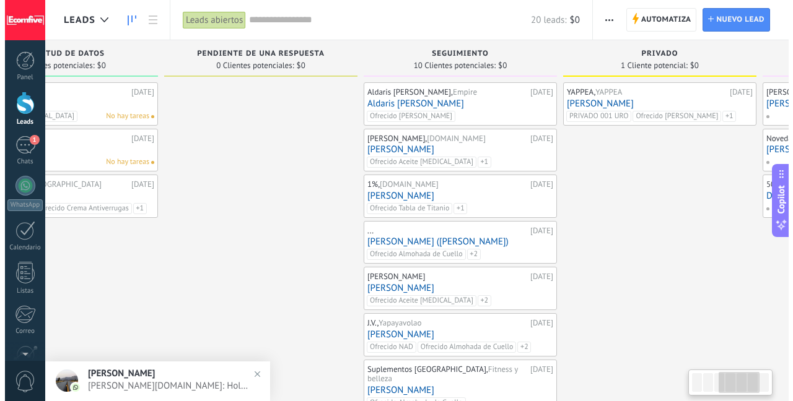
scroll to position [0, 497]
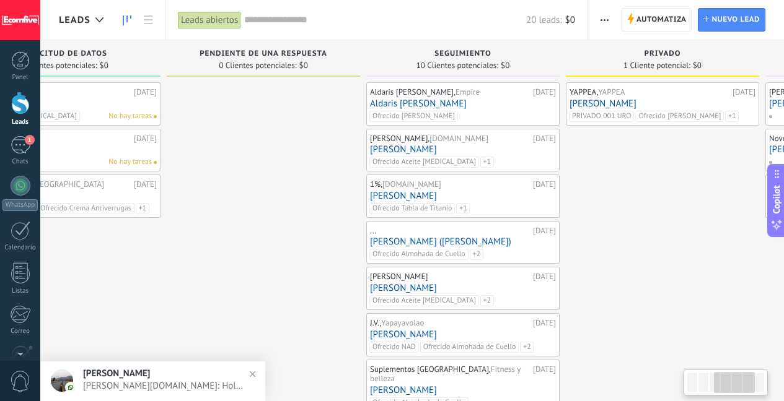
drag, startPoint x: 443, startPoint y: 178, endPoint x: 627, endPoint y: 186, distance: 184.2
click at [627, 186] on div "YAPPEA, YAPPEA 08.09.2025 Alcibiades De León PRIVADO 001 URO Ofrecido Shampoo T…" at bounding box center [662, 321] width 193 height 478
click at [19, 140] on div "1" at bounding box center [21, 145] width 20 height 18
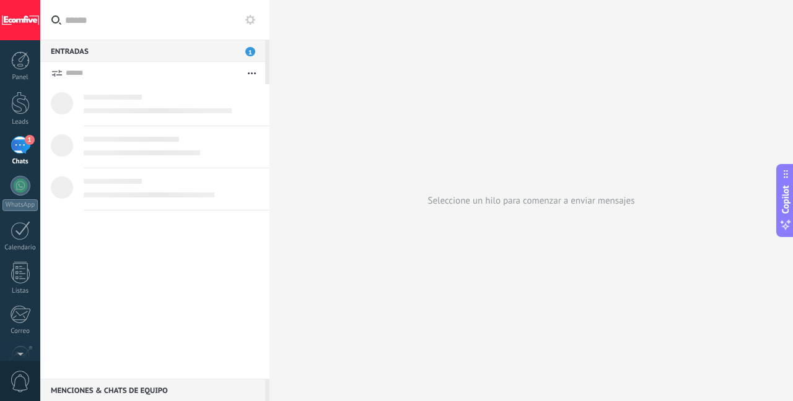
click at [13, 141] on div "1" at bounding box center [21, 145] width 20 height 18
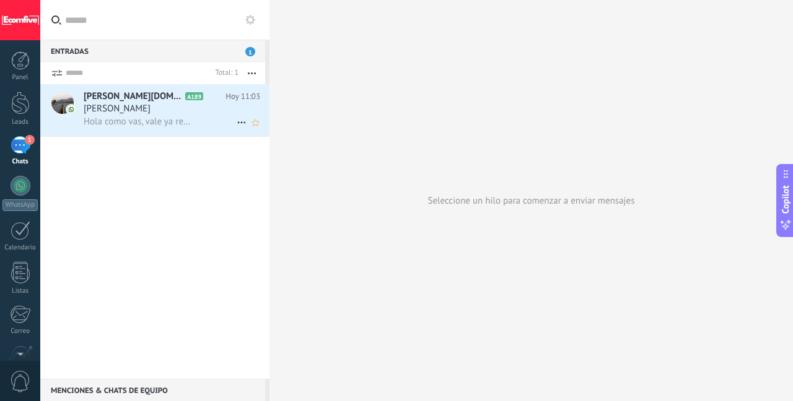
click at [123, 110] on span "[PERSON_NAME]" at bounding box center [117, 109] width 67 height 12
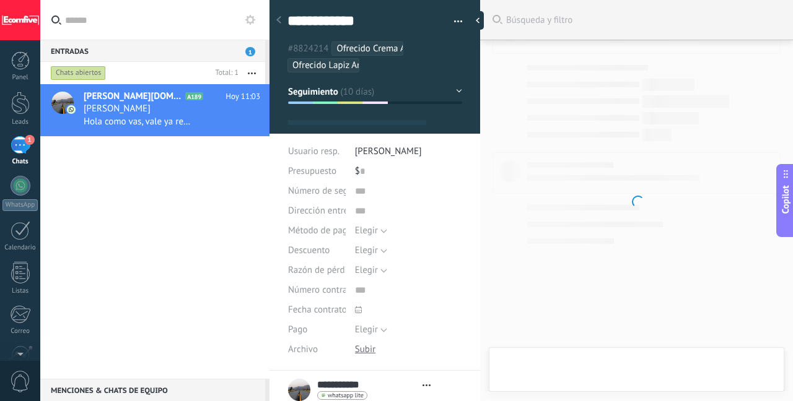
type textarea "***"
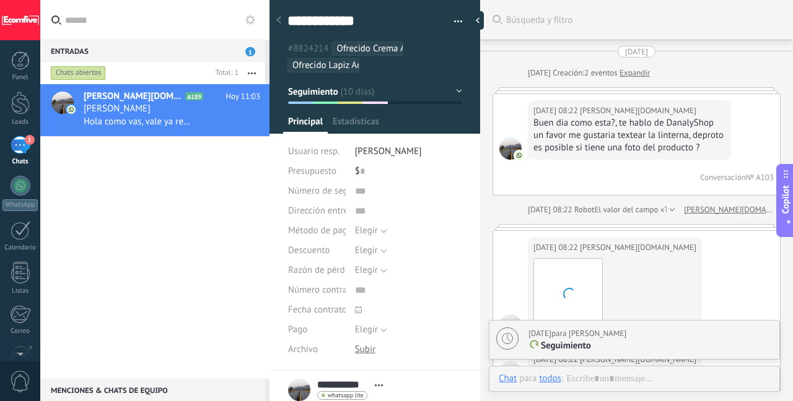
scroll to position [12, 0]
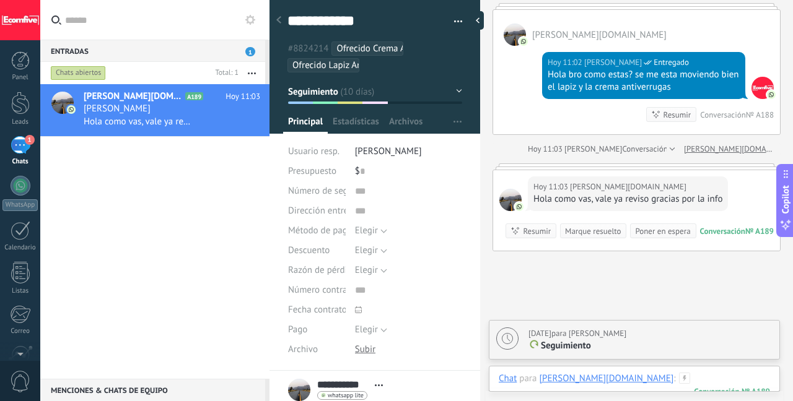
click at [623, 377] on div at bounding box center [634, 391] width 271 height 37
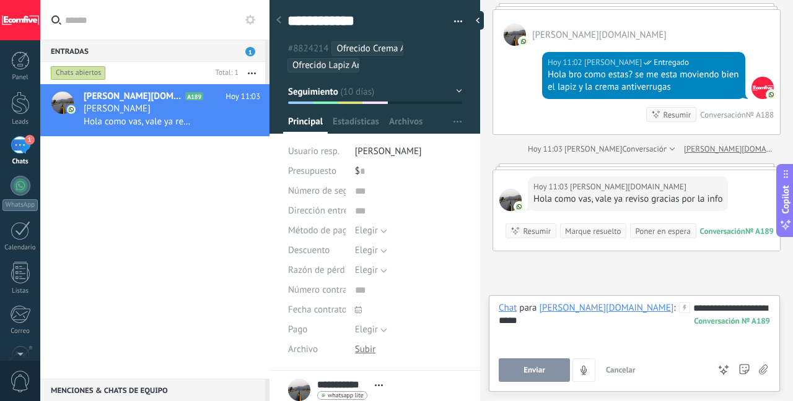
click at [551, 370] on button "Enviar" at bounding box center [534, 371] width 71 height 24
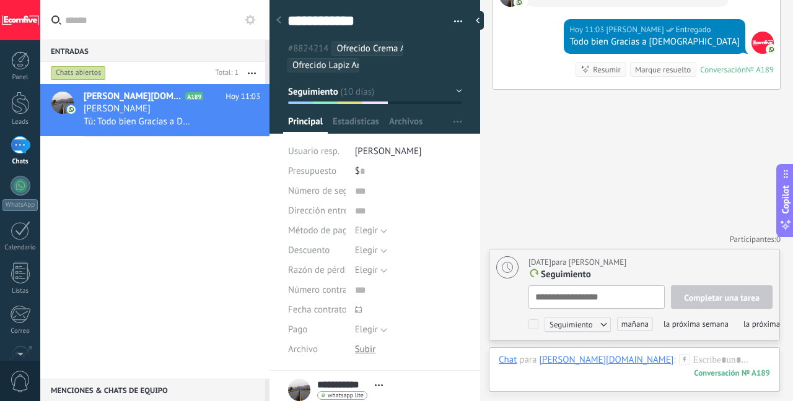
click at [658, 73] on div "Marque resuelto" at bounding box center [663, 70] width 56 height 12
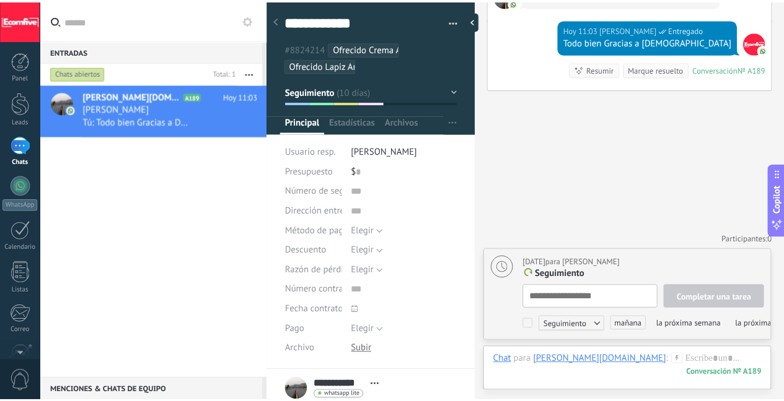
scroll to position [2779, 0]
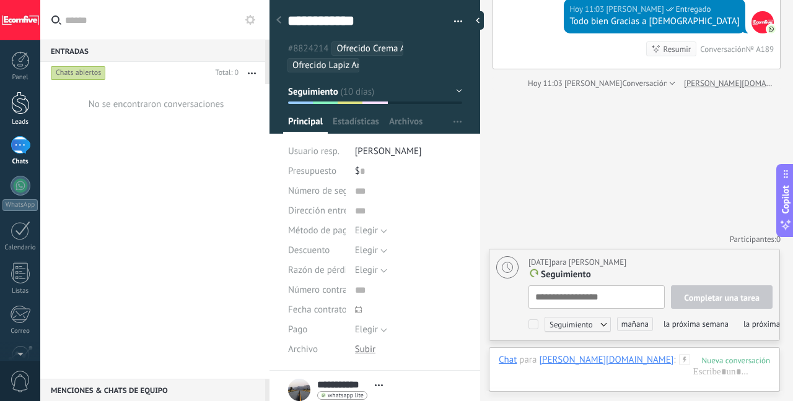
click at [24, 112] on div at bounding box center [20, 103] width 19 height 23
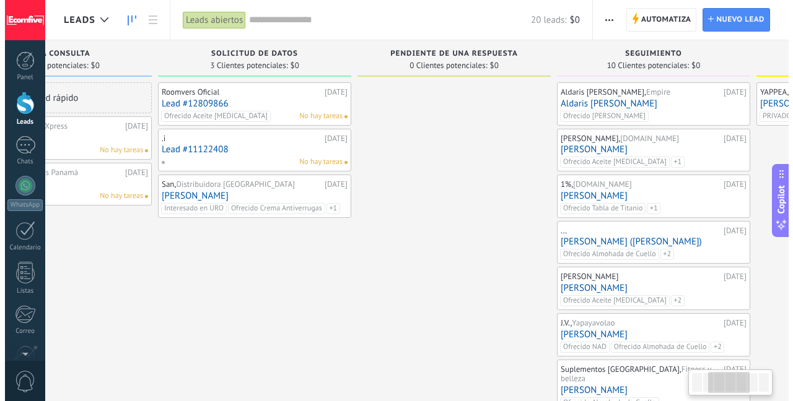
scroll to position [0, 310]
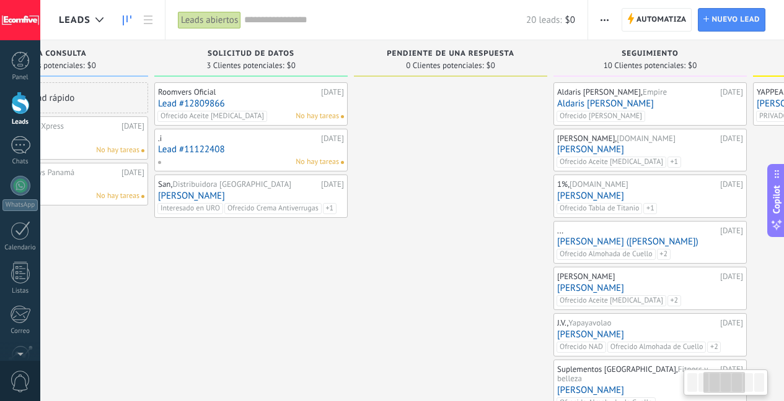
drag, startPoint x: 588, startPoint y: 304, endPoint x: 278, endPoint y: 305, distance: 309.7
click at [278, 305] on div "Roomvers Oficial 17.09.2025 Lead #12809866 Ofrecido Aceite Biotina No hay tarea…" at bounding box center [250, 321] width 193 height 478
click at [242, 192] on link "[PERSON_NAME]" at bounding box center [251, 196] width 186 height 11
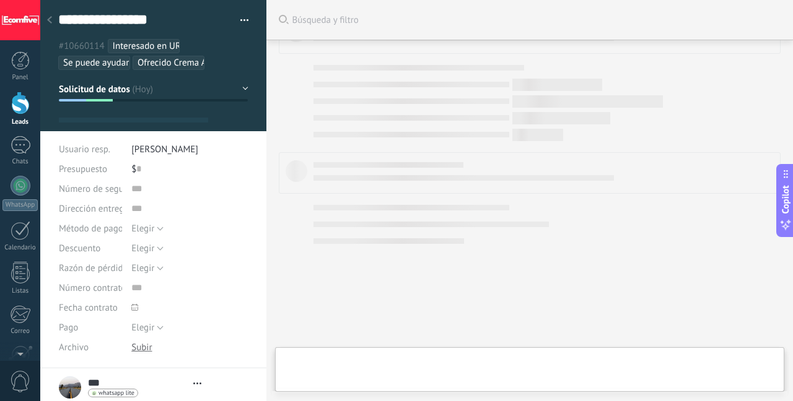
type textarea "***"
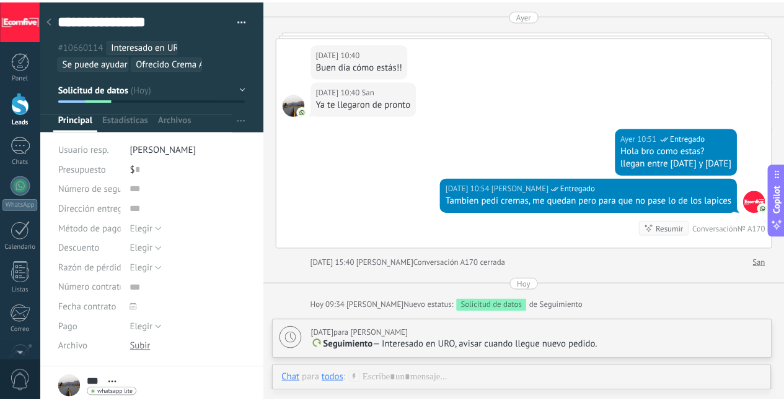
scroll to position [4762, 0]
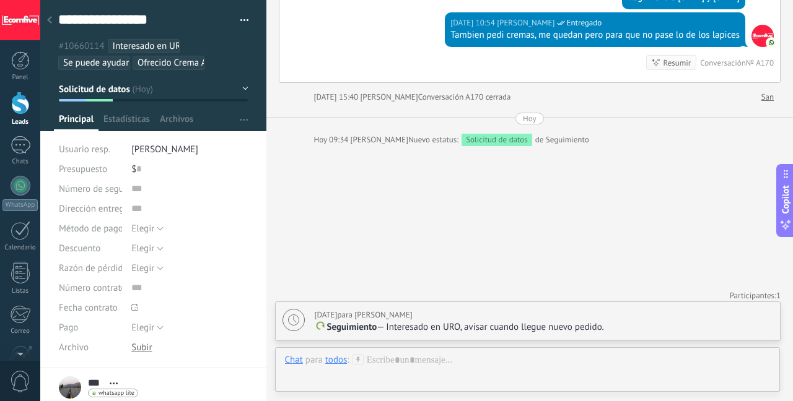
click at [21, 105] on div at bounding box center [20, 103] width 19 height 23
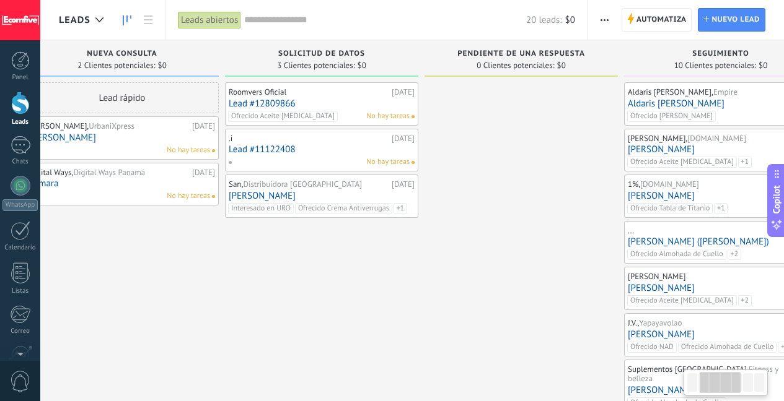
scroll to position [0, 246]
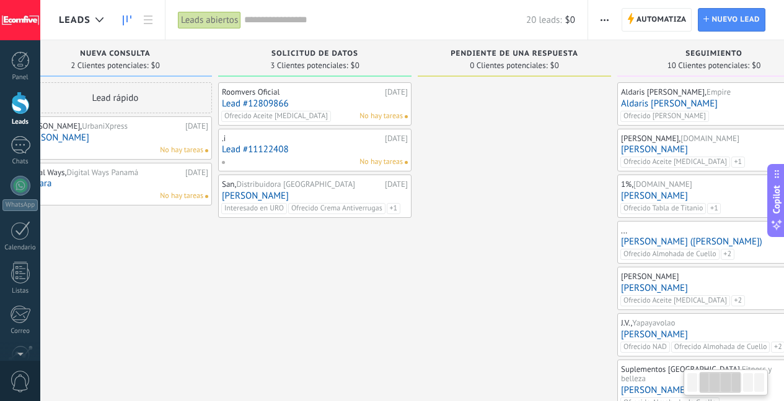
drag, startPoint x: 582, startPoint y: 278, endPoint x: 336, endPoint y: 277, distance: 245.9
click at [336, 277] on div "Roomvers Oficial 17.09.2025 Lead #12809866 Ofrecido Aceite Biotina No hay tarea…" at bounding box center [314, 321] width 193 height 478
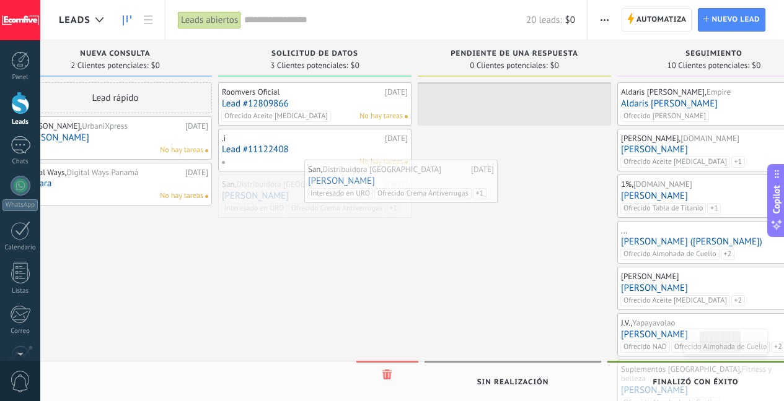
drag, startPoint x: 344, startPoint y: 186, endPoint x: 538, endPoint y: 136, distance: 200.3
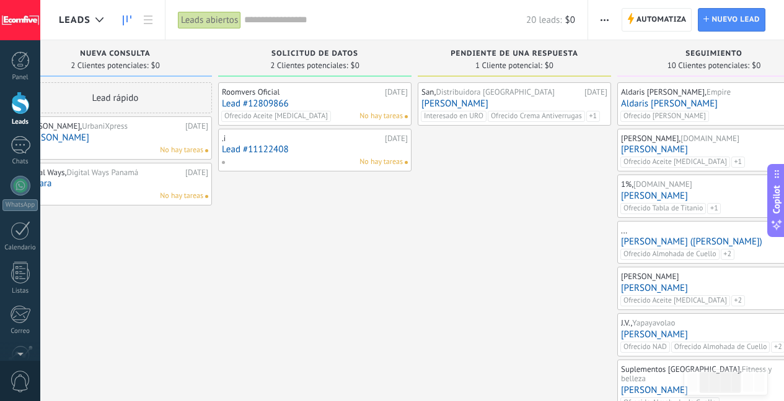
click at [324, 152] on link "Lead #11122408" at bounding box center [315, 149] width 186 height 11
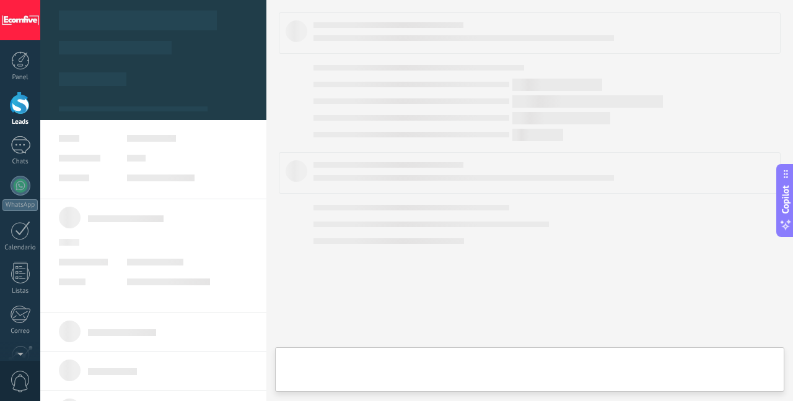
type textarea "**********"
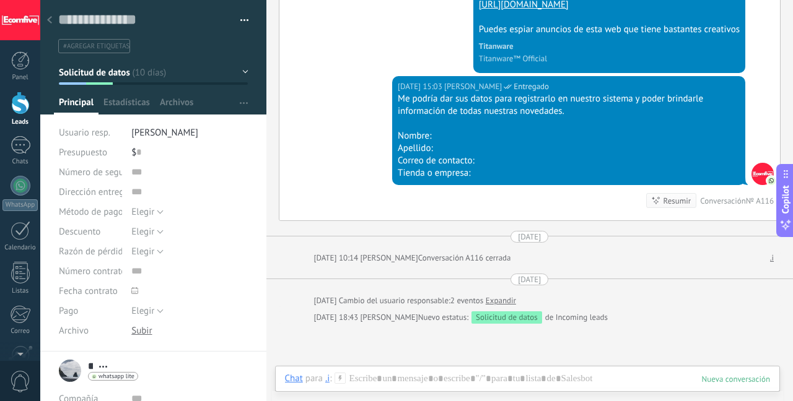
scroll to position [407, 0]
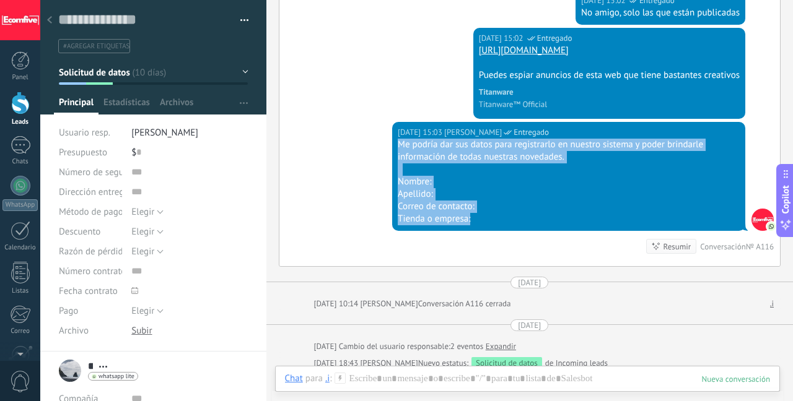
drag, startPoint x: 470, startPoint y: 216, endPoint x: 385, endPoint y: 140, distance: 113.6
click at [385, 140] on div "[DATE] 15:03 [PERSON_NAME] Entregado Me podría dar sus datos para registrarlo e…" at bounding box center [529, 194] width 501 height 144
copy div "Me podría dar sus datos para registrarlo en nuestro sistema y poder brindarle i…"
click at [410, 382] on div at bounding box center [528, 391] width 486 height 37
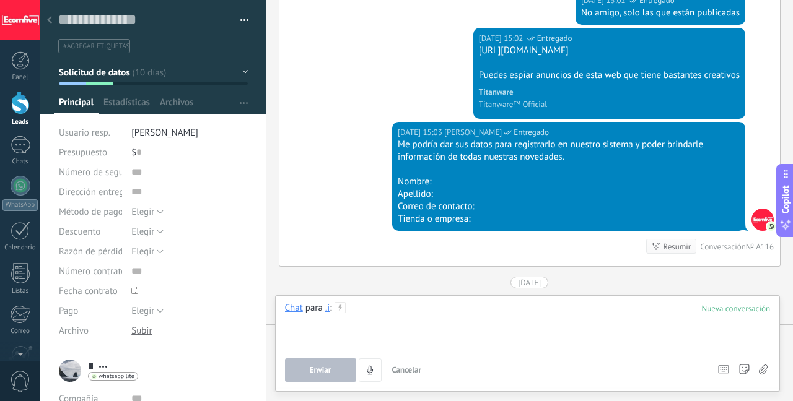
click at [400, 321] on div at bounding box center [528, 325] width 486 height 47
click at [313, 374] on span "Enviar" at bounding box center [321, 370] width 22 height 9
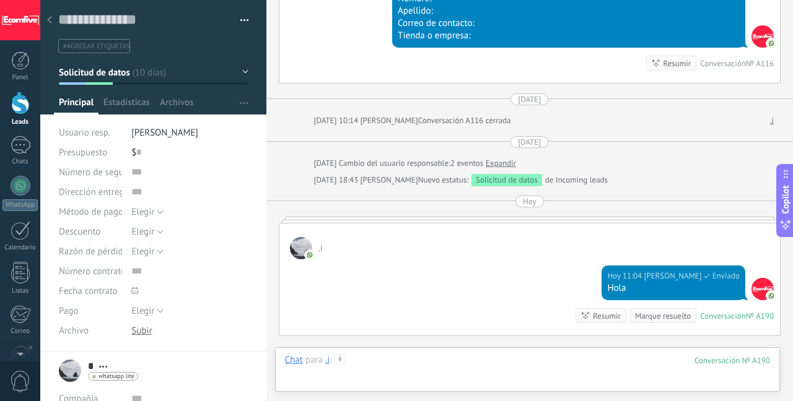
click at [383, 369] on div at bounding box center [528, 372] width 486 height 37
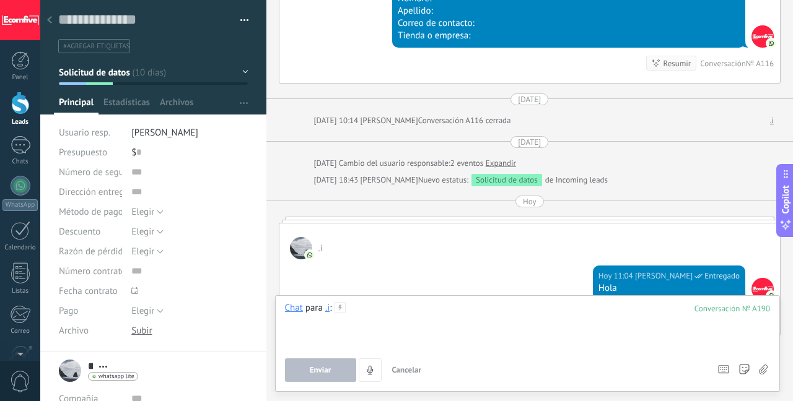
paste div
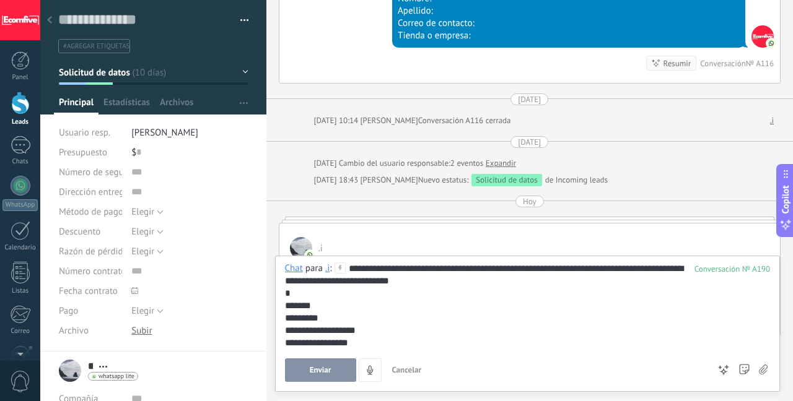
click at [329, 365] on button "Enviar" at bounding box center [320, 371] width 71 height 24
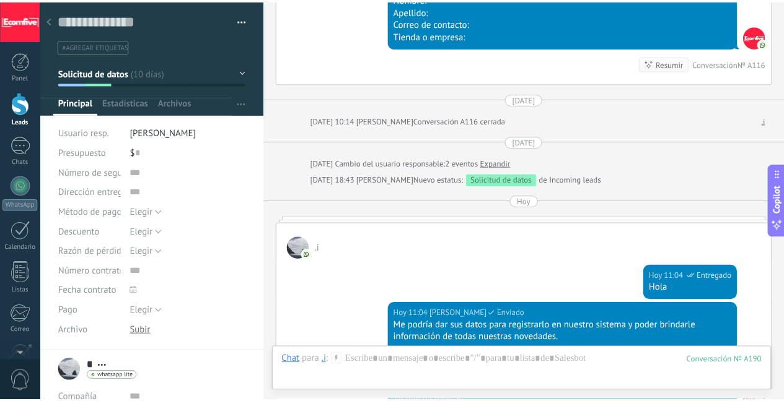
scroll to position [852, 0]
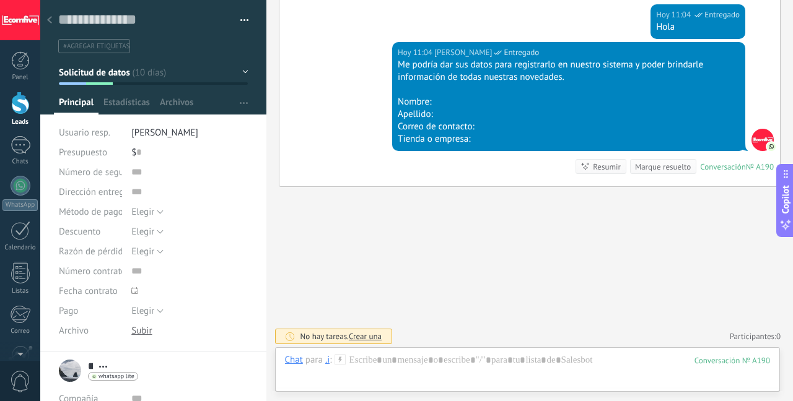
click at [28, 105] on div at bounding box center [20, 103] width 19 height 23
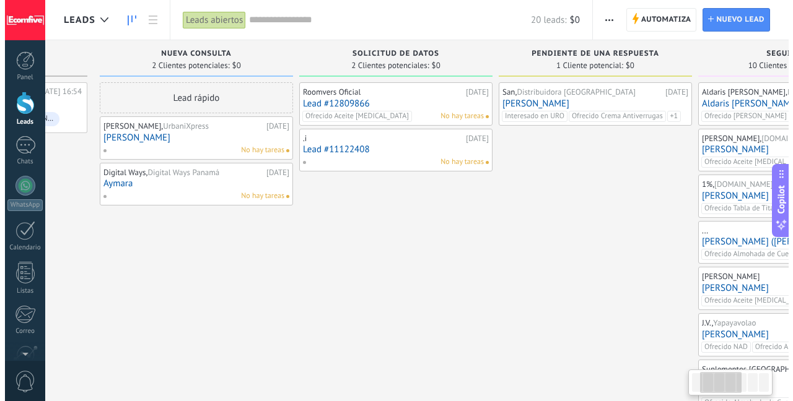
scroll to position [0, 183]
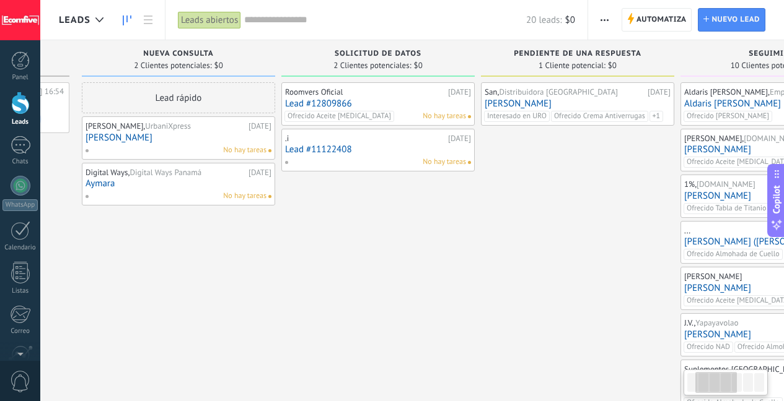
drag, startPoint x: 519, startPoint y: 217, endPoint x: 371, endPoint y: 224, distance: 148.2
click at [371, 224] on div "Roomvers Oficial [DATE] Lead #12809866 Ofrecido Aceite [MEDICAL_DATA] No hay ta…" at bounding box center [377, 321] width 193 height 478
click at [382, 107] on link "Lead #12809866" at bounding box center [378, 103] width 186 height 11
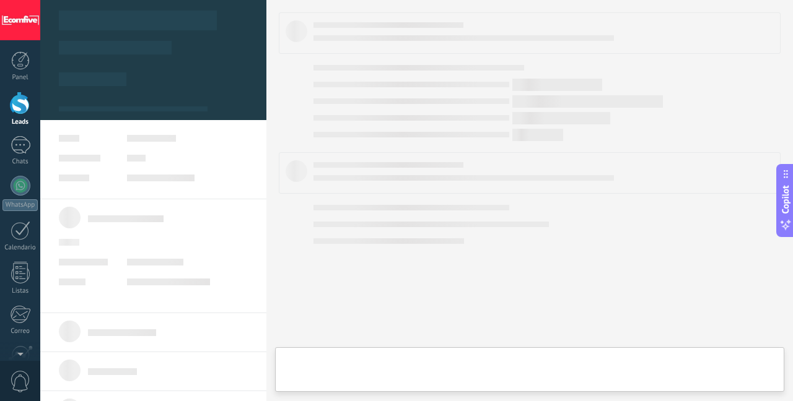
type textarea "**********"
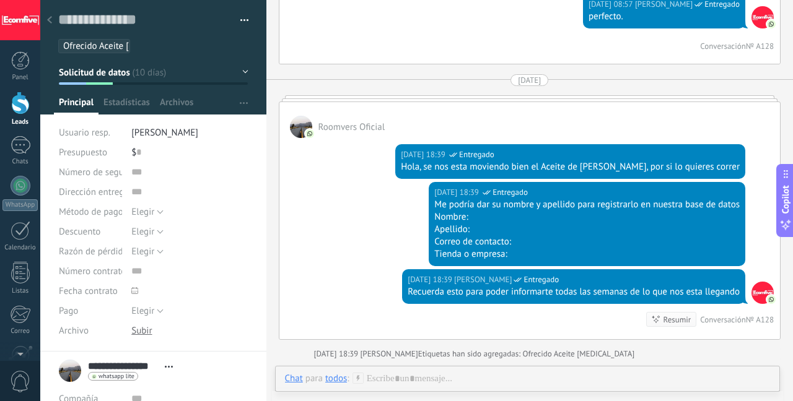
scroll to position [1331, 0]
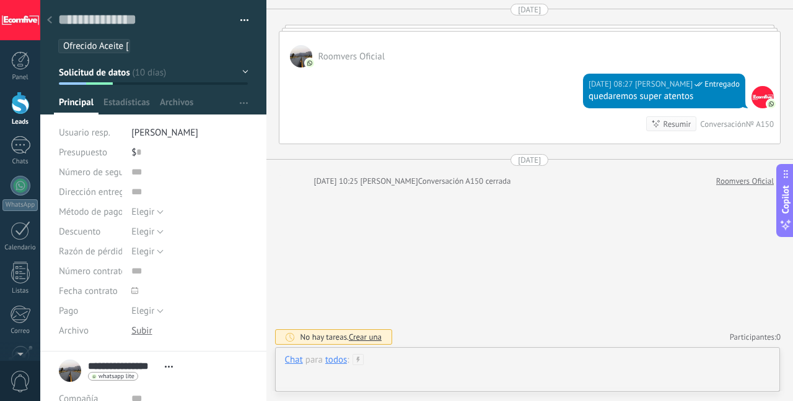
click at [396, 363] on div at bounding box center [528, 372] width 486 height 37
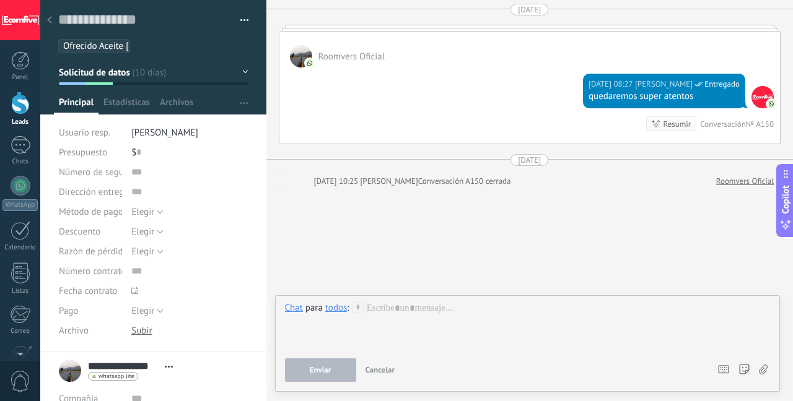
click at [327, 308] on div "todos" at bounding box center [336, 307] width 22 height 11
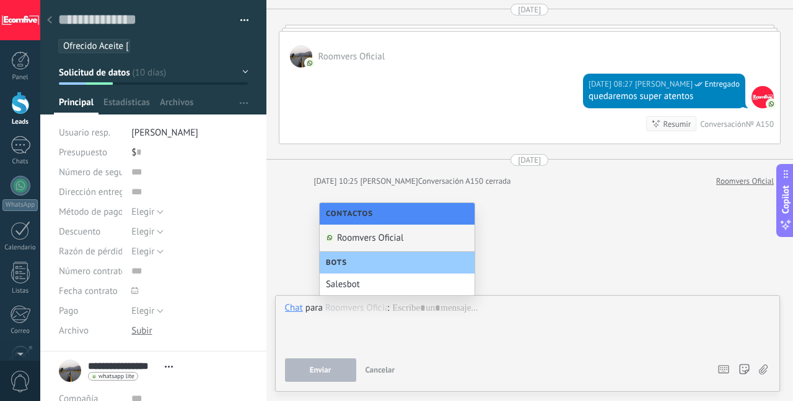
click at [369, 232] on div "Roomvers Oficial" at bounding box center [397, 238] width 155 height 27
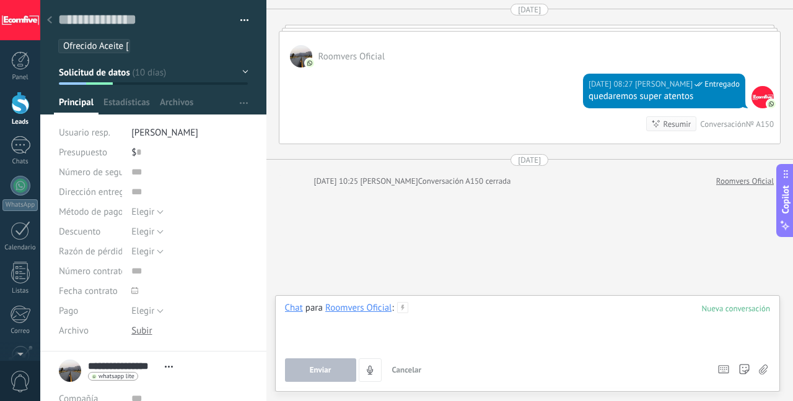
click at [410, 309] on div at bounding box center [528, 325] width 486 height 47
click at [322, 374] on span "Enviar" at bounding box center [321, 370] width 22 height 9
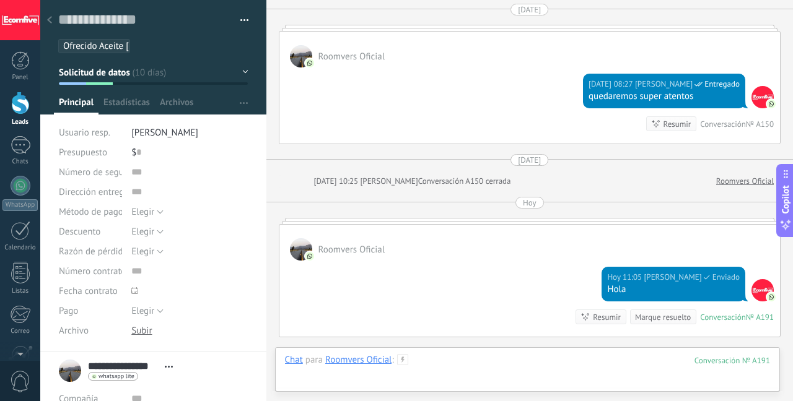
click at [424, 359] on div at bounding box center [528, 372] width 486 height 37
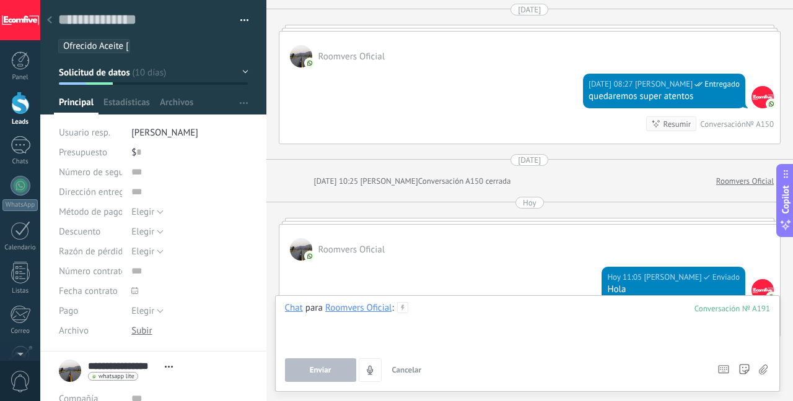
paste div
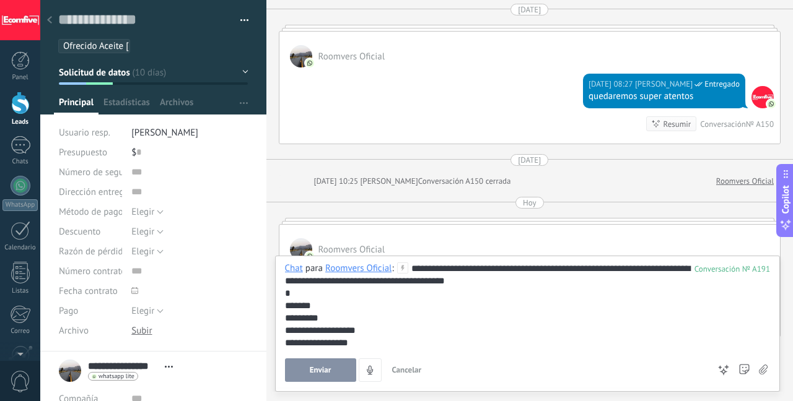
click at [338, 375] on button "Enviar" at bounding box center [320, 371] width 71 height 24
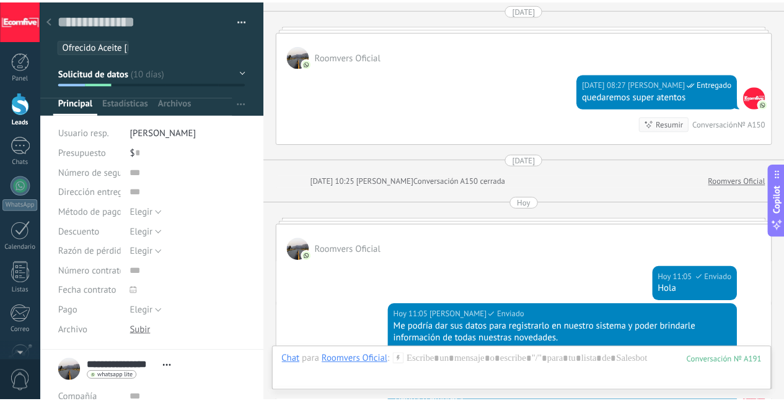
scroll to position [1593, 0]
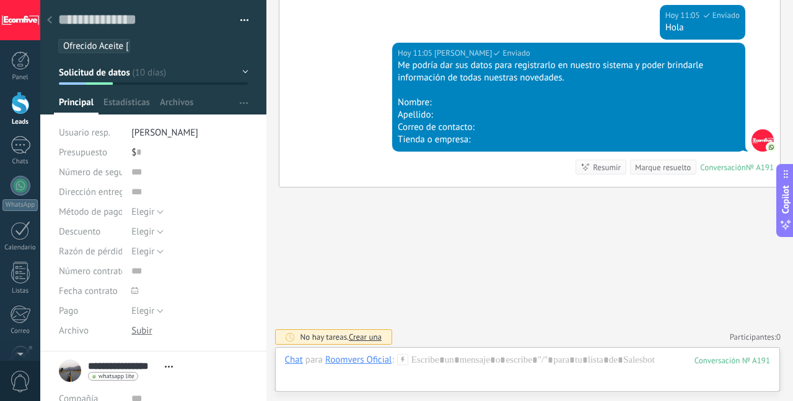
click at [28, 113] on div at bounding box center [20, 103] width 19 height 23
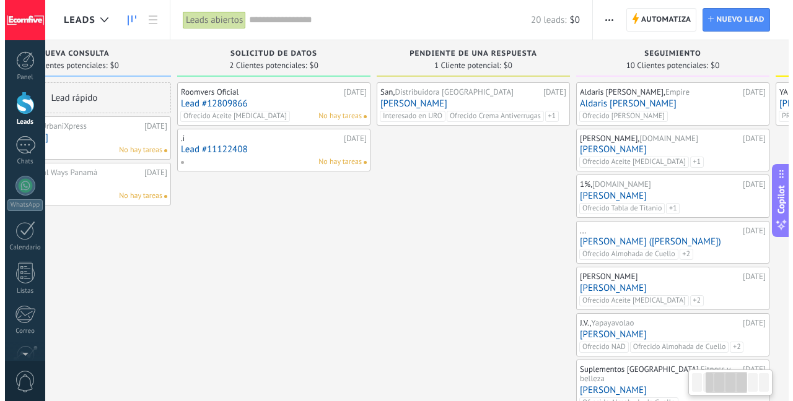
scroll to position [0, 334]
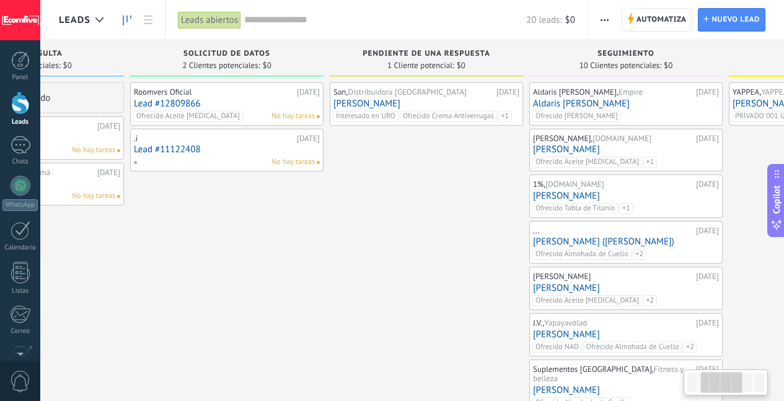
drag, startPoint x: 626, startPoint y: 241, endPoint x: 293, endPoint y: 272, distance: 334.1
click at [293, 272] on div "Roomvers Oficial [DATE] Lead #12809866 Ofrecido Aceite [MEDICAL_DATA] No hay ta…" at bounding box center [226, 321] width 193 height 478
click at [249, 105] on link "Lead #12809866" at bounding box center [227, 103] width 186 height 11
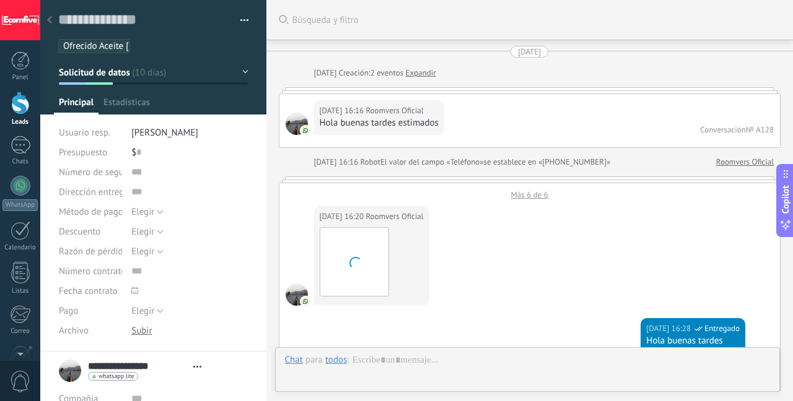
scroll to position [1593, 0]
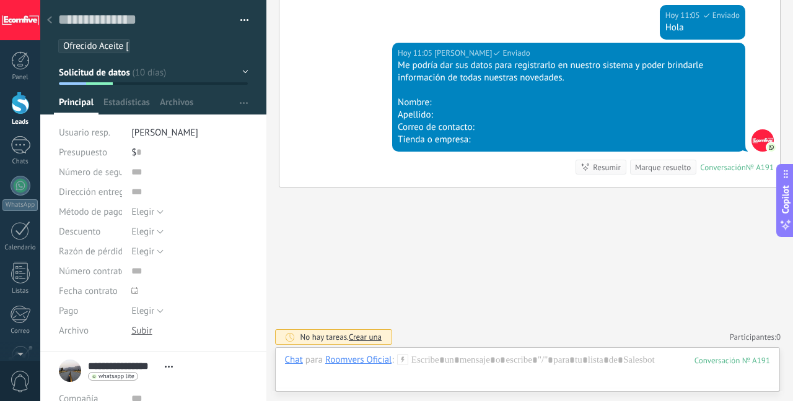
click at [369, 336] on span "Crear una" at bounding box center [365, 337] width 33 height 11
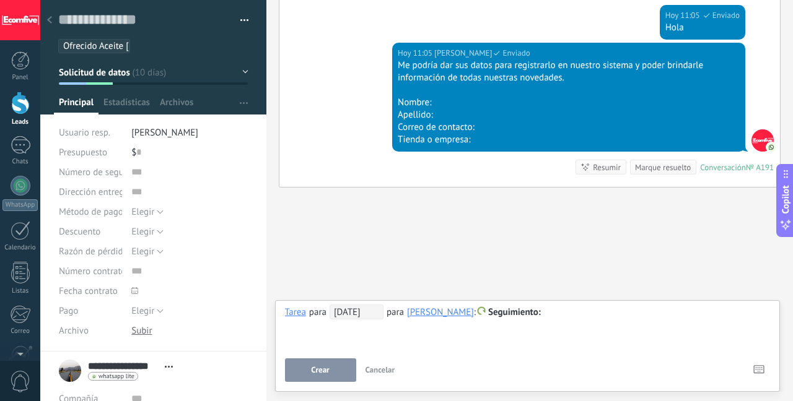
click at [374, 313] on span "[DATE]" at bounding box center [357, 312] width 54 height 15
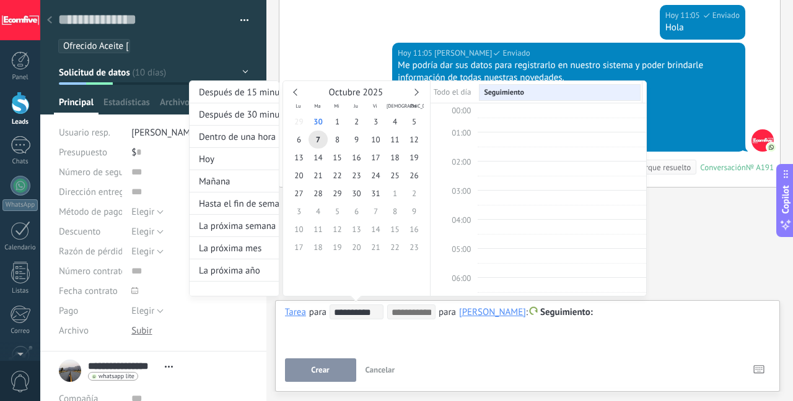
scroll to position [234, 0]
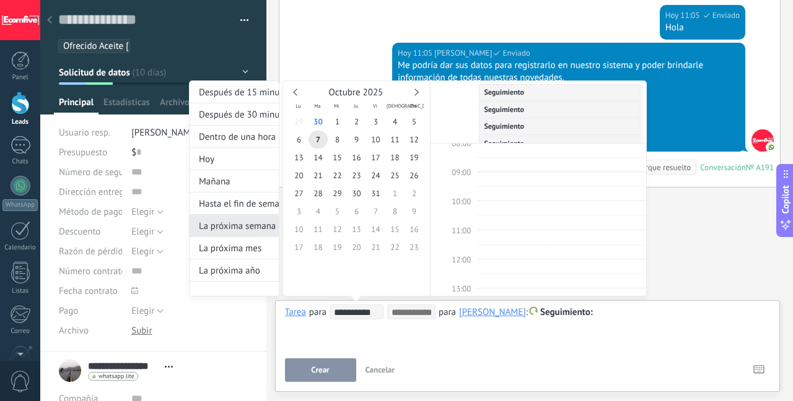
click at [261, 234] on div "La próxima semana" at bounding box center [234, 226] width 89 height 22
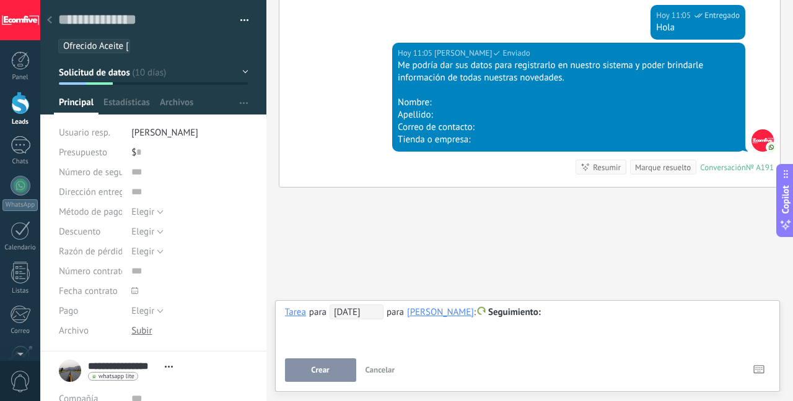
click at [336, 367] on button "Crear" at bounding box center [320, 371] width 71 height 24
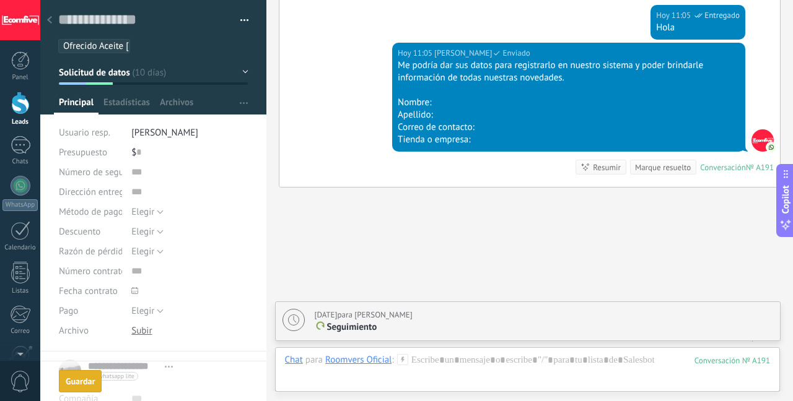
scroll to position [1636, 0]
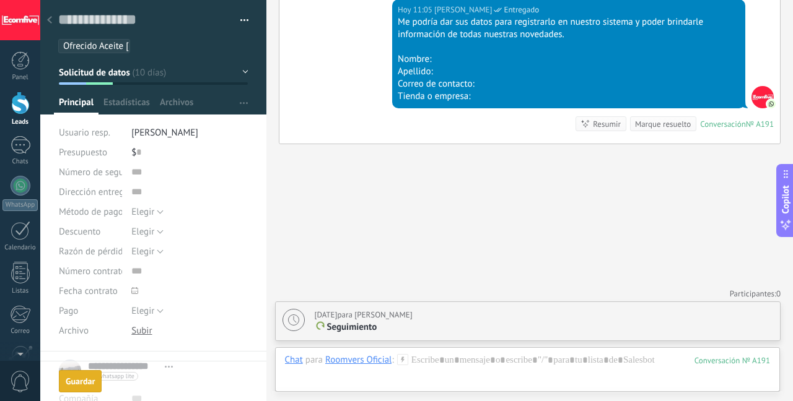
click at [25, 108] on div at bounding box center [20, 103] width 19 height 23
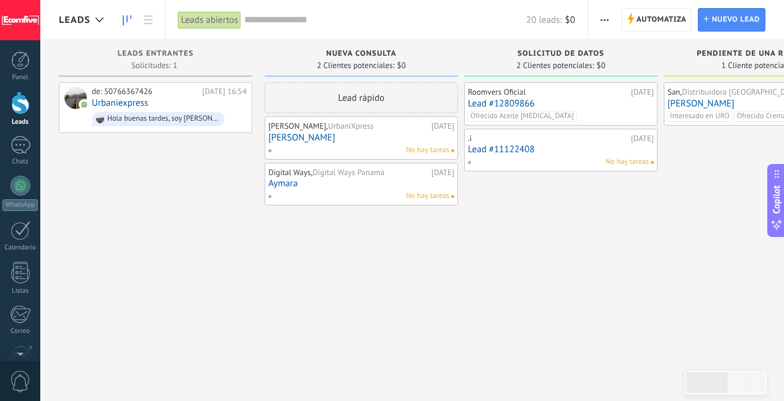
click at [572, 150] on link "Lead #11122408" at bounding box center [561, 149] width 186 height 11
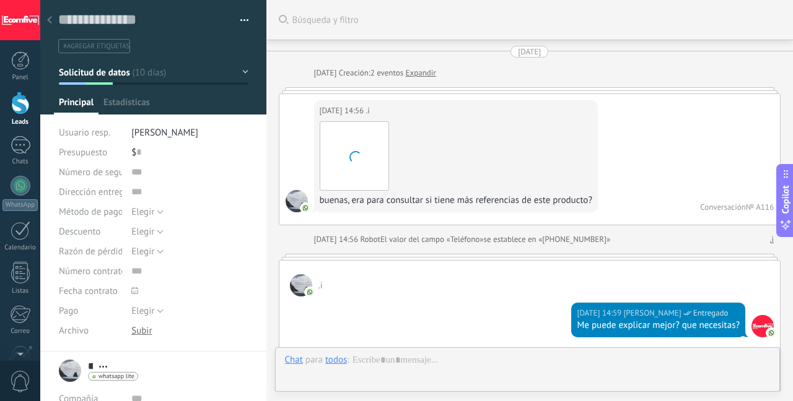
scroll to position [19, 0]
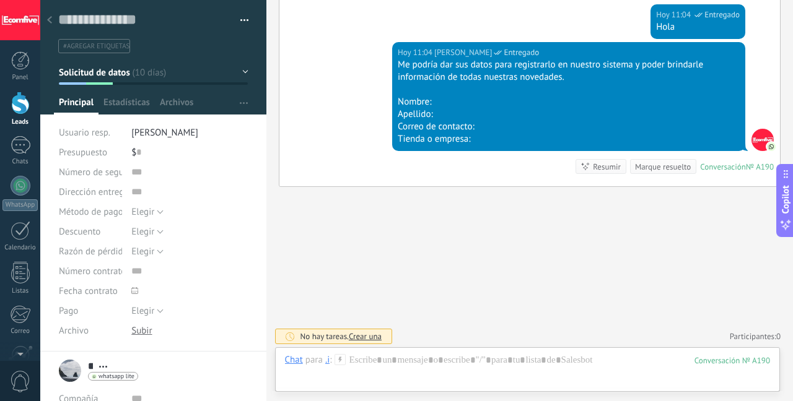
click at [369, 338] on span "Crear una" at bounding box center [365, 336] width 33 height 11
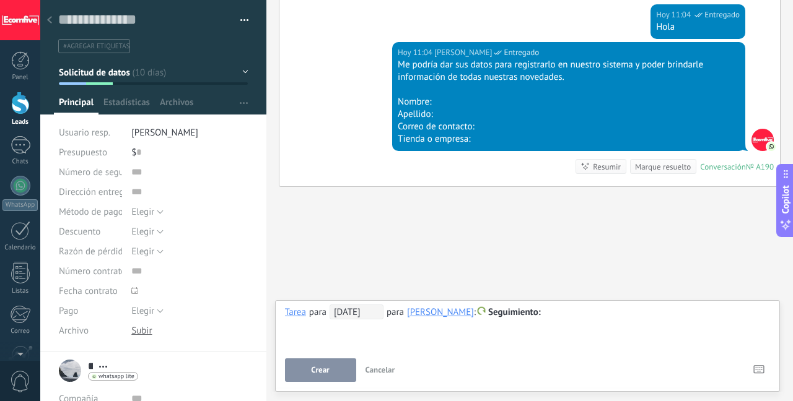
click at [359, 308] on span "[DATE]" at bounding box center [357, 312] width 54 height 15
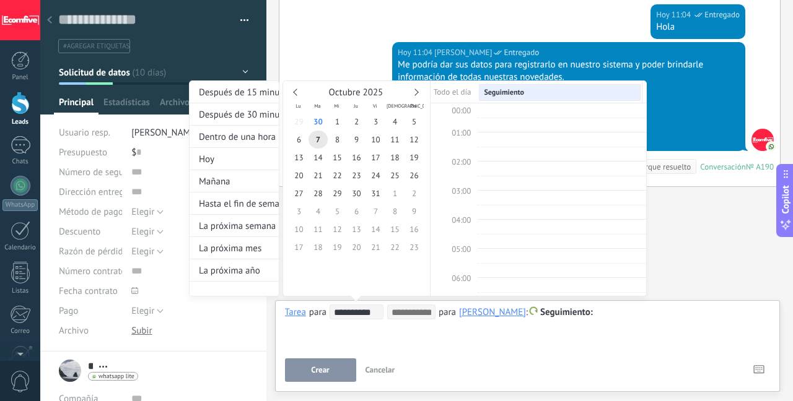
scroll to position [234, 0]
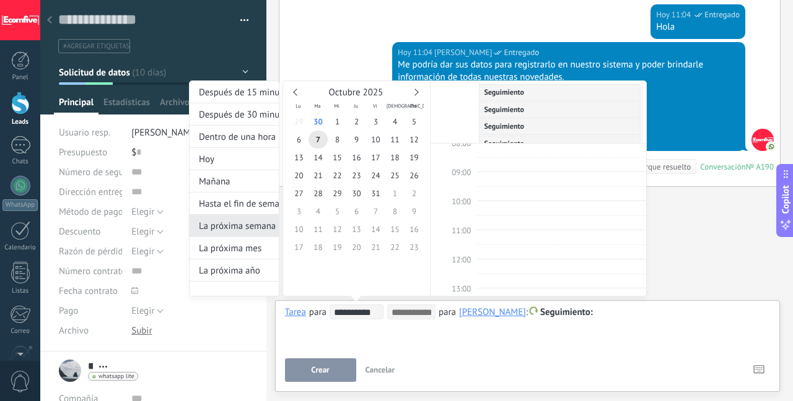
click at [259, 229] on div "La próxima semana" at bounding box center [234, 226] width 89 height 22
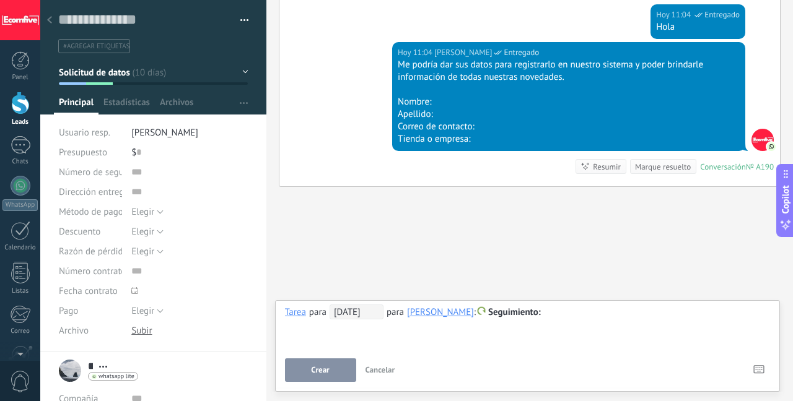
click at [334, 370] on button "Crear" at bounding box center [320, 371] width 71 height 24
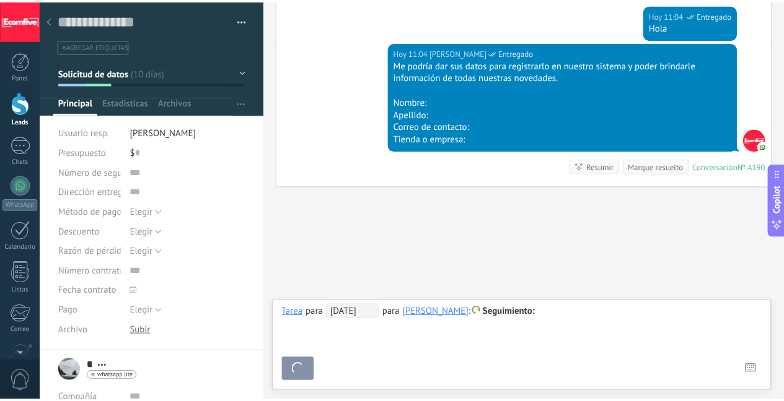
scroll to position [895, 0]
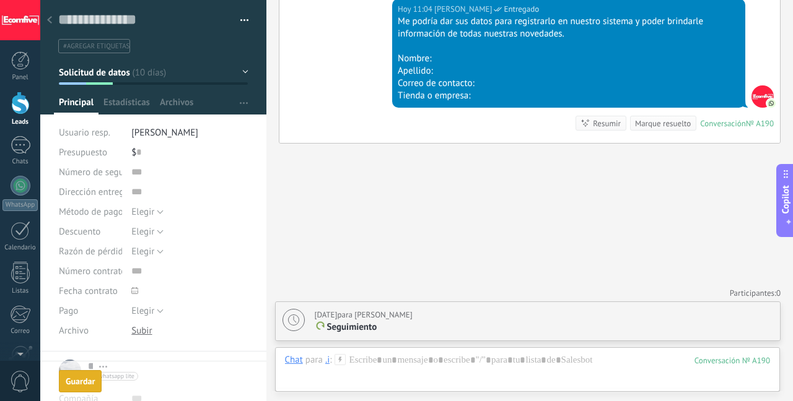
click at [14, 108] on div at bounding box center [20, 103] width 19 height 23
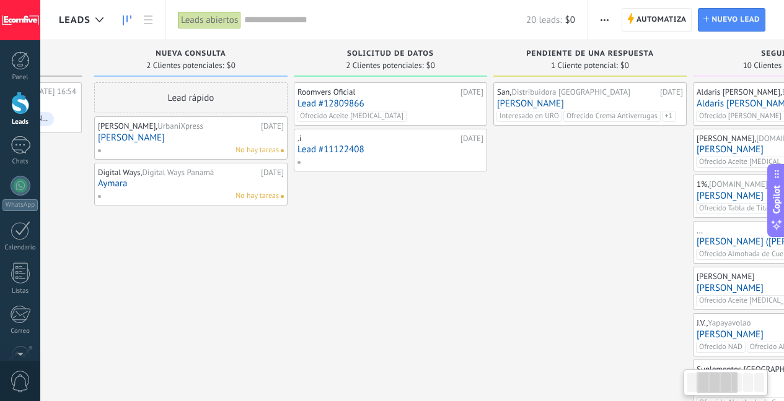
scroll to position [0, 170]
drag, startPoint x: 602, startPoint y: 269, endPoint x: 433, endPoint y: 288, distance: 170.1
click at [432, 287] on div "Roomvers Oficial [DATE] Lead #12809866 Ofrecido Aceite [MEDICAL_DATA] .i [DATE]…" at bounding box center [390, 321] width 193 height 478
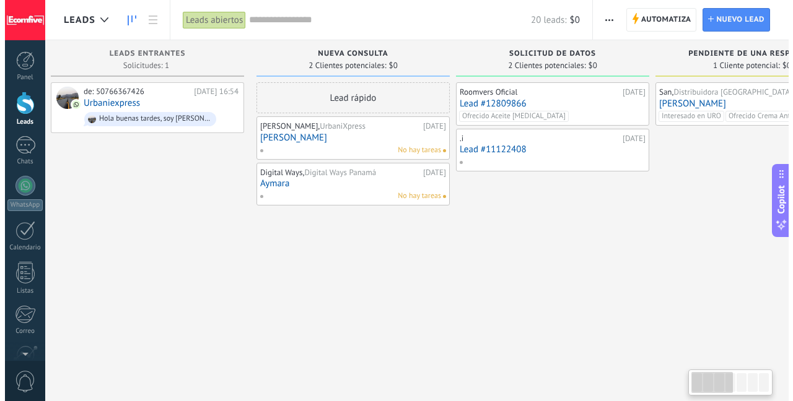
scroll to position [0, 12]
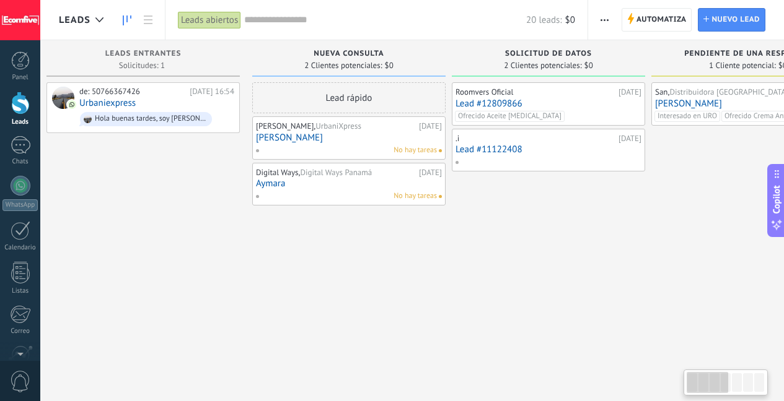
drag, startPoint x: 209, startPoint y: 267, endPoint x: 366, endPoint y: 278, distance: 157.7
click at [366, 278] on div "Lead rápido [PERSON_NAME], UrbaniXpress [DATE] [PERSON_NAME] No hay tareas Digi…" at bounding box center [348, 321] width 193 height 478
click at [326, 180] on link "Aymara" at bounding box center [349, 183] width 186 height 11
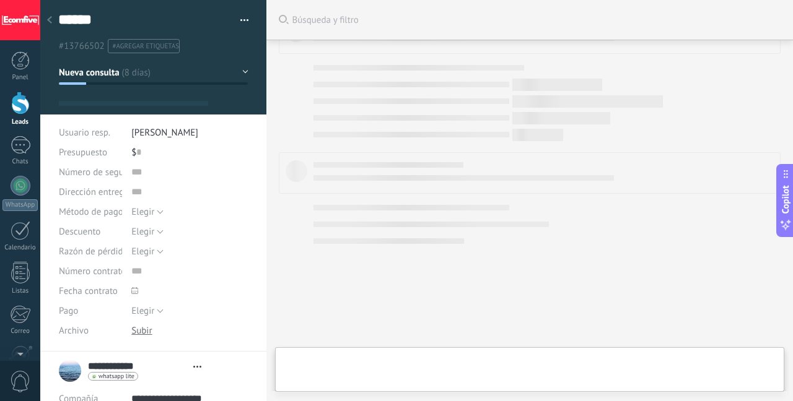
type textarea "***"
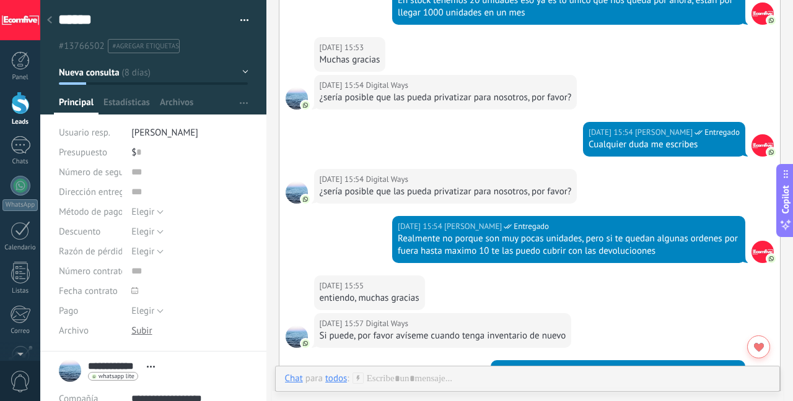
scroll to position [698, 0]
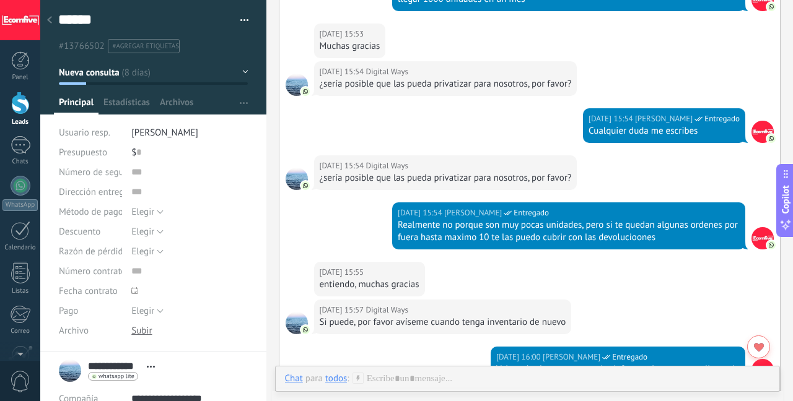
click at [442, 177] on div "¿sería posible que las pueda privatizar para nosotros, por favor?" at bounding box center [446, 178] width 252 height 12
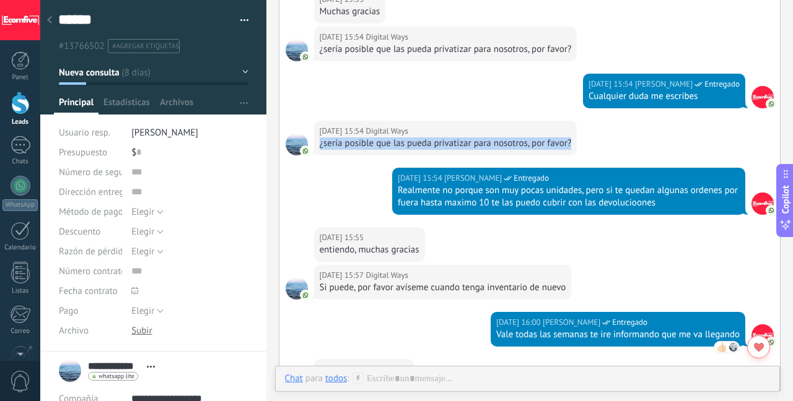
click at [471, 192] on div "Realmente no porque son muy pocas unidades, pero si te quedan algunas ordenes p…" at bounding box center [569, 197] width 342 height 25
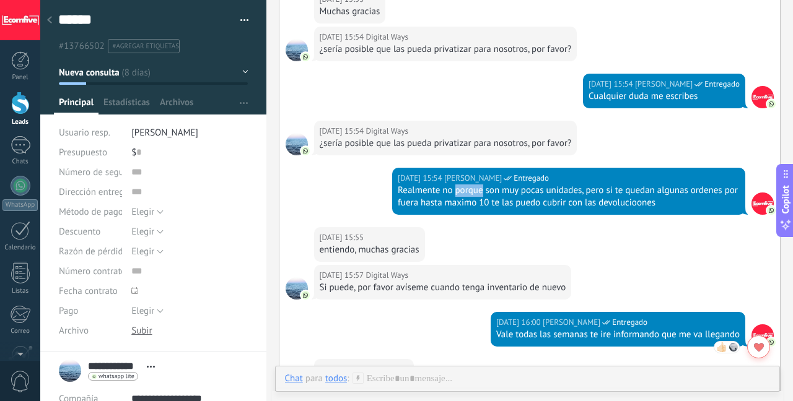
click at [471, 192] on div "Realmente no porque son muy pocas unidades, pero si te quedan algunas ordenes p…" at bounding box center [569, 197] width 342 height 25
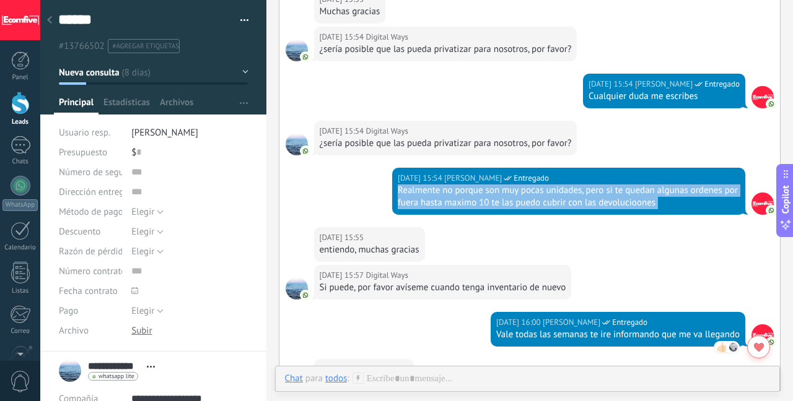
click at [471, 192] on div "Realmente no porque son muy pocas unidades, pero si te quedan algunas ordenes p…" at bounding box center [569, 197] width 342 height 25
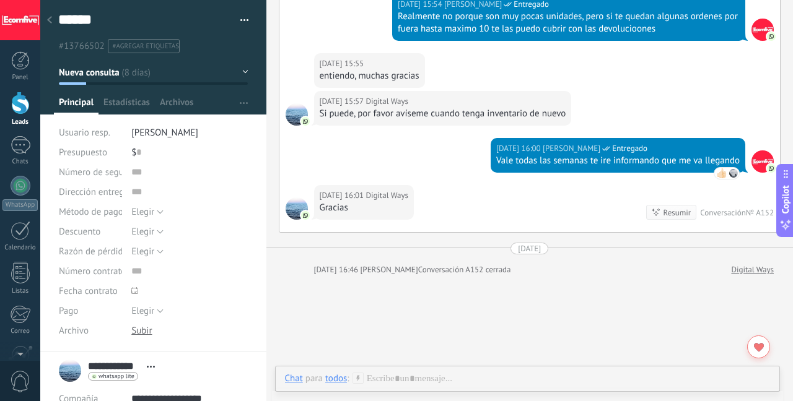
click at [426, 115] on div "Si puede, por favor avíseme cuando tenga inventario de nuevo" at bounding box center [443, 114] width 247 height 12
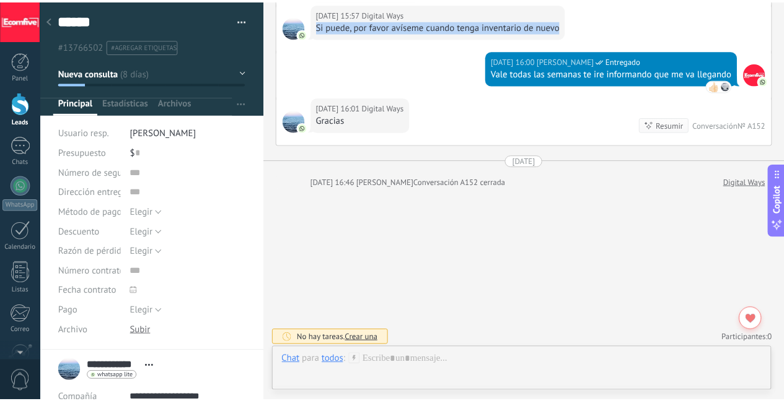
scroll to position [997, 0]
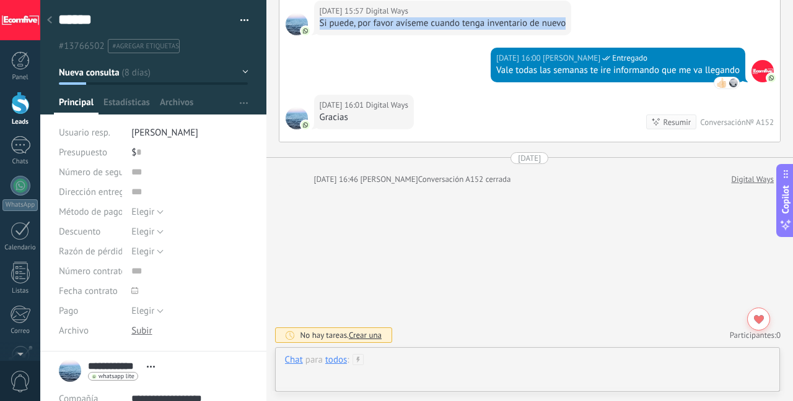
click at [341, 367] on div at bounding box center [528, 372] width 486 height 37
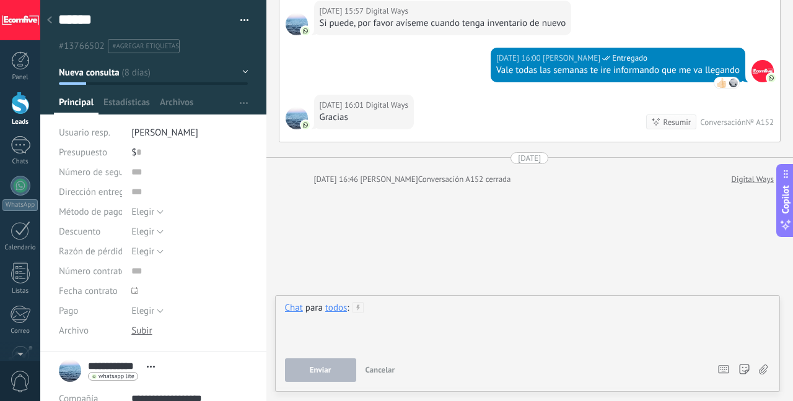
click at [337, 315] on div at bounding box center [528, 325] width 486 height 47
click at [335, 310] on div "todos" at bounding box center [336, 307] width 22 height 11
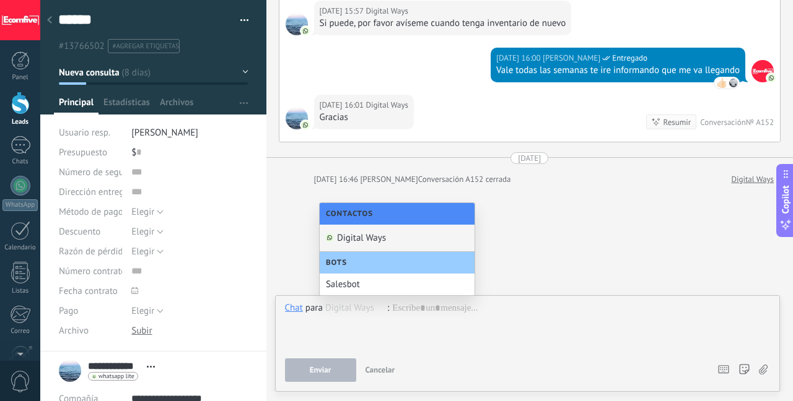
click at [348, 246] on div "Digital Ways" at bounding box center [397, 238] width 155 height 27
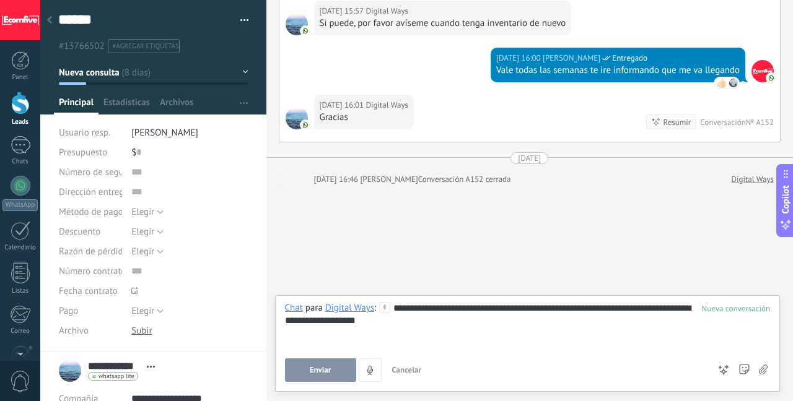
click at [323, 371] on span "Enviar" at bounding box center [321, 370] width 22 height 9
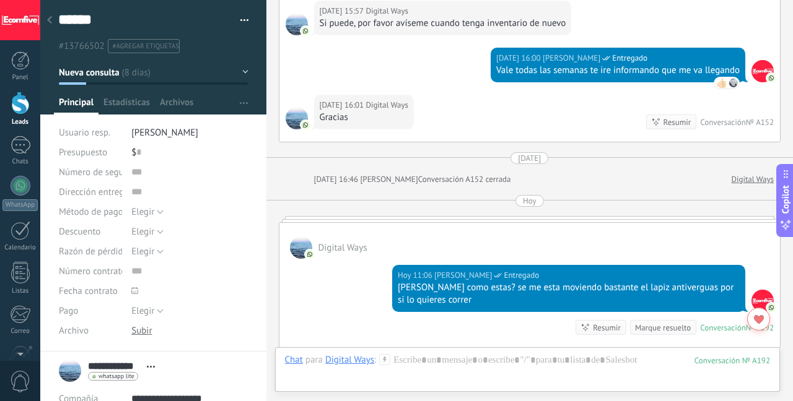
click at [12, 94] on div at bounding box center [20, 103] width 19 height 23
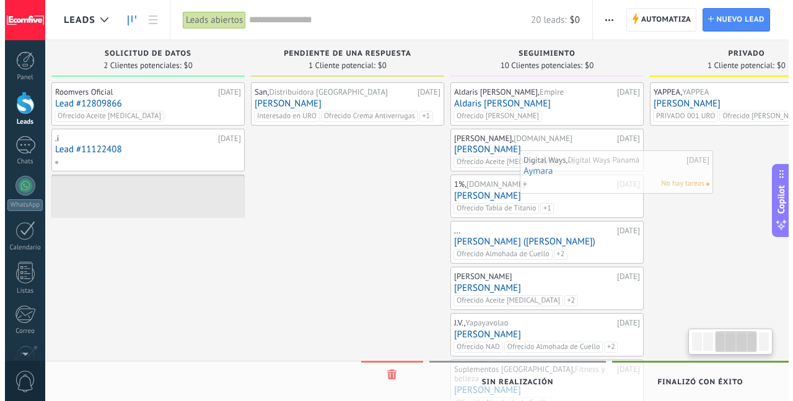
scroll to position [0, 439]
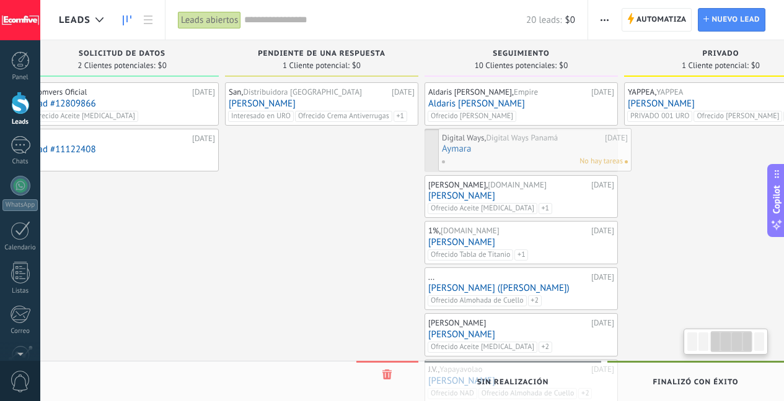
drag, startPoint x: 385, startPoint y: 188, endPoint x: 558, endPoint y: 153, distance: 176.9
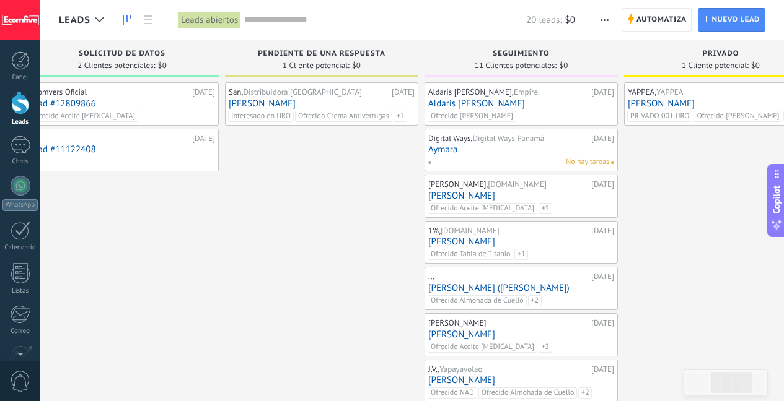
click at [538, 154] on link "Aymara" at bounding box center [521, 149] width 186 height 11
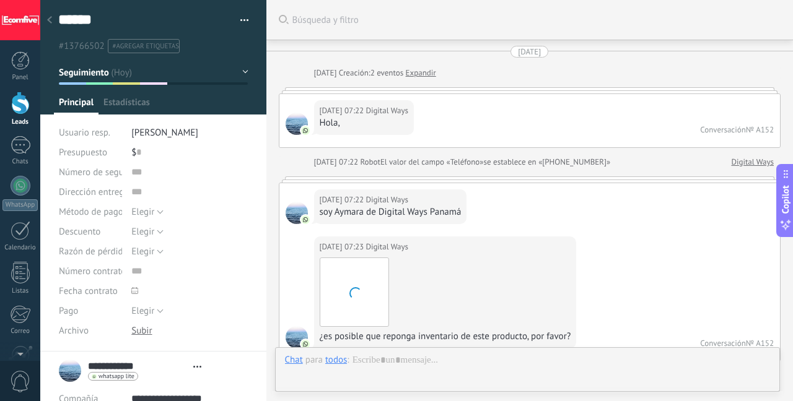
scroll to position [12, 0]
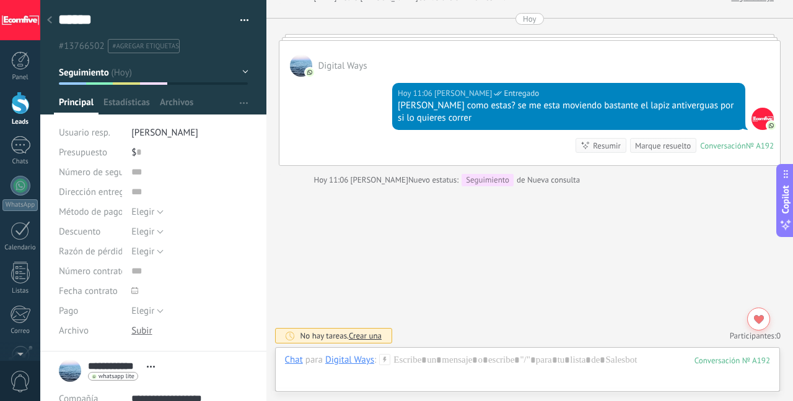
click at [359, 336] on span "Crear una" at bounding box center [365, 336] width 33 height 11
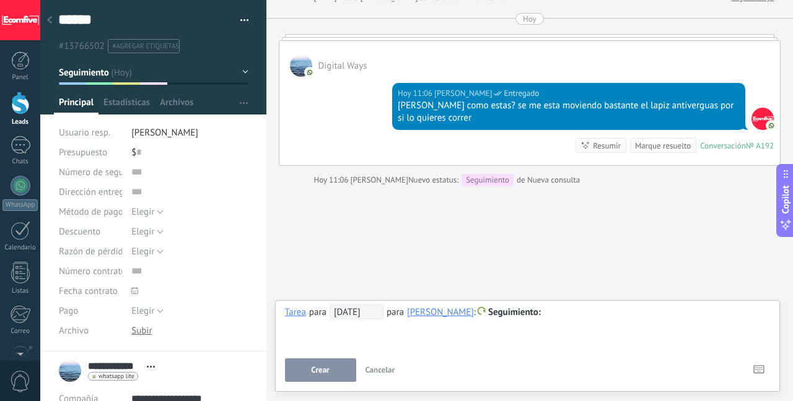
click at [369, 314] on span "[DATE]" at bounding box center [357, 312] width 54 height 15
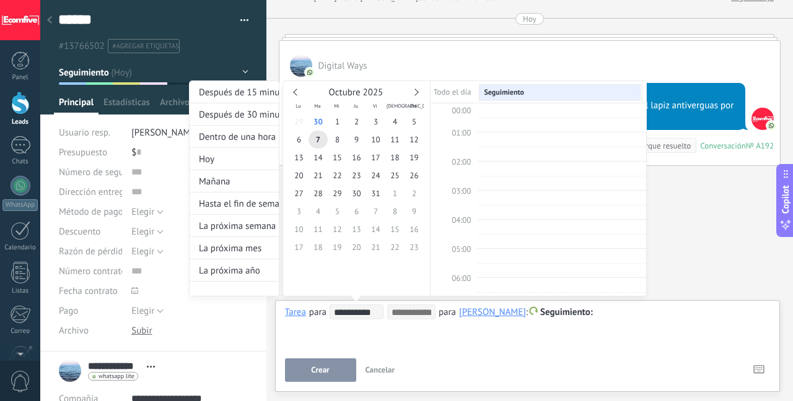
scroll to position [234, 0]
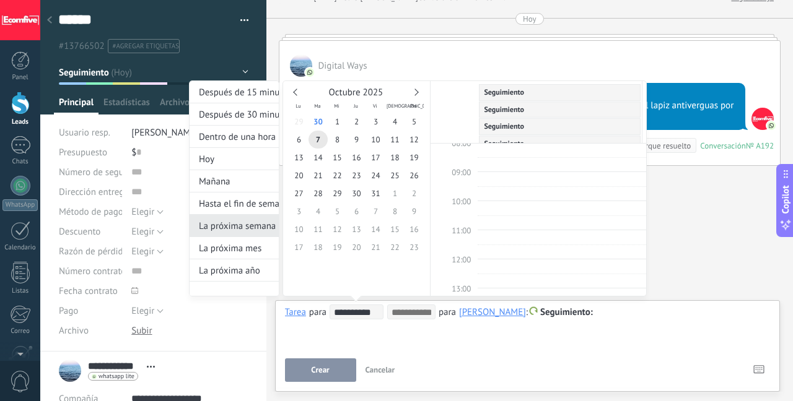
click at [242, 235] on div "La próxima semana" at bounding box center [234, 226] width 89 height 22
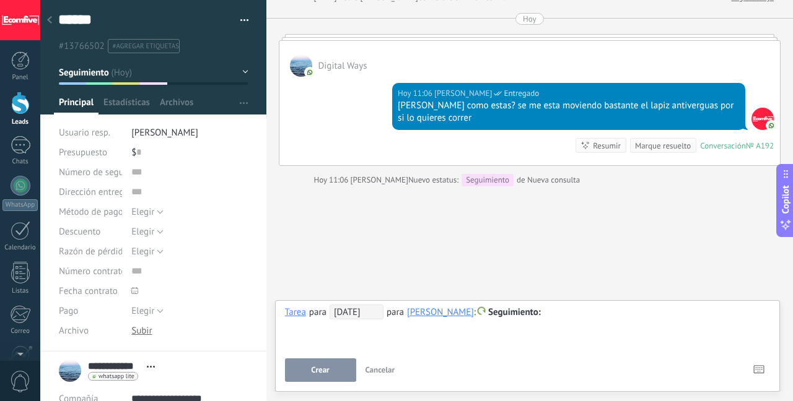
click at [319, 364] on button "Crear" at bounding box center [320, 371] width 71 height 24
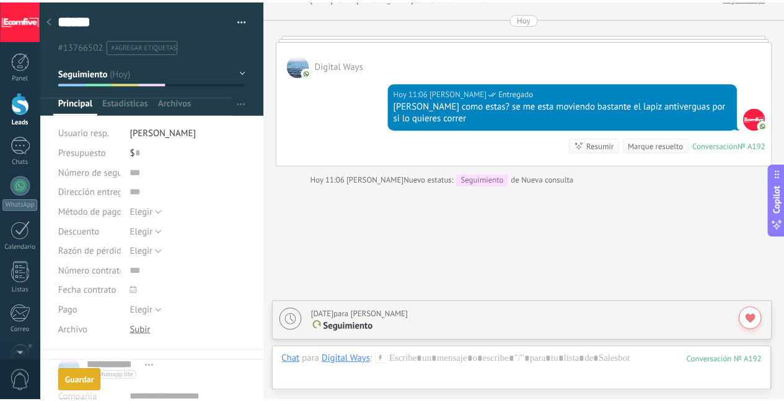
scroll to position [1222, 0]
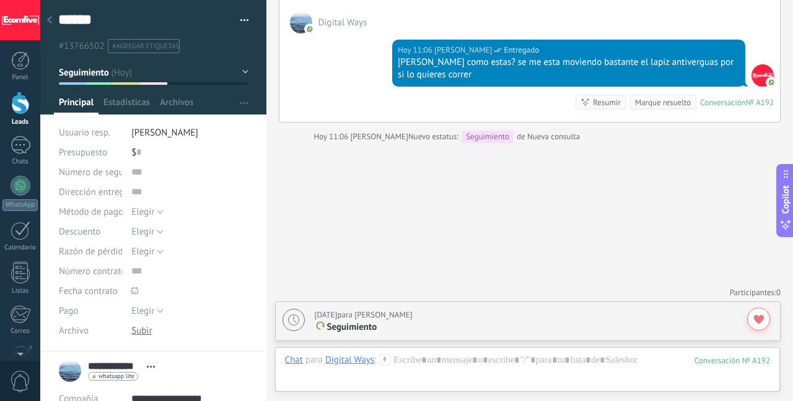
click at [22, 101] on div at bounding box center [20, 103] width 19 height 23
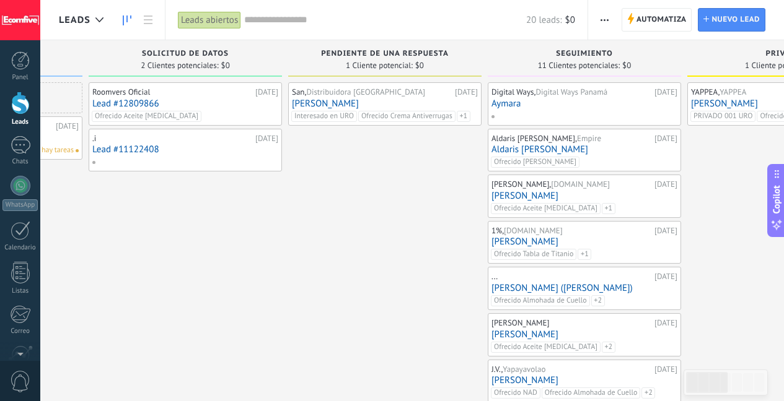
drag, startPoint x: 580, startPoint y: 255, endPoint x: 193, endPoint y: 273, distance: 387.0
click at [199, 275] on div "Roomvers Oficial [DATE] Lead #12809866 Ofrecido Aceite [MEDICAL_DATA] .i [DATE]…" at bounding box center [185, 344] width 193 height 525
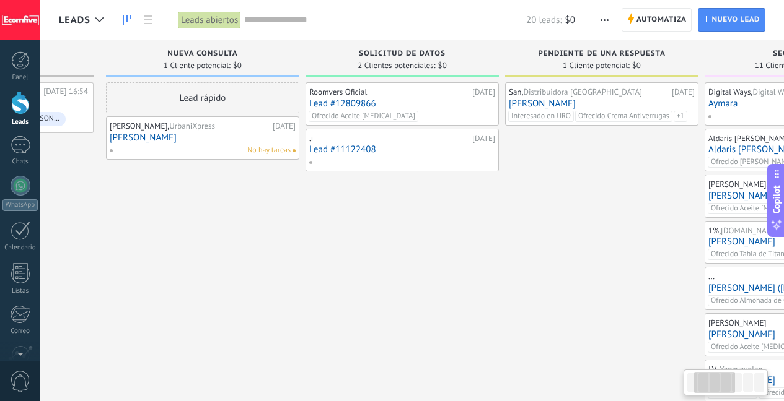
scroll to position [0, 147]
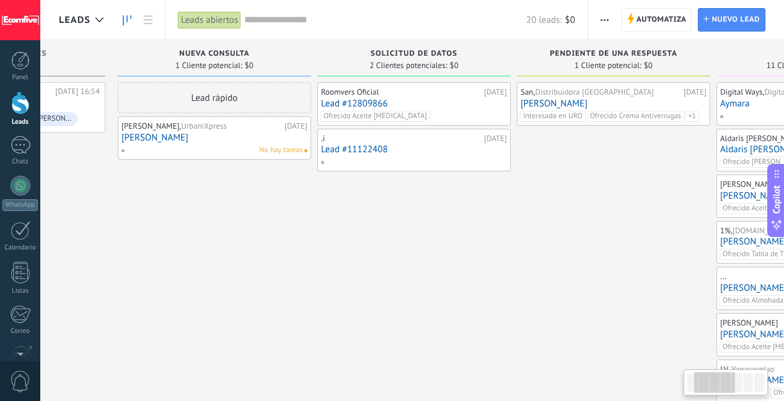
drag, startPoint x: 368, startPoint y: 267, endPoint x: 611, endPoint y: 274, distance: 242.9
click at [613, 277] on div "San, Distribuidora [GEOGRAPHIC_DATA] [DATE] [PERSON_NAME] Interesado en URO Ofr…" at bounding box center [613, 344] width 193 height 525
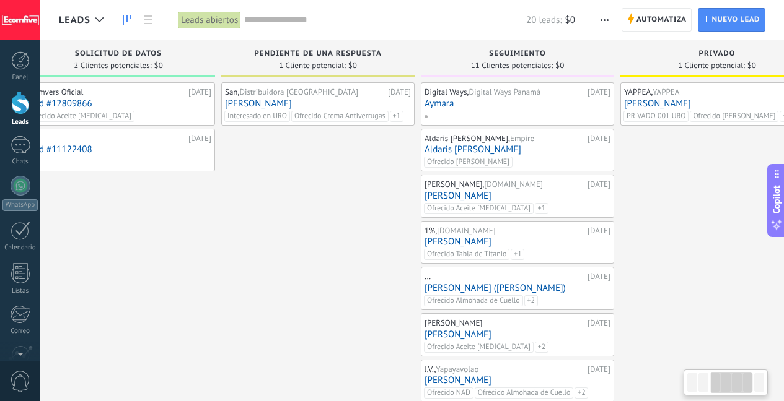
drag, startPoint x: 365, startPoint y: 240, endPoint x: 71, endPoint y: 242, distance: 293.6
click at [71, 242] on div "Roomvers Oficial [DATE] Lead #12809866 Ofrecido Aceite [MEDICAL_DATA] .i [DATE]…" at bounding box center [118, 344] width 193 height 525
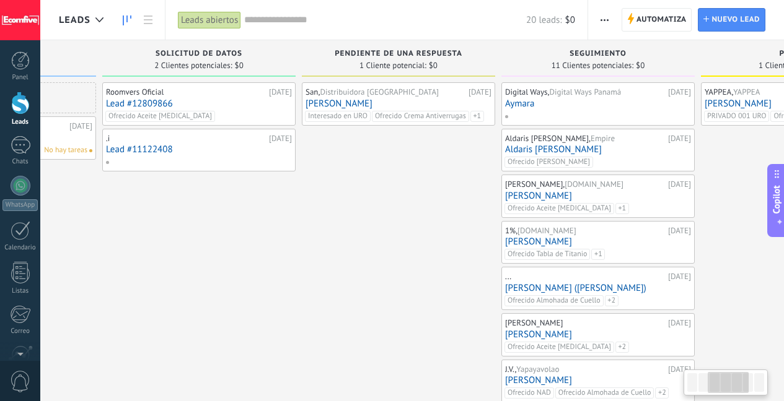
scroll to position [0, 358]
drag, startPoint x: 240, startPoint y: 246, endPoint x: 303, endPoint y: 250, distance: 62.7
click at [304, 250] on div "Solicitud de datos 2 Clientes potenciales: $0 Roomvers Oficial [DATE] Lead #128…" at bounding box center [205, 323] width 199 height 567
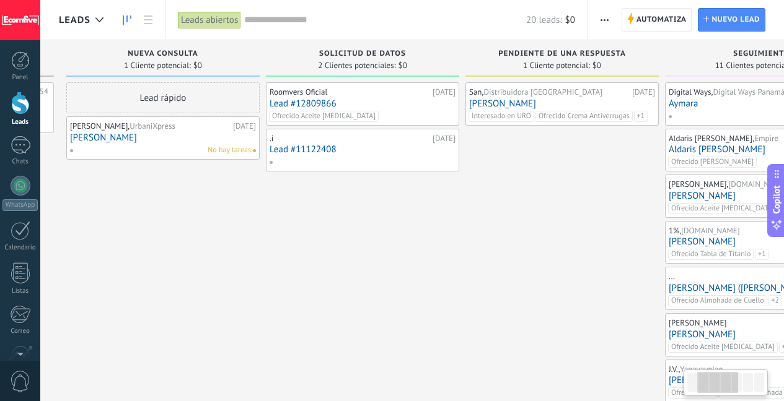
drag, startPoint x: 335, startPoint y: 217, endPoint x: 562, endPoint y: 209, distance: 227.5
click at [544, 216] on div "San, Distribuidora [GEOGRAPHIC_DATA] [DATE] [PERSON_NAME] Interesado en URO Ofr…" at bounding box center [561, 344] width 193 height 525
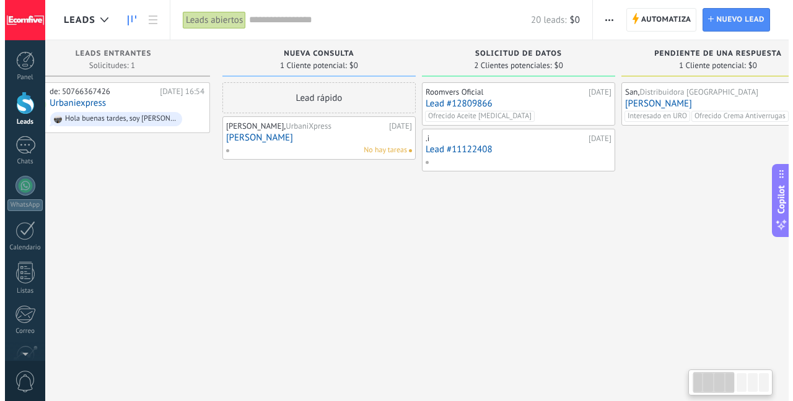
scroll to position [0, 32]
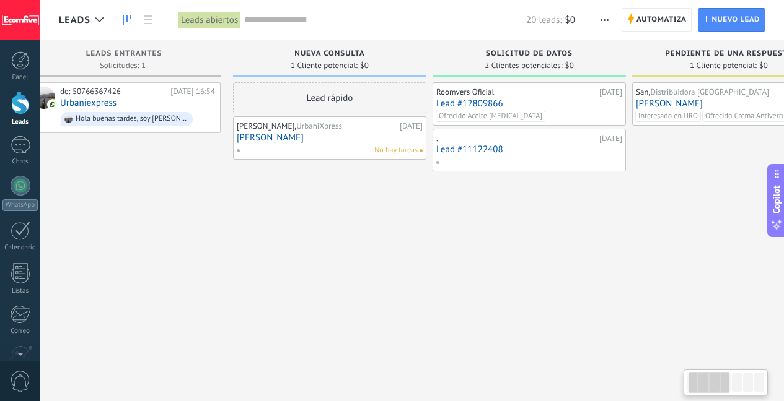
drag, startPoint x: 302, startPoint y: 257, endPoint x: 353, endPoint y: 183, distance: 89.9
click at [390, 249] on div "Lead rápido [PERSON_NAME], UrbaniXpress [DATE] [PERSON_NAME] No hay tareas" at bounding box center [329, 344] width 193 height 525
click at [333, 139] on link "[PERSON_NAME]" at bounding box center [330, 138] width 186 height 11
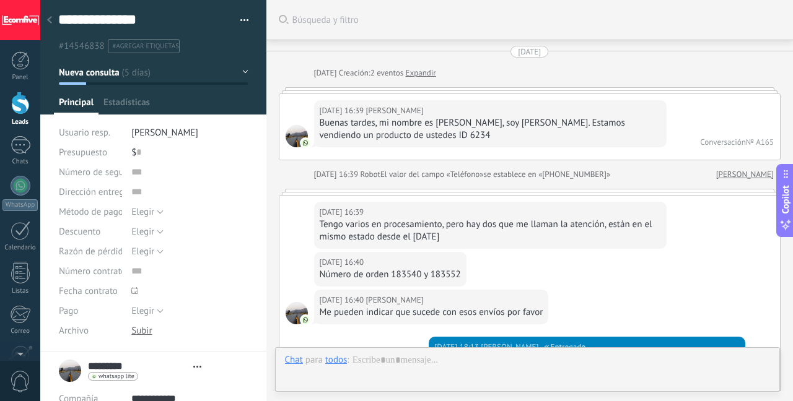
type textarea "***"
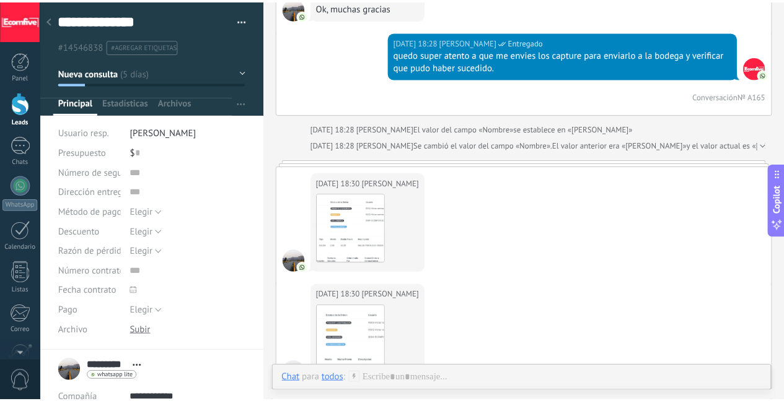
scroll to position [1559, 0]
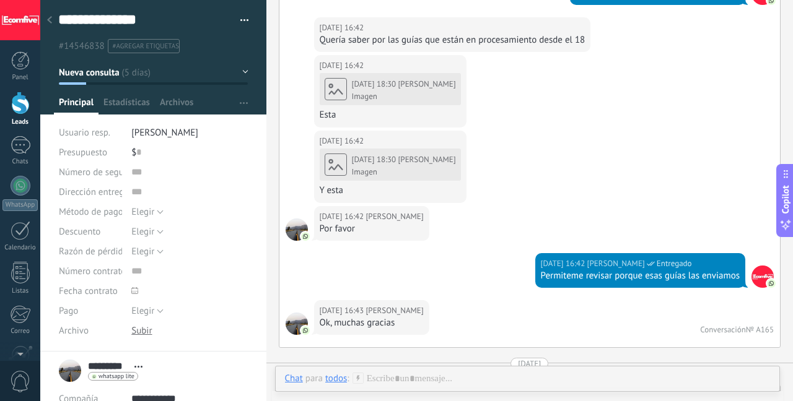
click at [46, 20] on div at bounding box center [49, 21] width 17 height 24
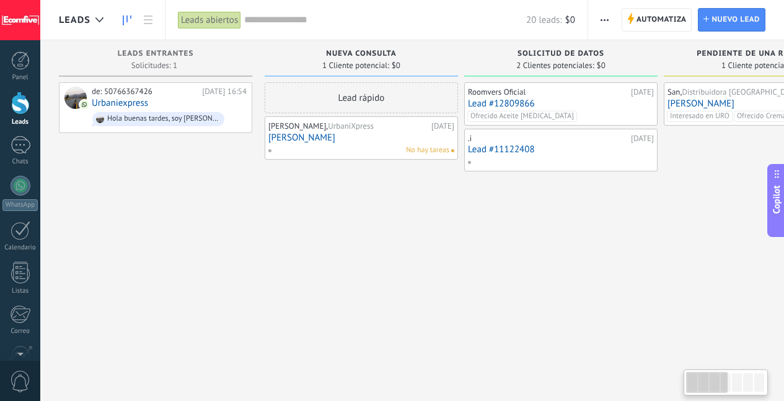
drag, startPoint x: 187, startPoint y: 208, endPoint x: 399, endPoint y: 238, distance: 214.0
click at [399, 238] on div "Leads Entrantes Solicitudes: 1 0 0 0 1 0 0 0 1 de: 50766367426 [DATE] 16:54 Urb…" at bounding box center [766, 323] width 1415 height 567
